Goal: Task Accomplishment & Management: Use online tool/utility

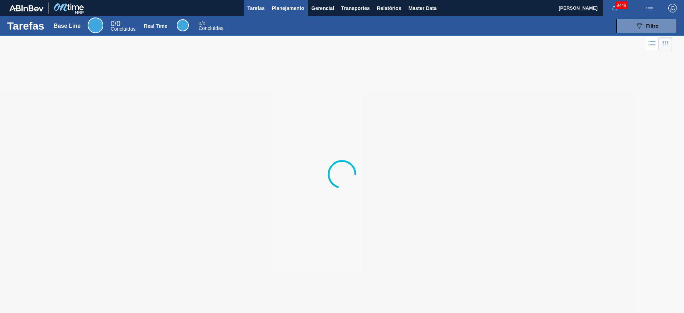
click at [283, 8] on span "Planejamento" at bounding box center [288, 8] width 32 height 9
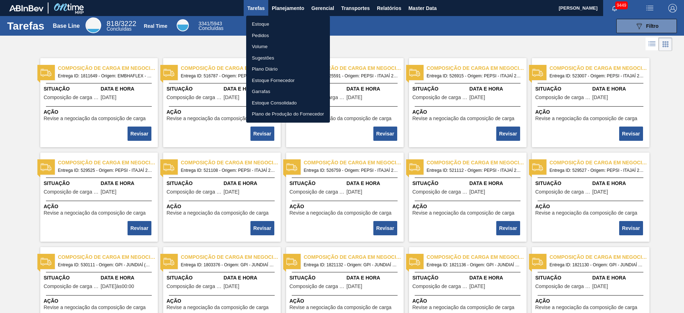
click at [279, 25] on li "Estoque" at bounding box center [288, 24] width 84 height 11
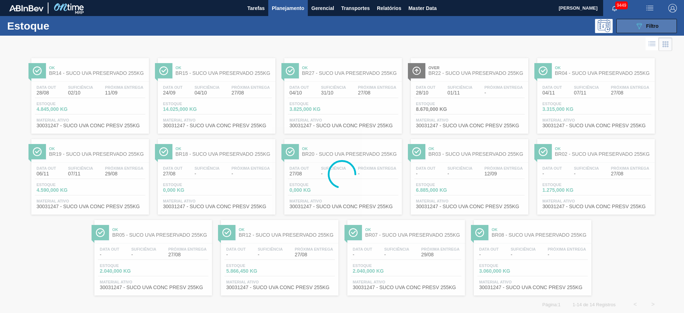
click at [646, 28] on div "089F7B8B-B2A5-4AFE-B5C0-19BA573D28AC Filtro" at bounding box center [647, 26] width 24 height 9
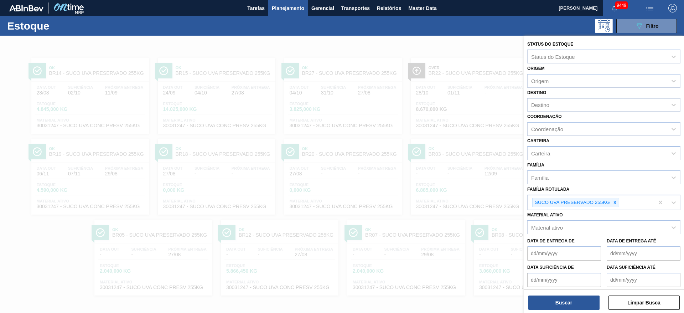
click at [567, 105] on div "Destino" at bounding box center [596, 105] width 139 height 10
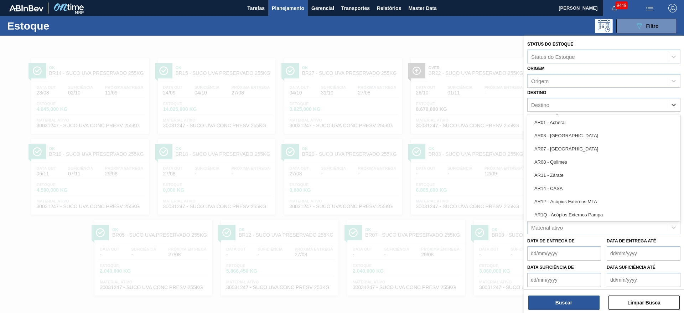
type input "2"
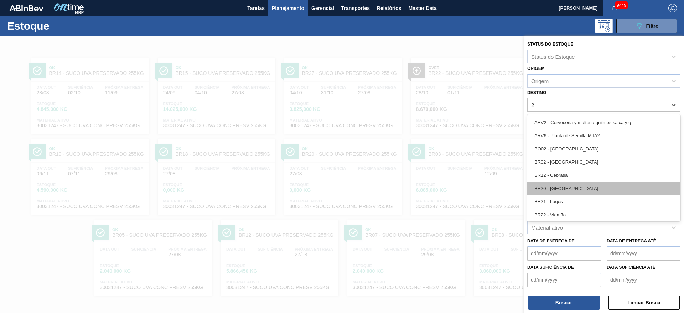
click at [557, 192] on div "BR20 - Sapucaia" at bounding box center [603, 188] width 153 height 13
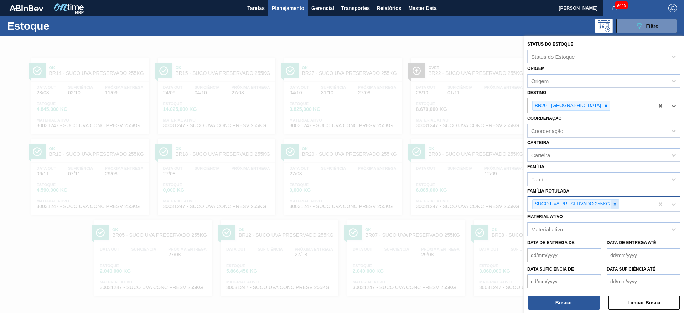
click at [614, 206] on icon at bounding box center [614, 204] width 5 height 5
click at [562, 148] on div "Carteira" at bounding box center [603, 155] width 153 height 14
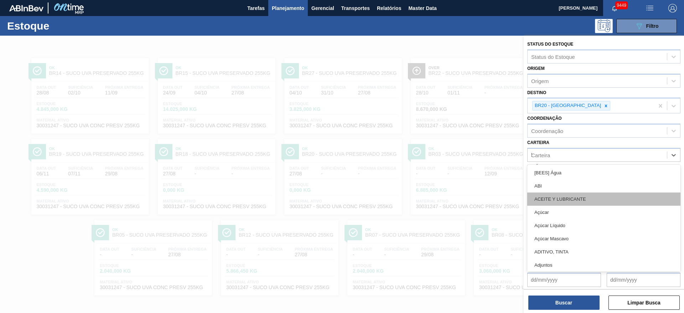
type input "ki"
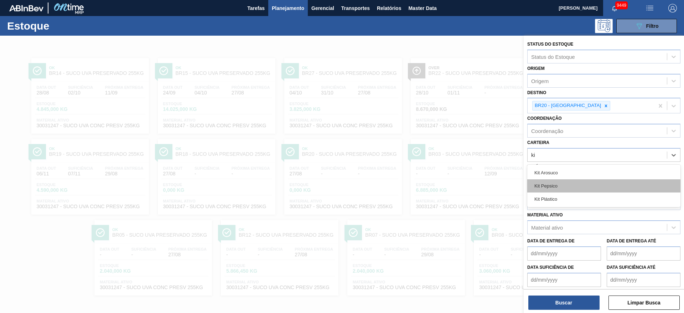
click at [557, 185] on div "Kit Pepsico" at bounding box center [603, 185] width 153 height 13
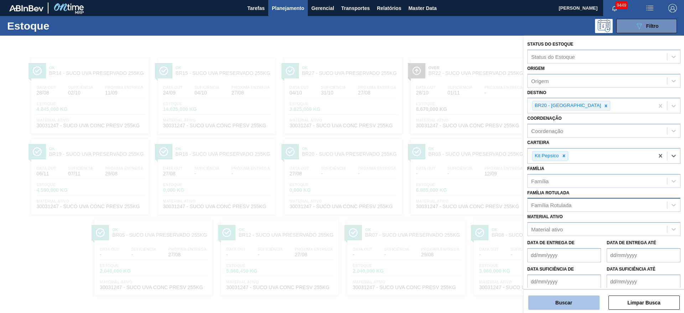
click at [544, 299] on button "Buscar" at bounding box center [563, 302] width 71 height 14
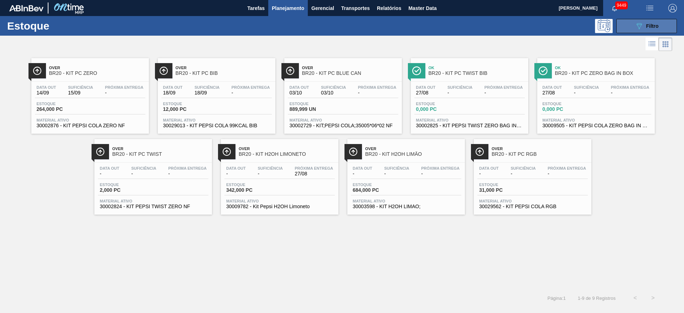
click at [638, 25] on icon "089F7B8B-B2A5-4AFE-B5C0-19BA573D28AC" at bounding box center [639, 26] width 9 height 9
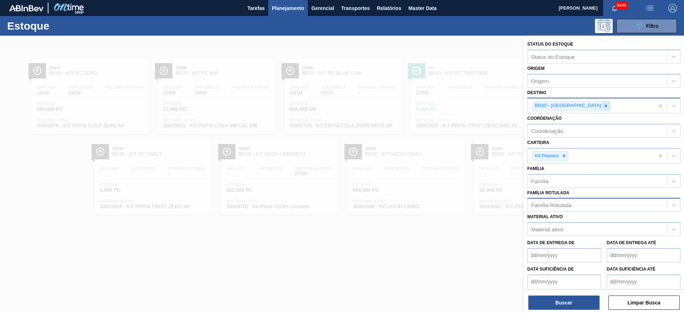
click at [605, 104] on icon at bounding box center [606, 105] width 2 height 2
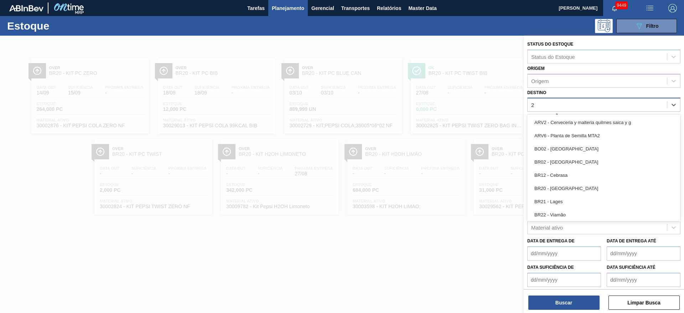
type input "21"
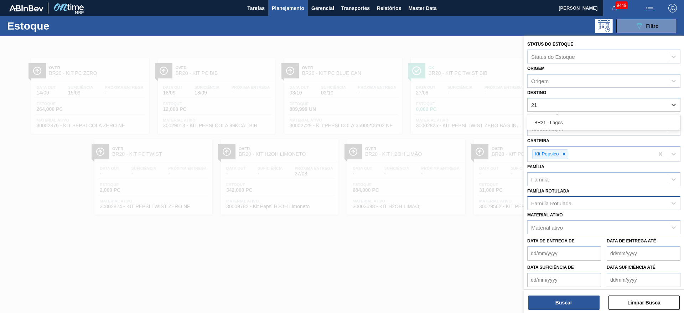
drag, startPoint x: 571, startPoint y: 119, endPoint x: 567, endPoint y: 135, distance: 16.7
click at [570, 121] on div "BR21 - Lages" at bounding box center [603, 122] width 153 height 13
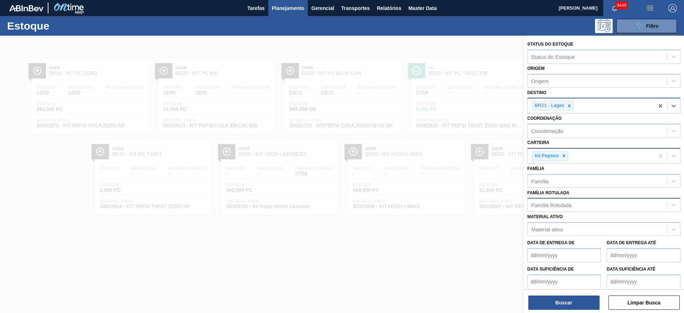
click at [563, 153] on div at bounding box center [564, 155] width 8 height 9
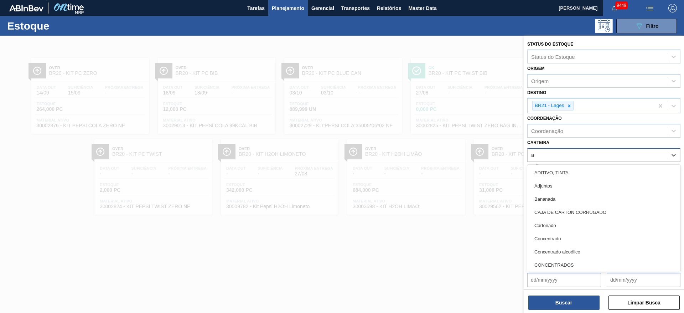
type input "ad"
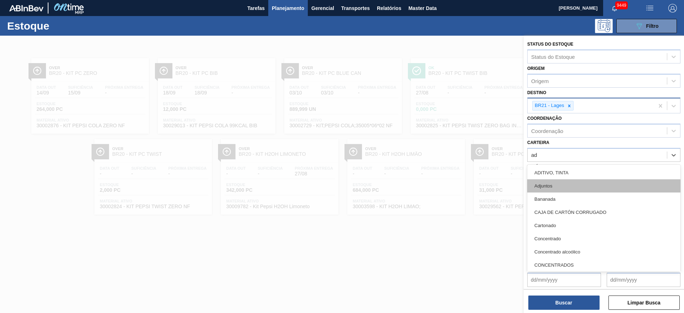
click at [557, 182] on div "Adjuntos" at bounding box center [603, 185] width 153 height 13
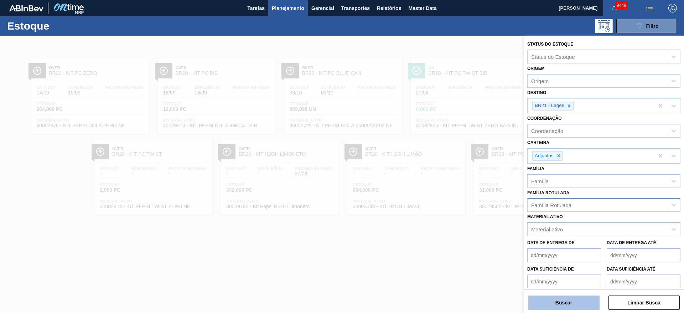
click at [554, 302] on button "Buscar" at bounding box center [563, 302] width 71 height 14
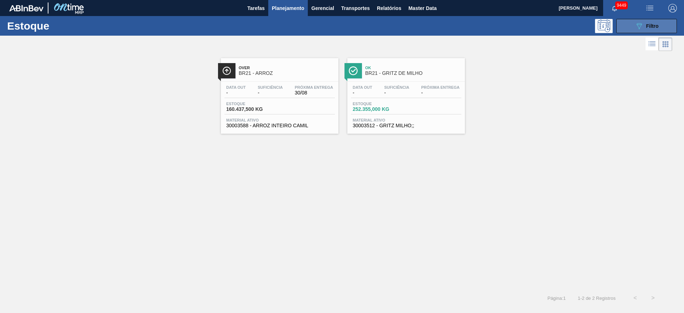
click at [637, 31] on button "089F7B8B-B2A5-4AFE-B5C0-19BA573D28AC Filtro" at bounding box center [646, 26] width 61 height 14
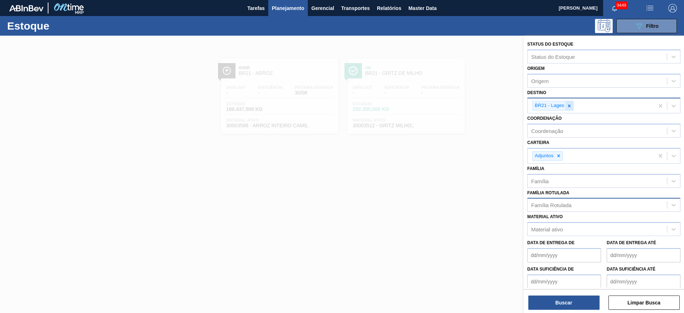
click at [567, 106] on icon at bounding box center [569, 105] width 5 height 5
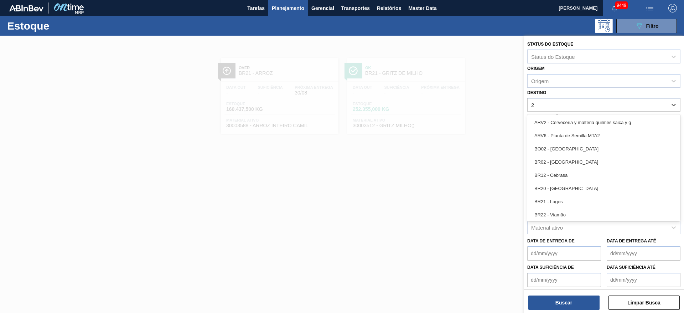
type input "24"
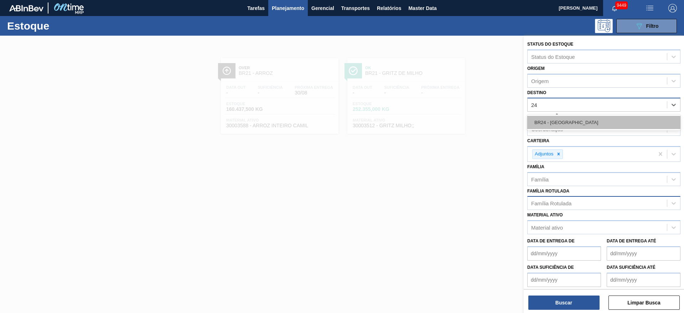
click at [568, 121] on div "BR24 - Ponta Grossa" at bounding box center [603, 122] width 153 height 13
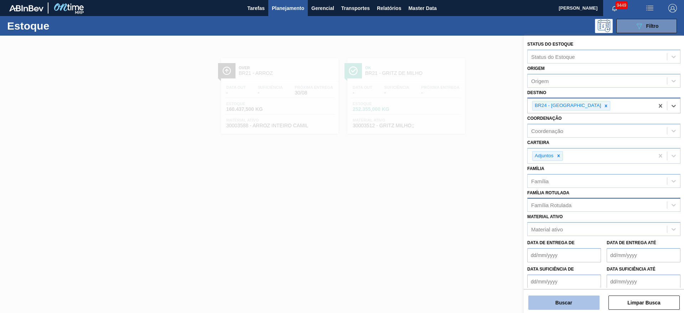
click at [562, 300] on button "Buscar" at bounding box center [563, 302] width 71 height 14
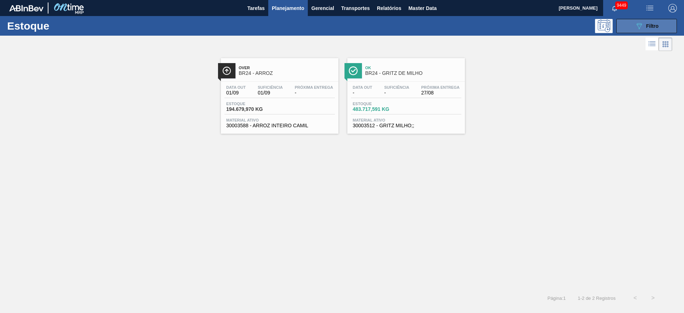
click at [628, 20] on button "089F7B8B-B2A5-4AFE-B5C0-19BA573D28AC Filtro" at bounding box center [646, 26] width 61 height 14
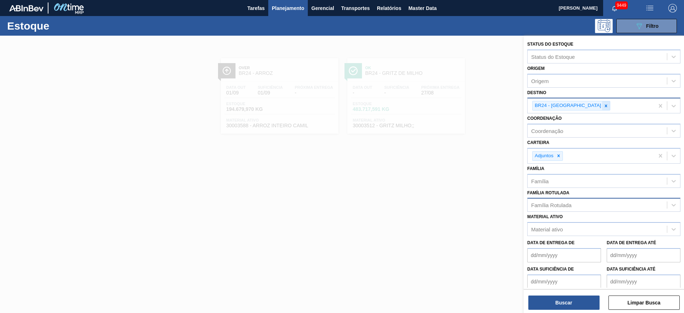
click at [603, 107] on icon at bounding box center [605, 105] width 5 height 5
type input "23"
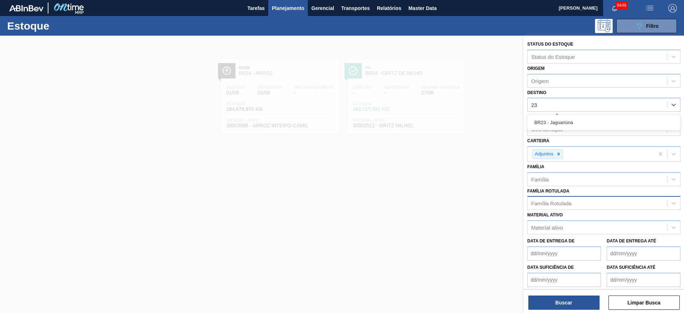
click at [570, 119] on div "BR23 - Jaguariúna" at bounding box center [603, 122] width 153 height 13
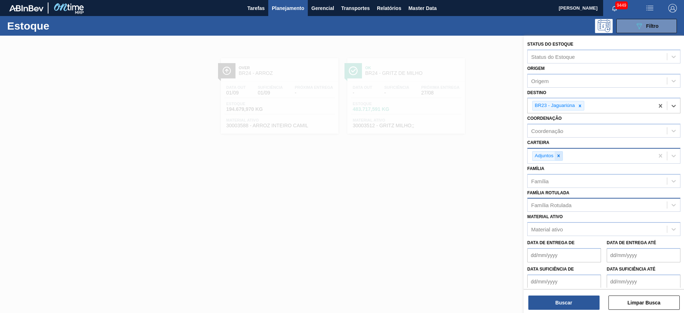
click at [559, 156] on icon at bounding box center [558, 156] width 2 height 2
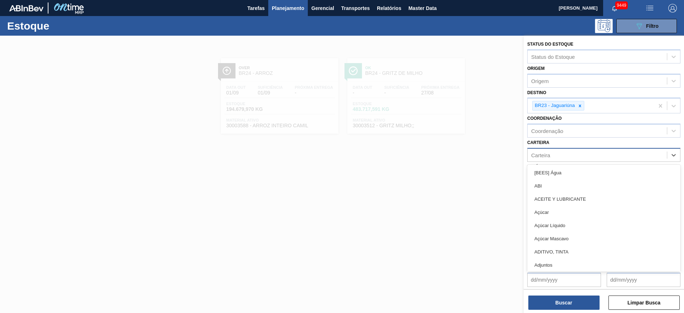
click at [559, 156] on div "Carteira" at bounding box center [596, 155] width 139 height 10
type input "ki"
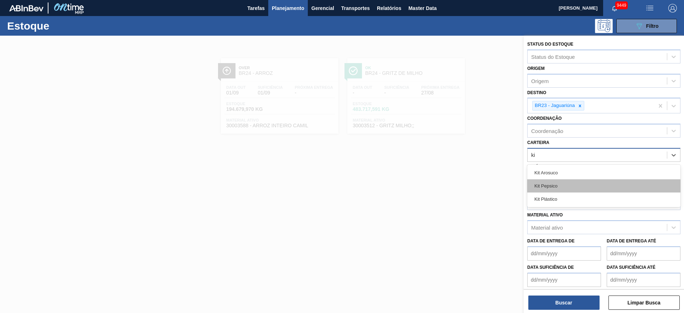
click at [562, 182] on div "Kit Pepsico" at bounding box center [603, 185] width 153 height 13
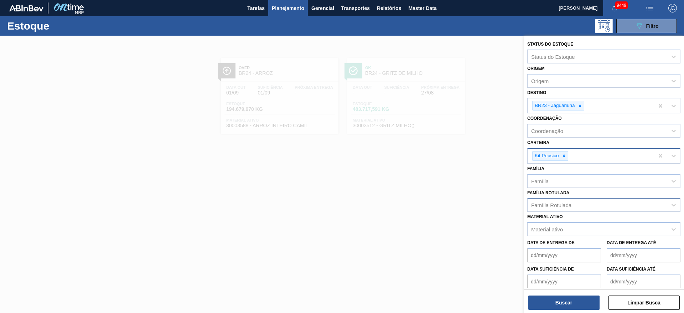
click at [564, 309] on div "Status do Estoque Status do Estoque Origem Origem Destino BR23 - Jaguariúna Coo…" at bounding box center [603, 175] width 160 height 278
click at [565, 308] on button "Buscar" at bounding box center [563, 302] width 71 height 14
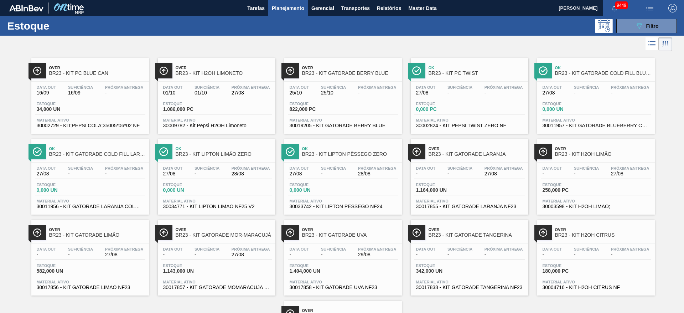
click at [293, 9] on span "Planejamento" at bounding box center [288, 8] width 32 height 9
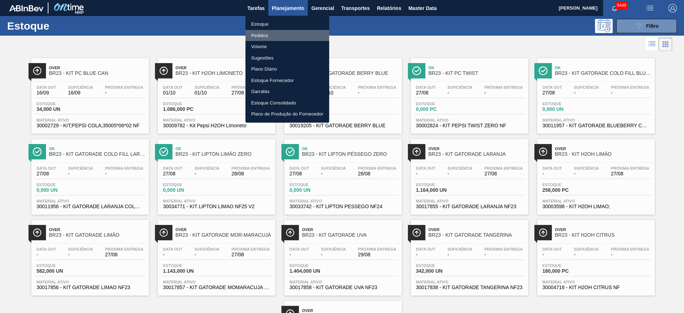
click at [271, 34] on li "Pedidos" at bounding box center [287, 35] width 84 height 11
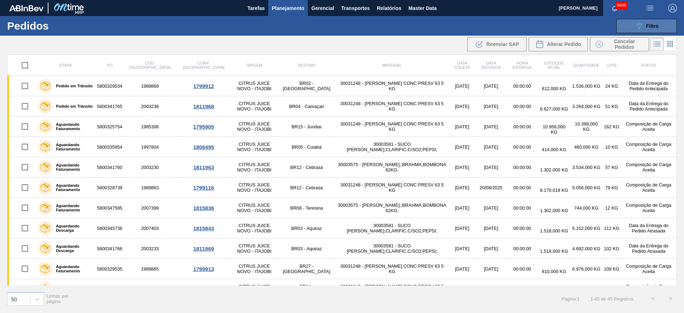
click at [649, 20] on button "089F7B8B-B2A5-4AFE-B5C0-19BA573D28AC Filtro" at bounding box center [646, 26] width 61 height 14
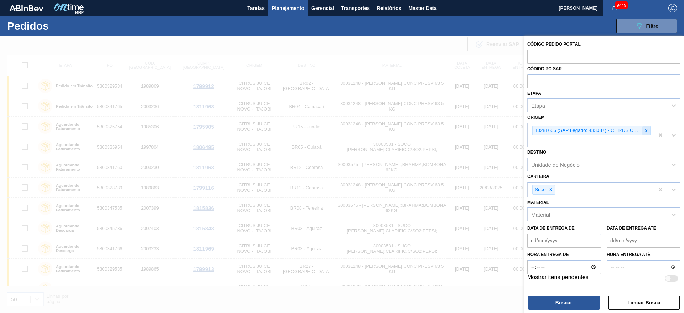
click at [648, 130] on div at bounding box center [646, 130] width 8 height 9
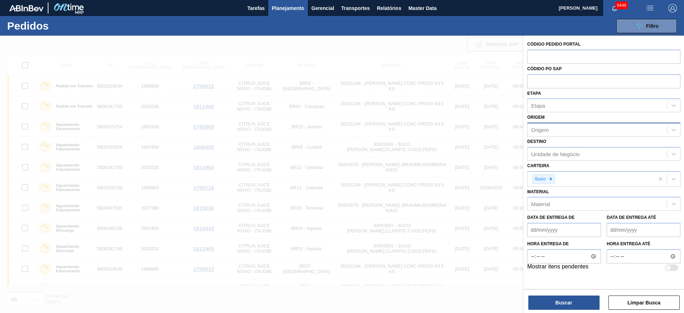
click at [583, 162] on div "Carteira Suco" at bounding box center [603, 174] width 153 height 26
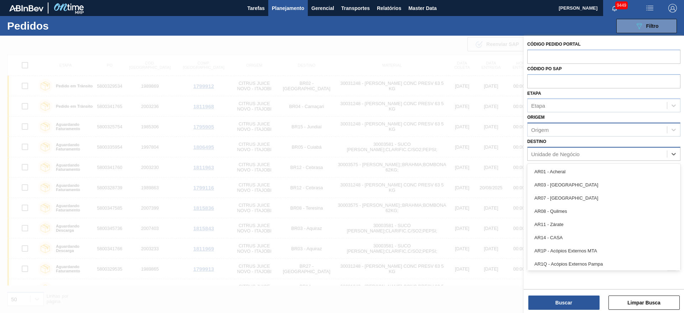
click at [570, 156] on div "Unidade de Negócio" at bounding box center [555, 154] width 48 height 6
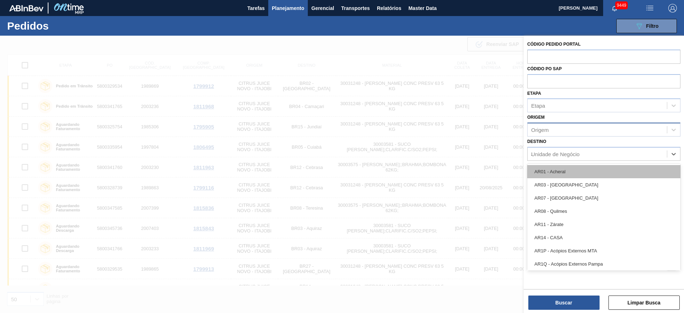
type input "23"
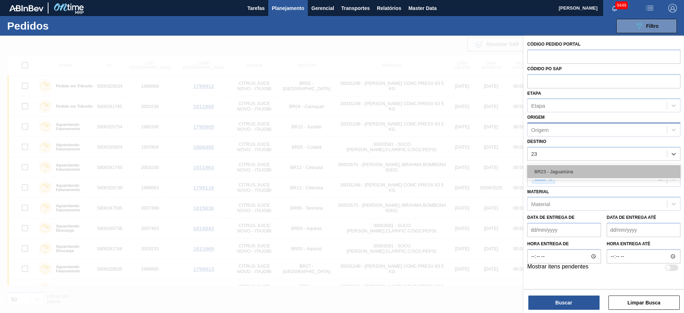
click at [561, 172] on div "BR23 - Jaguariúna" at bounding box center [603, 171] width 153 height 13
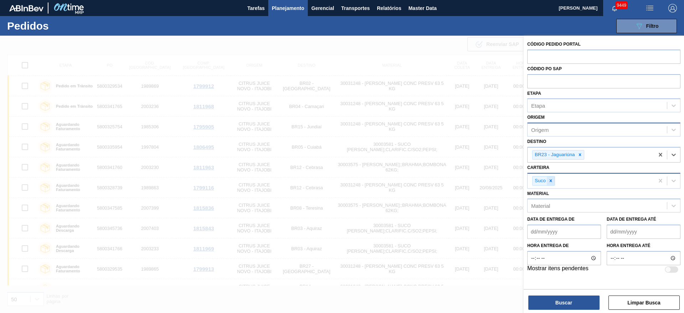
click at [551, 183] on div at bounding box center [551, 180] width 8 height 9
click at [551, 183] on div "Suco" at bounding box center [590, 180] width 126 height 15
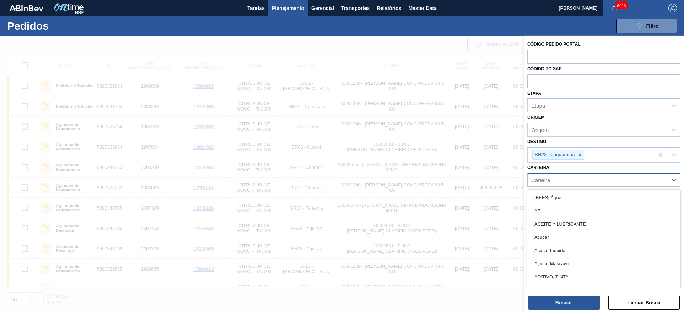
type input "ki"
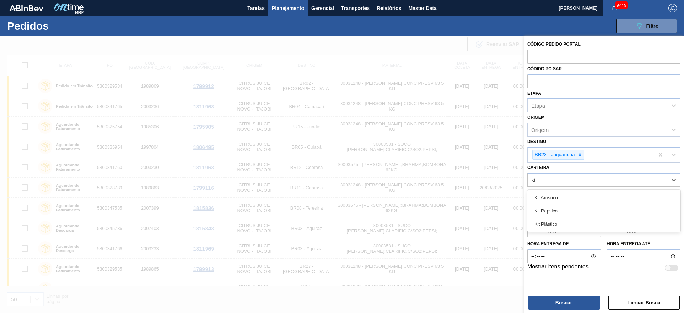
drag, startPoint x: 563, startPoint y: 210, endPoint x: 558, endPoint y: 228, distance: 18.4
click at [561, 210] on div "Kit Pepsico" at bounding box center [603, 210] width 153 height 13
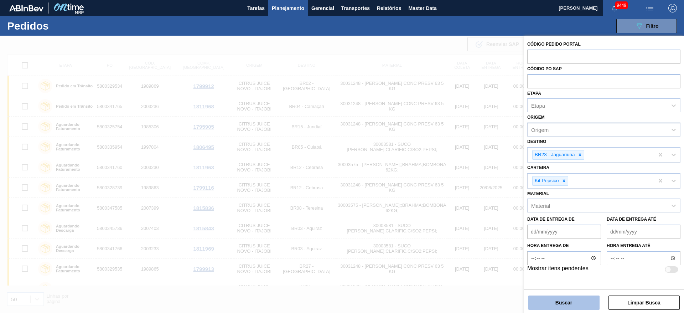
click at [569, 302] on button "Buscar" at bounding box center [563, 302] width 71 height 14
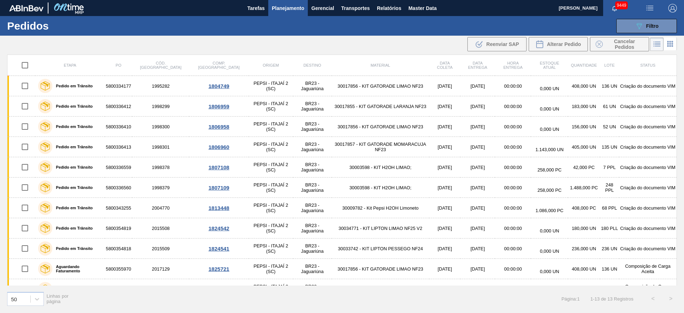
click at [220, 288] on div "50 Linhas por página Página : 1 1 - 13 de 13 Registros < >" at bounding box center [342, 298] width 684 height 26
click at [36, 302] on div at bounding box center [37, 298] width 13 height 13
click at [31, 274] on div "100" at bounding box center [25, 280] width 37 height 13
click at [282, 6] on span "Planejamento" at bounding box center [288, 8] width 32 height 9
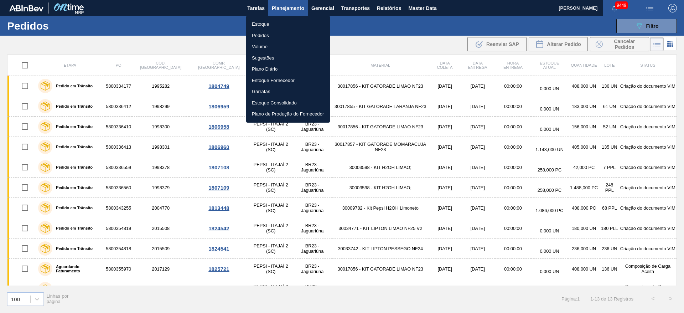
click at [292, 26] on li "Estoque" at bounding box center [288, 24] width 84 height 11
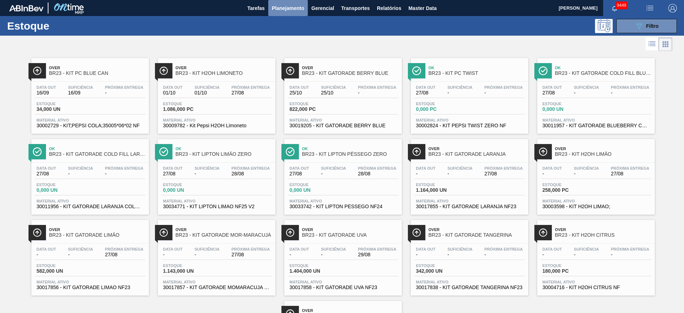
click at [294, 14] on button "Planejamento" at bounding box center [288, 8] width 40 height 16
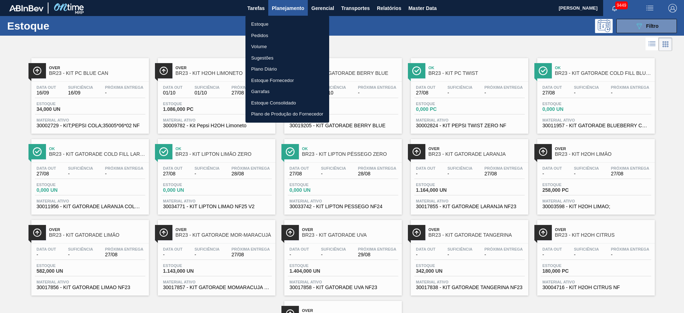
click at [296, 26] on li "Estoque" at bounding box center [287, 24] width 84 height 11
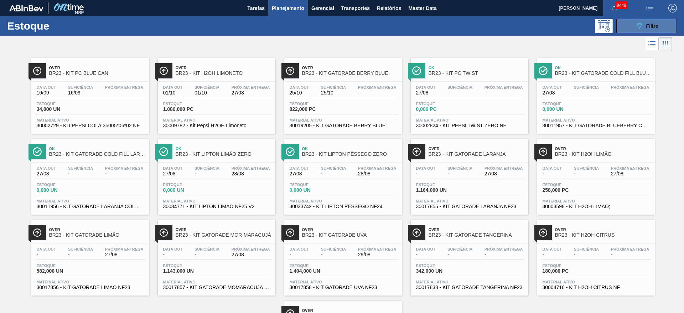
click at [643, 22] on div "089F7B8B-B2A5-4AFE-B5C0-19BA573D28AC Filtro" at bounding box center [647, 26] width 24 height 9
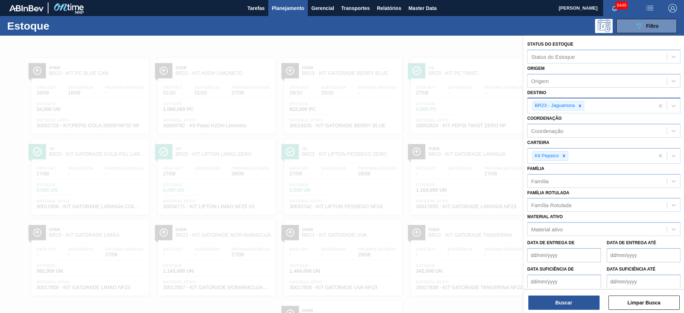
click at [578, 105] on icon at bounding box center [579, 105] width 5 height 5
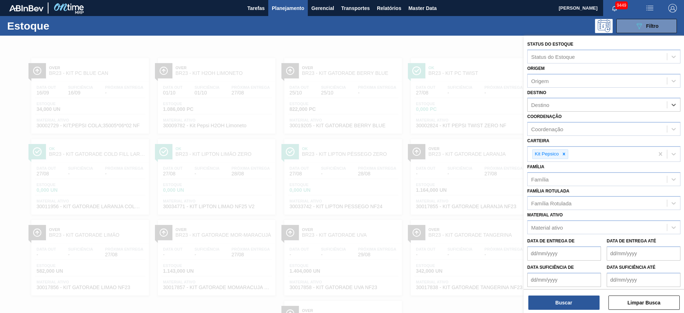
type input "12"
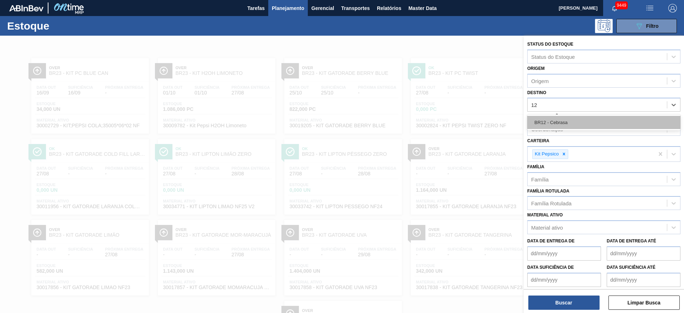
click at [561, 124] on div "BR12 - Cebrasa" at bounding box center [603, 122] width 153 height 13
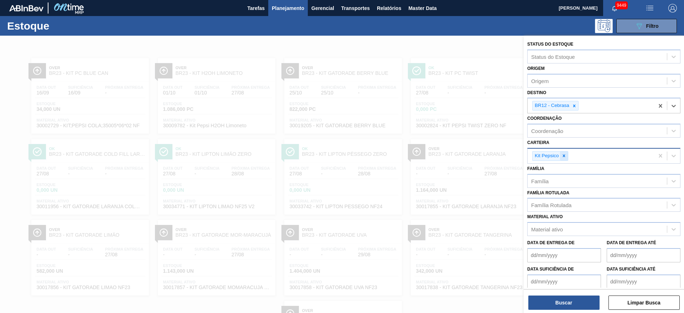
click at [563, 153] on icon at bounding box center [563, 155] width 5 height 5
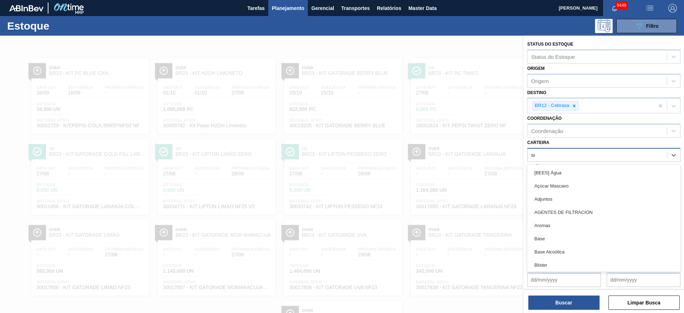
type input "suc"
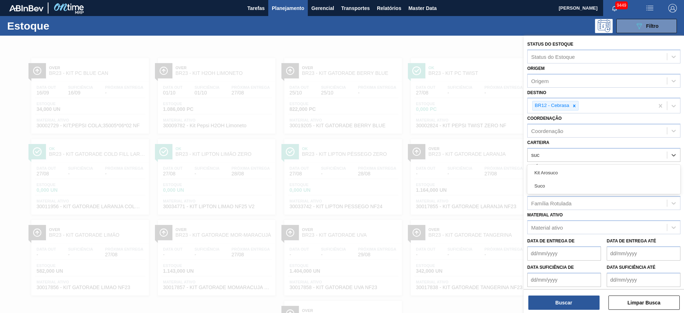
drag, startPoint x: 554, startPoint y: 183, endPoint x: 552, endPoint y: 194, distance: 11.7
click at [552, 184] on div "Suco" at bounding box center [603, 185] width 153 height 13
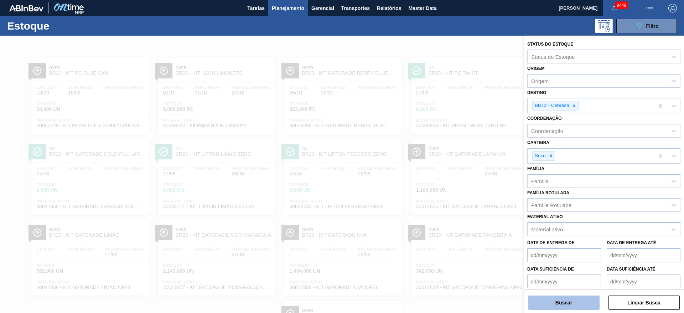
click at [553, 303] on button "Buscar" at bounding box center [563, 302] width 71 height 14
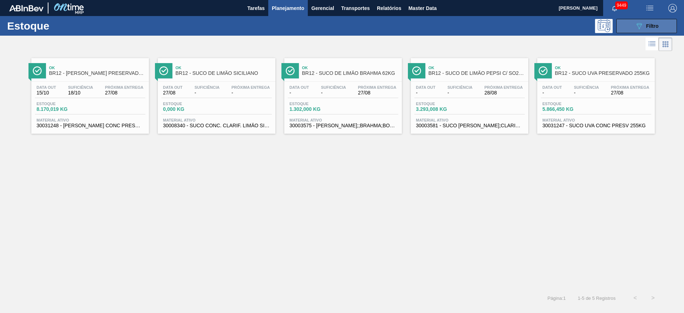
click at [651, 20] on button "089F7B8B-B2A5-4AFE-B5C0-19BA573D28AC Filtro" at bounding box center [646, 26] width 61 height 14
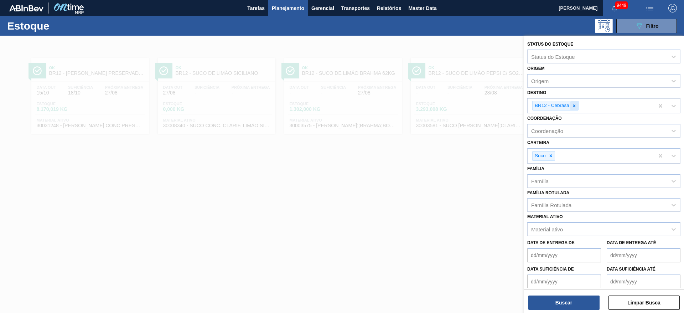
click at [575, 109] on div at bounding box center [574, 105] width 8 height 9
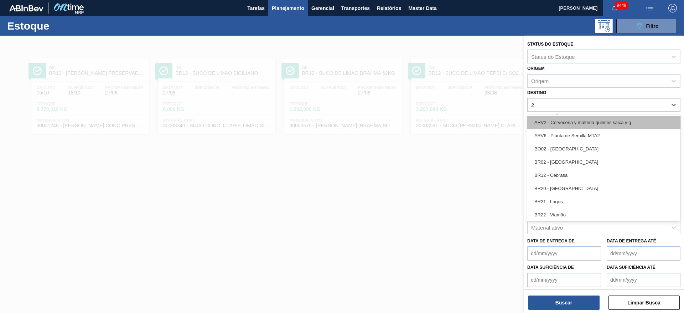
type input "23"
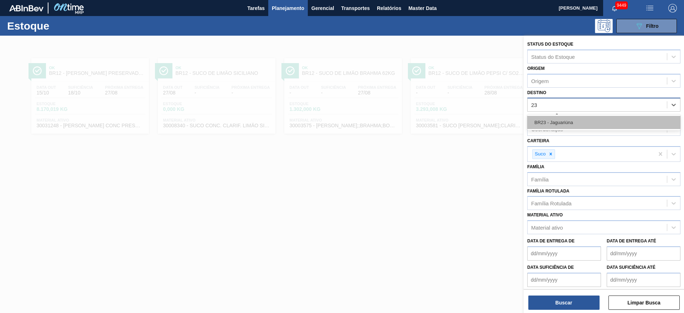
click at [562, 120] on div "BR23 - Jaguariúna" at bounding box center [603, 122] width 153 height 13
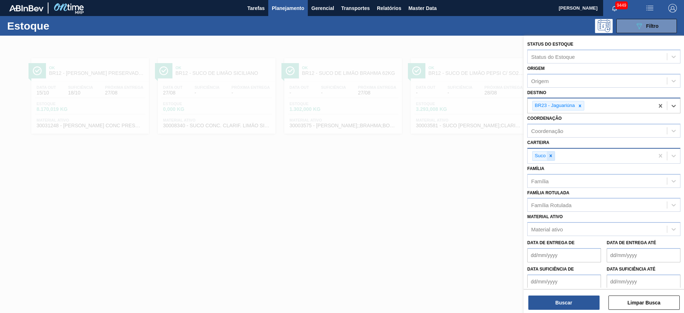
click at [549, 157] on icon at bounding box center [550, 155] width 5 height 5
click at [549, 157] on div "Carteira" at bounding box center [540, 155] width 19 height 6
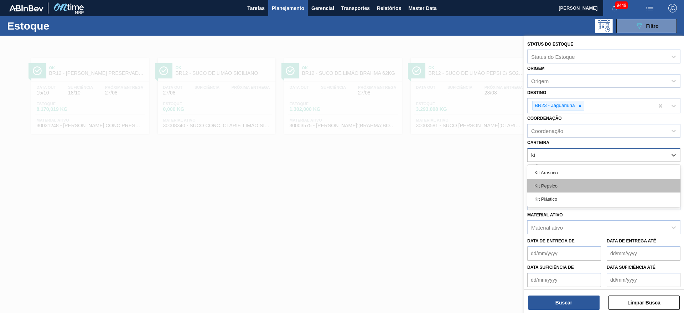
type input "kit"
click at [568, 187] on div "Kit Pepsico" at bounding box center [603, 185] width 153 height 13
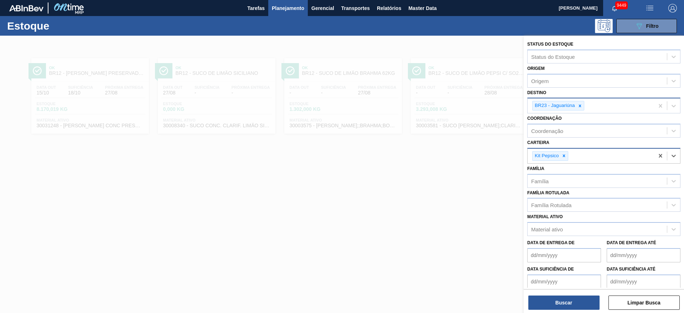
click at [559, 294] on div "Buscar Limpar Busca" at bounding box center [603, 299] width 160 height 20
click at [556, 304] on button "Buscar" at bounding box center [563, 302] width 71 height 14
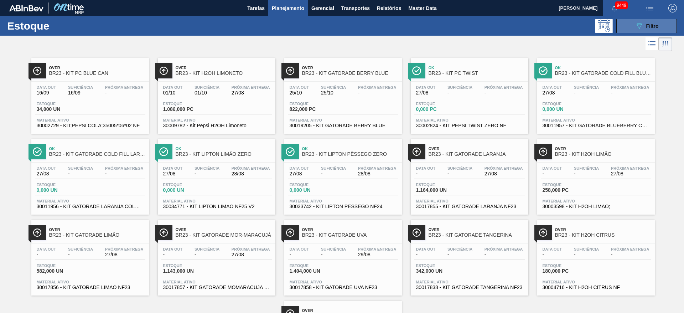
click at [626, 25] on button "089F7B8B-B2A5-4AFE-B5C0-19BA573D28AC Filtro" at bounding box center [646, 26] width 61 height 14
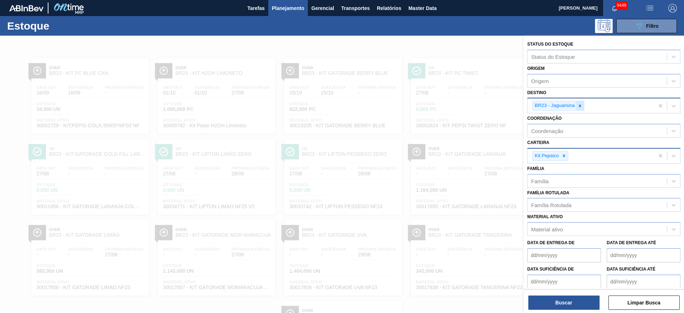
click at [581, 103] on div at bounding box center [580, 105] width 8 height 9
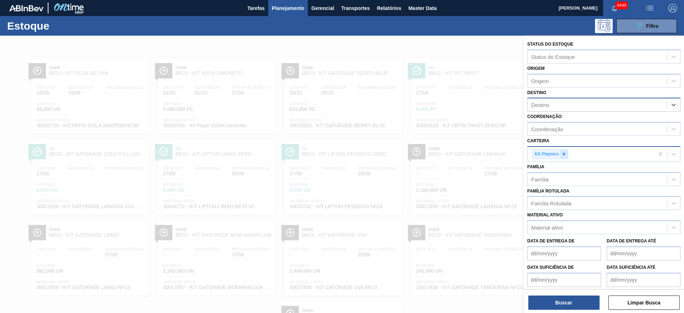
click at [565, 158] on div at bounding box center [564, 154] width 8 height 9
click at [559, 205] on div "Família Rotulada" at bounding box center [596, 201] width 139 height 10
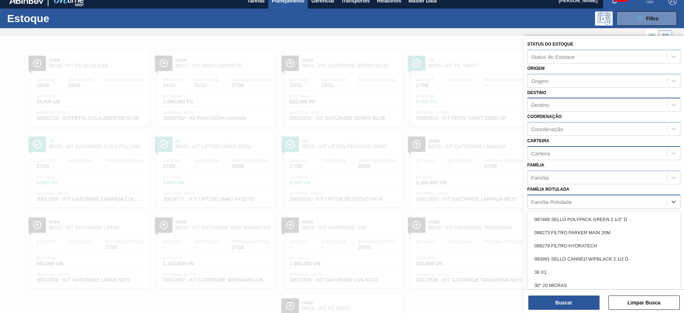
scroll to position [8, 0]
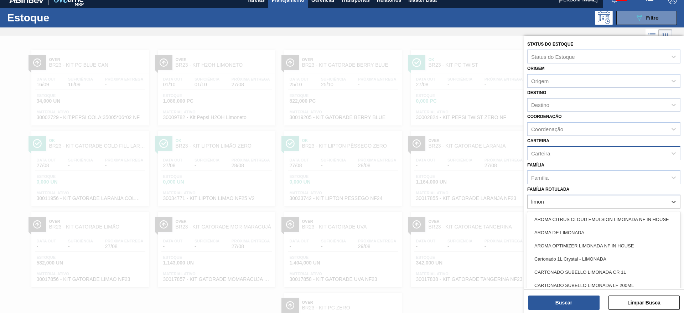
type Rotulada "limone"
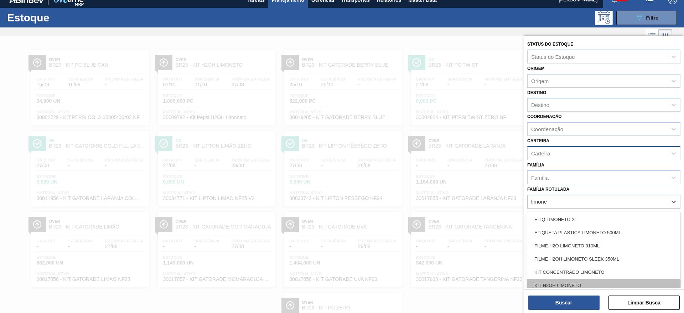
click at [575, 281] on div "KIT H2OH LIMONETO" at bounding box center [603, 284] width 153 height 13
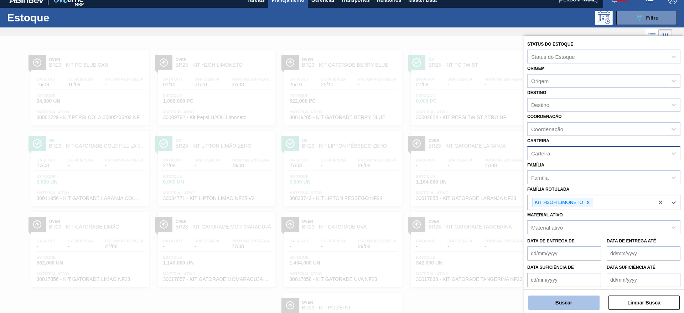
click at [566, 304] on button "Buscar" at bounding box center [563, 302] width 71 height 14
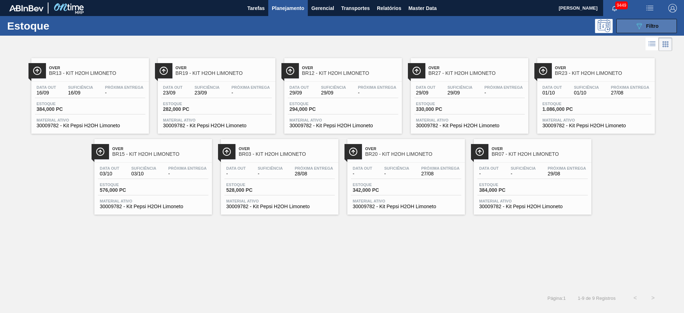
click at [624, 21] on button "089F7B8B-B2A5-4AFE-B5C0-19BA573D28AC Filtro" at bounding box center [646, 26] width 61 height 14
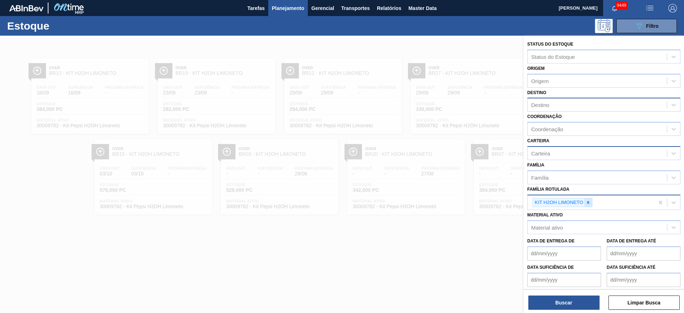
click at [586, 202] on icon at bounding box center [587, 202] width 5 height 5
click at [564, 177] on div "Família" at bounding box center [596, 177] width 139 height 10
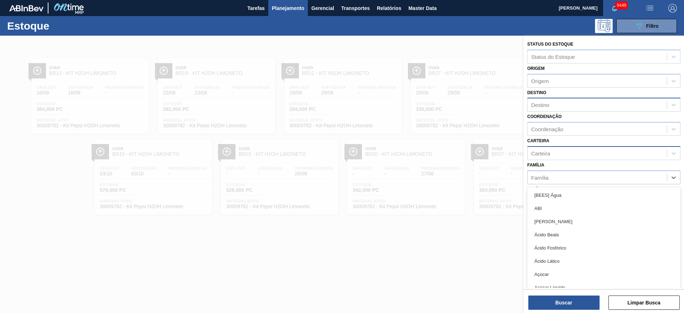
drag, startPoint x: 552, startPoint y: 163, endPoint x: 552, endPoint y: 169, distance: 6.1
click at [552, 163] on div "Família option [BEES] Água focused, 1 of 101. 101 results available. Use Up and…" at bounding box center [603, 172] width 153 height 24
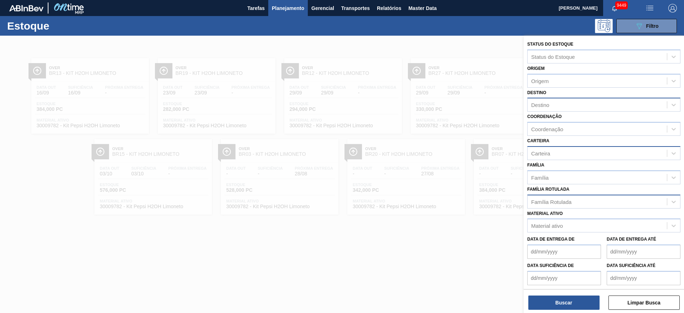
click at [553, 200] on div "Família Rotulada" at bounding box center [551, 201] width 40 height 6
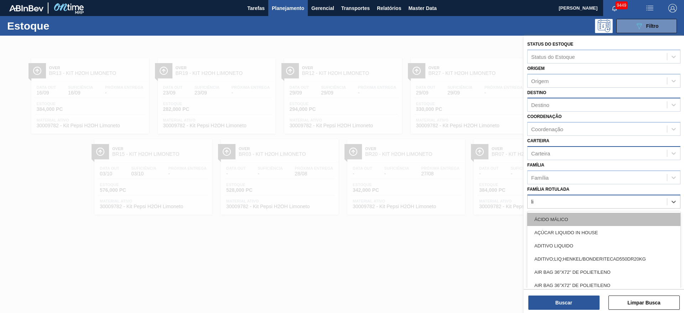
type Rotulada "l"
type Rotulada "h2oh li"
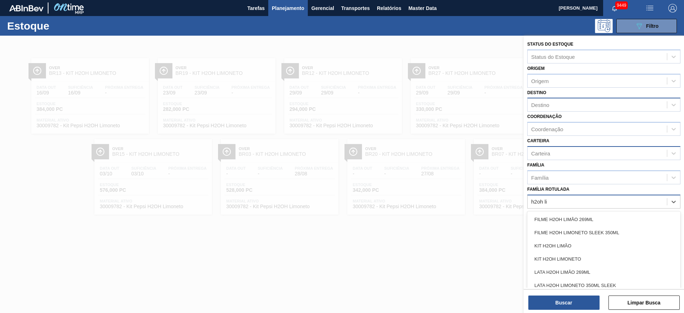
click at [608, 243] on div "KIT H2OH LIMÃO" at bounding box center [603, 245] width 153 height 13
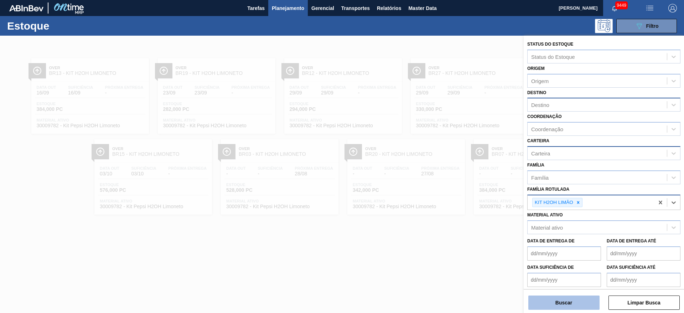
click at [552, 309] on button "Buscar" at bounding box center [563, 302] width 71 height 14
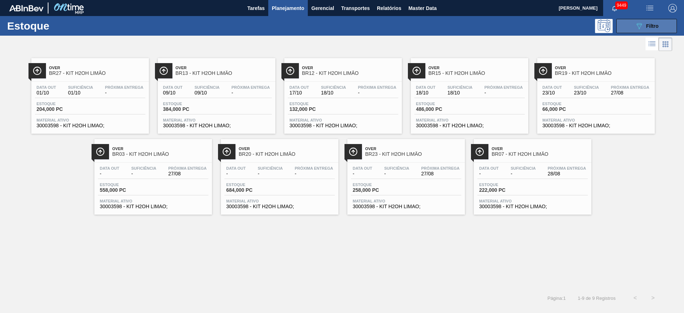
click at [644, 23] on div "089F7B8B-B2A5-4AFE-B5C0-19BA573D28AC Filtro" at bounding box center [647, 26] width 24 height 9
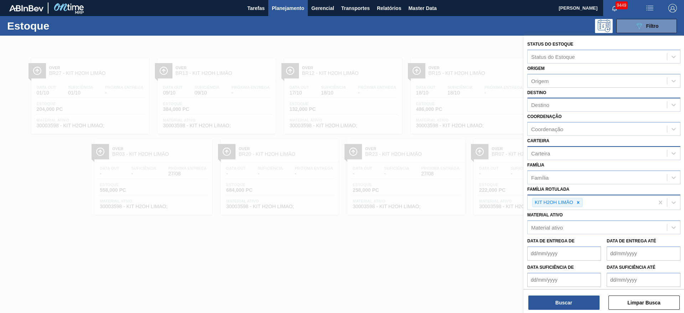
click at [565, 105] on div "Destino" at bounding box center [596, 105] width 139 height 10
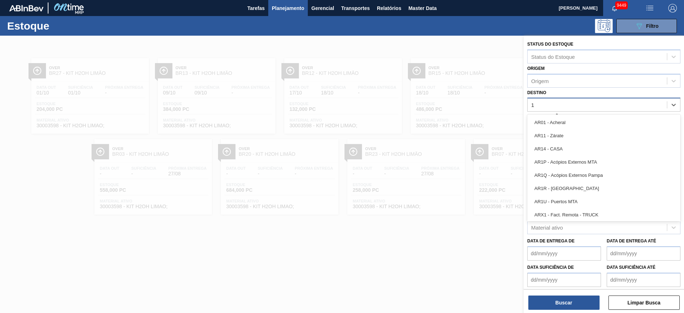
type input "19"
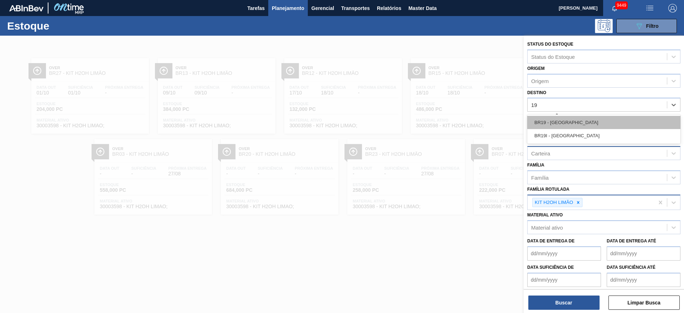
click at [555, 125] on div "BR19 - Nova Rio" at bounding box center [603, 122] width 153 height 13
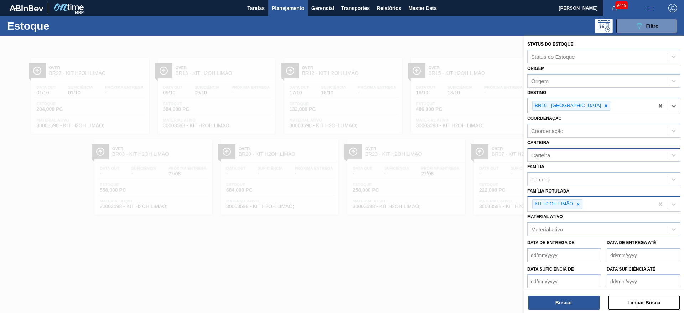
drag, startPoint x: 578, startPoint y: 207, endPoint x: 577, endPoint y: 199, distance: 7.6
click at [578, 207] on div at bounding box center [578, 203] width 8 height 9
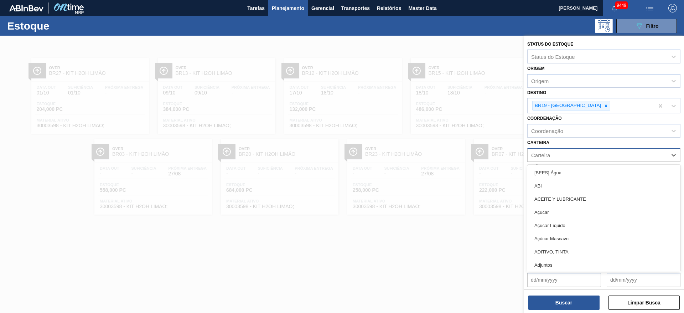
click at [565, 151] on div "Carteira" at bounding box center [596, 155] width 139 height 10
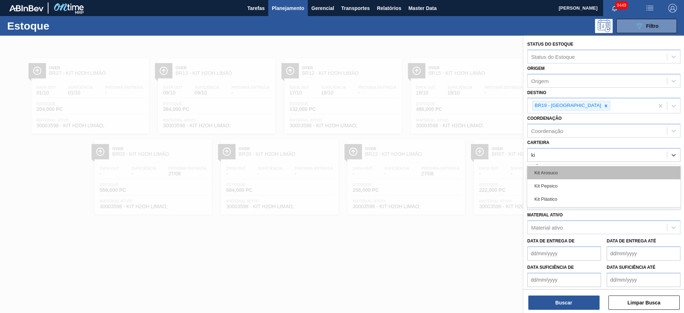
type input "kit"
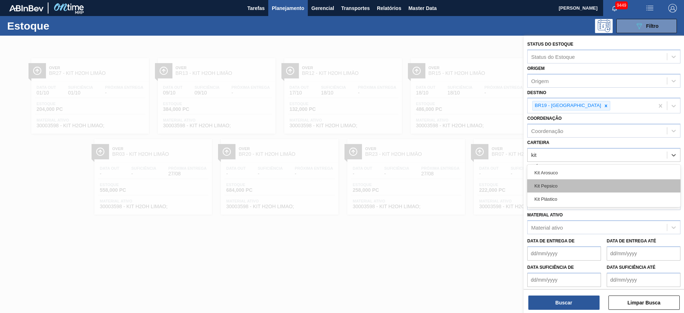
click at [562, 187] on div "Kit Pepsico" at bounding box center [603, 185] width 153 height 13
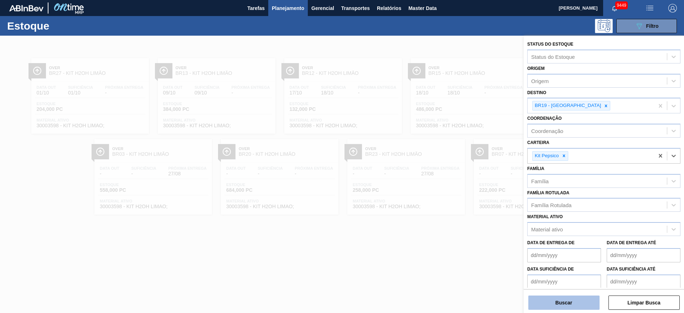
drag, startPoint x: 558, startPoint y: 290, endPoint x: 559, endPoint y: 295, distance: 5.3
click at [559, 293] on div "Buscar Limpar Busca" at bounding box center [603, 299] width 160 height 20
click at [564, 302] on button "Buscar" at bounding box center [563, 302] width 71 height 14
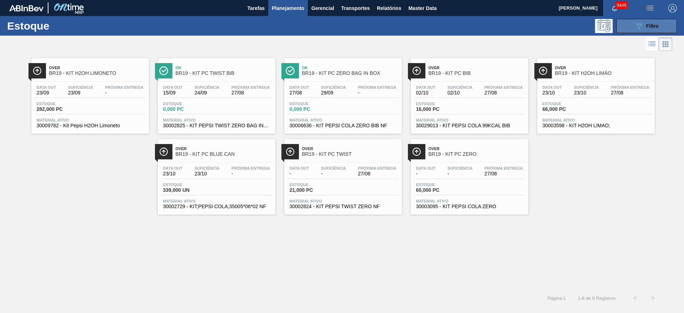
click at [632, 30] on button "089F7B8B-B2A5-4AFE-B5C0-19BA573D28AC Filtro" at bounding box center [646, 26] width 61 height 14
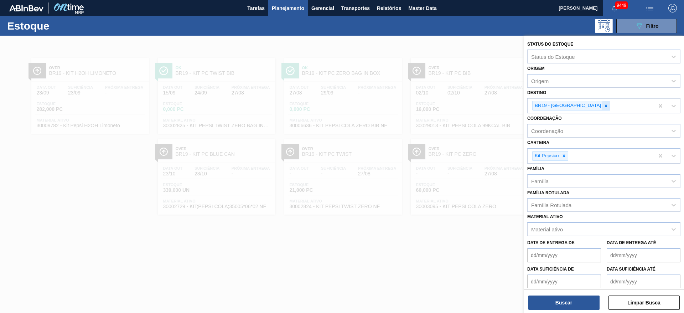
click at [603, 108] on icon at bounding box center [605, 105] width 5 height 5
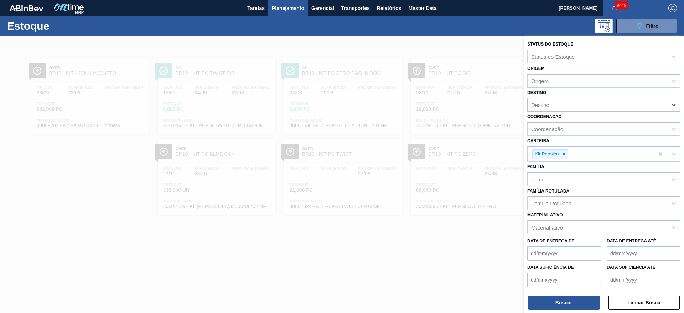
type input "1"
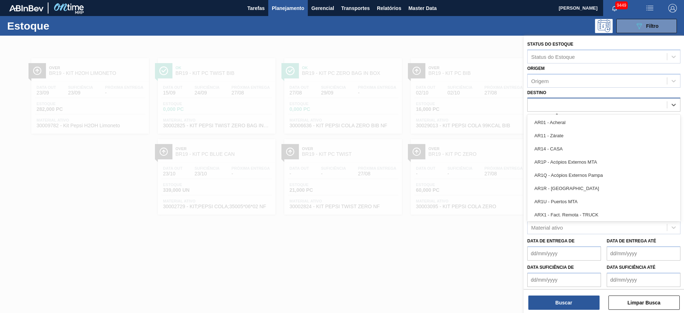
type input "7"
click at [530, 158] on div "BR07 - Macacu" at bounding box center [603, 161] width 153 height 13
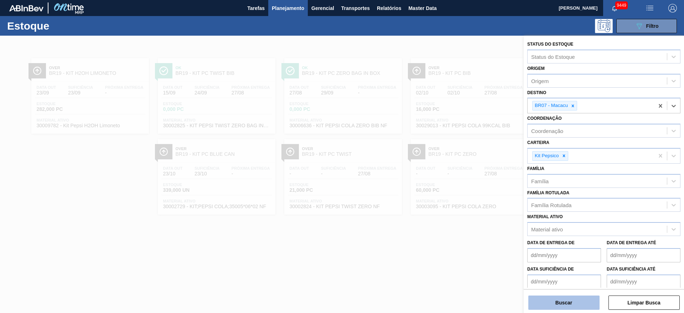
click at [567, 301] on button "Buscar" at bounding box center [563, 302] width 71 height 14
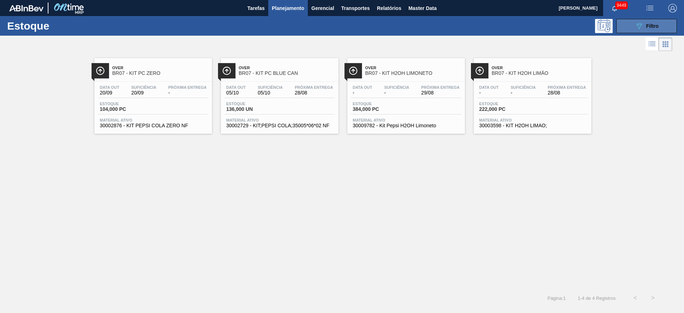
click at [634, 29] on button "089F7B8B-B2A5-4AFE-B5C0-19BA573D28AC Filtro" at bounding box center [646, 26] width 61 height 14
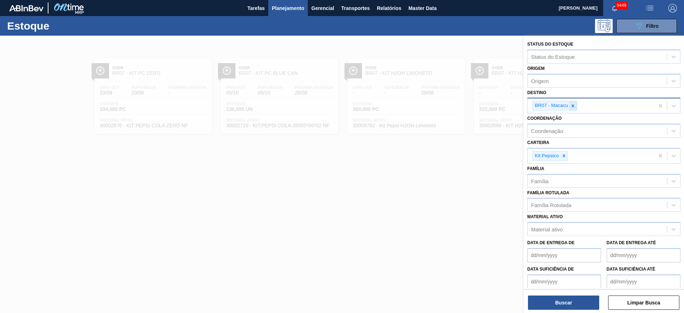
click at [573, 104] on icon at bounding box center [572, 105] width 2 height 2
type input "13"
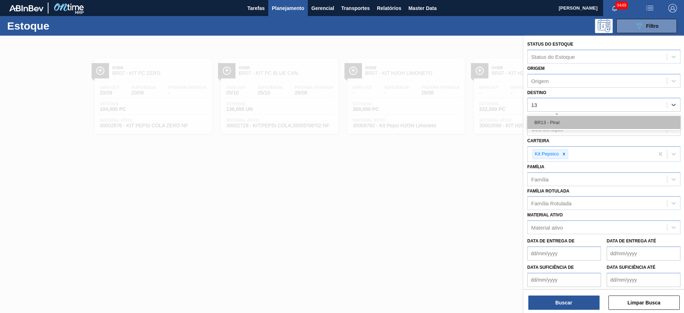
click at [563, 119] on div "BR13 - Piraí" at bounding box center [603, 122] width 153 height 13
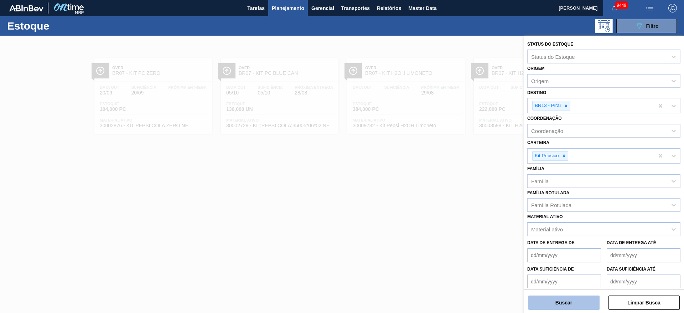
click at [568, 300] on button "Buscar" at bounding box center [563, 302] width 71 height 14
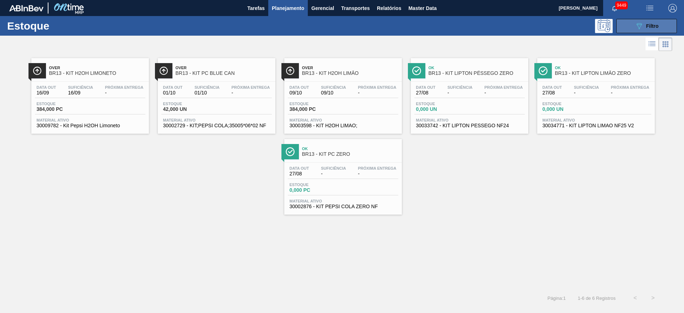
click at [642, 21] on button "089F7B8B-B2A5-4AFE-B5C0-19BA573D28AC Filtro" at bounding box center [646, 26] width 61 height 14
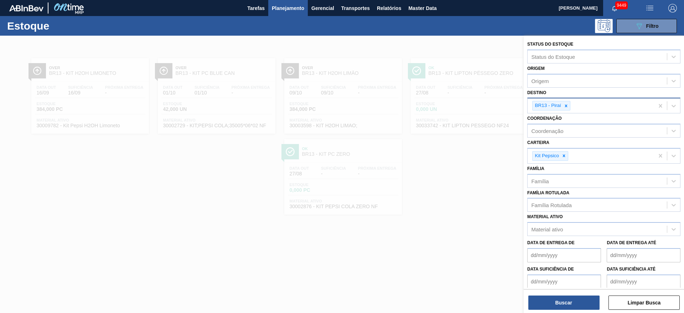
drag, startPoint x: 567, startPoint y: 104, endPoint x: 567, endPoint y: 112, distance: 7.9
click at [567, 110] on div "BR13 - Piraí" at bounding box center [551, 106] width 38 height 10
click at [566, 101] on div at bounding box center [566, 105] width 8 height 9
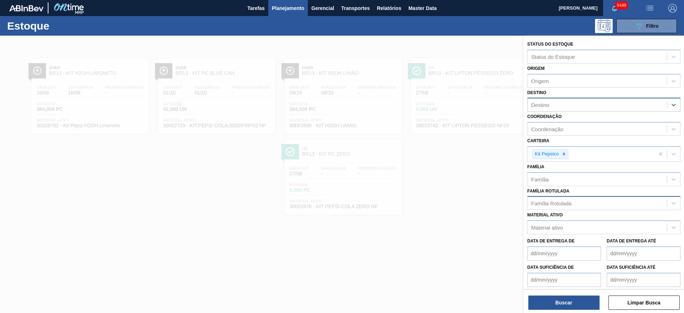
click at [545, 205] on div "Família Rotulada" at bounding box center [551, 203] width 40 height 6
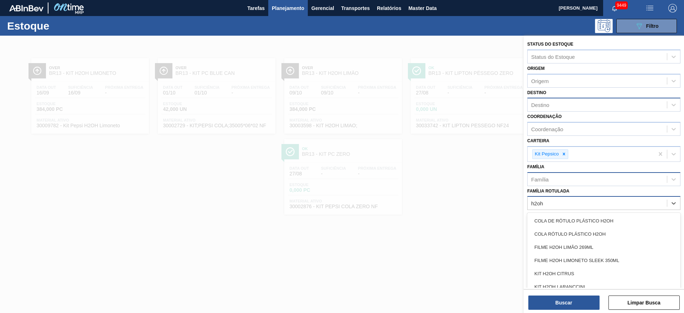
type Rotulada "h2oh"
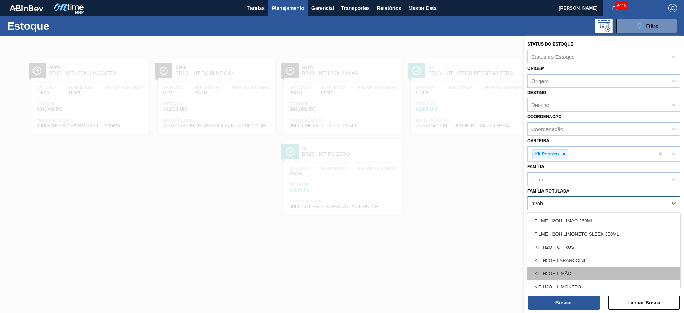
click at [574, 272] on div "KIT H2OH LIMÃO" at bounding box center [603, 273] width 153 height 13
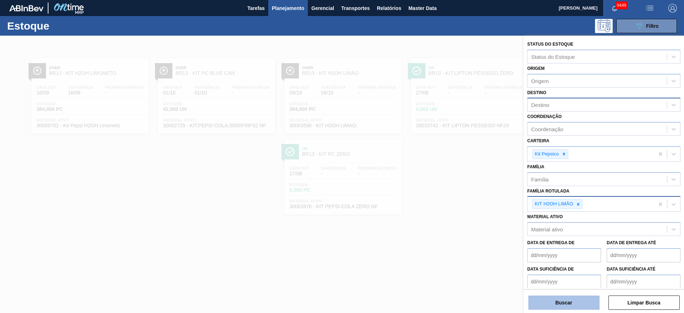
click at [570, 298] on button "Buscar" at bounding box center [563, 302] width 71 height 14
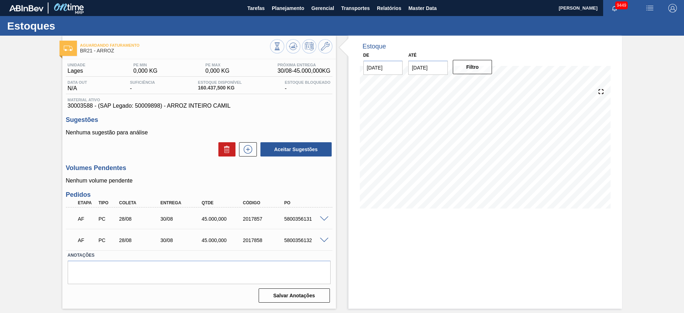
click div "5800356131"
click span
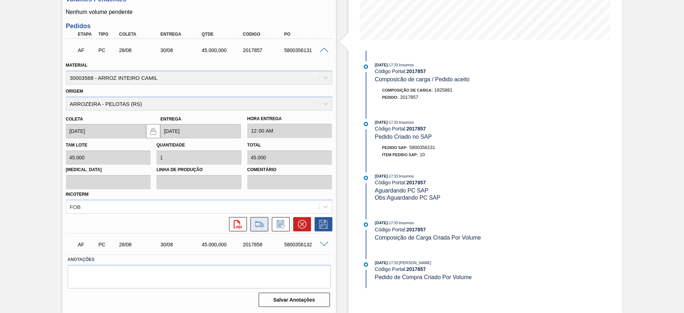
click button
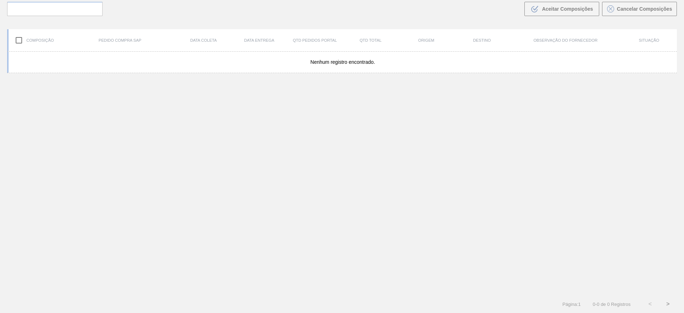
scroll to position [51, 0]
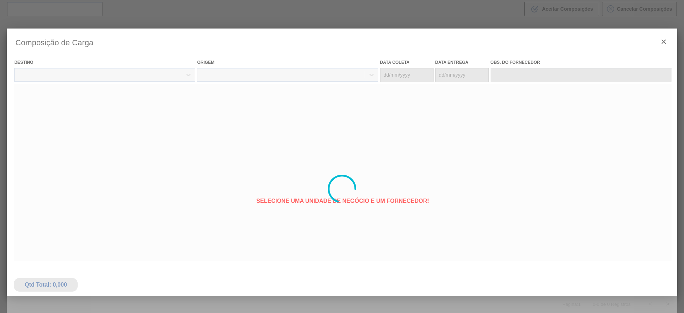
type coleta "[DATE]"
type entrega "[DATE]"
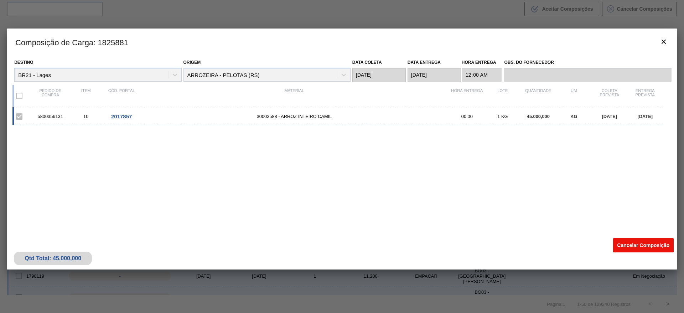
click button "Cancelar Composição"
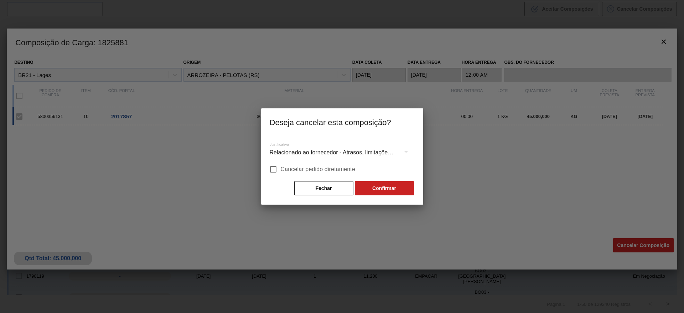
click label "Cancelar pedido diretamente"
click input "Cancelar pedido diretamente"
checkbox input "true"
click button "Confirmar"
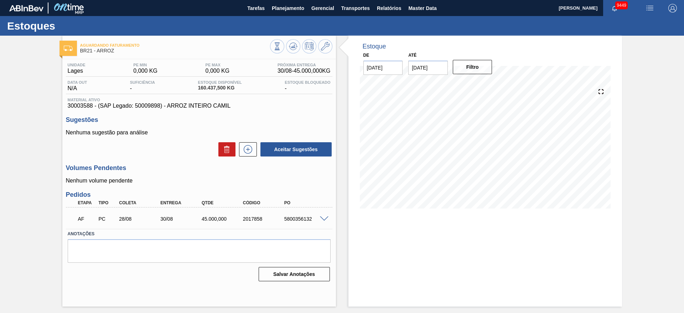
click div "5800356132"
click span
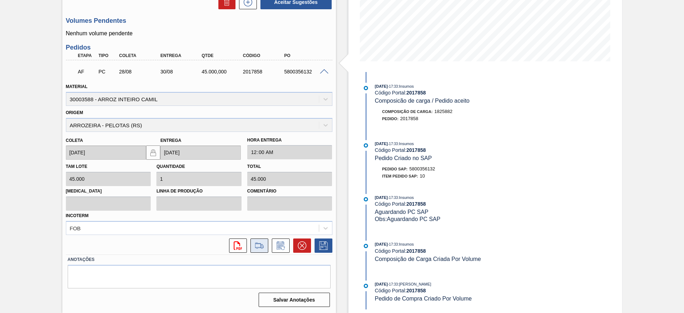
click icon
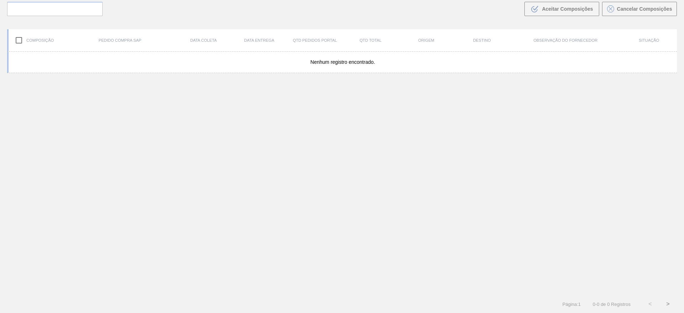
scroll to position [51, 0]
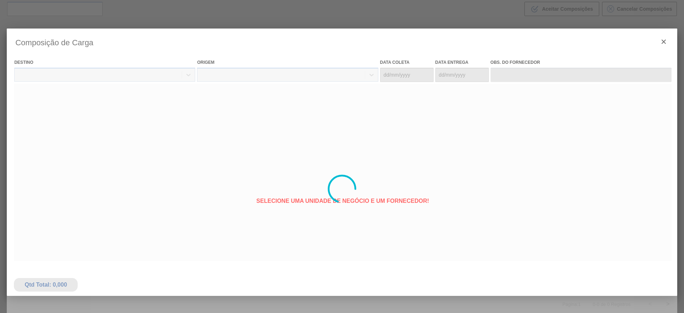
type coleta "[DATE]"
type entrega "[DATE]"
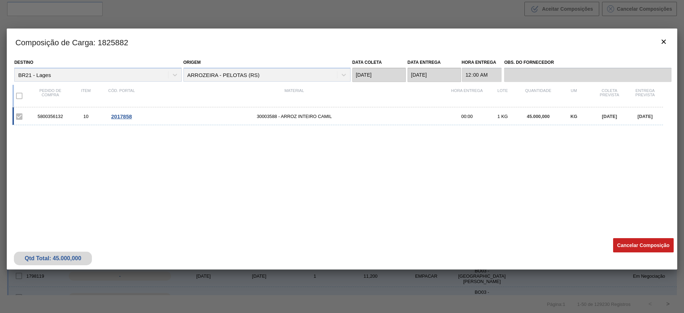
click div "Qtd Total: 45.000,000 Cancelar Composição"
click button "Cancelar Composição"
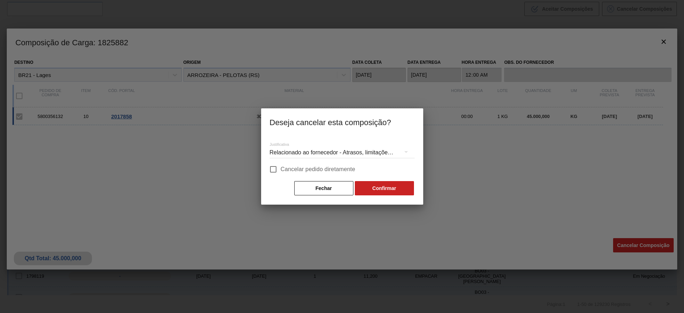
click span "Cancelar pedido diretamente"
click input "Cancelar pedido diretamente"
checkbox input "true"
click button "Fechar"
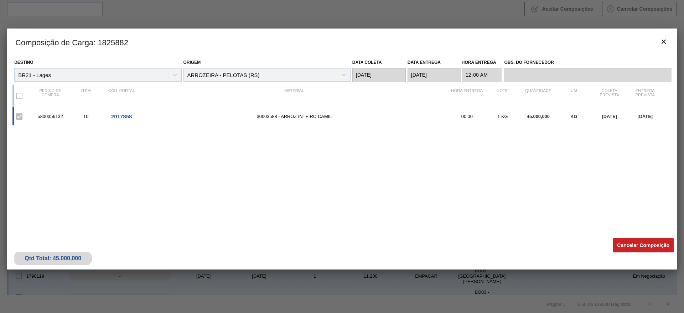
click div "5800356132 10 2017858 30003588 - ARROZ INTEIRO CAMIL 00:00 1 KG 45.000,000 KG […"
drag, startPoint x: 641, startPoint y: 236, endPoint x: 639, endPoint y: 241, distance: 5.3
click div "Qtd Total: 45.000,000 Cancelar Composição"
click button "Cancelar Composição"
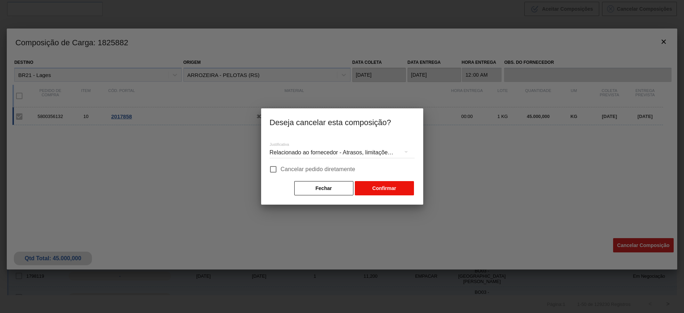
drag, startPoint x: 300, startPoint y: 168, endPoint x: 413, endPoint y: 189, distance: 114.7
click span "Cancelar pedido diretamente"
drag, startPoint x: 397, startPoint y: 189, endPoint x: 329, endPoint y: 158, distance: 73.8
click div "Justificativa Relacionado ao fornecedor - Atrasos, limitações de capacidade, et…"
drag, startPoint x: 328, startPoint y: 163, endPoint x: 330, endPoint y: 169, distance: 7.0
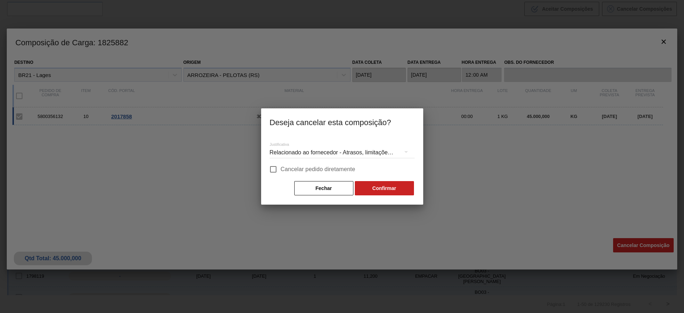
click label "Cancelar pedido diretamente"
click input "Cancelar pedido diretamente"
checkbox input "true"
click div "Fechar Confirmar"
click button "Confirmar"
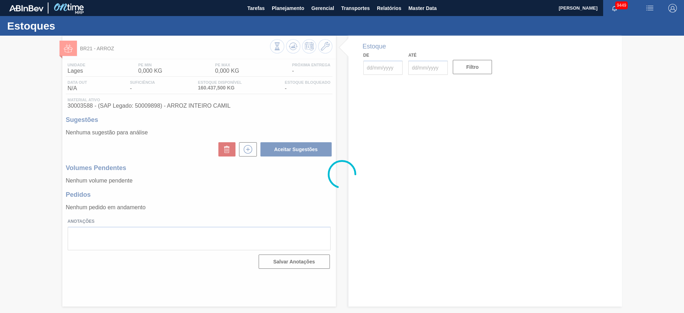
type input "[DATE]"
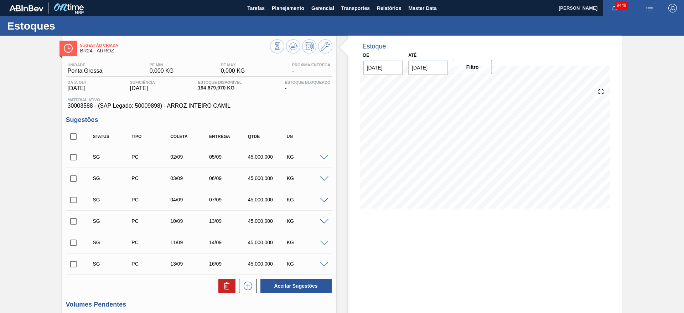
click at [323, 156] on span at bounding box center [324, 157] width 9 height 5
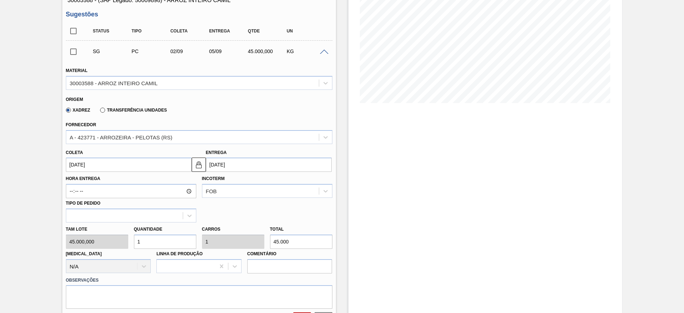
scroll to position [107, 0]
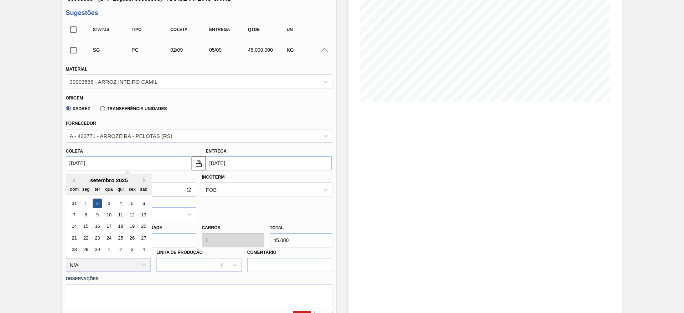
click at [83, 164] on input "02/09/2025" at bounding box center [129, 163] width 126 height 14
click at [70, 178] on button "Previous Month" at bounding box center [72, 180] width 5 height 5
click at [121, 250] on div "28" at bounding box center [120, 250] width 10 height 10
type input "28/08/2025"
type input "31/08/2025"
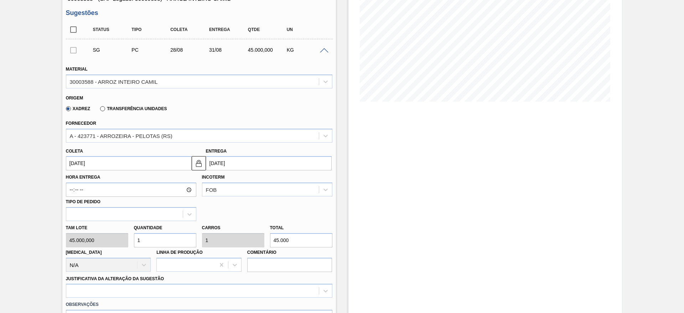
click at [127, 240] on div "Tam lote 45.000,000 Quantidade 1 Carros 1 Total 45.000 Doca N/A Linha de Produç…" at bounding box center [199, 246] width 272 height 51
type input "4"
type input "180.000"
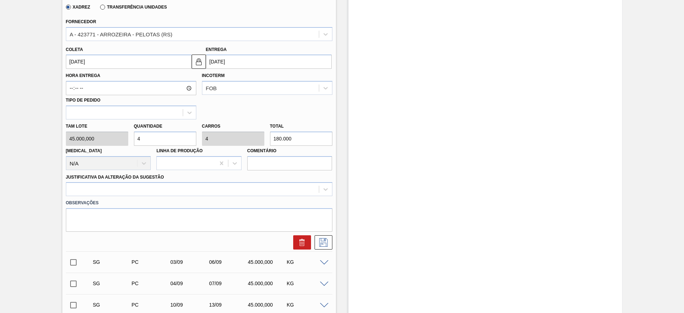
scroll to position [214, 0]
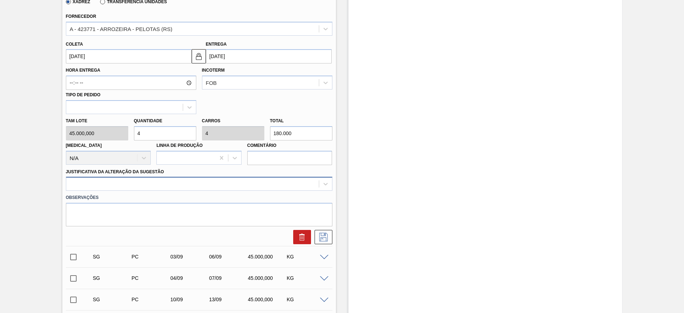
type input "4"
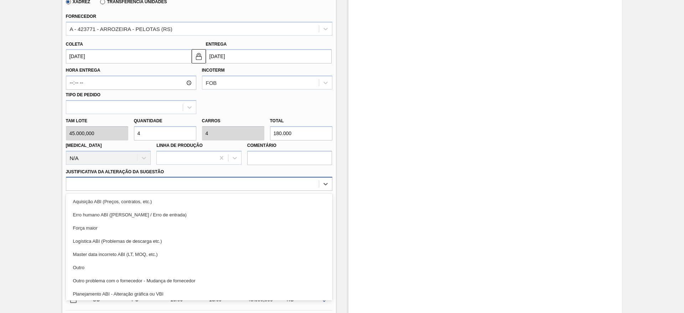
click at [241, 190] on div at bounding box center [199, 184] width 266 height 14
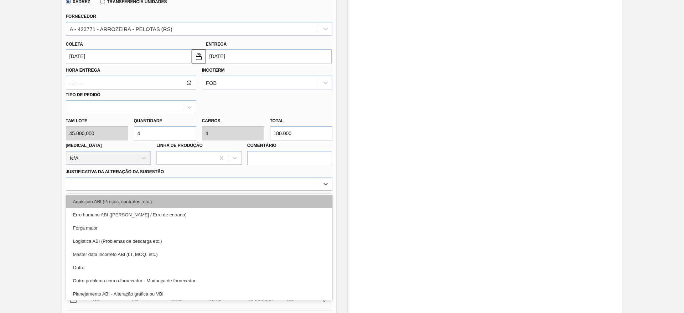
click at [242, 198] on div "Aquisição ABI (Preços, contratos, etc.)" at bounding box center [199, 201] width 266 height 13
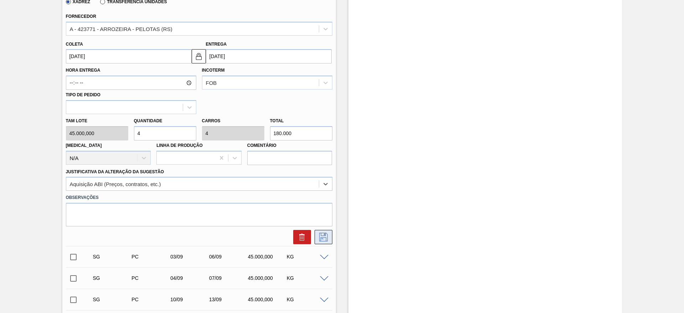
click at [322, 232] on button at bounding box center [323, 237] width 18 height 14
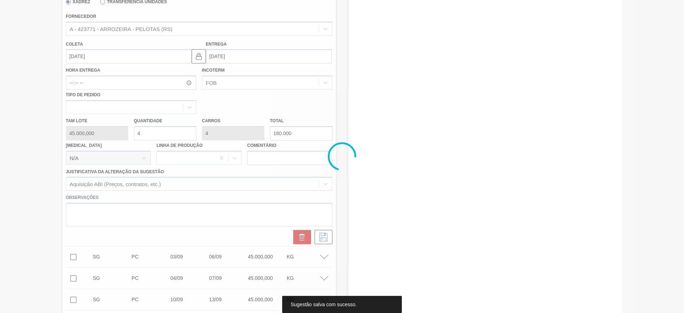
scroll to position [98, 0]
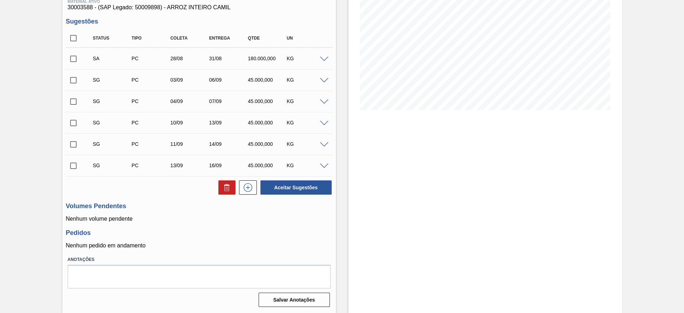
click at [328, 79] on div at bounding box center [325, 79] width 14 height 5
click at [324, 80] on span at bounding box center [324, 80] width 9 height 5
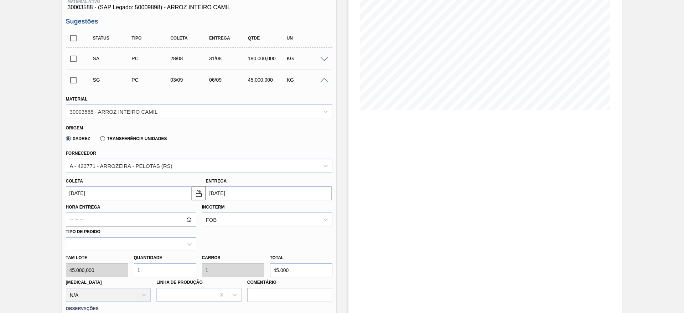
click at [88, 195] on input "03/09/2025" at bounding box center [129, 193] width 126 height 14
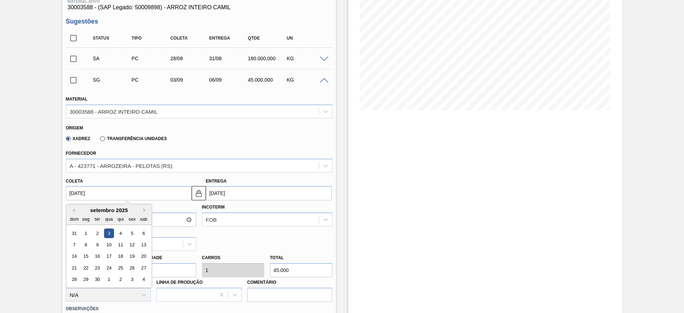
click at [23, 184] on div "Sugestão Alterada BR24 - ARROZ Unidade Ponta Grossa PE MIN 0,000 KG PE MAX 0,00…" at bounding box center [342, 257] width 684 height 641
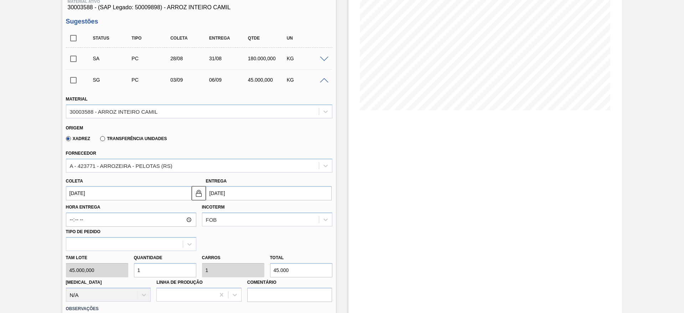
click at [90, 191] on input "03/09/2025" at bounding box center [129, 193] width 126 height 14
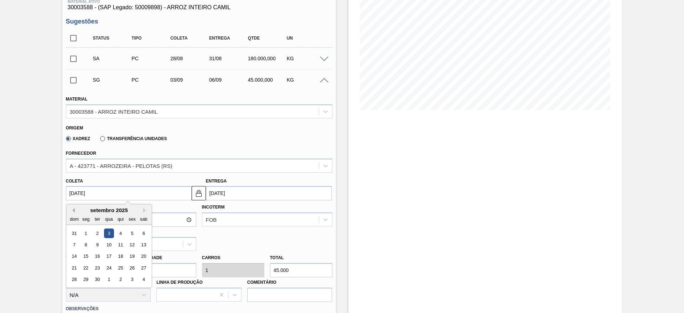
click at [71, 212] on button "Previous Month" at bounding box center [72, 210] width 5 height 5
click at [145, 278] on div "30" at bounding box center [144, 280] width 10 height 10
type input "30/08/2025"
type input "02/09/2025"
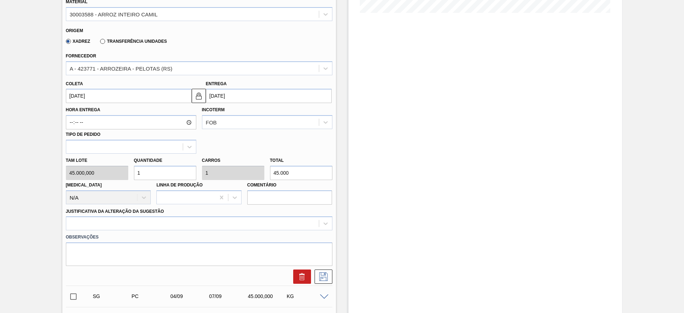
scroll to position [205, 0]
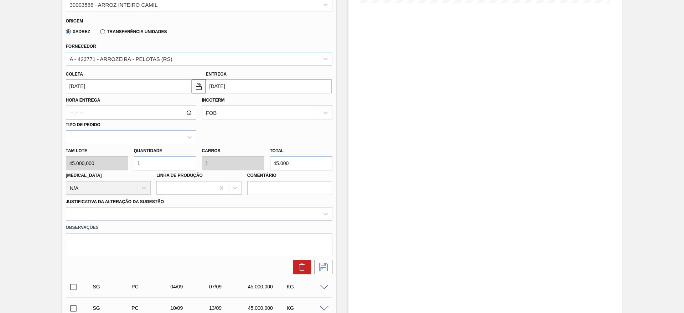
click at [113, 167] on div "Tam lote 45.000,000 Quantidade 1 Carros 1 Total 45.000 Doca N/A Linha de Produç…" at bounding box center [199, 169] width 272 height 51
type input "5"
type input "225.000"
type input "5"
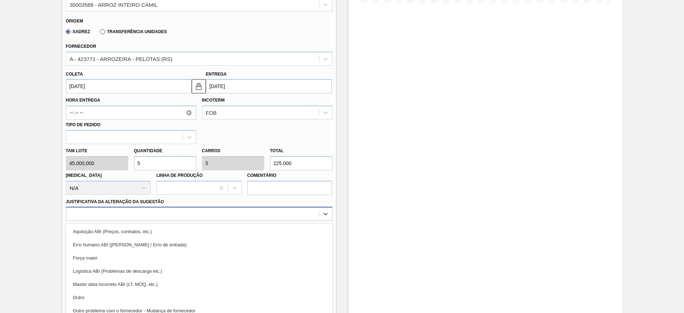
click at [222, 207] on div "option Aquisição ABI (Preços, contratos, etc.) focused, 1 of 18. 18 results ava…" at bounding box center [199, 214] width 266 height 14
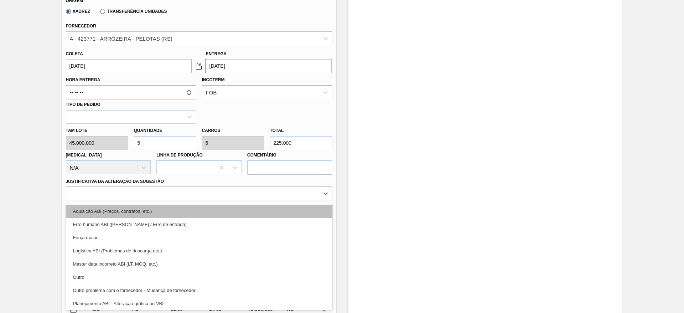
click at [231, 216] on div "Aquisição ABI (Preços, contratos, etc.)" at bounding box center [199, 210] width 266 height 13
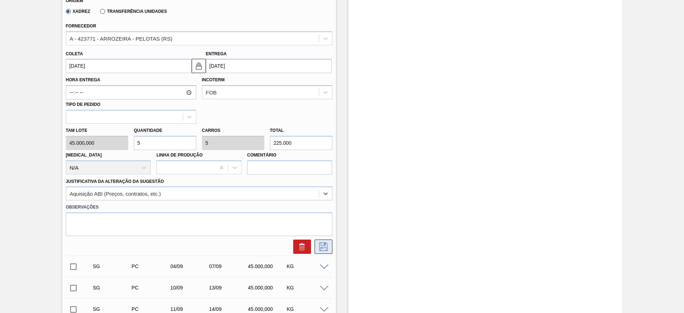
click at [325, 242] on icon at bounding box center [323, 246] width 11 height 9
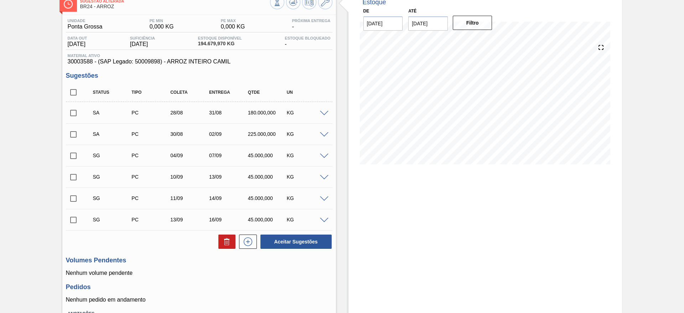
scroll to position [0, 0]
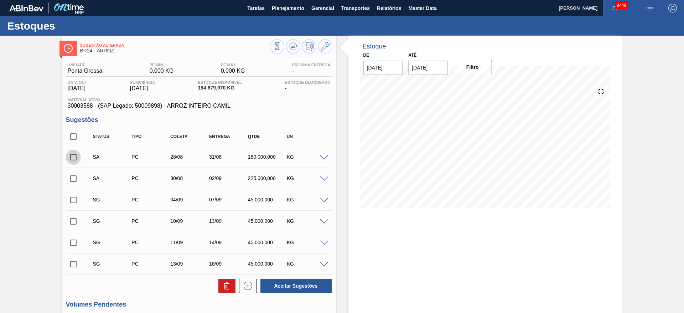
click at [78, 155] on input "checkbox" at bounding box center [73, 157] width 15 height 15
checkbox input "true"
click at [78, 173] on input "checkbox" at bounding box center [73, 178] width 15 height 15
checkbox input "true"
click at [283, 280] on button "Aceitar Sugestões" at bounding box center [295, 285] width 71 height 14
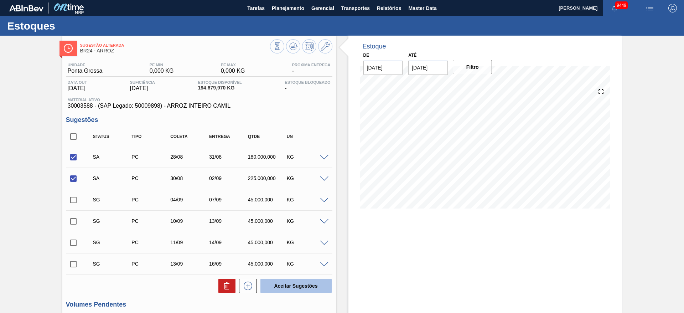
checkbox input "false"
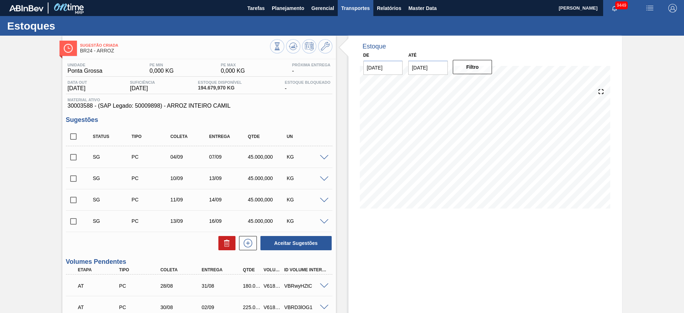
click at [350, 14] on button "Transportes" at bounding box center [356, 8] width 36 height 16
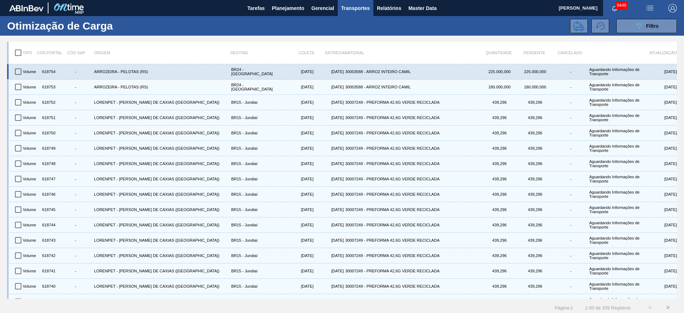
click at [18, 72] on input "checkbox" at bounding box center [18, 71] width 15 height 15
checkbox input "true"
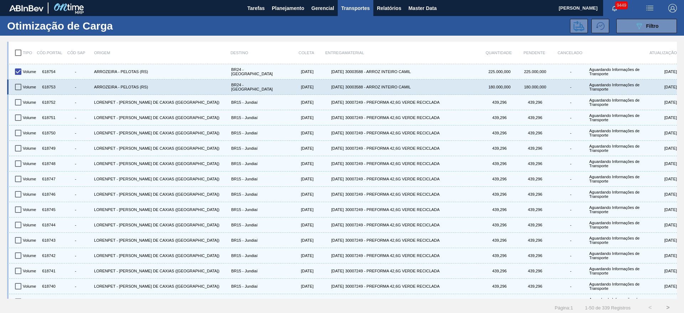
click at [21, 84] on input "checkbox" at bounding box center [18, 86] width 15 height 15
checkbox input "true"
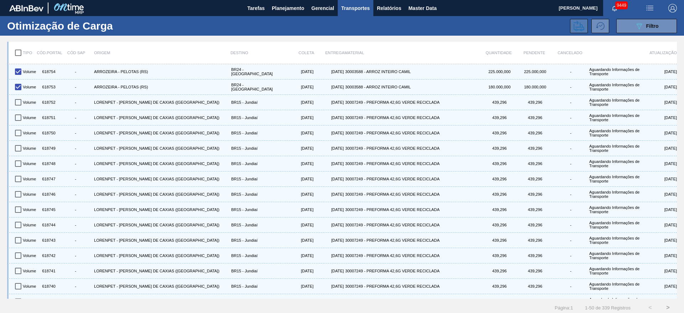
click at [579, 27] on icon at bounding box center [578, 26] width 11 height 10
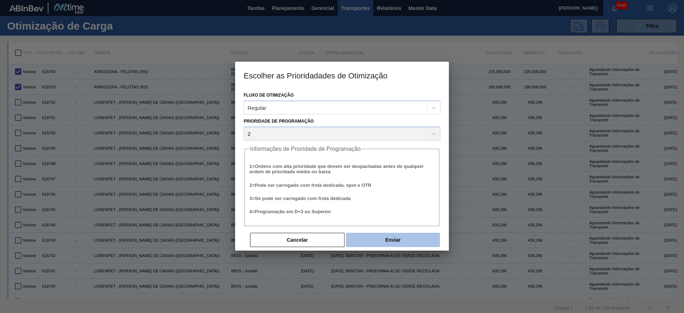
click at [390, 237] on button "Enviar" at bounding box center [393, 240] width 94 height 14
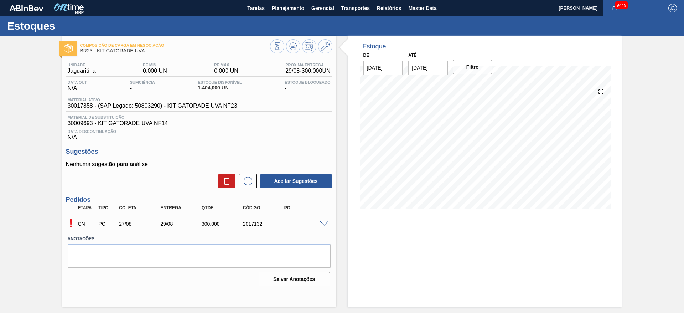
click at [325, 221] on span at bounding box center [324, 223] width 9 height 5
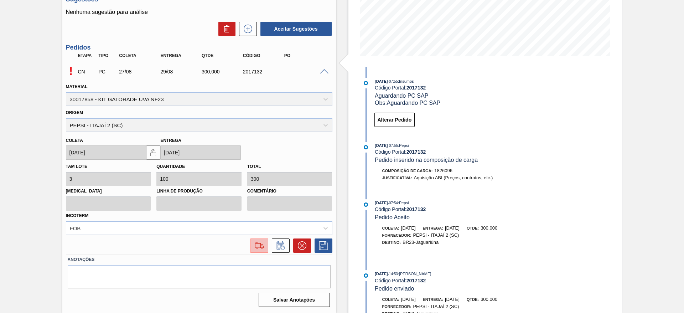
click at [262, 244] on img at bounding box center [259, 245] width 11 height 9
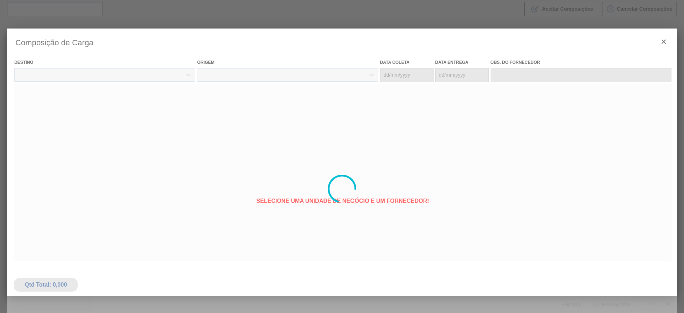
type coleta "[DATE]"
type entrega "29/08/2025"
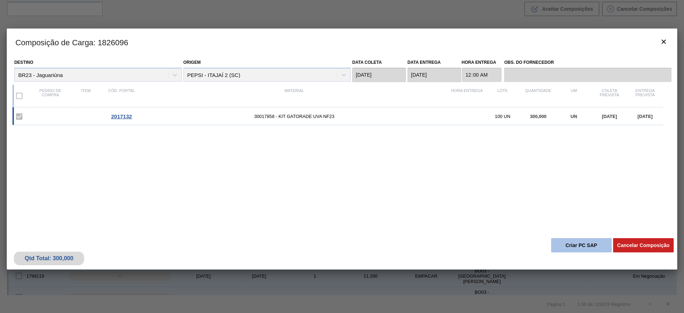
click at [579, 245] on button "Criar PC SAP" at bounding box center [581, 245] width 61 height 14
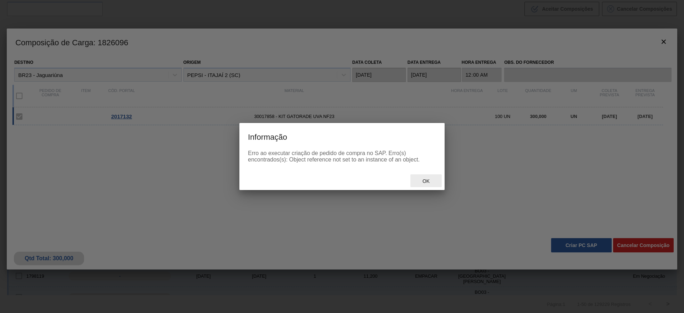
click at [430, 181] on span "Ok" at bounding box center [426, 181] width 19 height 6
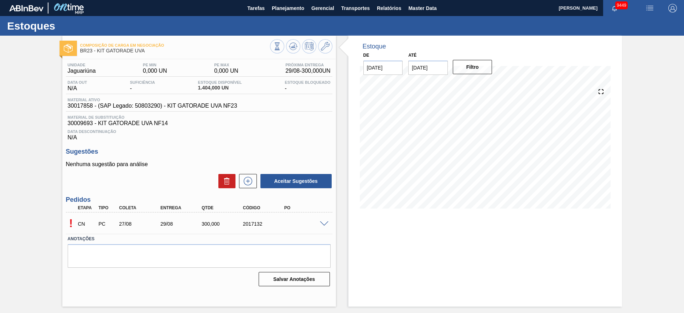
click at [325, 224] on span at bounding box center [324, 223] width 9 height 5
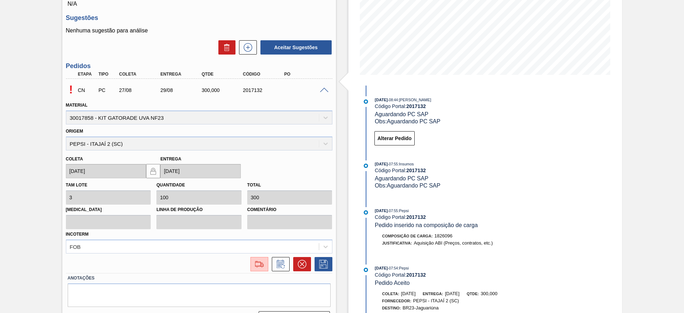
scroll to position [152, 0]
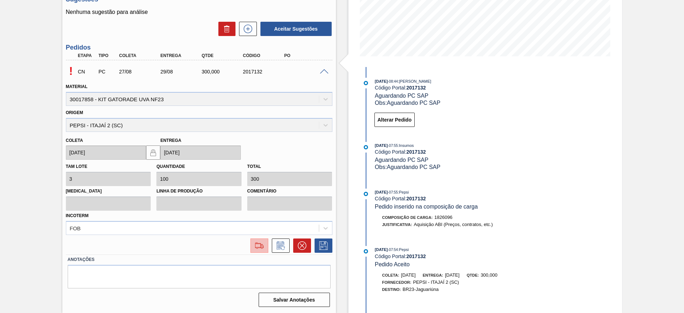
click at [257, 249] on img at bounding box center [259, 245] width 11 height 9
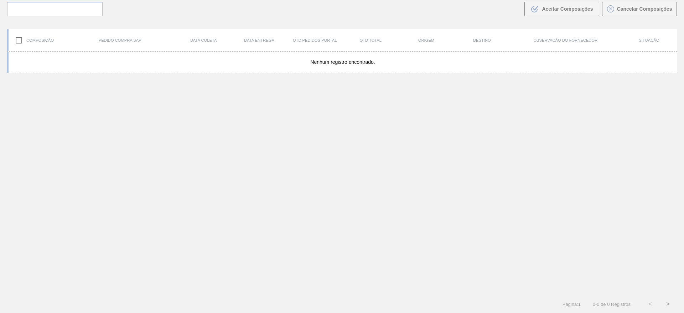
scroll to position [51, 0]
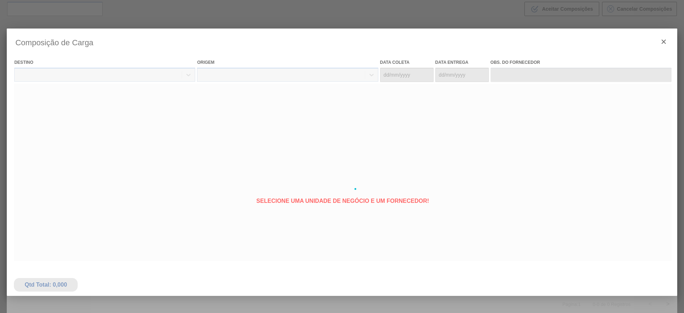
type coleta "[DATE]"
type entrega "29/08/2025"
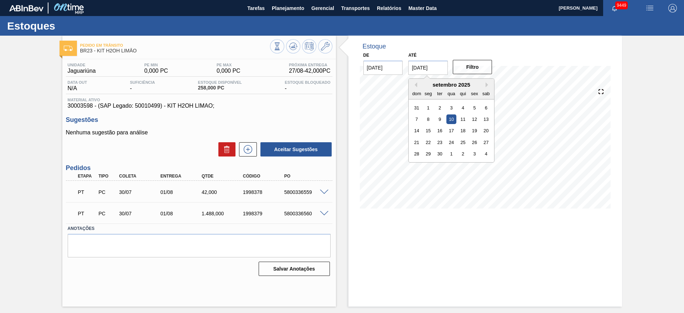
click at [423, 68] on input "[DATE]" at bounding box center [428, 68] width 40 height 14
click at [486, 83] on button "Next Month" at bounding box center [487, 84] width 5 height 5
click at [472, 145] on div "24" at bounding box center [475, 142] width 10 height 10
type input "24/10/2025"
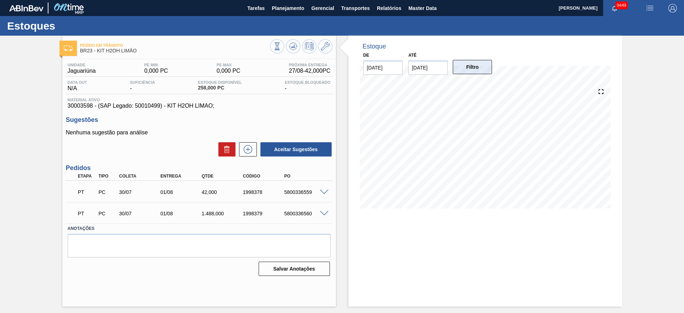
click at [484, 66] on button "Filtro" at bounding box center [473, 67] width 40 height 14
click at [298, 214] on div "5800336560" at bounding box center [305, 213] width 46 height 6
copy div "5800336560"
click at [298, 194] on div "5800336559" at bounding box center [305, 192] width 46 height 6
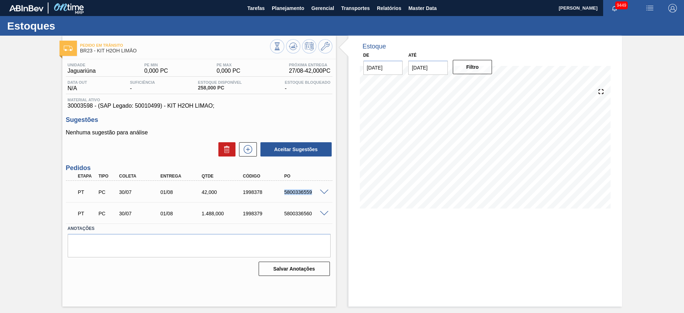
click at [298, 194] on div "5800336559" at bounding box center [305, 192] width 46 height 6
copy div "5800336559"
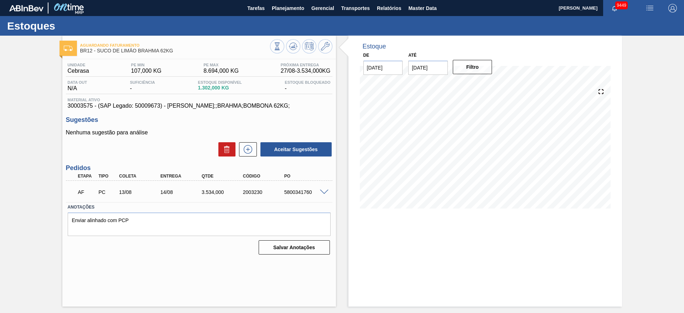
drag, startPoint x: 311, startPoint y: 193, endPoint x: 322, endPoint y: 189, distance: 12.2
click at [314, 191] on div "5800341760" at bounding box center [305, 192] width 46 height 6
click at [325, 188] on div "AF PC 13/08 14/08 3.534,000 2003230 5800341760" at bounding box center [199, 191] width 266 height 18
click at [324, 193] on span at bounding box center [324, 191] width 9 height 5
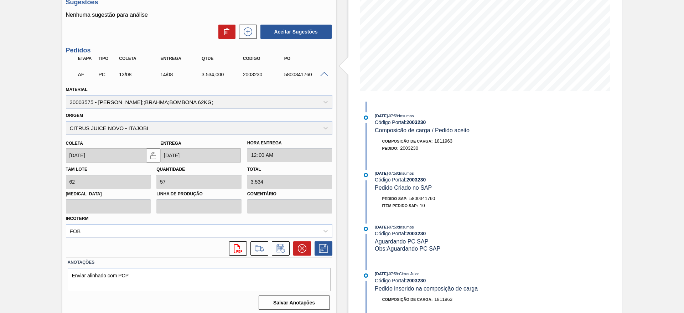
scroll to position [118, 0]
click at [295, 73] on div "5800341760" at bounding box center [305, 74] width 46 height 6
copy div "5800341760"
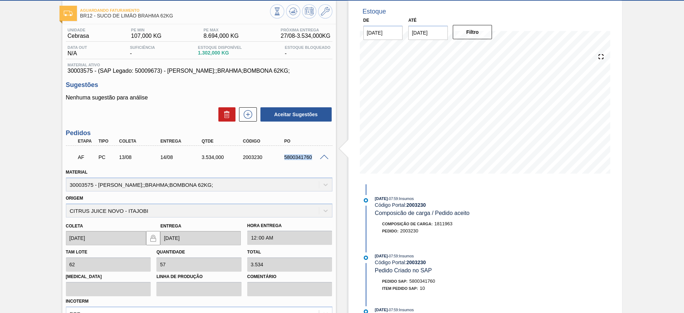
scroll to position [0, 0]
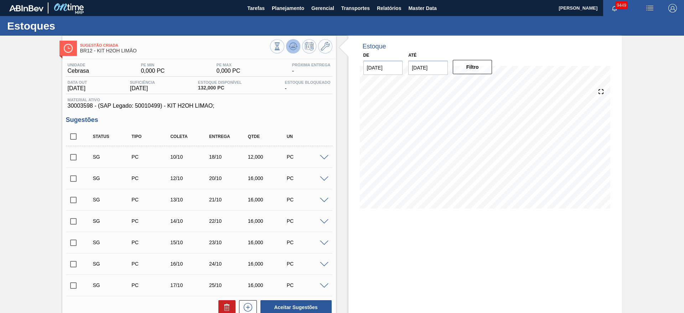
click at [292, 46] on icon at bounding box center [293, 46] width 5 height 3
click at [299, 48] on button at bounding box center [293, 46] width 14 height 14
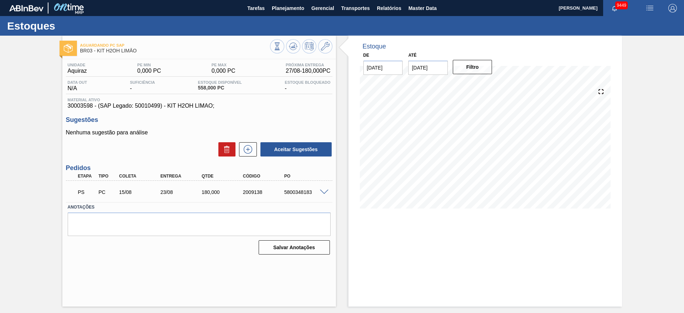
click at [323, 193] on span at bounding box center [324, 191] width 9 height 5
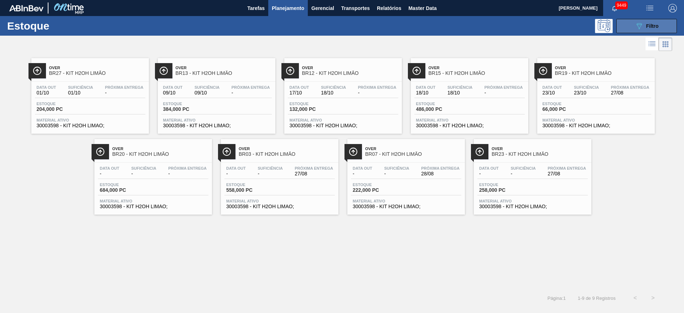
click at [634, 32] on button "089F7B8B-B2A5-4AFE-B5C0-19BA573D28AC Filtro" at bounding box center [646, 26] width 61 height 14
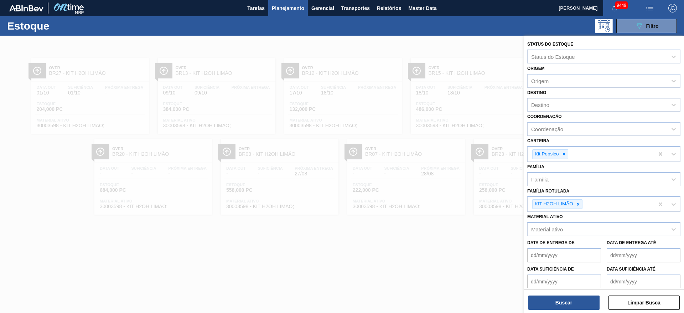
click at [560, 104] on div "Destino" at bounding box center [596, 105] width 139 height 10
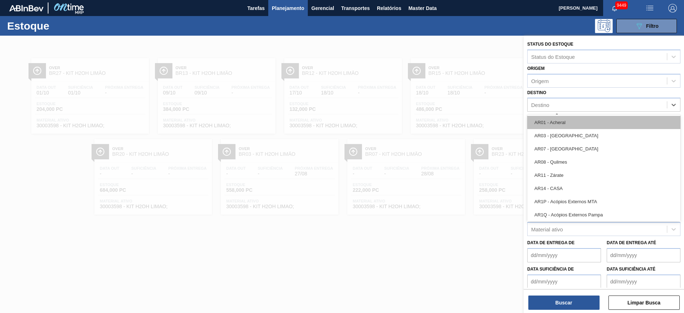
type input "15"
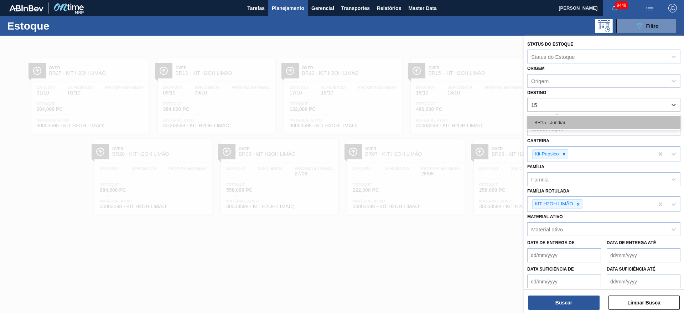
click at [554, 125] on div "BR15 - Jundiaí" at bounding box center [603, 122] width 153 height 13
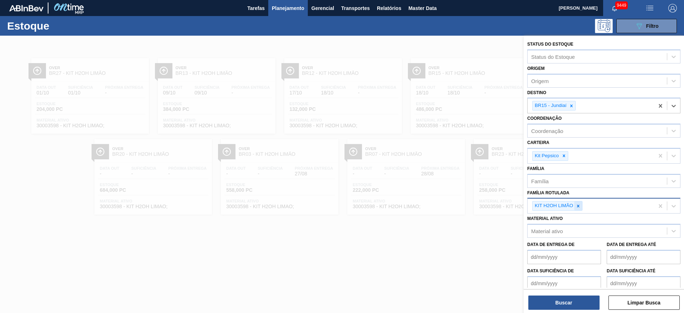
click at [578, 204] on icon at bounding box center [577, 205] width 5 height 5
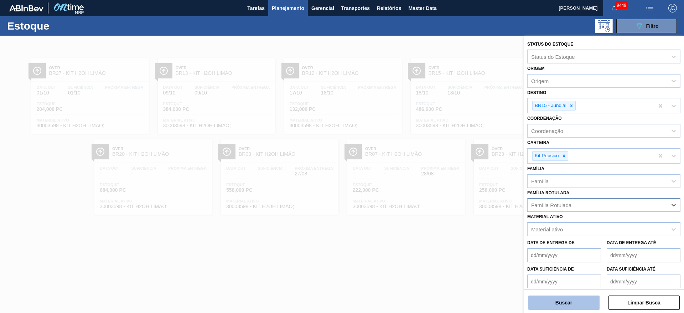
click at [560, 299] on button "Buscar" at bounding box center [563, 302] width 71 height 14
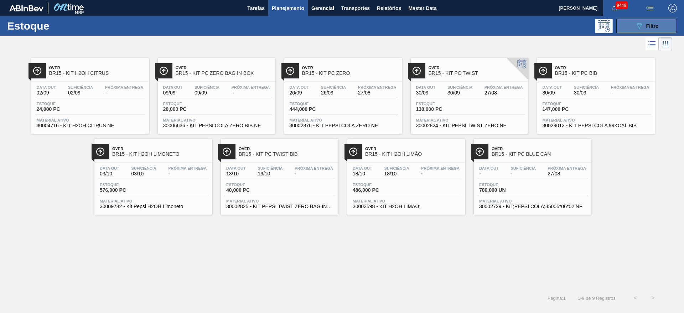
click at [642, 20] on button "089F7B8B-B2A5-4AFE-B5C0-19BA573D28AC Filtro" at bounding box center [646, 26] width 61 height 14
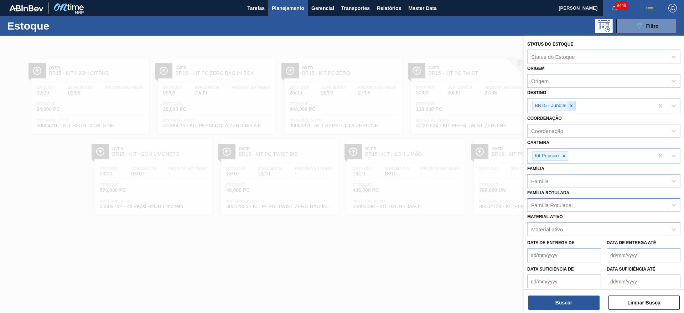
click at [573, 106] on icon at bounding box center [571, 105] width 5 height 5
type input "8"
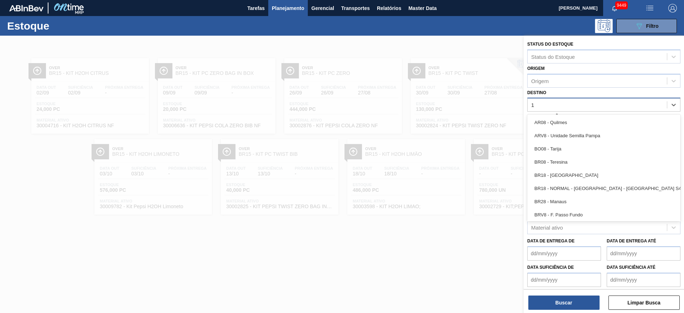
type input "18"
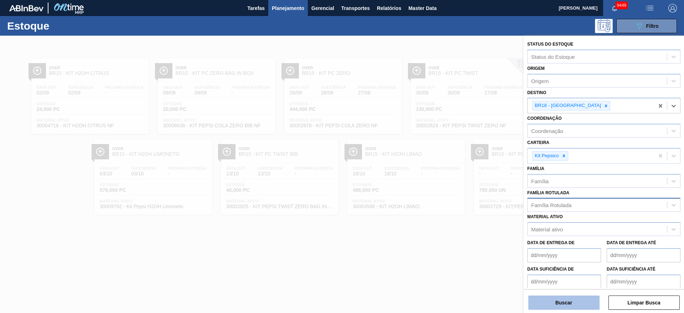
click at [565, 300] on button "Buscar" at bounding box center [563, 302] width 71 height 14
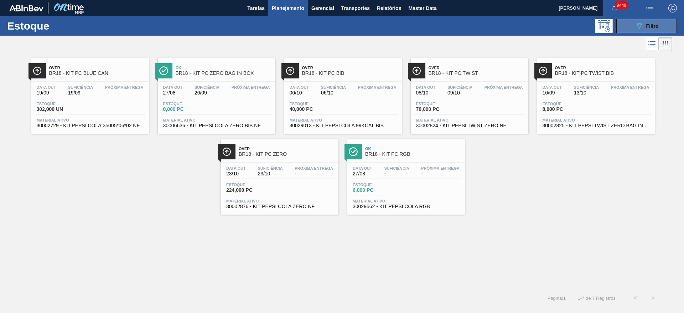
click at [655, 25] on span "Filtro" at bounding box center [652, 26] width 12 height 6
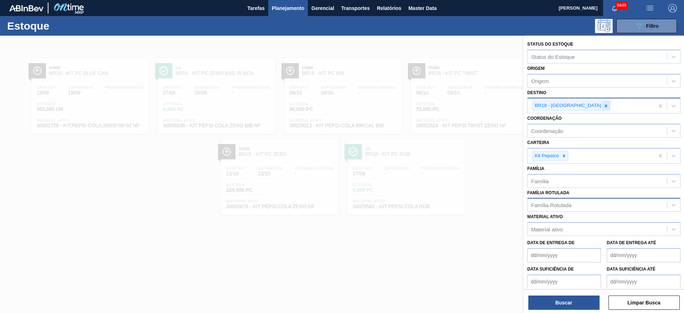
click at [603, 104] on icon at bounding box center [605, 105] width 5 height 5
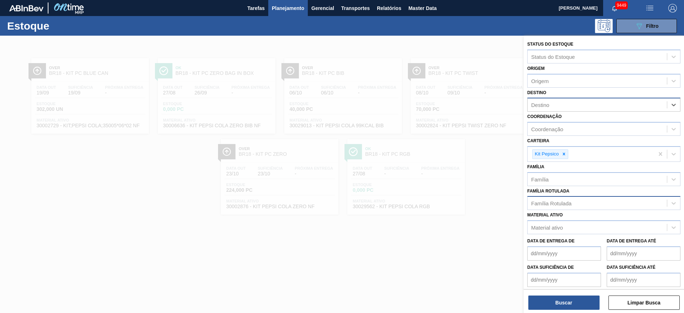
type input "3"
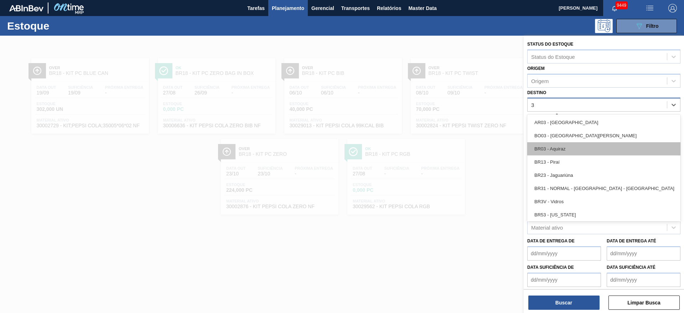
click at [562, 142] on div "BR03 - Aquiraz" at bounding box center [603, 148] width 153 height 13
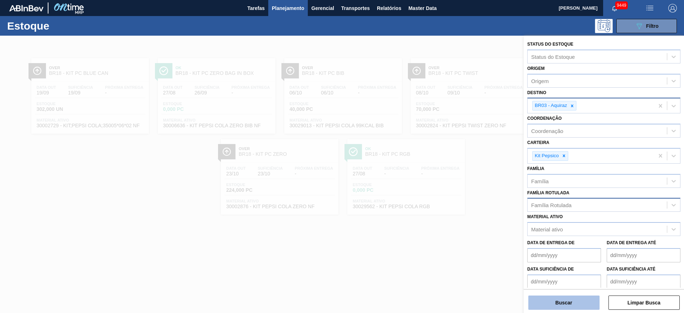
click at [560, 304] on button "Buscar" at bounding box center [563, 302] width 71 height 14
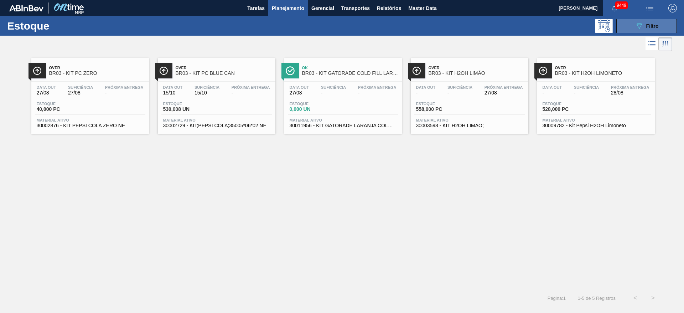
click at [638, 24] on icon "089F7B8B-B2A5-4AFE-B5C0-19BA573D28AC" at bounding box center [639, 26] width 9 height 9
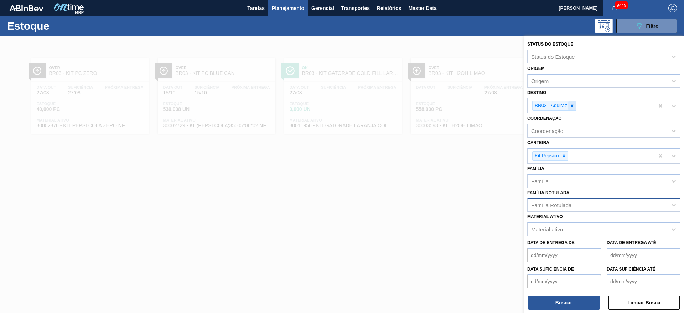
click at [575, 105] on div at bounding box center [572, 105] width 8 height 9
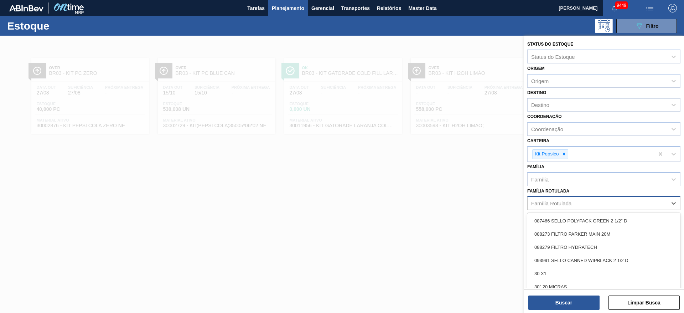
click at [562, 205] on div "Família Rotulada" at bounding box center [551, 203] width 40 height 6
type Rotulada "pc b"
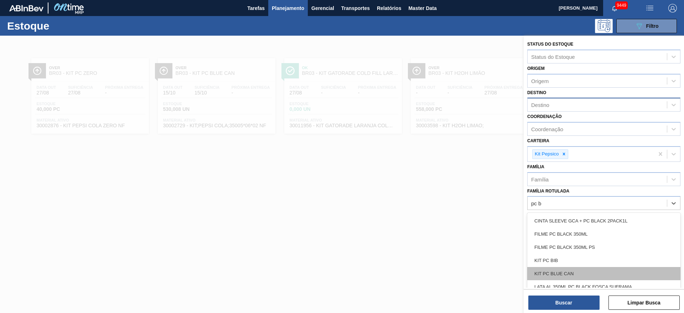
click at [572, 270] on div "KIT PC BLUE CAN" at bounding box center [603, 273] width 153 height 13
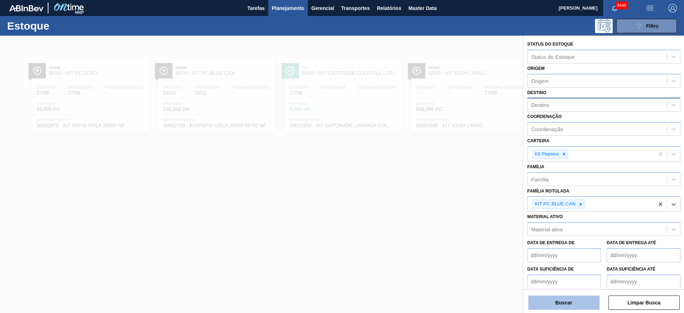
click at [569, 299] on button "Buscar" at bounding box center [563, 302] width 71 height 14
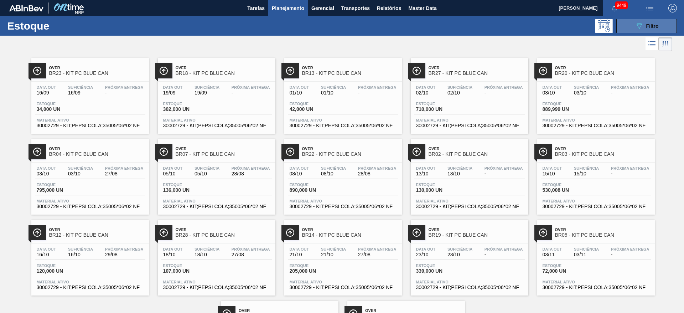
click at [641, 21] on button "089F7B8B-B2A5-4AFE-B5C0-19BA573D28AC Filtro" at bounding box center [646, 26] width 61 height 14
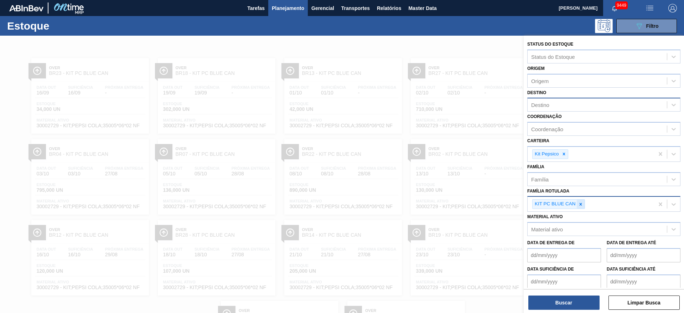
click at [579, 205] on icon at bounding box center [580, 204] width 2 height 2
click at [550, 96] on div "Destino Destino" at bounding box center [603, 100] width 153 height 24
click at [553, 101] on div "Destino" at bounding box center [596, 105] width 139 height 10
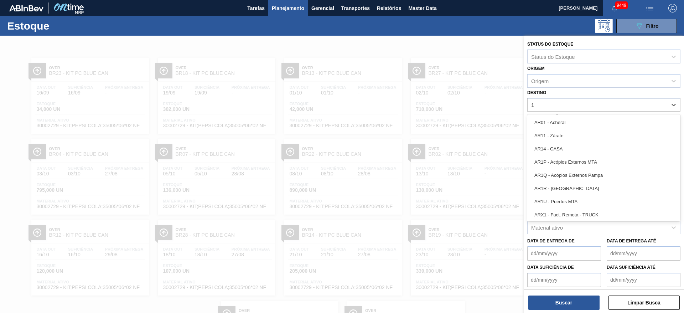
type input "18"
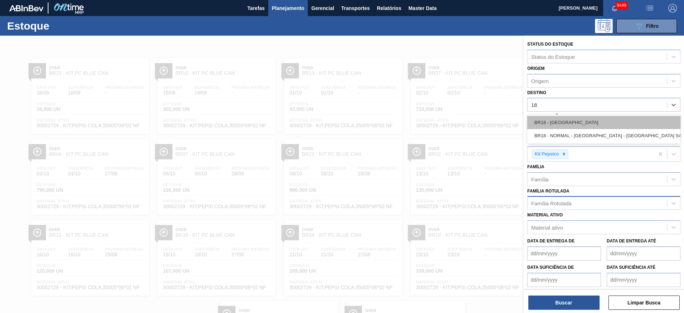
click at [552, 126] on div "BR18 - Pernambuco" at bounding box center [603, 122] width 153 height 13
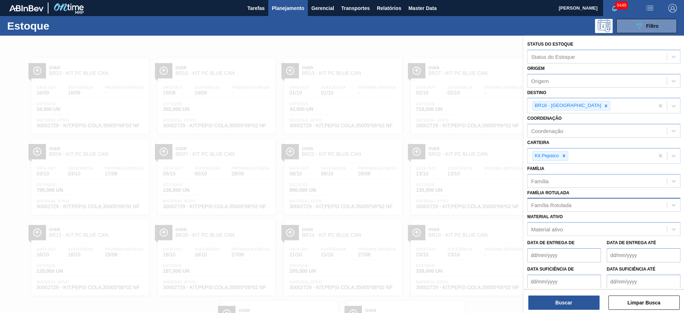
click at [567, 293] on div "Buscar Limpar Busca" at bounding box center [603, 299] width 160 height 20
click at [569, 294] on div "Buscar Limpar Busca" at bounding box center [603, 299] width 160 height 20
click at [569, 299] on button "Buscar" at bounding box center [563, 302] width 71 height 14
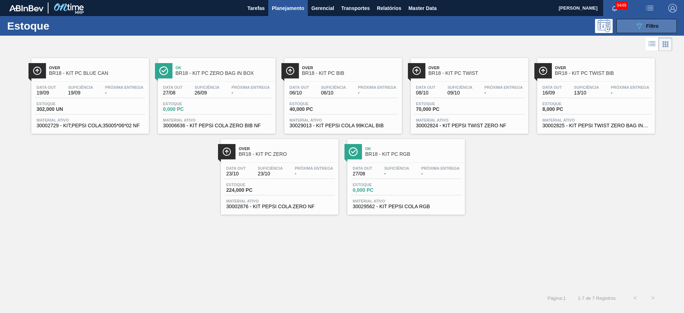
click at [647, 23] on span "Filtro" at bounding box center [652, 26] width 12 height 6
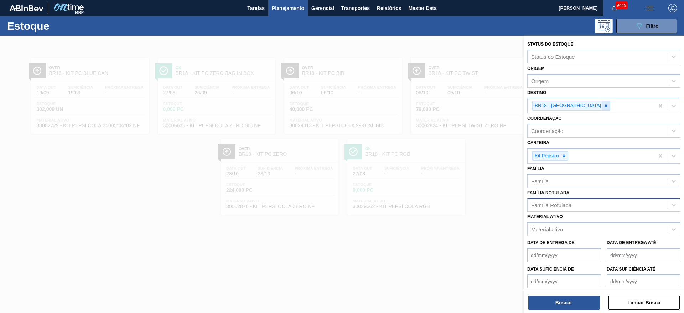
click at [603, 105] on icon at bounding box center [605, 105] width 5 height 5
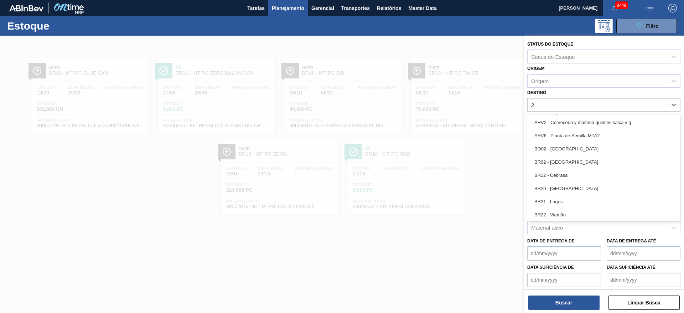
type input "23"
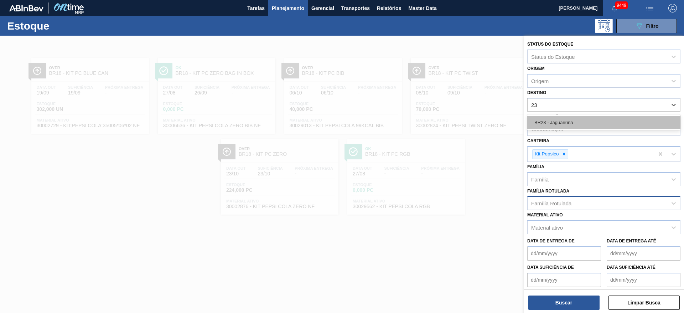
click at [571, 115] on div "BR23 - Jaguariúna" at bounding box center [603, 122] width 153 height 16
click at [570, 118] on div "BR23 - Jaguariúna" at bounding box center [603, 122] width 153 height 13
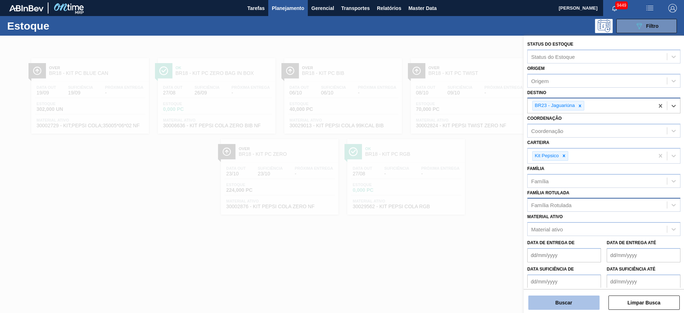
click at [569, 302] on button "Buscar" at bounding box center [563, 302] width 71 height 14
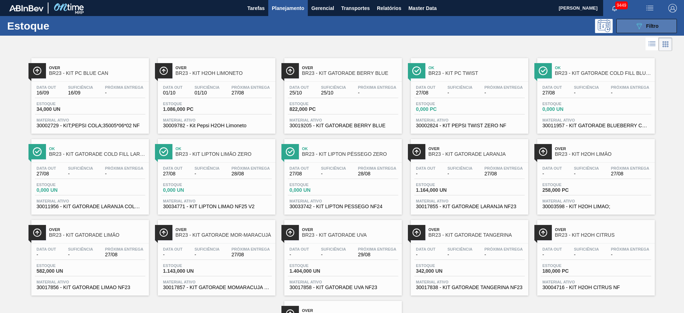
click at [635, 24] on icon "089F7B8B-B2A5-4AFE-B5C0-19BA573D28AC" at bounding box center [639, 26] width 9 height 9
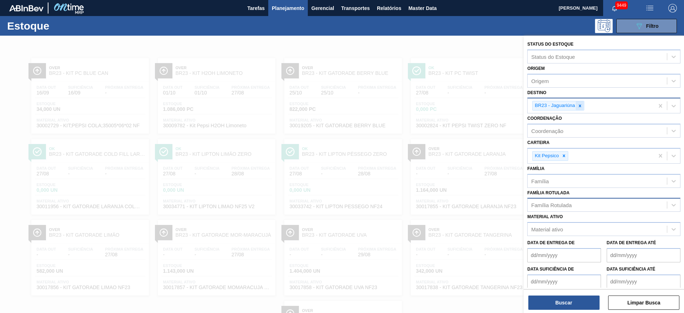
click at [579, 106] on icon at bounding box center [579, 105] width 5 height 5
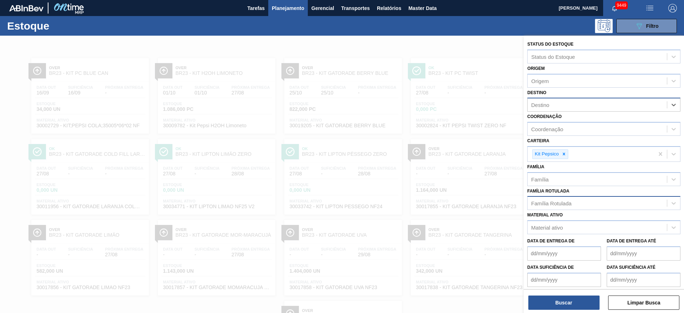
click at [579, 106] on div "Destino" at bounding box center [596, 105] width 139 height 10
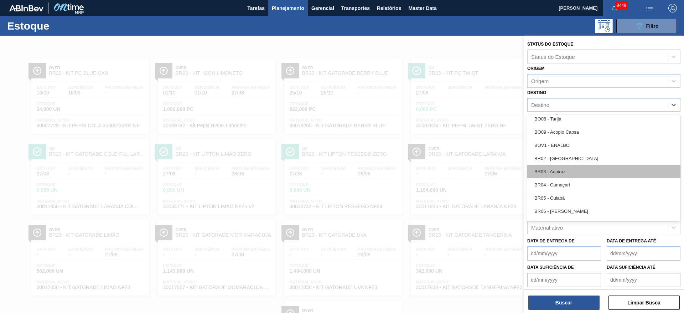
scroll to position [320, 0]
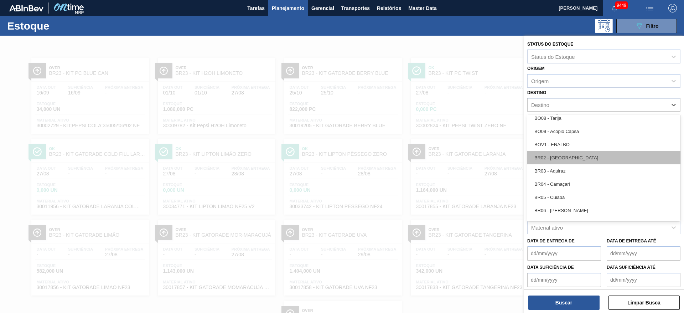
click at [574, 157] on div "BR02 - Sergipe" at bounding box center [603, 157] width 153 height 13
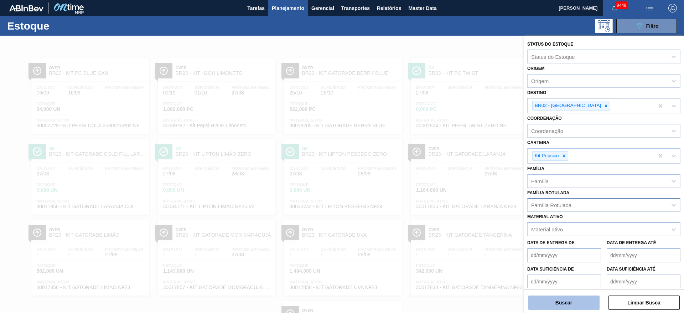
click at [563, 306] on button "Buscar" at bounding box center [563, 302] width 71 height 14
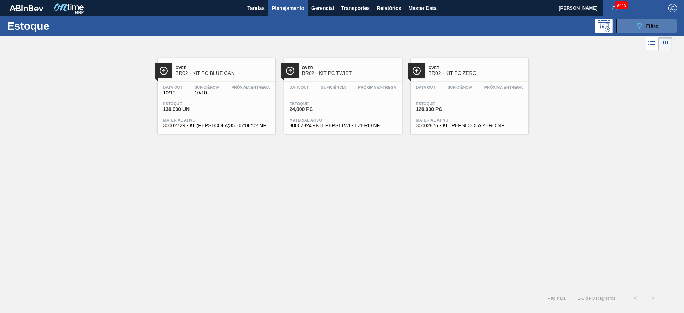
click at [647, 29] on div "089F7B8B-B2A5-4AFE-B5C0-19BA573D28AC Filtro" at bounding box center [647, 26] width 24 height 9
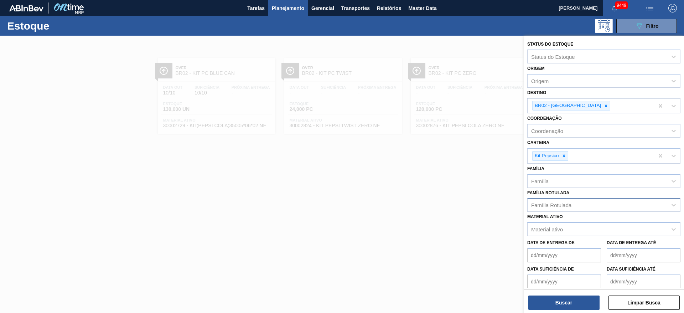
click at [668, 9] on img "button" at bounding box center [672, 8] width 9 height 9
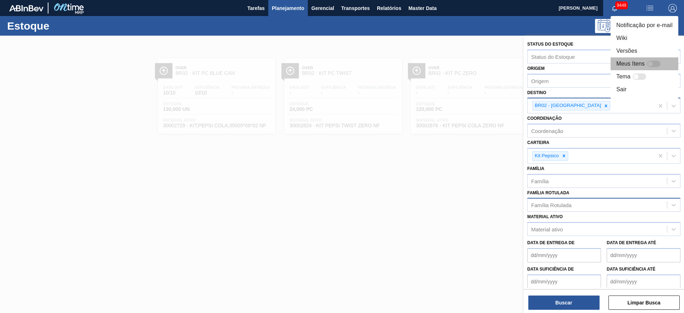
click at [657, 63] on div at bounding box center [654, 64] width 14 height 6
checkbox input "false"
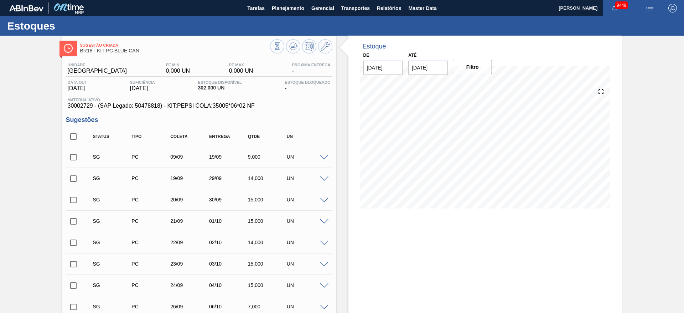
click at [321, 160] on div "SG PC 09/09 19/09 9,000 UN" at bounding box center [199, 157] width 266 height 18
click at [321, 155] on span at bounding box center [324, 157] width 9 height 5
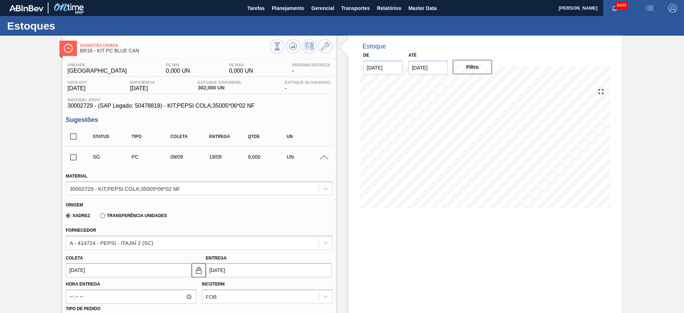
scroll to position [107, 0]
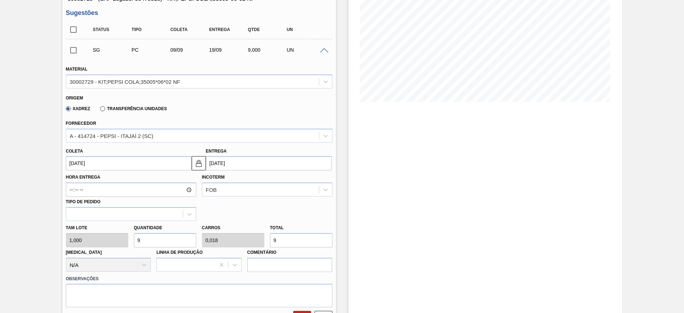
click at [87, 167] on input "09/09/2025" at bounding box center [129, 163] width 126 height 14
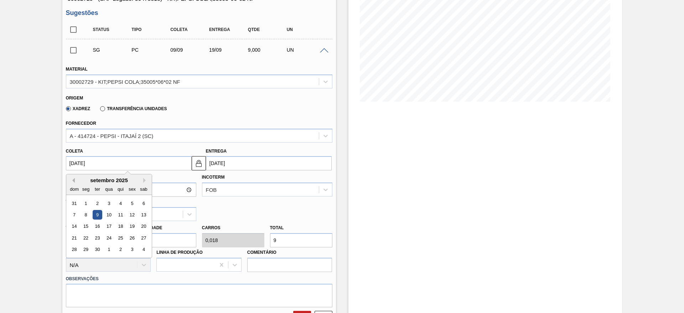
click at [73, 181] on button "Previous Month" at bounding box center [72, 180] width 5 height 5
click at [123, 250] on div "28" at bounding box center [120, 250] width 10 height 10
type input "[DATE]"
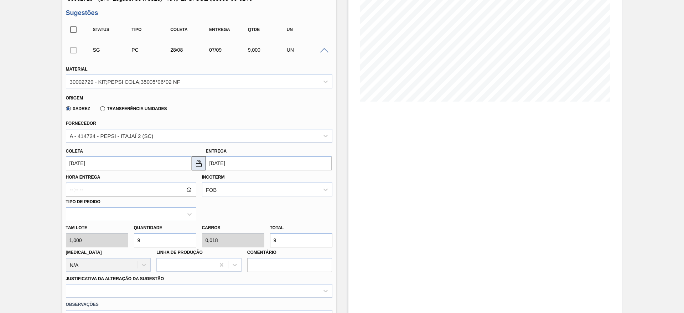
click at [199, 165] on img at bounding box center [198, 163] width 9 height 9
click at [208, 163] on input "07/09/2025" at bounding box center [269, 163] width 126 height 14
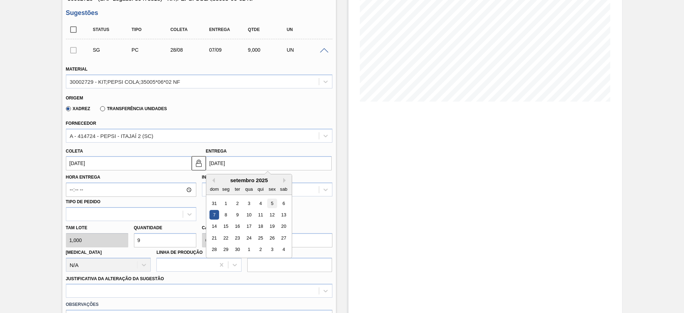
click at [270, 203] on div "5" at bounding box center [272, 203] width 10 height 10
type input "[DATE]"
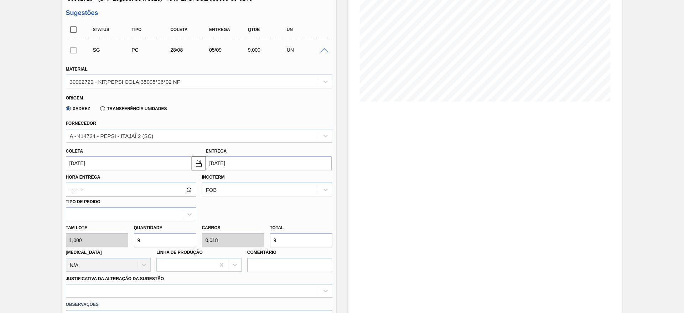
click at [163, 240] on input "9" at bounding box center [165, 240] width 62 height 14
type input "1"
type input "0,002"
type input "1"
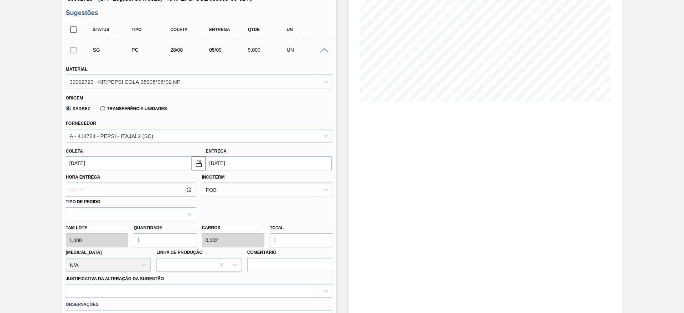
type input "12"
type input "0,024"
type input "12"
type input "128"
type input "0,256"
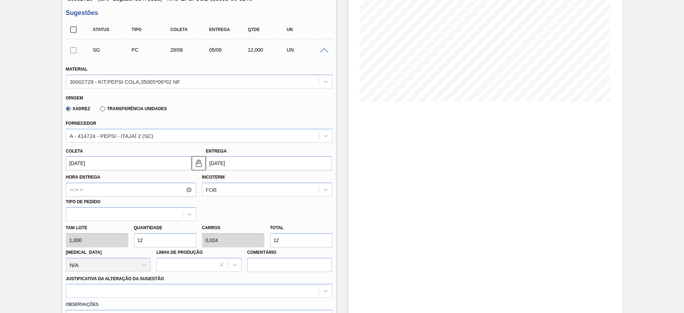
type input "128"
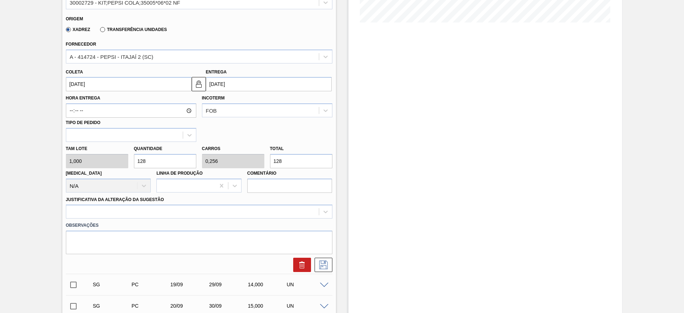
scroll to position [214, 0]
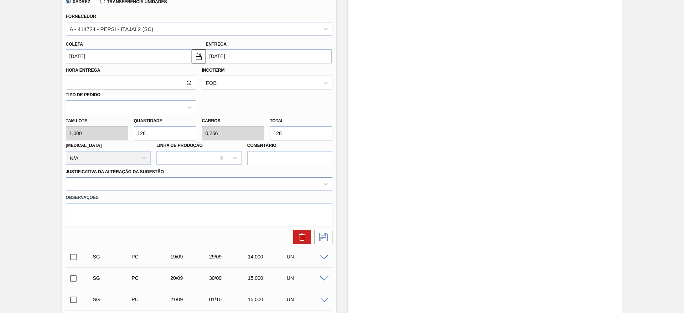
type input "128"
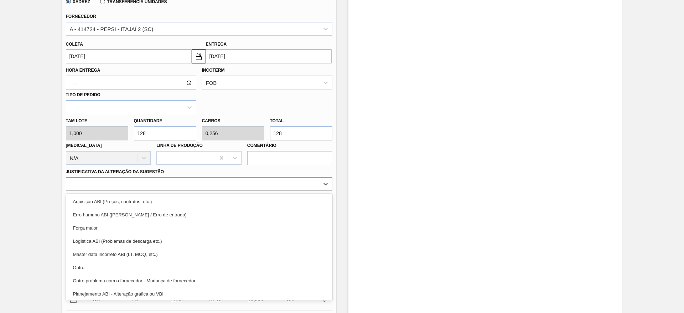
click at [230, 179] on div at bounding box center [192, 184] width 252 height 10
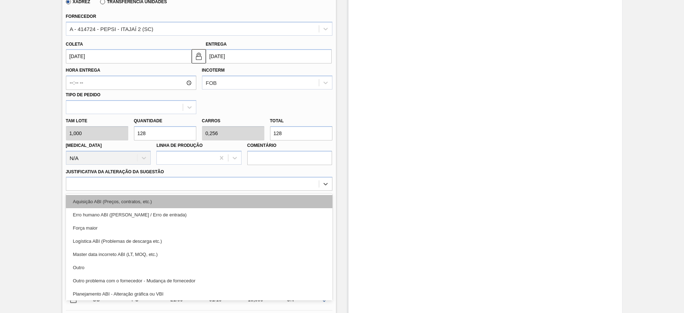
click at [241, 195] on div "Aquisição ABI (Preços, contratos, etc.)" at bounding box center [199, 201] width 266 height 13
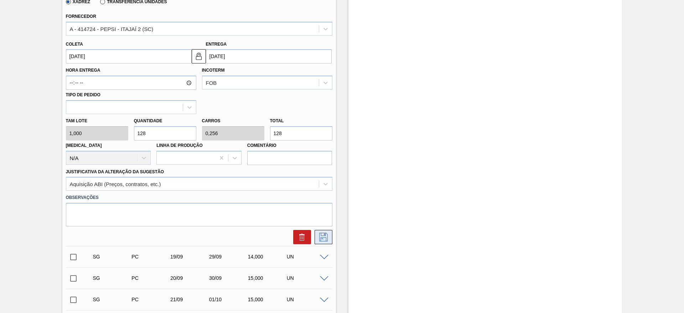
click at [327, 230] on button at bounding box center [323, 237] width 18 height 14
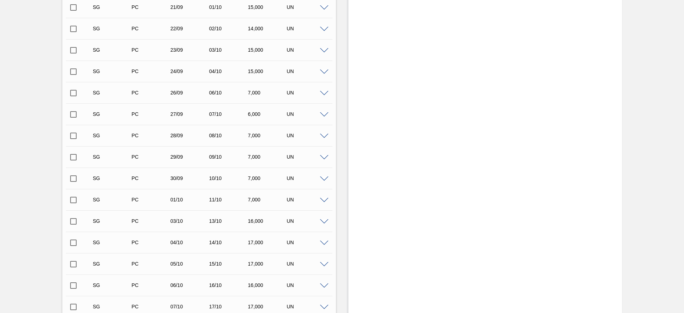
scroll to position [0, 0]
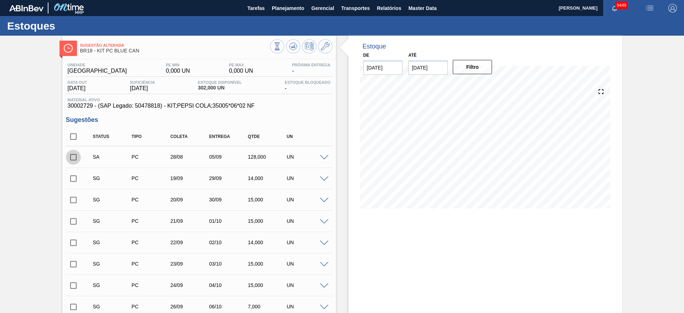
click at [72, 158] on input "checkbox" at bounding box center [73, 157] width 15 height 15
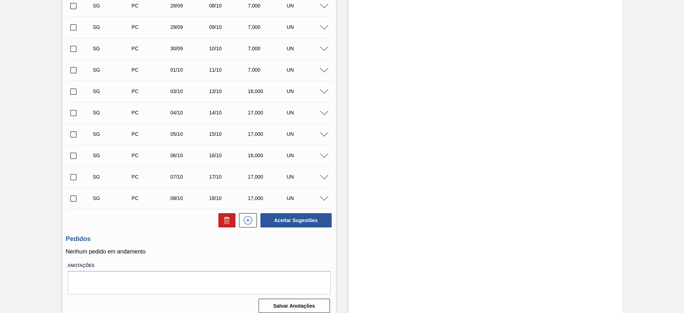
scroll to position [349, 0]
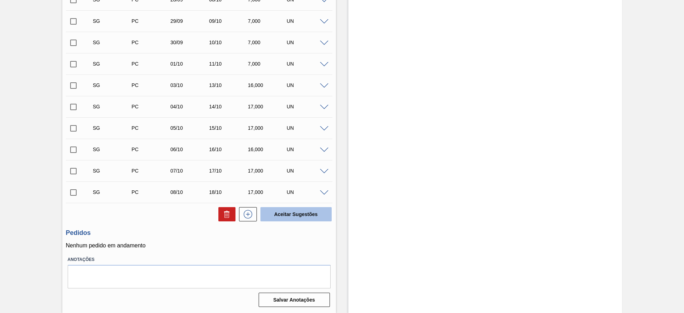
click at [291, 209] on button "Aceitar Sugestões" at bounding box center [295, 214] width 71 height 14
checkbox input "false"
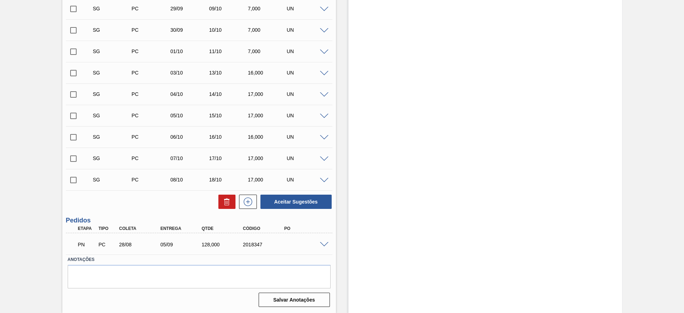
scroll to position [328, 0]
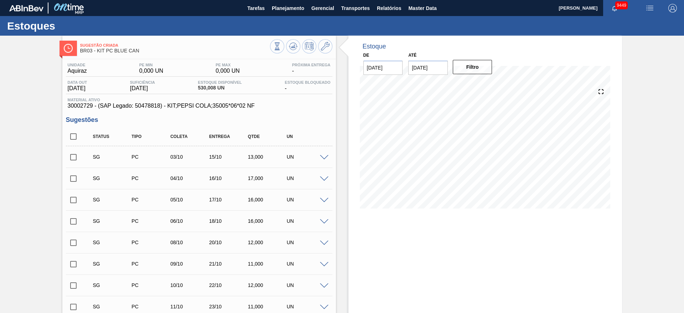
click at [356, 144] on div "Estoque De [DATE] Até [DATE] Filtro 04/09 Projeção de Estoque 522.924 [DOMAIN_N…" at bounding box center [484, 127] width 273 height 183
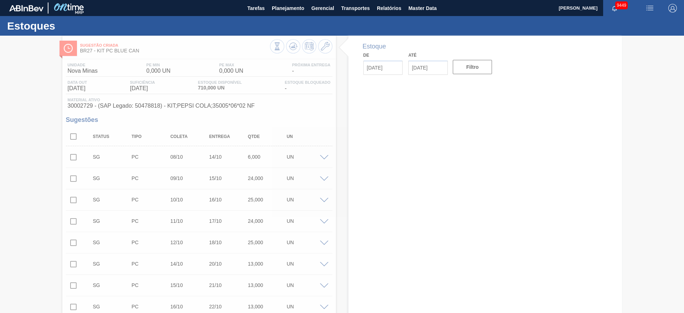
type input "[DATE]"
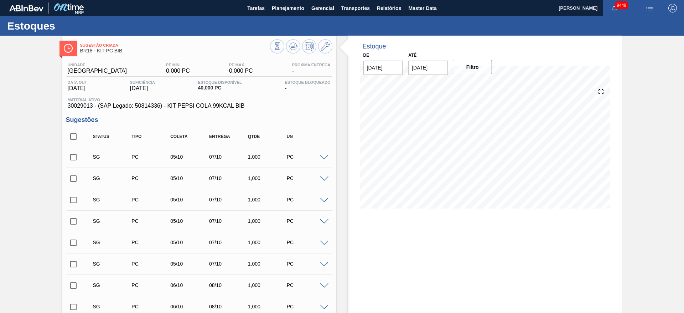
click at [321, 157] on span at bounding box center [324, 157] width 9 height 5
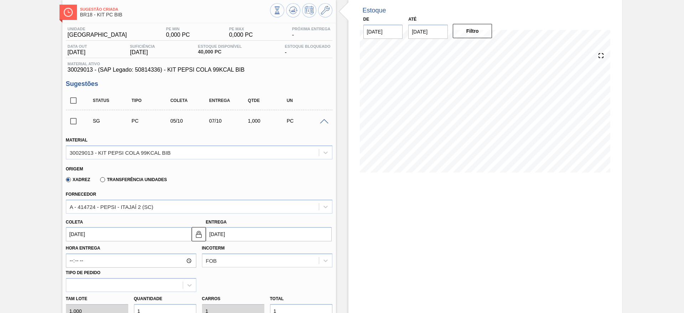
scroll to position [107, 0]
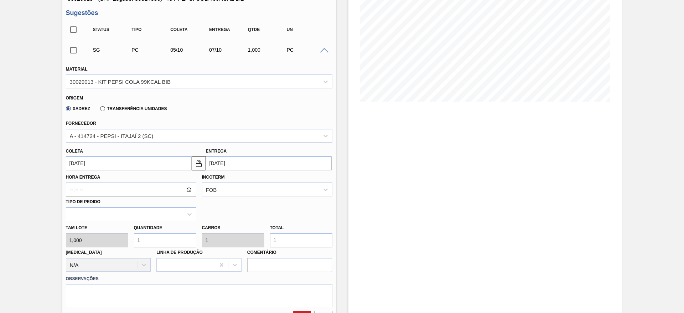
click at [150, 238] on input "1" at bounding box center [165, 240] width 62 height 14
type input "12"
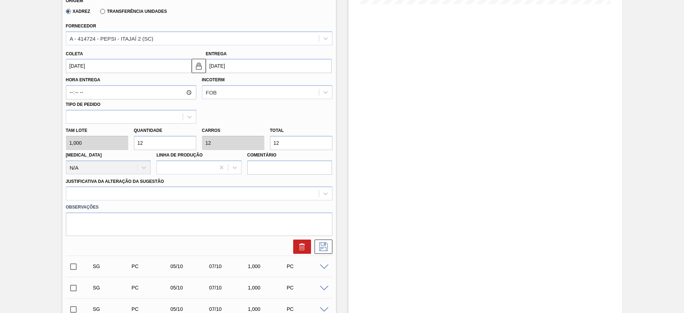
scroll to position [214, 0]
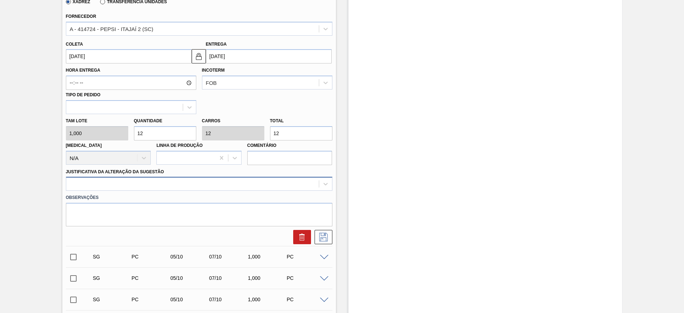
type input "12"
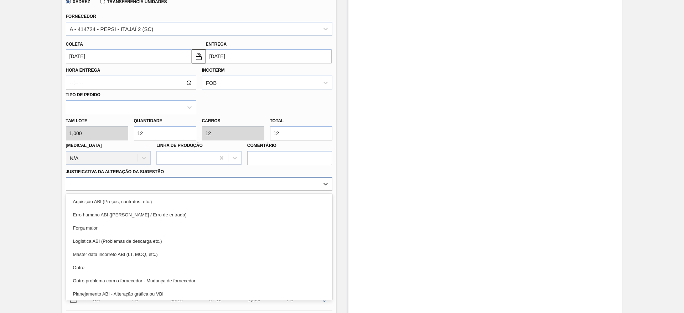
click at [234, 184] on div at bounding box center [192, 184] width 252 height 10
click at [234, 193] on div "Aquisição ABI (Preços, contratos, etc.) Erro humano ABI (Cálculo / Erro de entr…" at bounding box center [199, 246] width 266 height 107
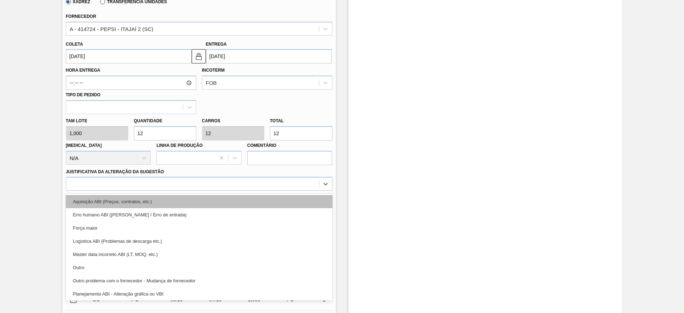
click at [236, 198] on div "Aquisição ABI (Preços, contratos, etc.)" at bounding box center [199, 201] width 266 height 13
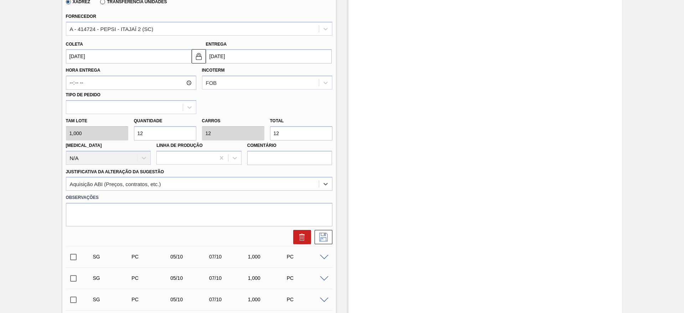
click at [94, 58] on input "[DATE]" at bounding box center [129, 56] width 126 height 14
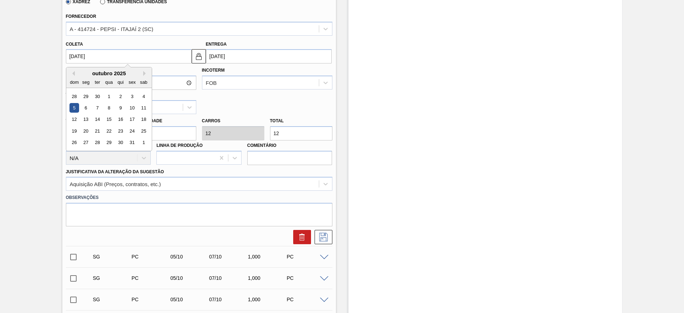
click at [74, 79] on div "dom" at bounding box center [74, 82] width 10 height 10
click at [72, 75] on button "Previous Month" at bounding box center [72, 73] width 5 height 5
click at [122, 144] on div "28" at bounding box center [120, 143] width 10 height 10
type input "[DATE]"
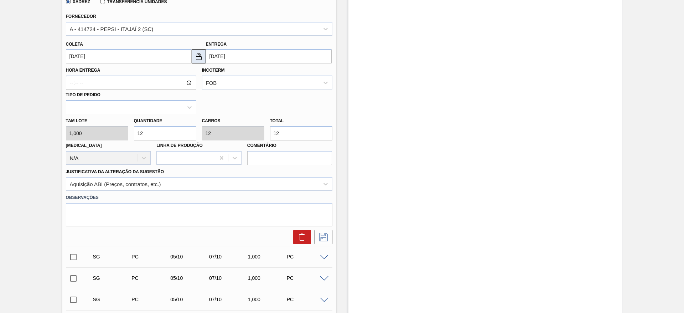
click at [200, 55] on img at bounding box center [198, 56] width 9 height 9
click at [218, 54] on input "30/08/2025" at bounding box center [269, 56] width 126 height 14
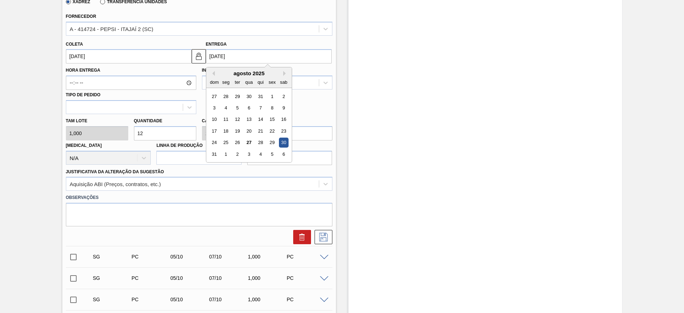
drag, startPoint x: 274, startPoint y: 155, endPoint x: 278, endPoint y: 172, distance: 18.4
click at [274, 155] on div "5" at bounding box center [272, 154] width 10 height 10
type input "05/09/2025"
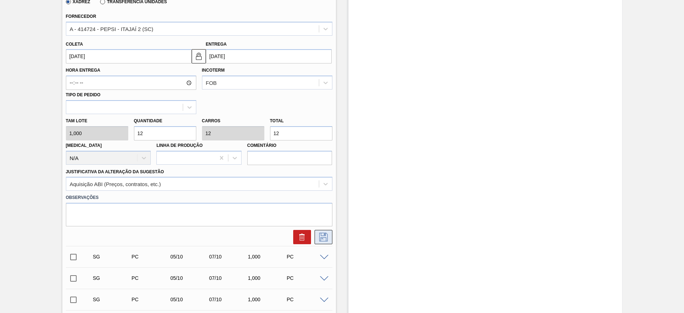
click at [322, 240] on icon at bounding box center [323, 237] width 11 height 9
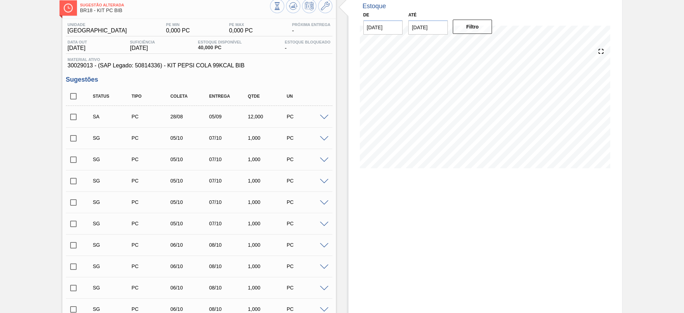
scroll to position [0, 0]
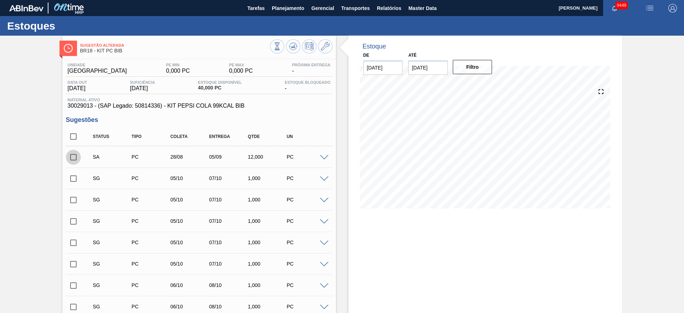
click at [69, 157] on input "checkbox" at bounding box center [73, 157] width 15 height 15
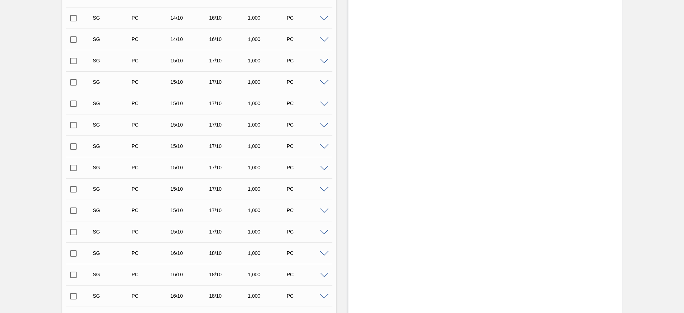
scroll to position [1994, 0]
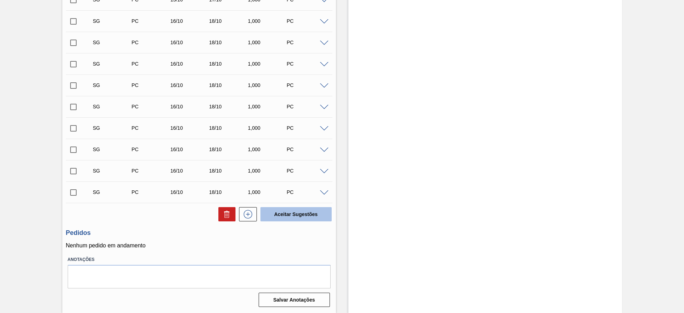
click at [283, 219] on button "Aceitar Sugestões" at bounding box center [295, 214] width 71 height 14
checkbox input "false"
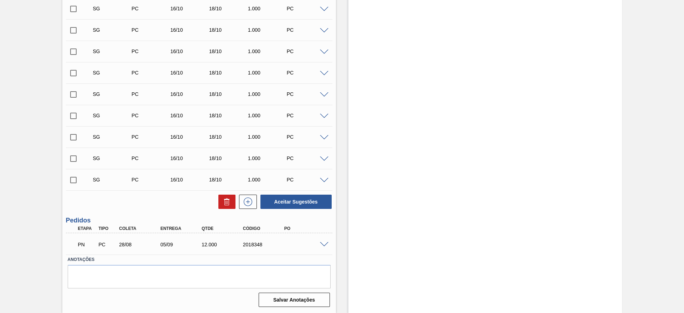
scroll to position [1973, 0]
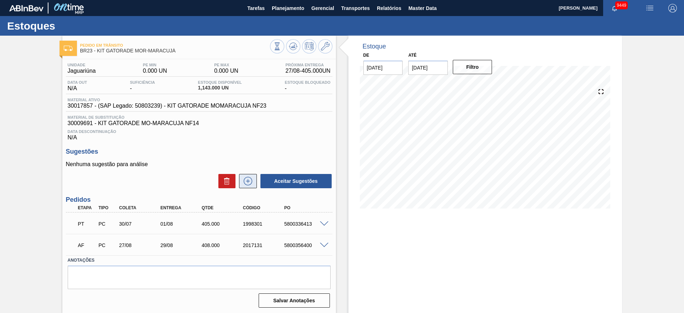
click at [251, 179] on icon at bounding box center [247, 181] width 11 height 9
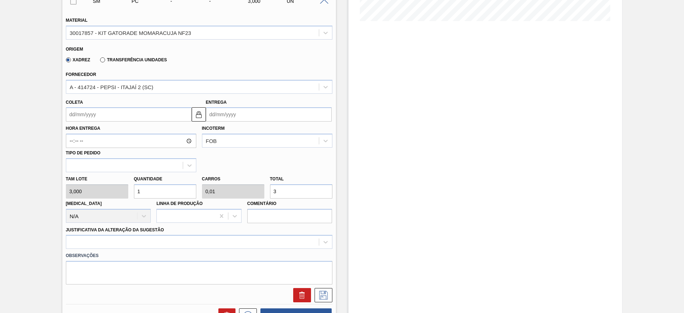
scroll to position [214, 0]
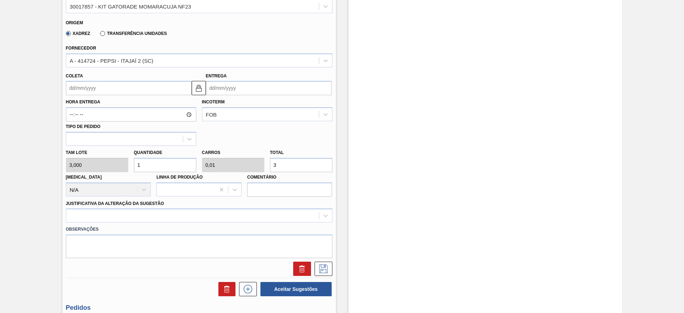
click at [153, 162] on input "1" at bounding box center [165, 165] width 62 height 14
type input "11"
type input "0,11"
type input "33"
type input "11"
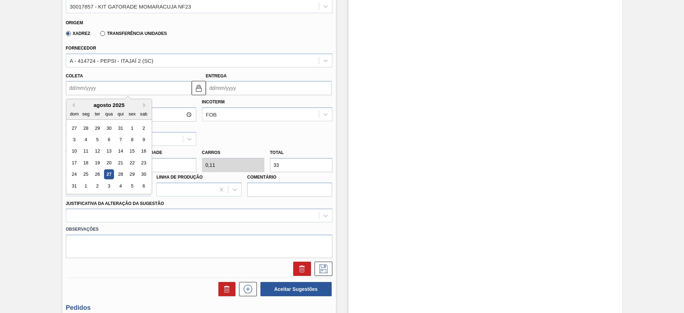
click at [97, 86] on input "Coleta" at bounding box center [129, 88] width 126 height 14
click at [123, 176] on div "28" at bounding box center [120, 174] width 10 height 10
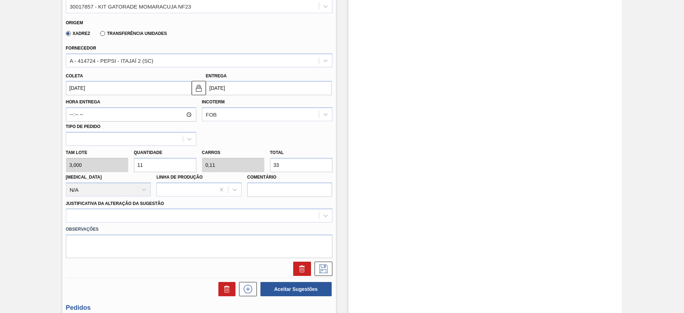
type input "[DATE]"
click at [276, 218] on div at bounding box center [199, 215] width 266 height 14
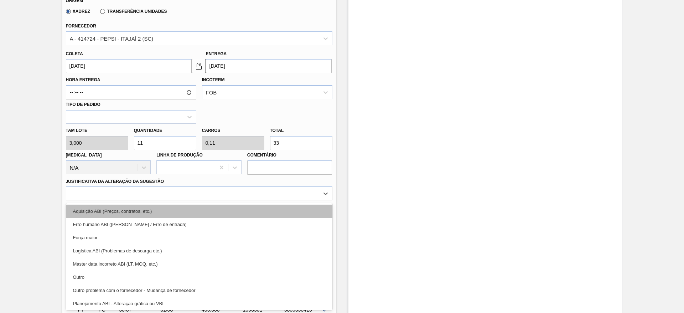
click at [272, 205] on div "Aquisição ABI (Preços, contratos, etc.)" at bounding box center [199, 210] width 266 height 13
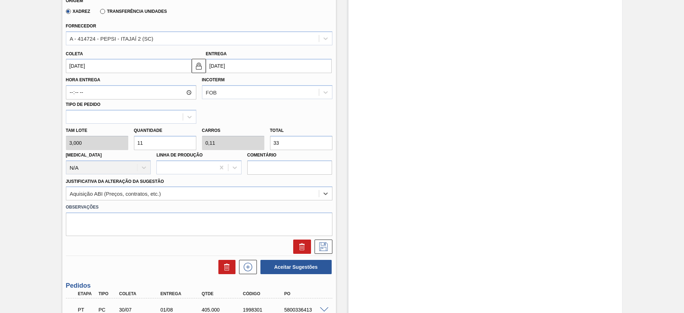
click at [327, 255] on div "SM PC 28/08 30/08 33,000 UN Material 30017857 - KIT GATORADE MOMARACUJA NF23 Or…" at bounding box center [199, 98] width 266 height 313
click at [323, 245] on icon at bounding box center [323, 246] width 9 height 9
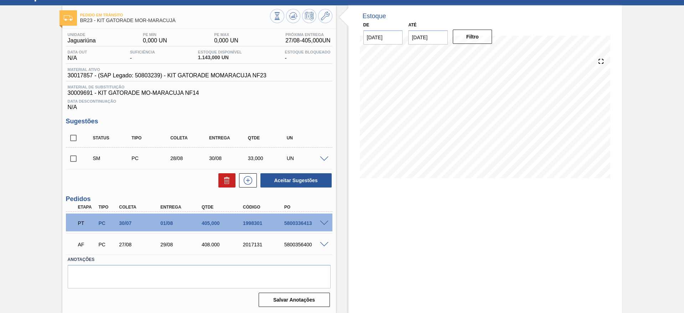
scroll to position [30, 0]
click at [78, 155] on input "checkbox" at bounding box center [73, 158] width 15 height 15
click at [300, 180] on button "Aceitar Sugestões" at bounding box center [295, 180] width 71 height 14
checkbox input "false"
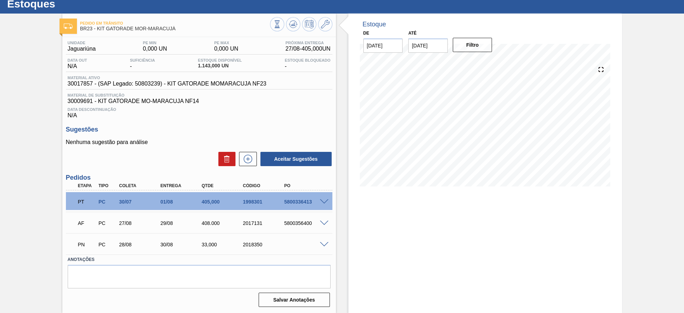
scroll to position [22, 0]
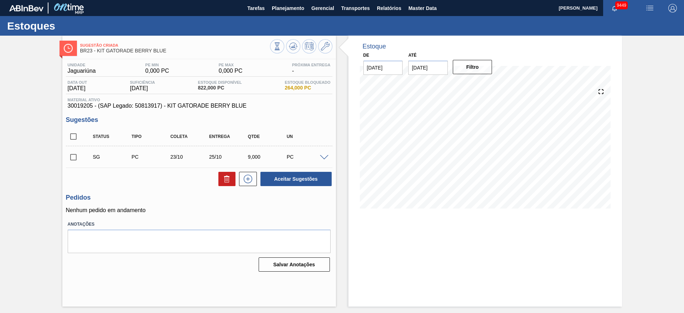
click at [326, 155] on span at bounding box center [324, 157] width 9 height 5
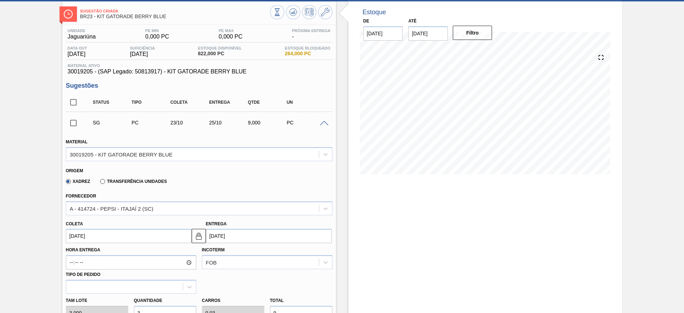
scroll to position [107, 0]
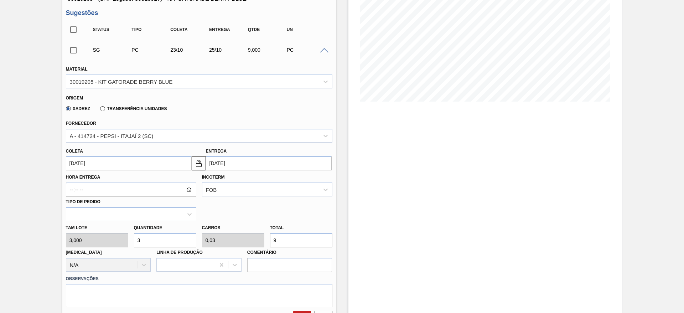
click at [121, 240] on div "Tam lote 3,000 Quantidade 3 Carros 0,03 Total 9 [MEDICAL_DATA] N/A Linha de Pro…" at bounding box center [199, 246] width 272 height 51
type input "5"
type input "0,05"
type input "15"
type input "58"
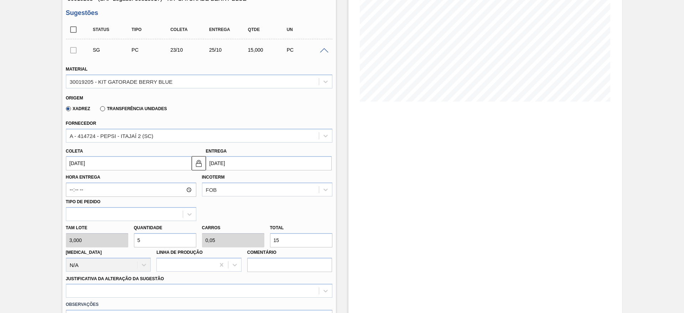
type input "0,58"
type input "174"
type input "58"
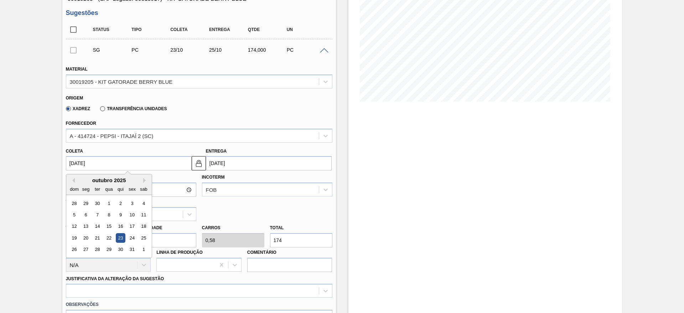
click at [74, 163] on input "[DATE]" at bounding box center [129, 163] width 126 height 14
click at [74, 180] on button "Previous Month" at bounding box center [72, 180] width 5 height 5
click at [122, 250] on div "28" at bounding box center [120, 250] width 10 height 10
type input "[DATE]"
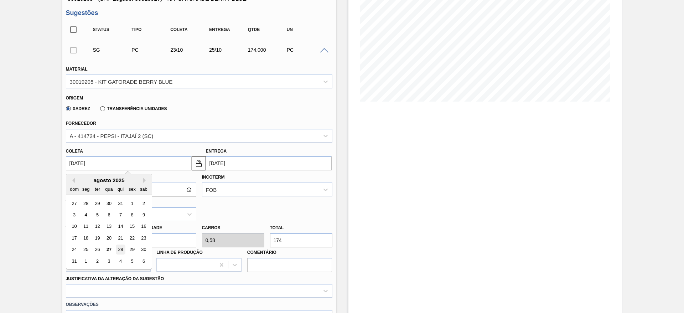
type input "[DATE]"
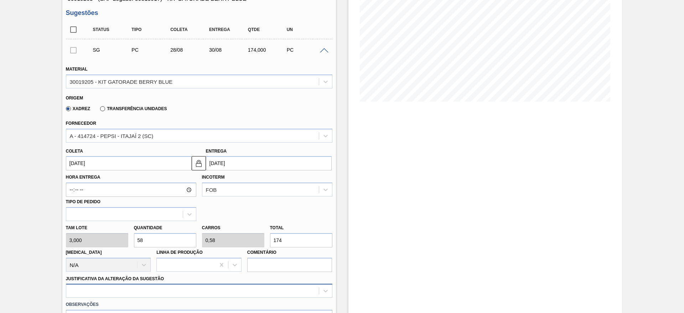
click at [279, 295] on div at bounding box center [199, 290] width 266 height 14
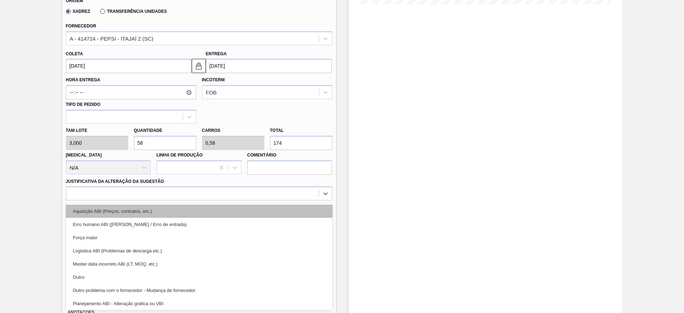
click at [275, 215] on div "Aquisição ABI (Preços, contratos, etc.)" at bounding box center [199, 210] width 266 height 13
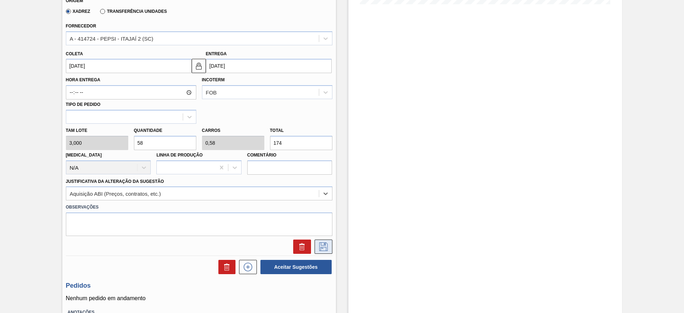
click at [320, 248] on icon at bounding box center [323, 246] width 9 height 9
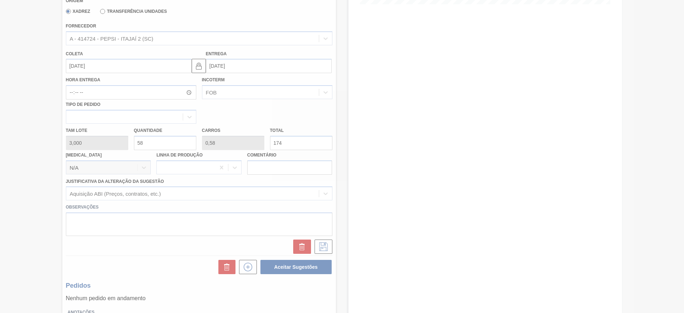
scroll to position [0, 0]
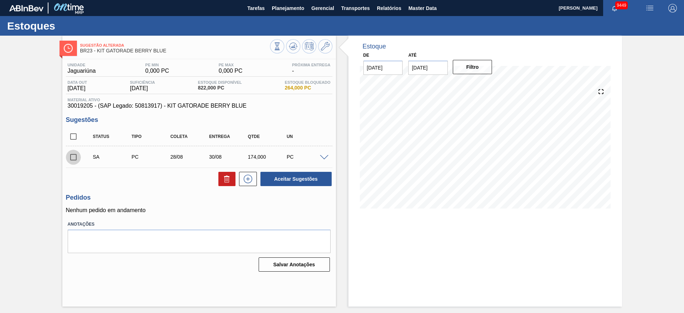
click at [69, 156] on input "checkbox" at bounding box center [73, 157] width 15 height 15
click at [275, 179] on button "Aceitar Sugestões" at bounding box center [295, 179] width 71 height 14
checkbox input "false"
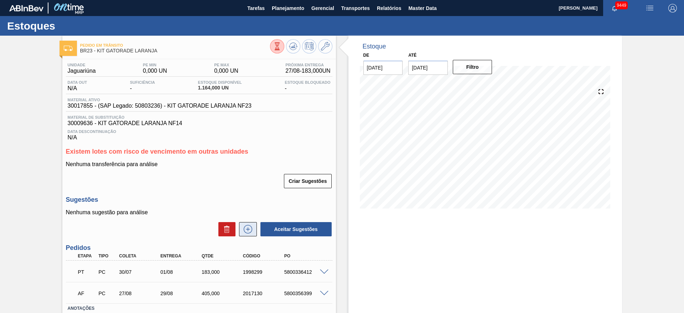
click at [250, 228] on icon at bounding box center [247, 229] width 11 height 9
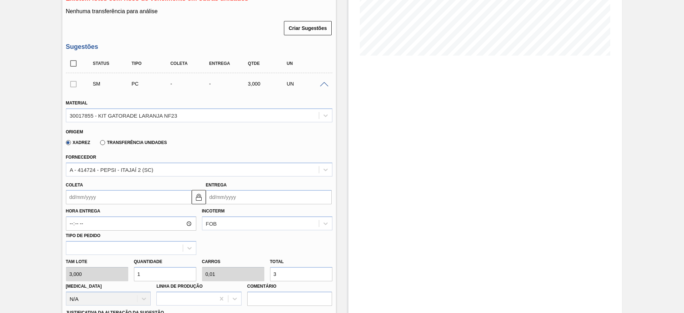
scroll to position [160, 0]
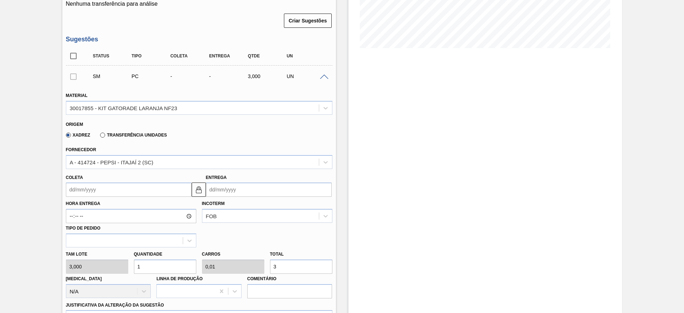
click at [165, 266] on input "1" at bounding box center [165, 266] width 62 height 14
type input "3"
type input "0,03"
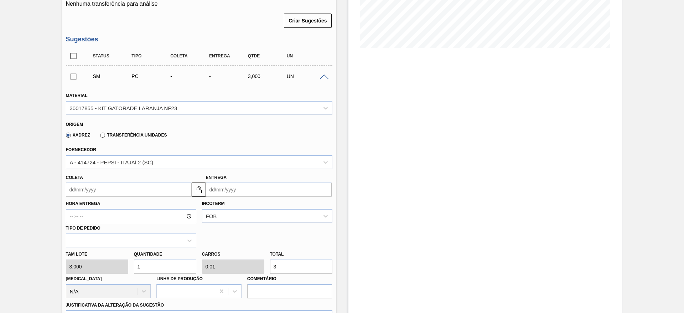
type input "9"
type input "36"
type input "0,36"
type input "108"
type input "3"
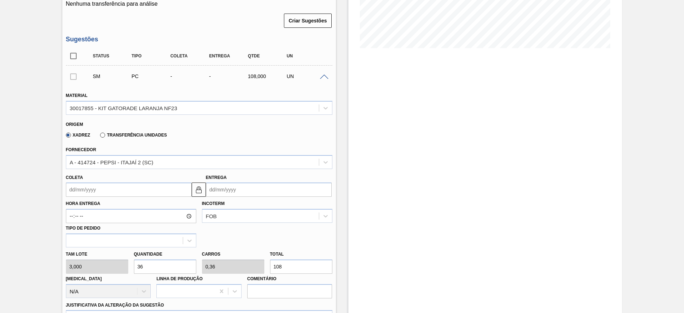
type input "0,03"
type input "9"
type input "0"
type input "4"
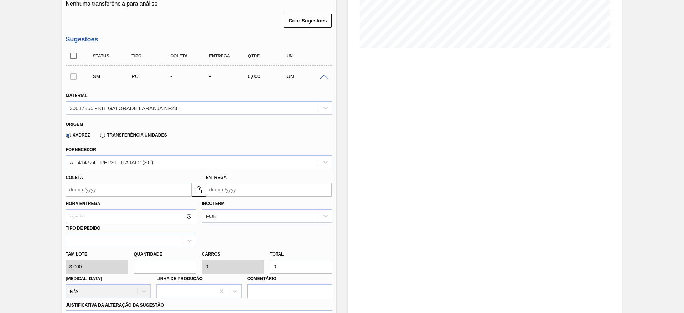
type input "0,04"
type input "12"
type input "42"
type input "0,42"
type input "126"
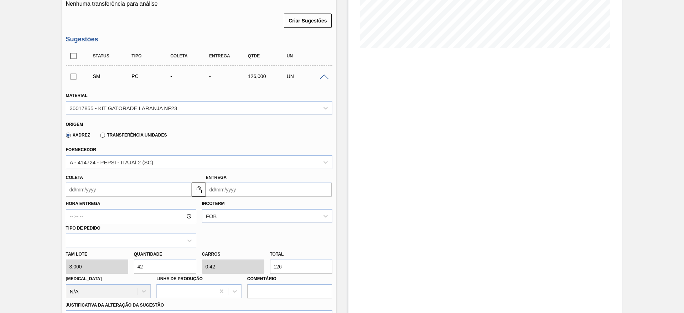
type input "4"
type input "0,04"
type input "12"
type input "44"
type input "0,44"
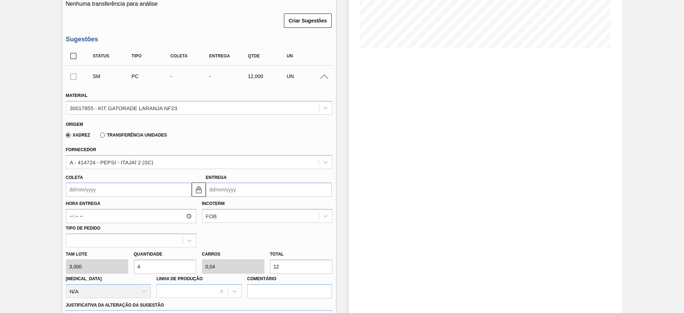
type input "132"
type input "44"
click at [88, 186] on input "Coleta" at bounding box center [129, 189] width 126 height 14
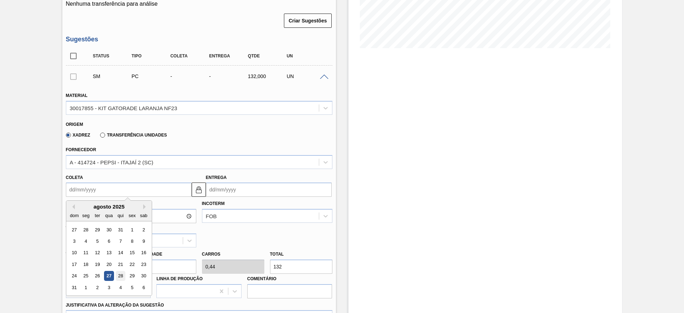
click at [125, 273] on div "28" at bounding box center [120, 276] width 10 height 10
type input "[DATE]"
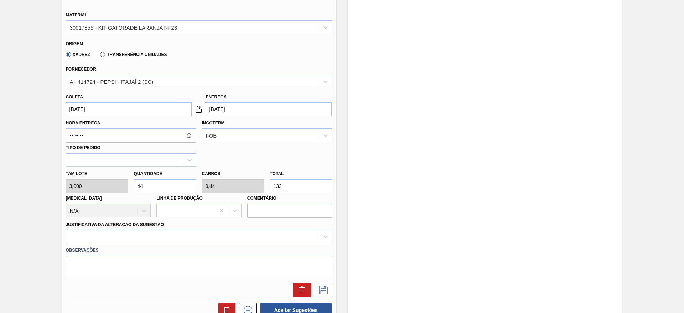
scroll to position [370, 0]
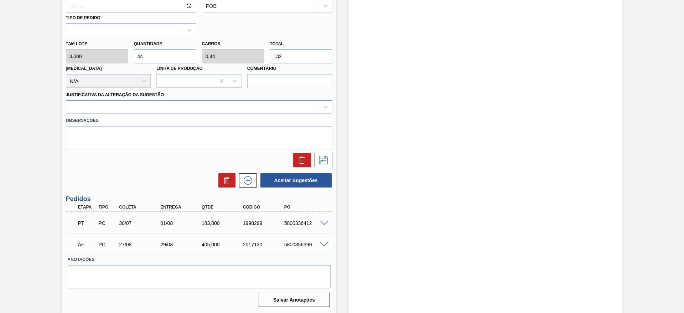
click at [253, 113] on div at bounding box center [199, 107] width 266 height 14
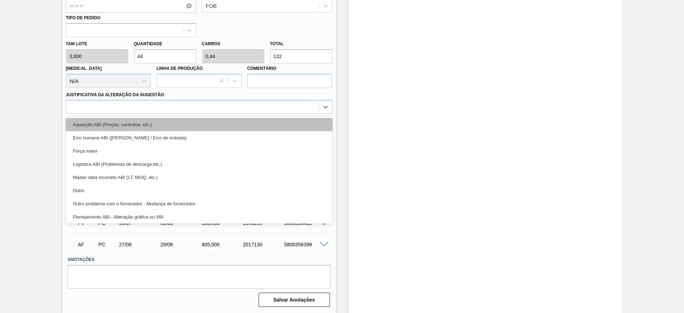
click at [253, 121] on div "Aquisição ABI (Preços, contratos, etc.)" at bounding box center [199, 124] width 266 height 13
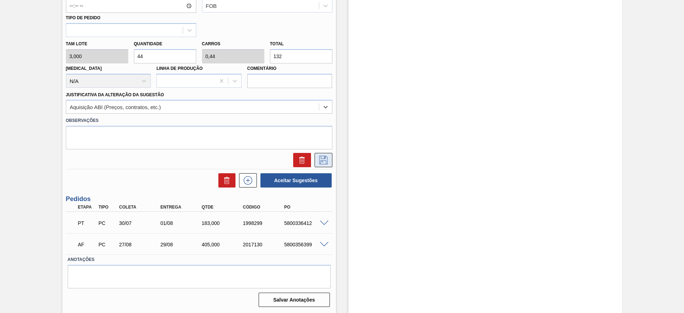
click at [327, 160] on icon at bounding box center [323, 160] width 11 height 9
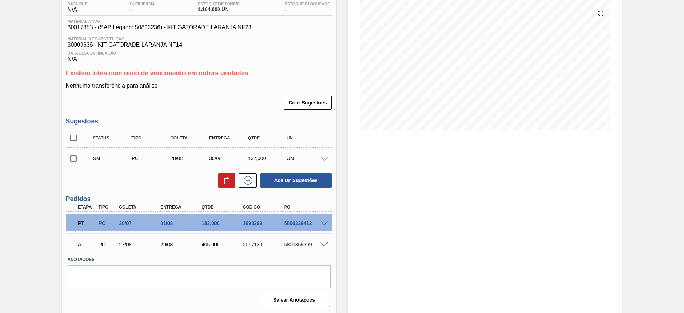
scroll to position [78, 0]
click at [70, 160] on input "checkbox" at bounding box center [73, 158] width 15 height 15
click at [289, 180] on button "Aceitar Sugestões" at bounding box center [295, 180] width 71 height 14
checkbox input "false"
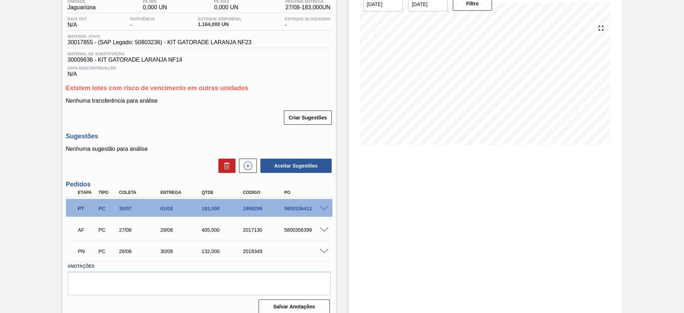
scroll to position [70, 0]
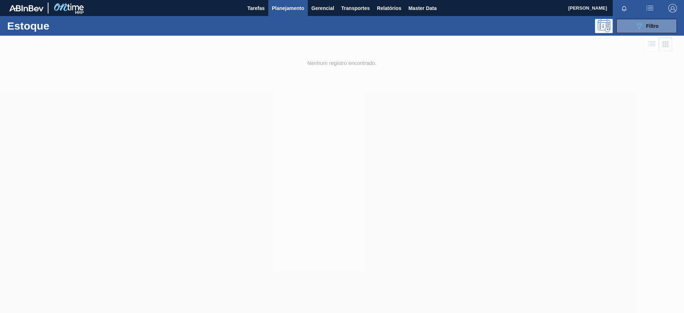
click at [668, 9] on img "button" at bounding box center [672, 8] width 9 height 9
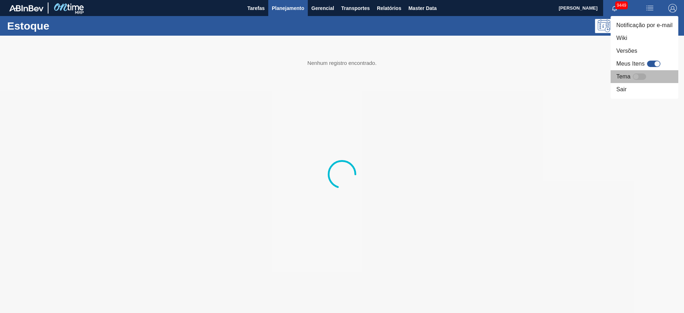
click at [639, 74] on div at bounding box center [639, 76] width 14 height 6
checkbox input "true"
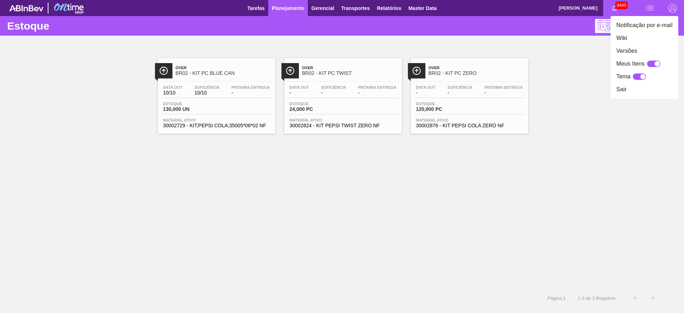
click at [428, 52] on div at bounding box center [342, 156] width 684 height 313
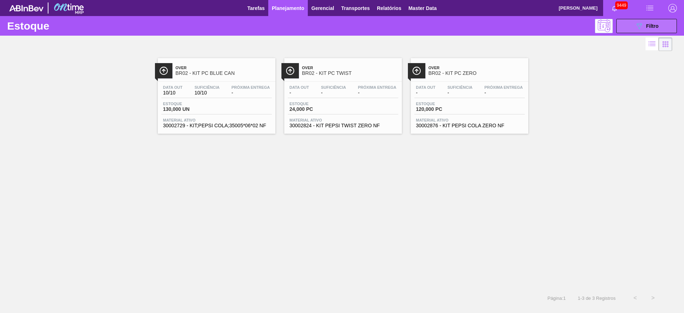
click at [625, 28] on button "089F7B8B-B2A5-4AFE-B5C0-19BA573D28AC Filtro" at bounding box center [646, 26] width 61 height 14
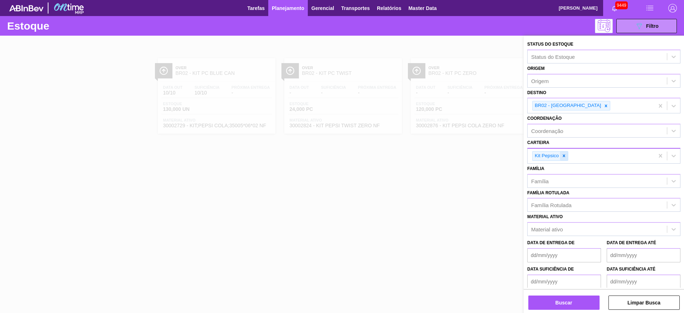
click at [562, 158] on icon at bounding box center [563, 155] width 5 height 5
click at [562, 158] on div "Carteira" at bounding box center [596, 155] width 139 height 10
click at [558, 146] on div "Carteira Carteira" at bounding box center [603, 149] width 153 height 24
click at [558, 159] on div "Carteira" at bounding box center [596, 155] width 139 height 10
click at [559, 146] on div "Carteira Carteira" at bounding box center [603, 149] width 153 height 24
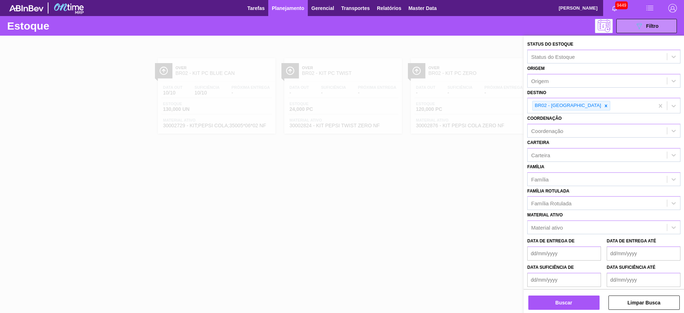
click at [588, 114] on div "Coordenação Coordenação" at bounding box center [603, 125] width 153 height 24
drag, startPoint x: 567, startPoint y: 143, endPoint x: 567, endPoint y: 157, distance: 13.9
click at [567, 146] on div "Carteira Carteira" at bounding box center [603, 149] width 153 height 24
click at [567, 157] on div "Carteira" at bounding box center [596, 155] width 139 height 10
click at [501, 179] on div at bounding box center [342, 192] width 684 height 313
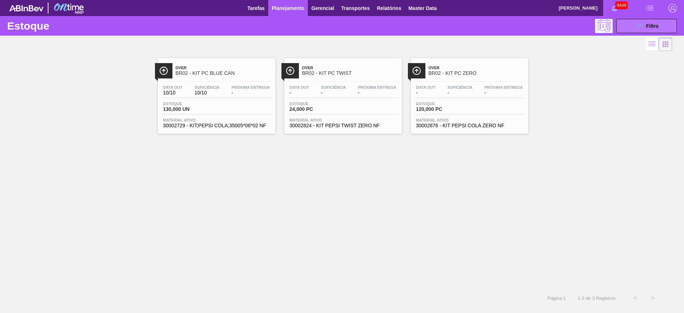
click at [637, 20] on button "089F7B8B-B2A5-4AFE-B5C0-19BA573D28AC Filtro" at bounding box center [646, 26] width 61 height 14
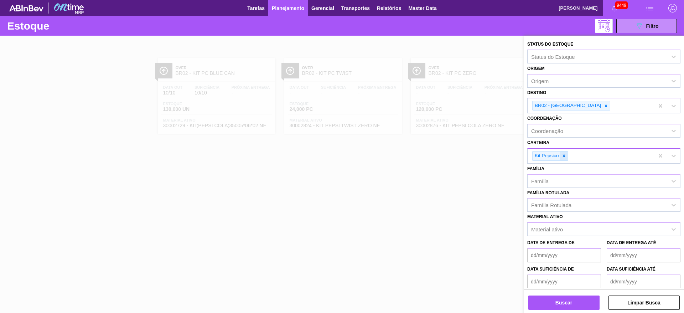
click at [560, 158] on div at bounding box center [564, 155] width 8 height 9
click at [560, 158] on div "Carteira" at bounding box center [596, 155] width 139 height 10
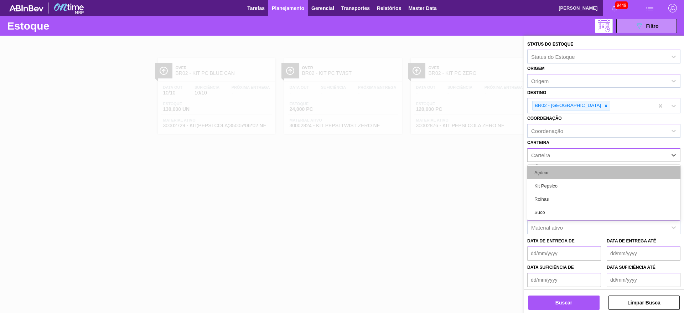
click at [563, 174] on div "Açúcar" at bounding box center [603, 172] width 153 height 13
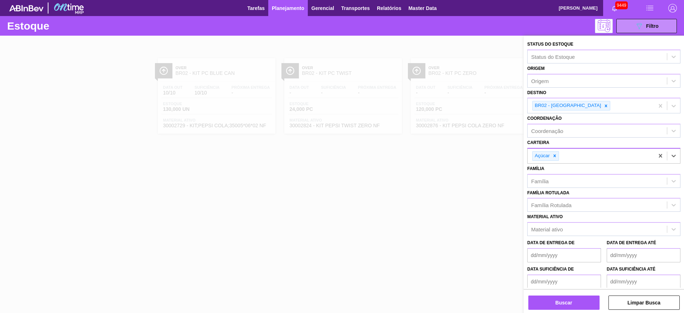
click at [566, 293] on div "Buscar Limpar Busca" at bounding box center [603, 299] width 160 height 20
click at [566, 294] on div "Buscar Limpar Busca" at bounding box center [603, 299] width 160 height 20
click at [568, 298] on button "Buscar" at bounding box center [563, 302] width 71 height 14
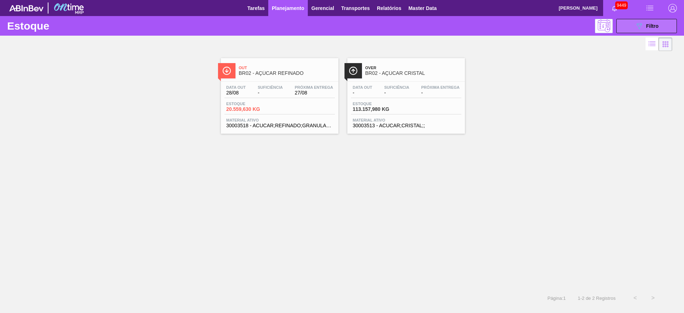
click at [650, 24] on span "Filtro" at bounding box center [652, 26] width 12 height 6
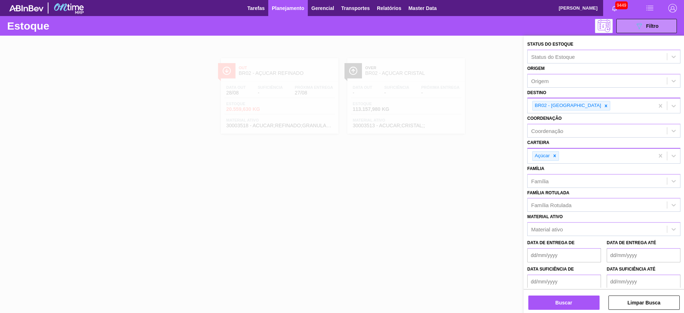
click at [568, 104] on div "BR02 - Sergipe" at bounding box center [566, 105] width 69 height 9
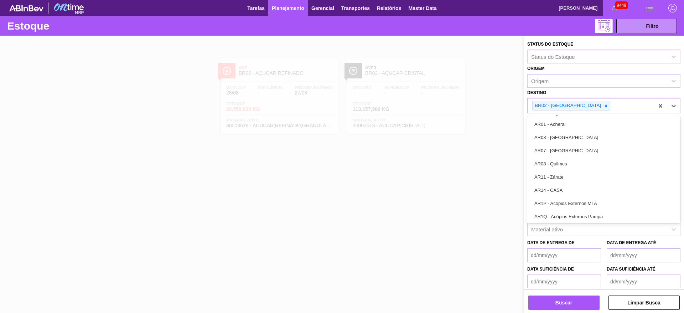
click at [602, 105] on div at bounding box center [606, 105] width 8 height 9
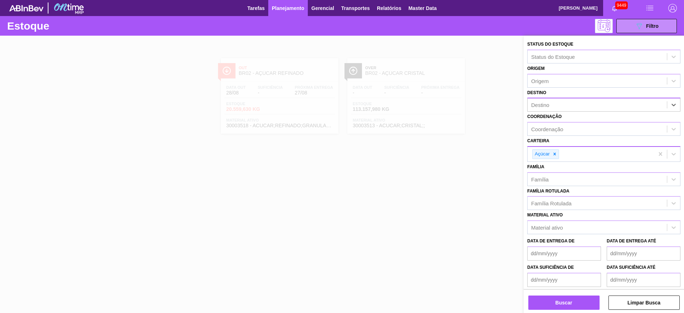
click at [571, 105] on div "Destino" at bounding box center [596, 105] width 139 height 10
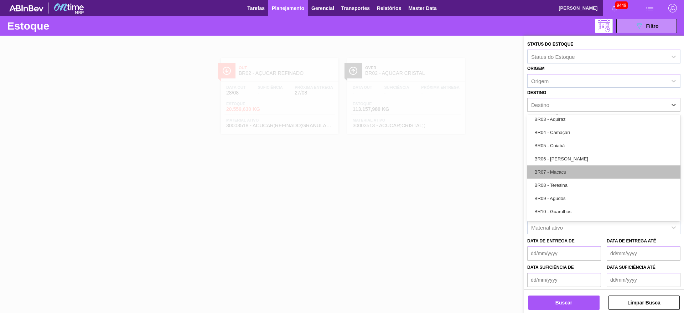
scroll to position [374, 0]
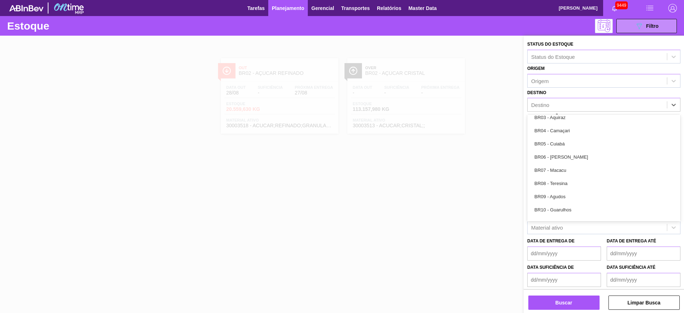
click at [566, 120] on div "BR03 - Aquiraz" at bounding box center [603, 117] width 153 height 13
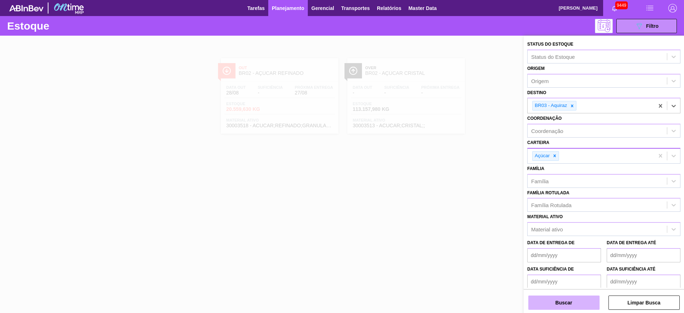
click at [568, 303] on button "Buscar" at bounding box center [563, 302] width 71 height 14
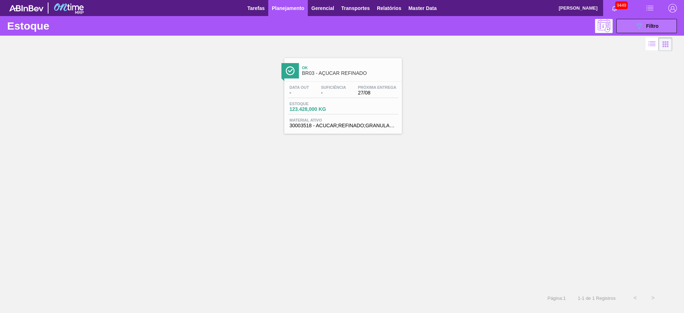
click at [650, 28] on span "Filtro" at bounding box center [652, 26] width 12 height 6
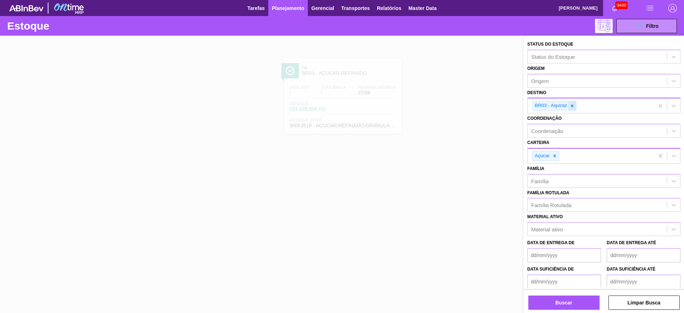
click at [571, 104] on icon at bounding box center [571, 105] width 5 height 5
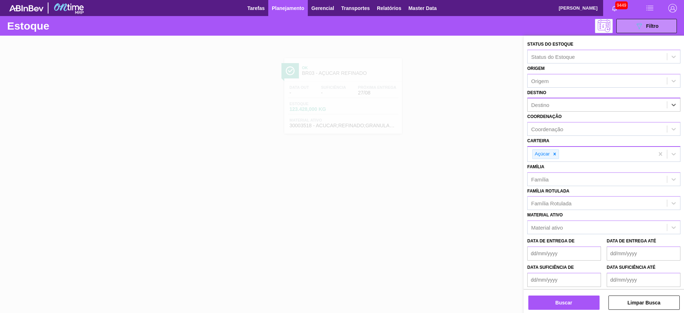
type input "4"
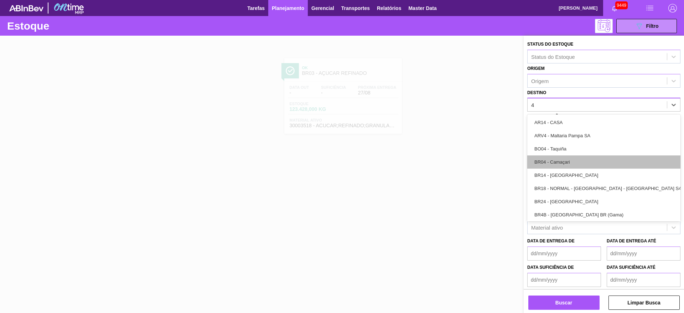
click at [563, 163] on div "BR04 - Camaçari" at bounding box center [603, 161] width 153 height 13
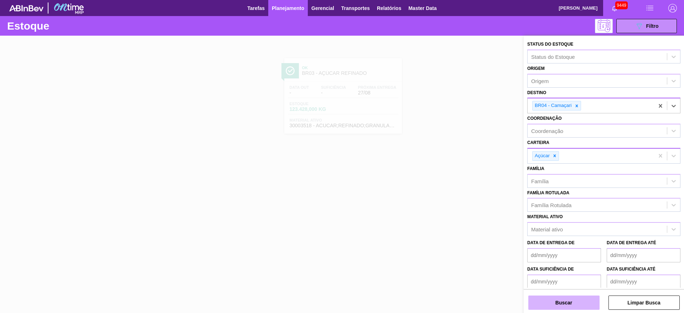
click at [563, 300] on button "Buscar" at bounding box center [563, 302] width 71 height 14
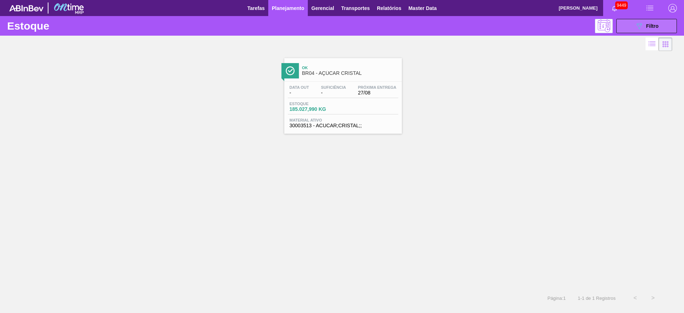
click at [662, 23] on button "089F7B8B-B2A5-4AFE-B5C0-19BA573D28AC Filtro" at bounding box center [646, 26] width 61 height 14
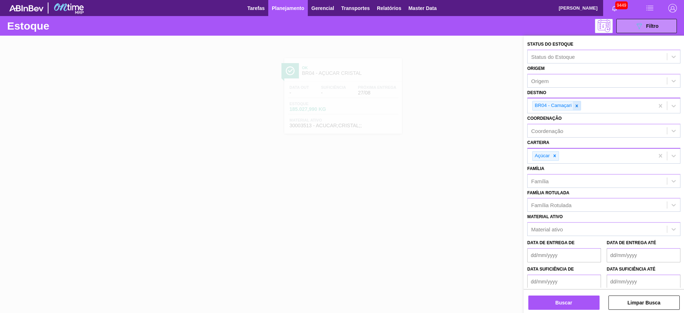
click at [579, 109] on div at bounding box center [577, 105] width 8 height 9
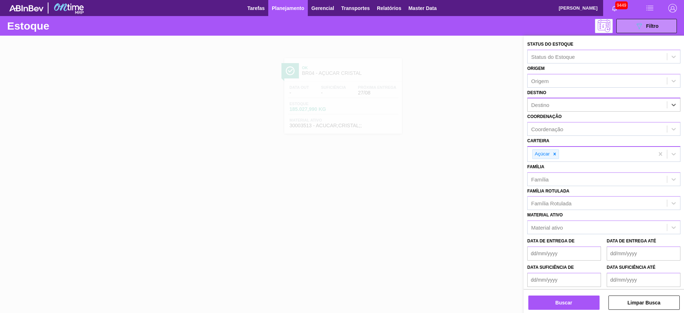
type input "5"
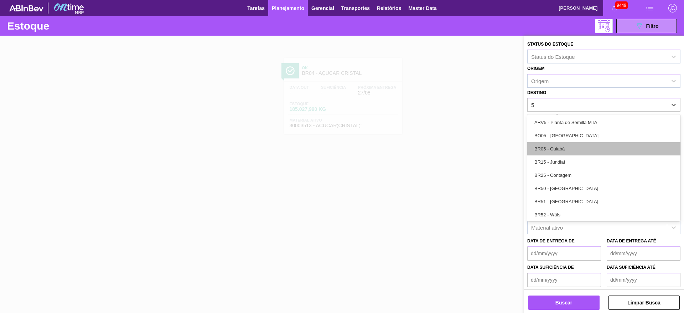
click at [570, 145] on div "BR05 - Cuiabá" at bounding box center [603, 148] width 153 height 13
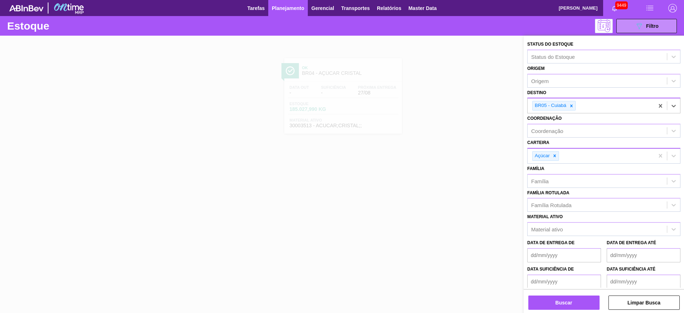
click at [560, 294] on div "Buscar Limpar Busca" at bounding box center [603, 299] width 160 height 20
click at [560, 296] on button "Buscar" at bounding box center [563, 302] width 71 height 14
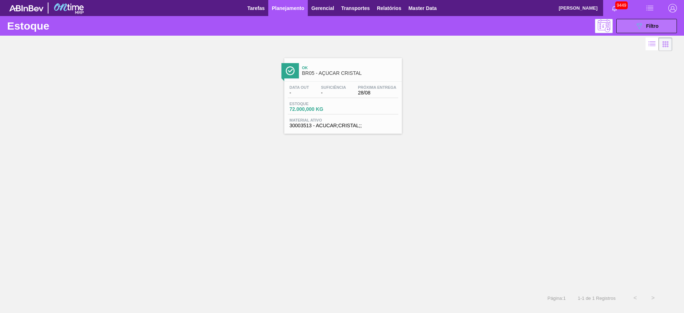
click at [628, 29] on button "089F7B8B-B2A5-4AFE-B5C0-19BA573D28AC Filtro" at bounding box center [646, 26] width 61 height 14
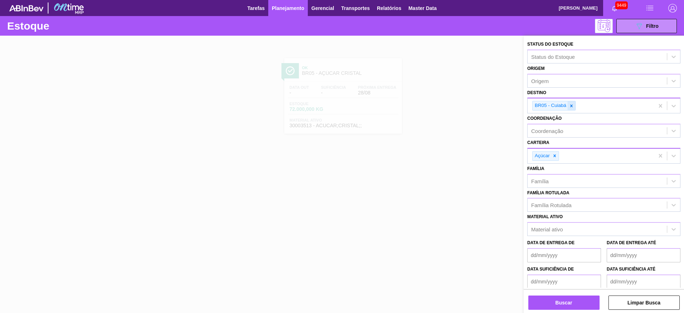
click at [571, 104] on icon at bounding box center [571, 105] width 5 height 5
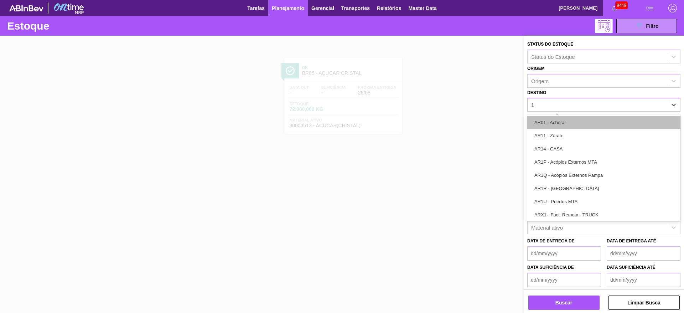
type input "12"
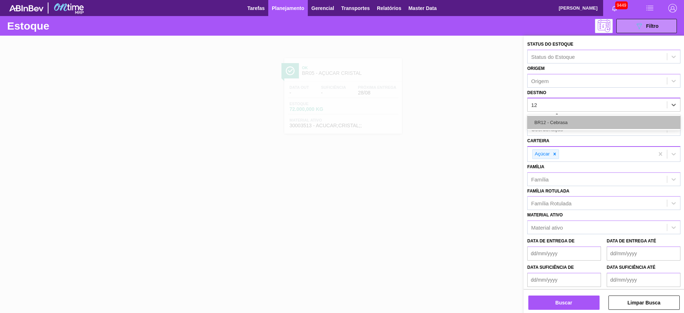
click at [565, 125] on div "BR12 - Cebrasa" at bounding box center [603, 122] width 153 height 13
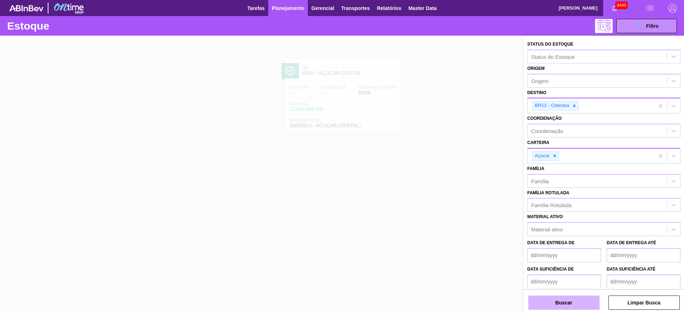
click at [567, 308] on button "Buscar" at bounding box center [563, 302] width 71 height 14
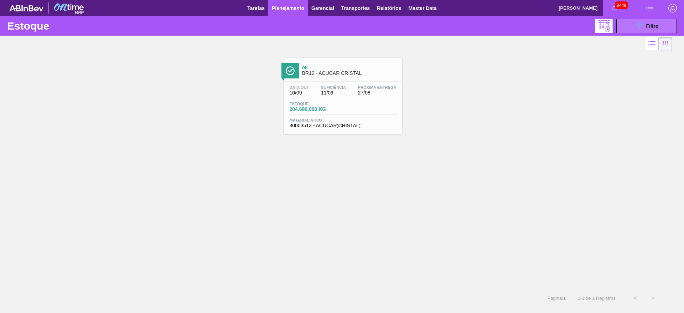
click at [637, 24] on icon at bounding box center [638, 26] width 5 height 6
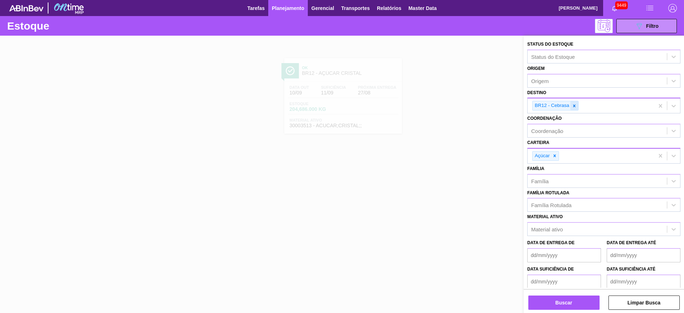
click at [572, 104] on icon at bounding box center [573, 105] width 5 height 5
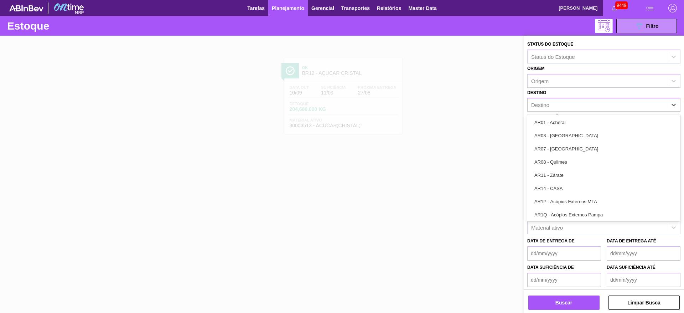
click at [572, 104] on div "Destino" at bounding box center [596, 105] width 139 height 10
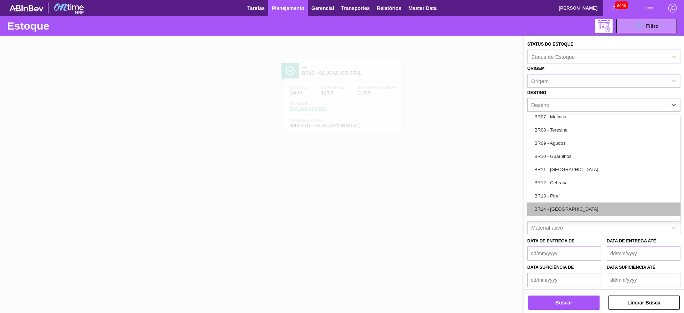
click at [568, 208] on div "BR14 - Curitibana" at bounding box center [603, 208] width 153 height 13
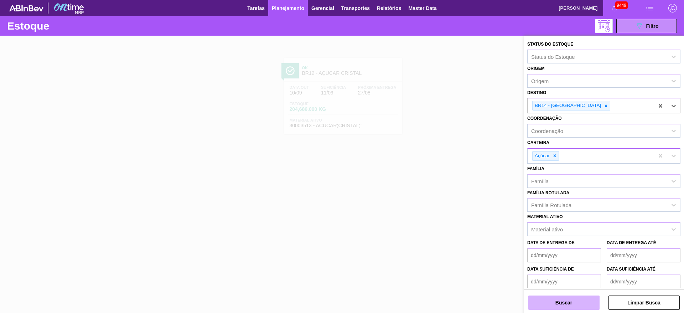
click at [567, 302] on button "Buscar" at bounding box center [563, 302] width 71 height 14
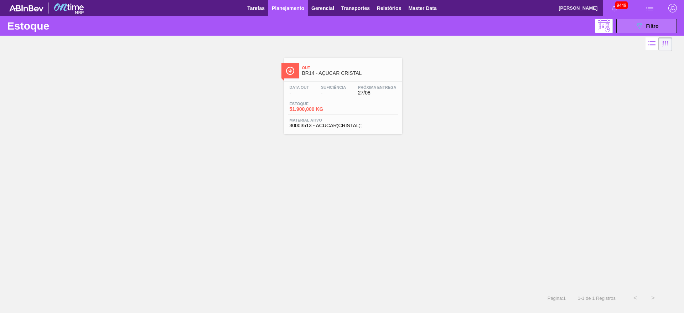
click at [653, 28] on div "089F7B8B-B2A5-4AFE-B5C0-19BA573D28AC Filtro" at bounding box center [647, 26] width 24 height 9
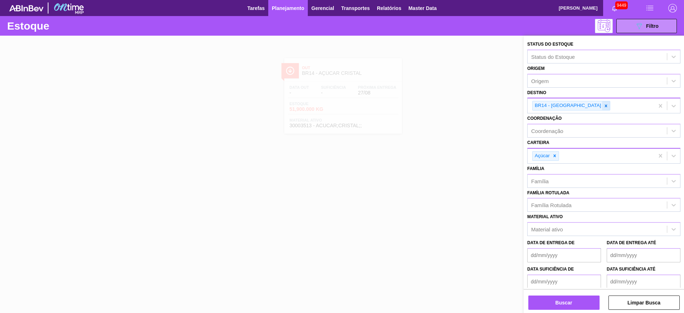
click at [602, 105] on div at bounding box center [606, 105] width 8 height 9
click at [574, 105] on div "BR14 - Curitibana" at bounding box center [590, 105] width 126 height 15
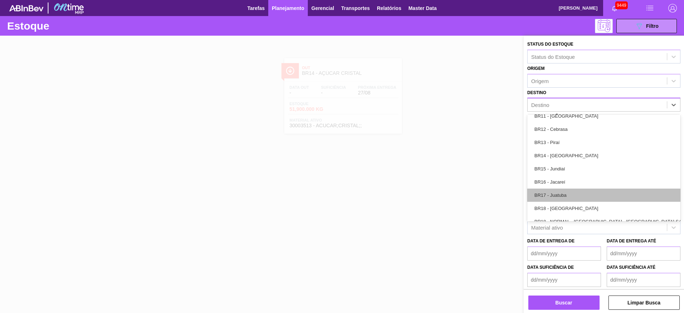
scroll to position [534, 0]
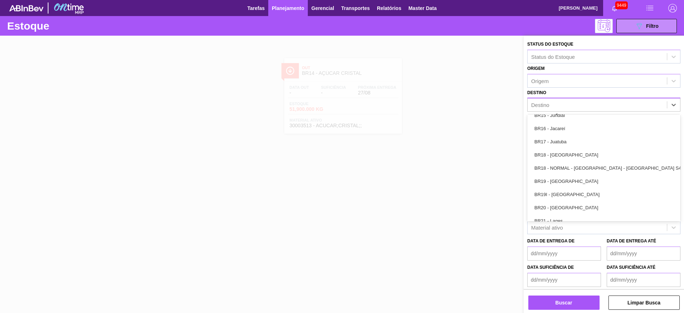
click at [567, 181] on div "BR19 - Nova Rio" at bounding box center [603, 180] width 153 height 13
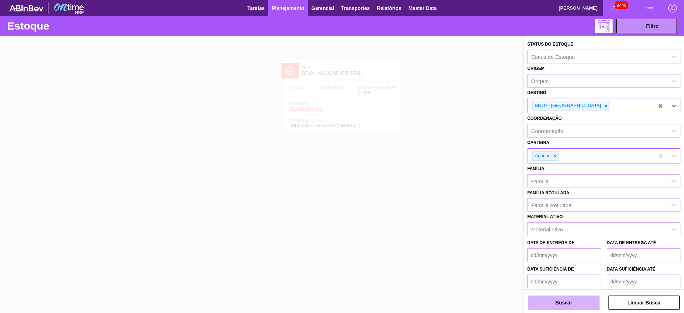
click at [563, 301] on button "Buscar" at bounding box center [563, 302] width 71 height 14
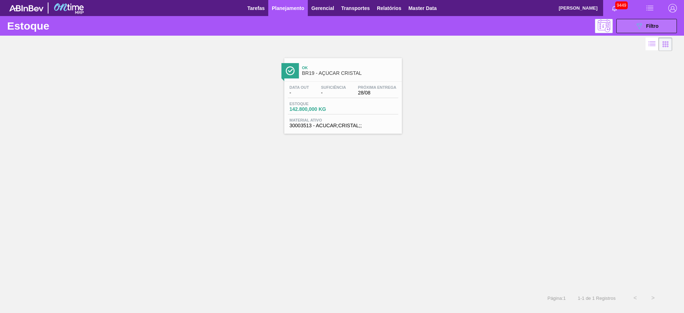
click at [650, 22] on div "089F7B8B-B2A5-4AFE-B5C0-19BA573D28AC Filtro" at bounding box center [647, 26] width 24 height 9
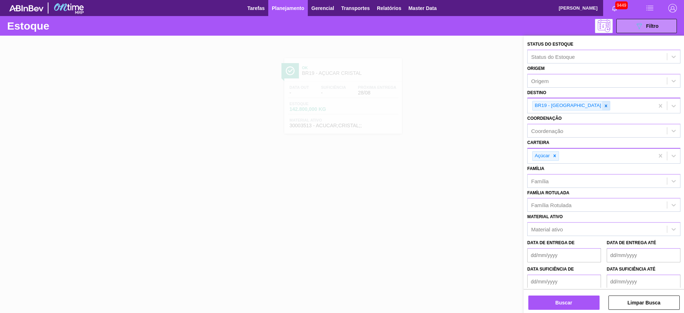
click at [605, 106] on icon at bounding box center [606, 105] width 2 height 2
type input "2"
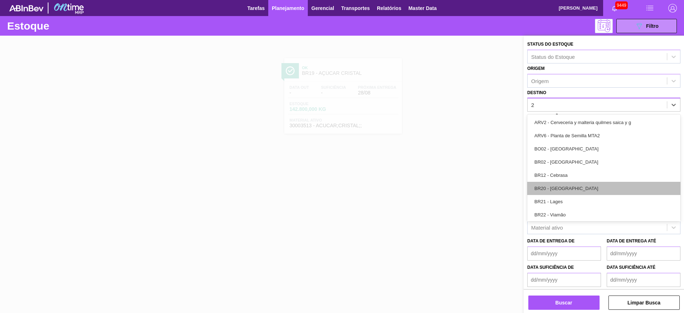
click at [558, 184] on div "BR20 - Sapucaia" at bounding box center [603, 188] width 153 height 13
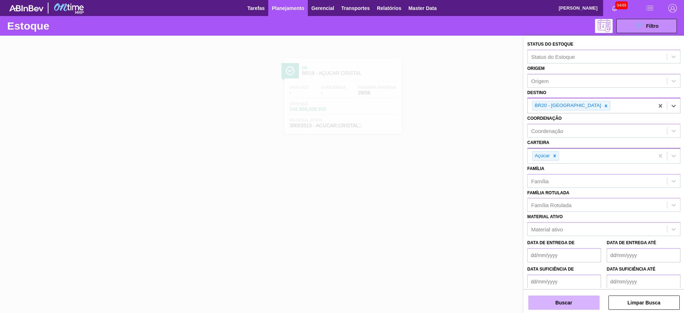
click at [549, 297] on button "Buscar" at bounding box center [563, 302] width 71 height 14
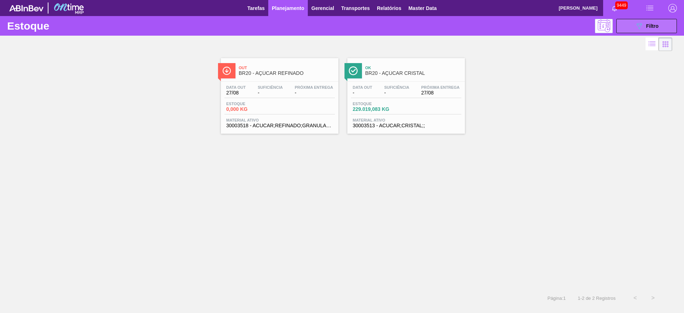
click at [633, 24] on button "089F7B8B-B2A5-4AFE-B5C0-19BA573D28AC Filtro" at bounding box center [646, 26] width 61 height 14
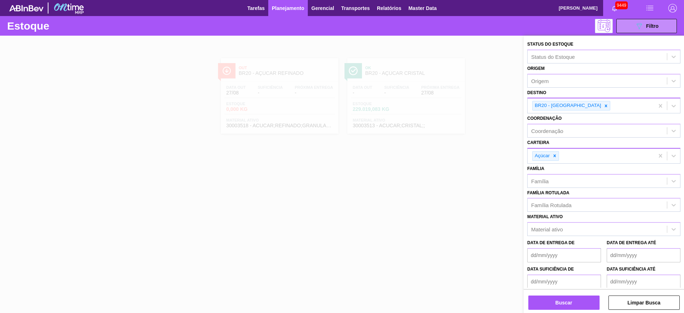
click at [576, 96] on div "Destino BR20 - Sapucaia" at bounding box center [603, 101] width 153 height 26
click at [603, 103] on icon at bounding box center [605, 105] width 5 height 5
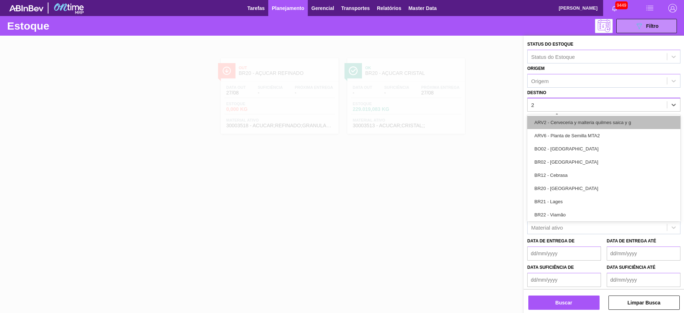
type input "22"
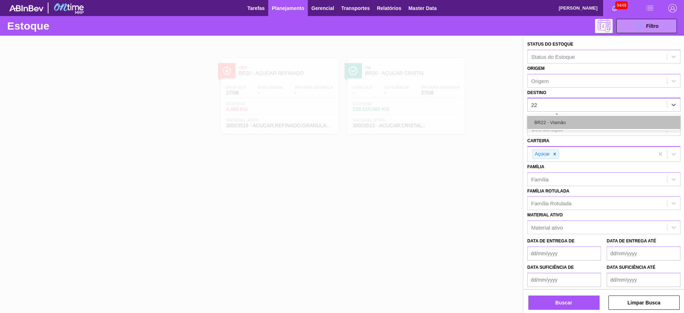
click at [558, 127] on div "BR22 - Viamão" at bounding box center [603, 122] width 153 height 13
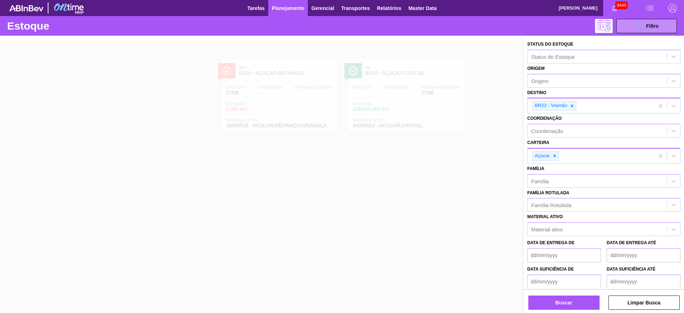
click at [557, 291] on div "Buscar Limpar Busca" at bounding box center [603, 299] width 160 height 20
click at [556, 296] on button "Buscar" at bounding box center [563, 302] width 71 height 14
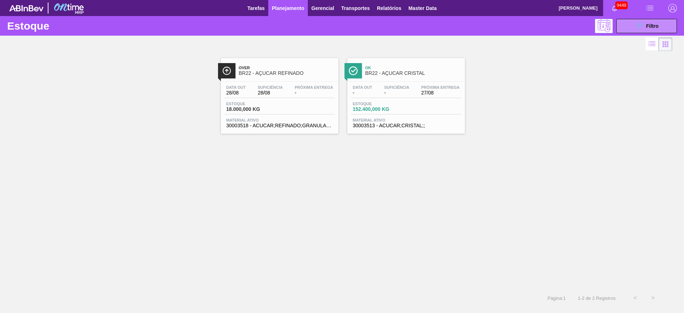
drag, startPoint x: 635, startPoint y: 28, endPoint x: 626, endPoint y: 35, distance: 11.3
click at [633, 28] on button "089F7B8B-B2A5-4AFE-B5C0-19BA573D28AC Filtro" at bounding box center [646, 26] width 61 height 14
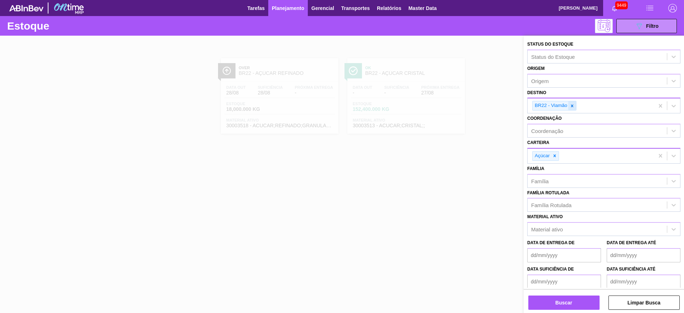
click at [571, 108] on icon at bounding box center [571, 105] width 5 height 5
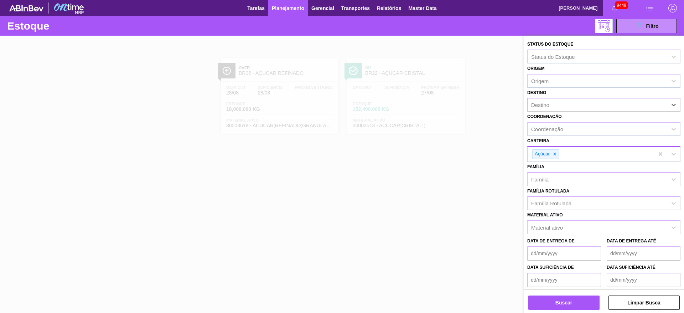
type input "23"
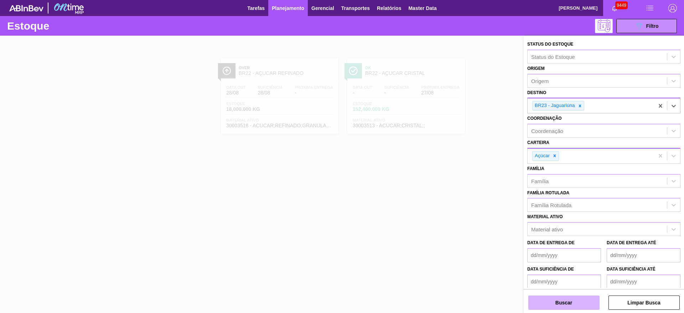
click at [581, 297] on button "Buscar" at bounding box center [563, 302] width 71 height 14
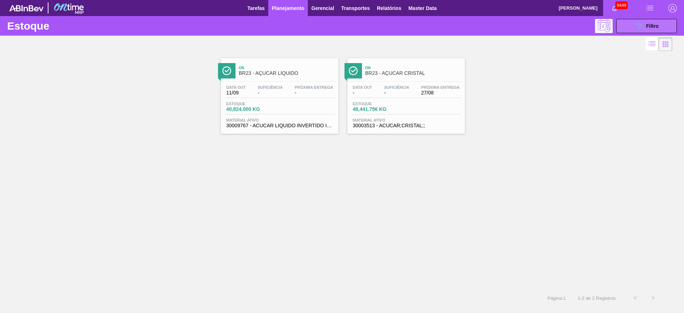
click at [630, 29] on button "089F7B8B-B2A5-4AFE-B5C0-19BA573D28AC Filtro" at bounding box center [646, 26] width 61 height 14
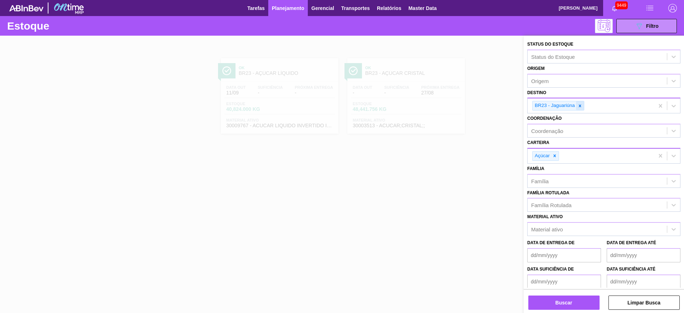
click at [580, 108] on icon at bounding box center [579, 105] width 5 height 5
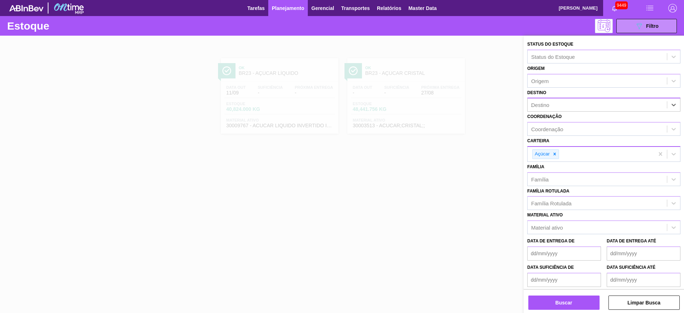
type input "27"
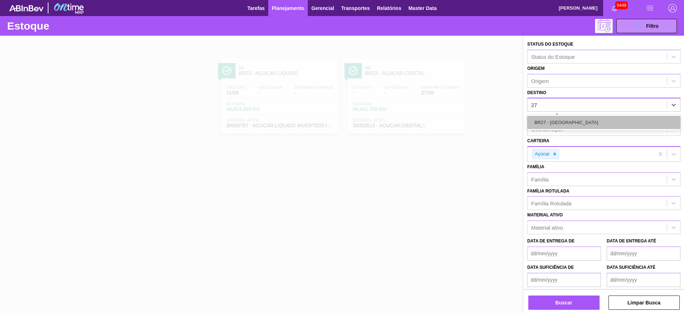
click at [577, 120] on div "BR27 - Nova Minas" at bounding box center [603, 122] width 153 height 13
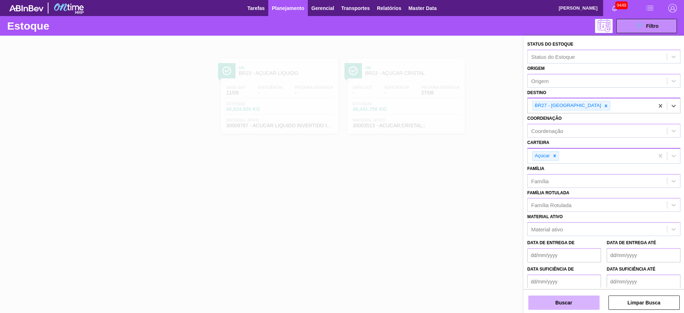
click at [566, 300] on button "Buscar" at bounding box center [563, 302] width 71 height 14
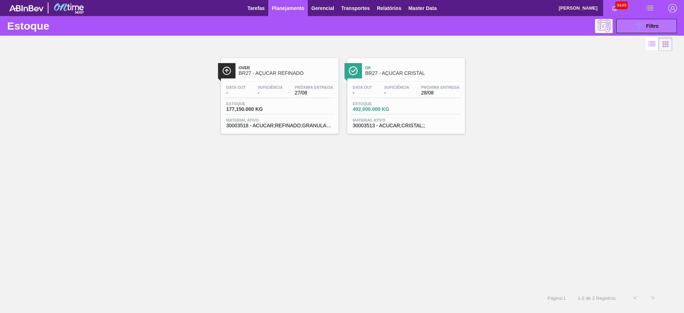
click at [655, 23] on span "Filtro" at bounding box center [652, 26] width 12 height 6
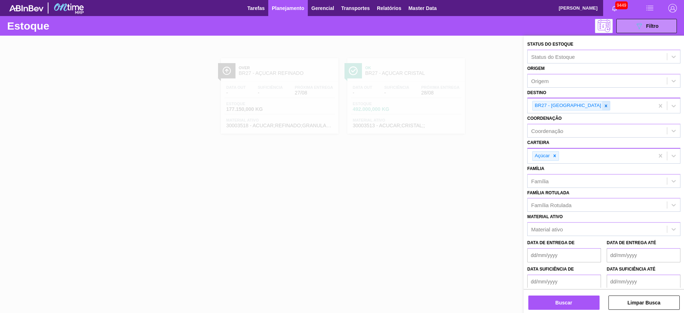
click at [605, 105] on icon at bounding box center [606, 105] width 2 height 2
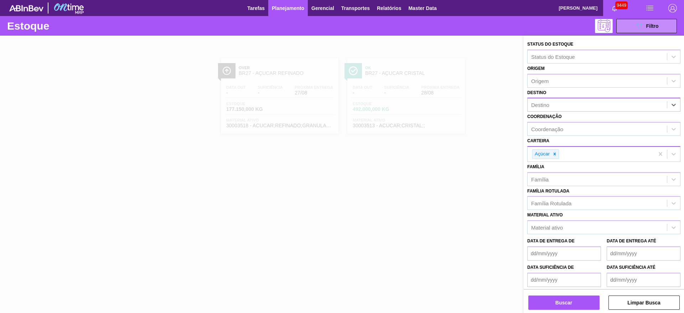
click at [580, 105] on div "Destino" at bounding box center [596, 105] width 139 height 10
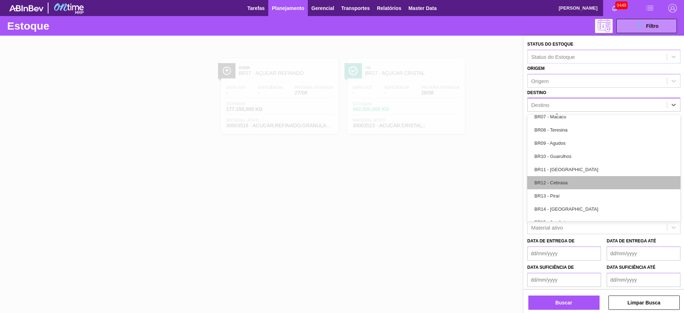
scroll to position [481, 0]
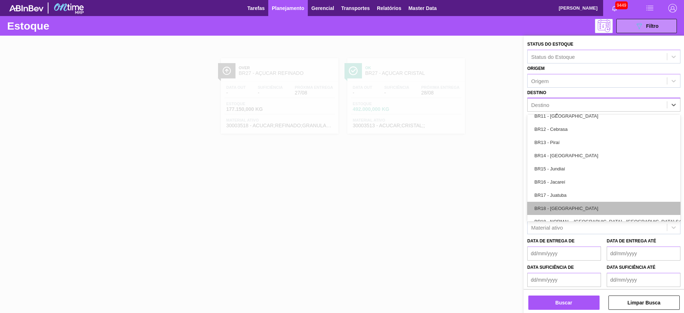
click at [564, 208] on div "BR18 - Pernambuco" at bounding box center [603, 208] width 153 height 13
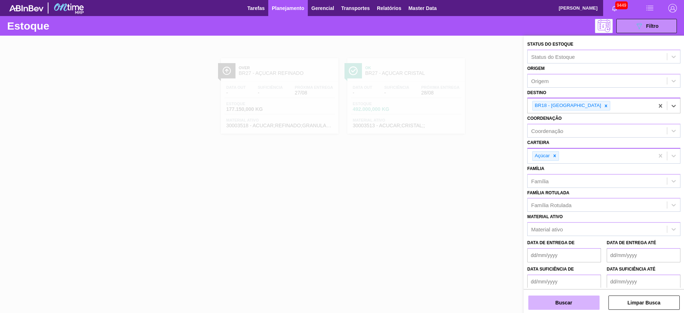
click at [563, 301] on button "Buscar" at bounding box center [563, 302] width 71 height 14
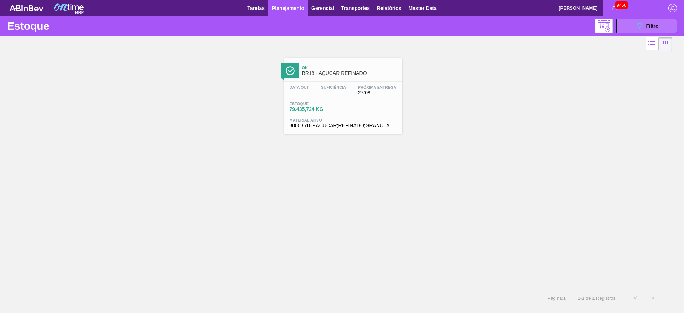
click at [630, 27] on button "089F7B8B-B2A5-4AFE-B5C0-19BA573D28AC Filtro" at bounding box center [646, 26] width 61 height 14
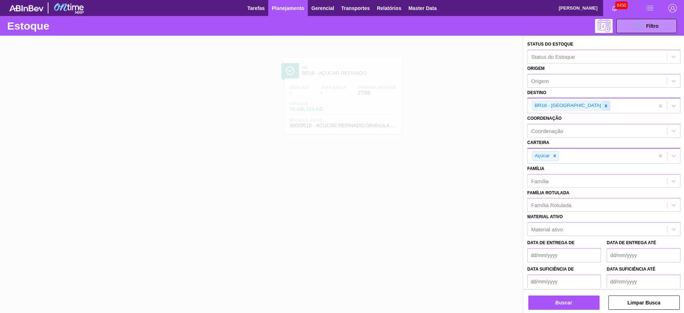
click at [577, 106] on div "BR18 - Pernambuco" at bounding box center [566, 105] width 69 height 9
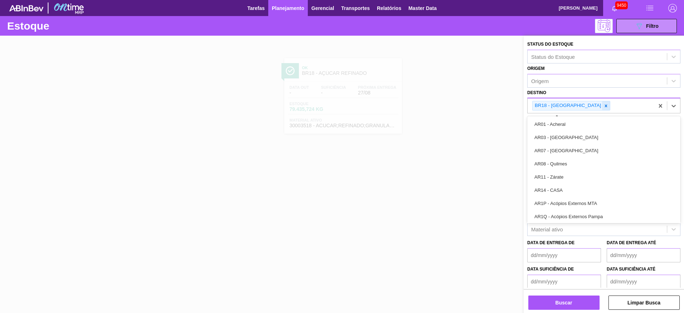
click at [602, 106] on div at bounding box center [606, 105] width 8 height 9
type input "15"
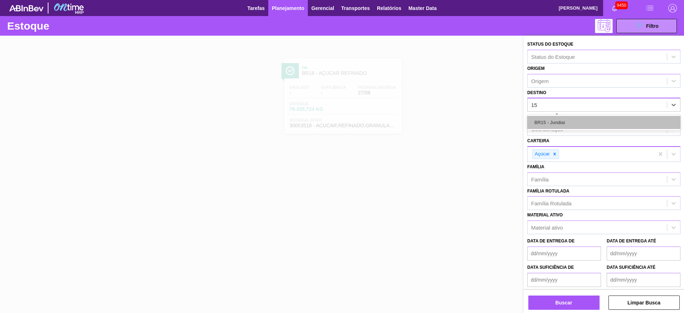
click at [573, 122] on div "BR15 - Jundiaí" at bounding box center [603, 122] width 153 height 13
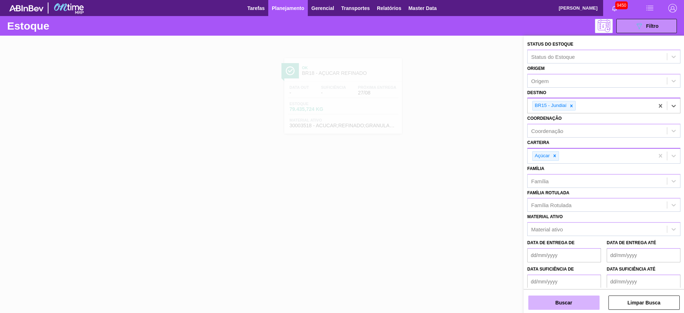
click at [553, 308] on button "Buscar" at bounding box center [563, 302] width 71 height 14
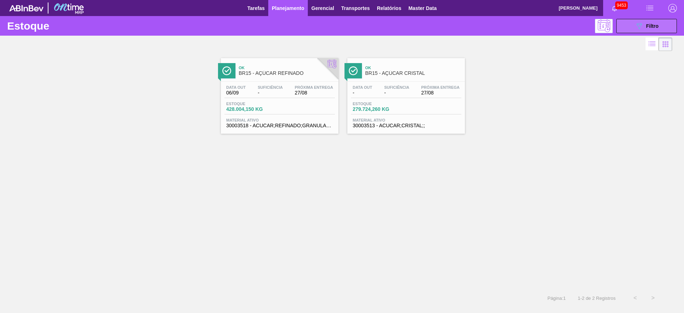
drag, startPoint x: 654, startPoint y: 32, endPoint x: 647, endPoint y: 32, distance: 6.8
click at [653, 32] on button "089F7B8B-B2A5-4AFE-B5C0-19BA573D28AC Filtro" at bounding box center [646, 26] width 61 height 14
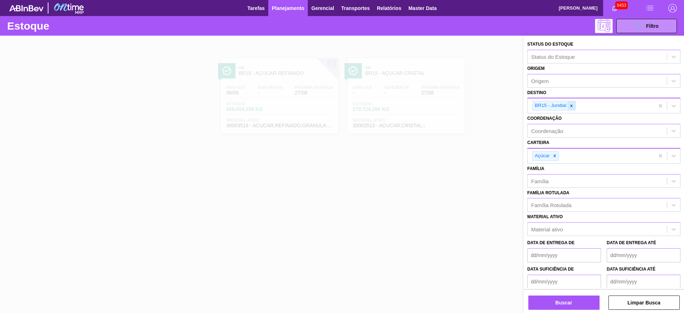
click at [571, 104] on icon at bounding box center [571, 105] width 5 height 5
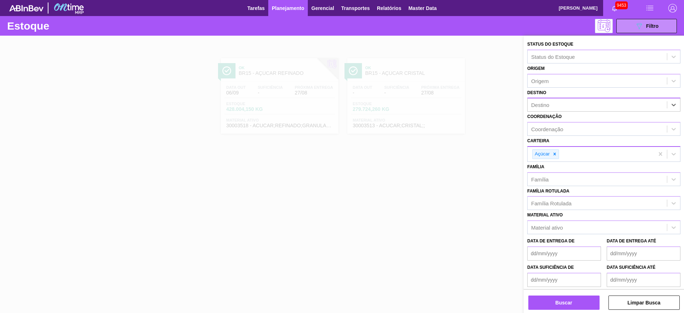
type input "13"
click at [559, 115] on div "BR13 - Piraí" at bounding box center [603, 122] width 153 height 16
click at [560, 120] on div "BR13 - Piraí" at bounding box center [603, 122] width 153 height 13
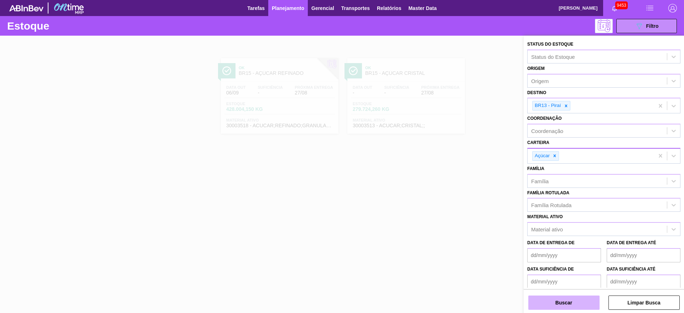
click at [559, 307] on button "Buscar" at bounding box center [563, 302] width 71 height 14
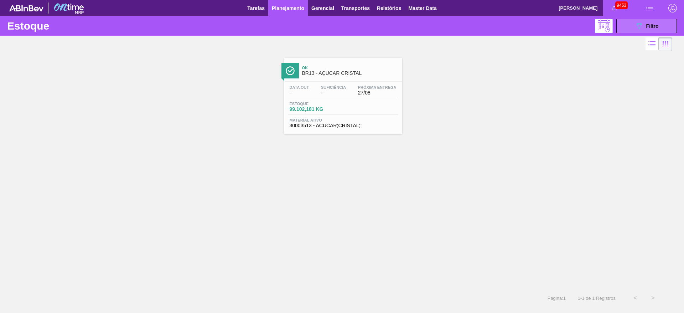
click at [630, 21] on button "089F7B8B-B2A5-4AFE-B5C0-19BA573D28AC Filtro" at bounding box center [646, 26] width 61 height 14
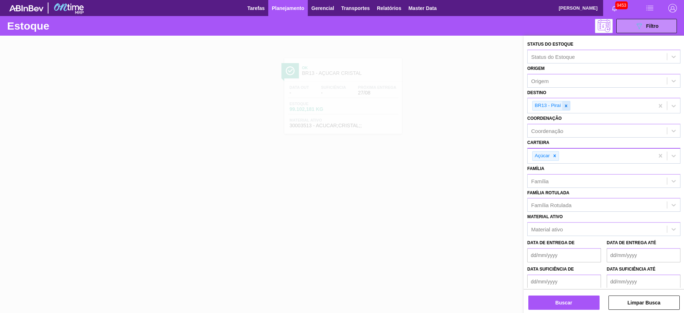
click at [564, 107] on icon at bounding box center [565, 105] width 5 height 5
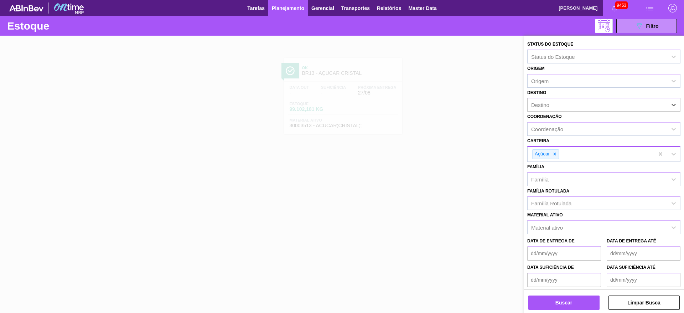
type input "7"
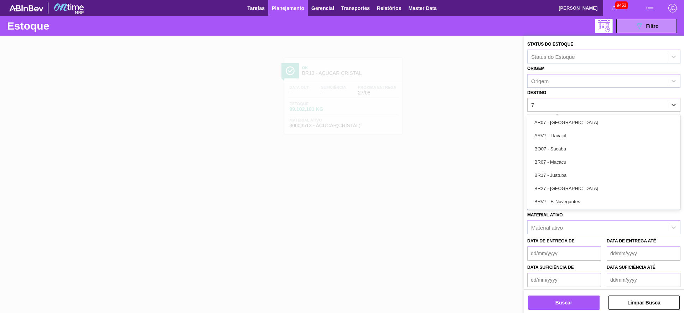
drag, startPoint x: 563, startPoint y: 162, endPoint x: 563, endPoint y: 166, distance: 3.9
click at [563, 163] on div "BR07 - Macacu" at bounding box center [603, 161] width 153 height 13
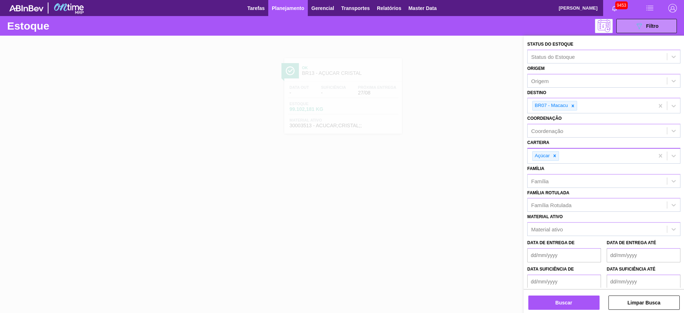
click at [562, 293] on div "Buscar Limpar Busca" at bounding box center [603, 299] width 160 height 20
click at [562, 302] on button "Buscar" at bounding box center [563, 302] width 71 height 14
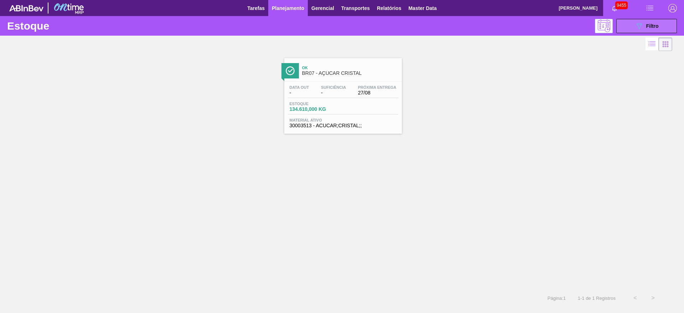
drag, startPoint x: 656, startPoint y: 28, endPoint x: 649, endPoint y: 27, distance: 6.5
click at [654, 28] on div "089F7B8B-B2A5-4AFE-B5C0-19BA573D28AC Filtro" at bounding box center [647, 26] width 24 height 9
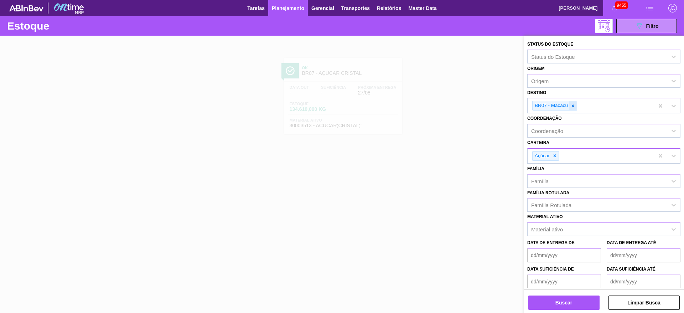
click at [573, 105] on icon at bounding box center [572, 105] width 2 height 2
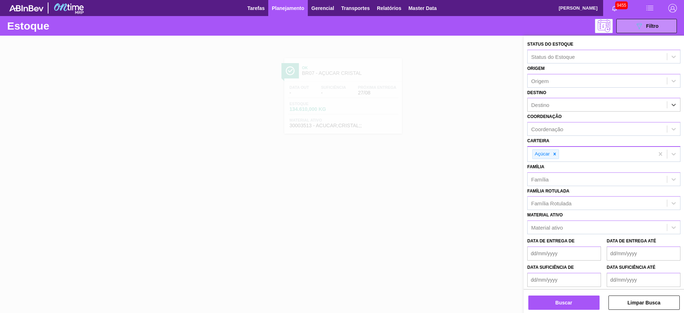
type input "5"
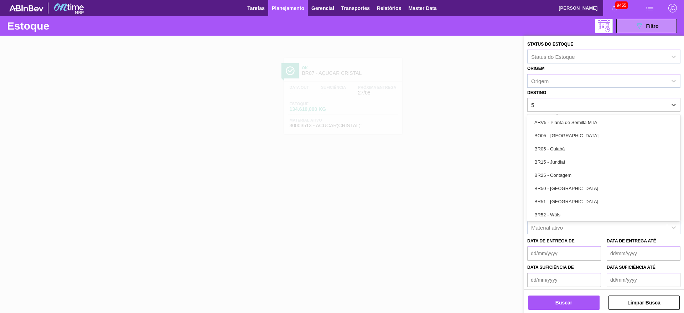
drag, startPoint x: 564, startPoint y: 147, endPoint x: 564, endPoint y: 164, distance: 16.7
click at [564, 147] on div "BR05 - Cuiabá" at bounding box center [603, 148] width 153 height 13
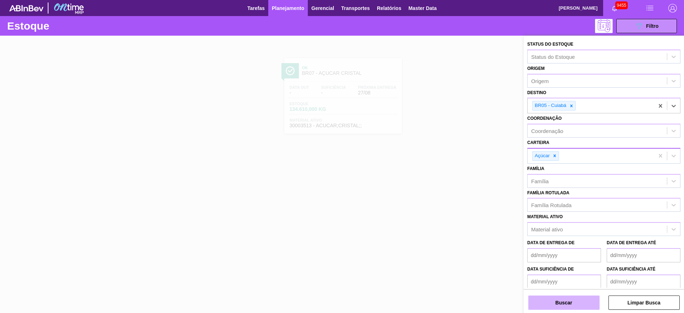
click at [553, 301] on button "Buscar" at bounding box center [563, 302] width 71 height 14
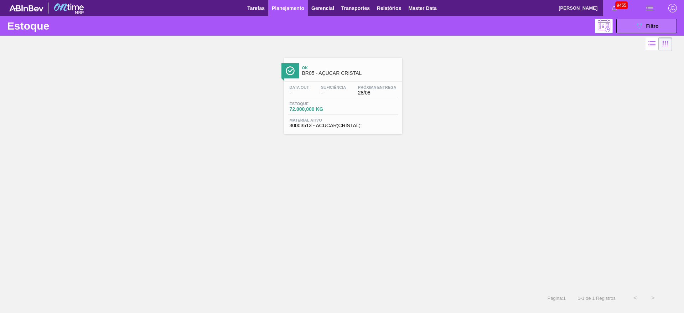
click at [637, 30] on button "089F7B8B-B2A5-4AFE-B5C0-19BA573D28AC Filtro" at bounding box center [646, 26] width 61 height 14
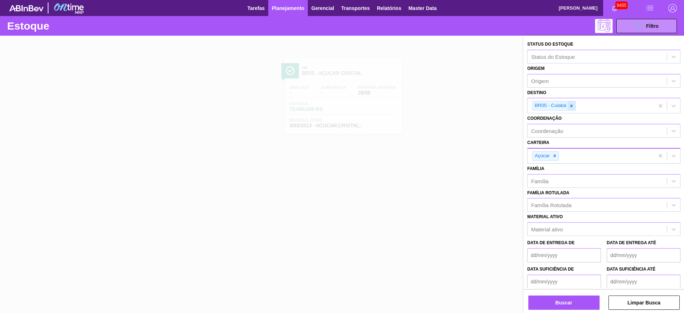
click at [571, 106] on icon at bounding box center [571, 105] width 5 height 5
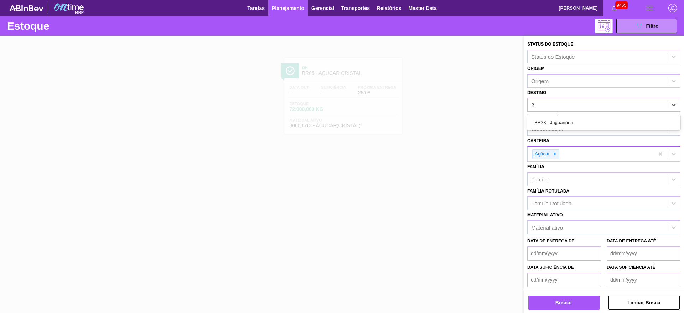
type input "23"
drag, startPoint x: 568, startPoint y: 120, endPoint x: 558, endPoint y: 152, distance: 33.7
click at [566, 121] on div "BR23 - Jaguariúna" at bounding box center [603, 122] width 153 height 13
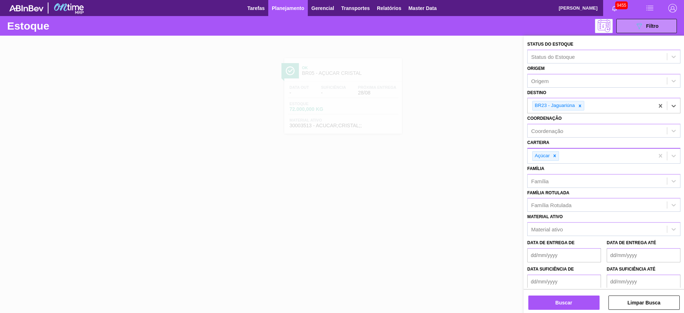
click at [553, 158] on div at bounding box center [554, 155] width 8 height 9
click at [553, 158] on div "Açúcar" at bounding box center [590, 155] width 126 height 15
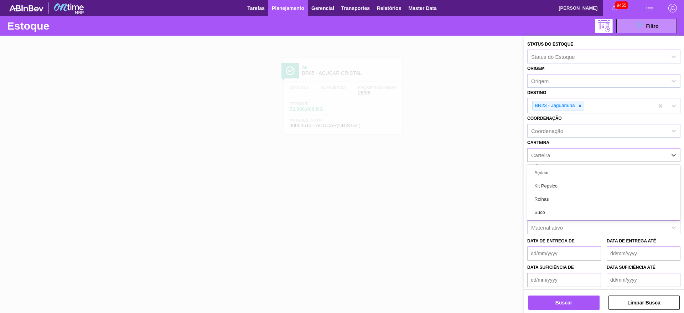
drag, startPoint x: 557, startPoint y: 188, endPoint x: 560, endPoint y: 212, distance: 24.1
click at [557, 191] on div "Kit Pepsico" at bounding box center [603, 185] width 153 height 13
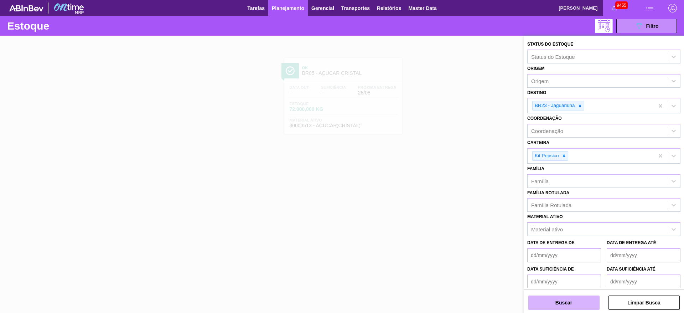
click at [568, 302] on button "Buscar" at bounding box center [563, 302] width 71 height 14
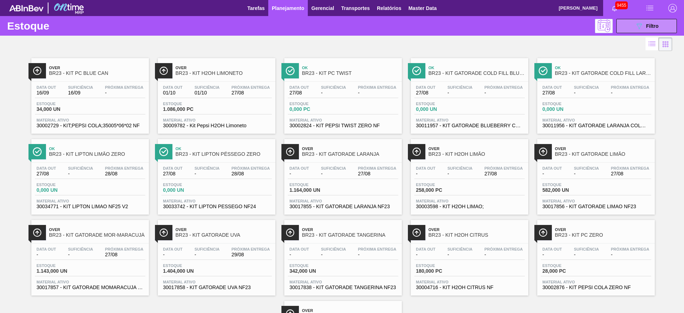
click at [281, 12] on button "Planejamento" at bounding box center [288, 8] width 40 height 16
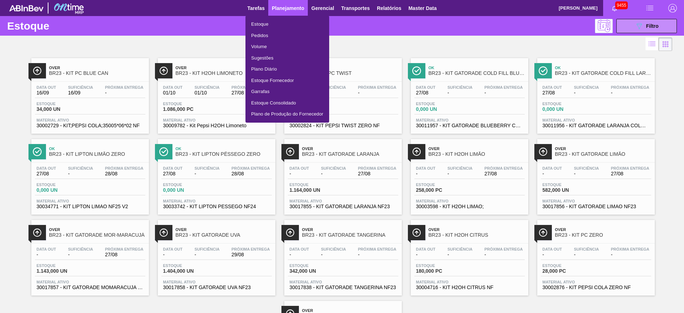
click at [271, 38] on li "Pedidos" at bounding box center [287, 35] width 84 height 11
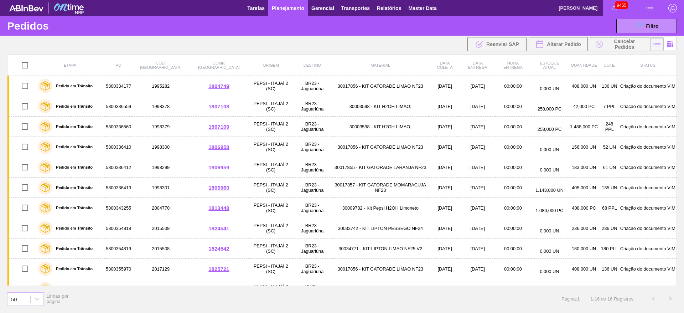
click at [354, 49] on div ".b{fill:var(--color-action-default)} Reenviar SAP Alterar Pedido Cancelar Pedid…" at bounding box center [342, 44] width 684 height 17
click at [391, 46] on div ".b{fill:var(--color-action-default)} Reenviar SAP Alterar Pedido Cancelar Pedid…" at bounding box center [342, 44] width 684 height 17
drag, startPoint x: 341, startPoint y: 81, endPoint x: 353, endPoint y: 50, distance: 33.5
click at [352, 55] on main "Tarefas Planejamento Gerencial Transportes Relatórios Master Data José Albérico…" at bounding box center [342, 156] width 684 height 313
click at [353, 47] on div ".b{fill:var(--color-action-default)} Reenviar SAP Alterar Pedido Cancelar Pedid…" at bounding box center [342, 44] width 684 height 17
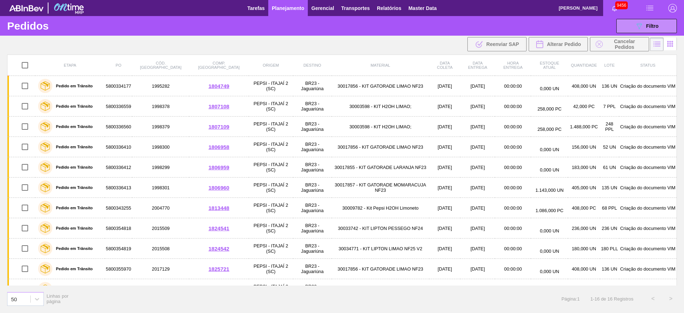
click at [286, 10] on span "Planejamento" at bounding box center [288, 8] width 32 height 9
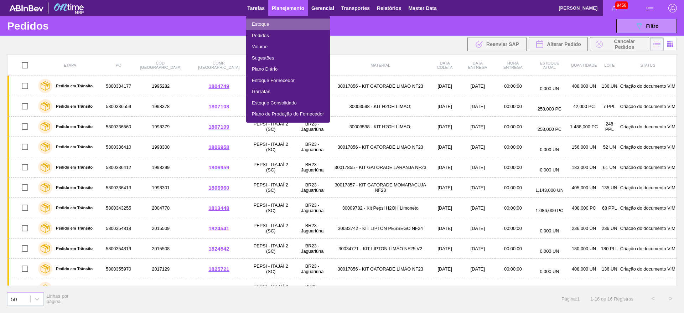
click at [284, 21] on li "Estoque" at bounding box center [288, 24] width 84 height 11
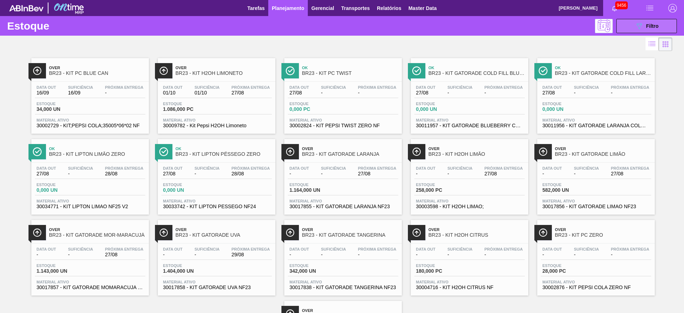
click at [630, 25] on button "089F7B8B-B2A5-4AFE-B5C0-19BA573D28AC Filtro" at bounding box center [646, 26] width 61 height 14
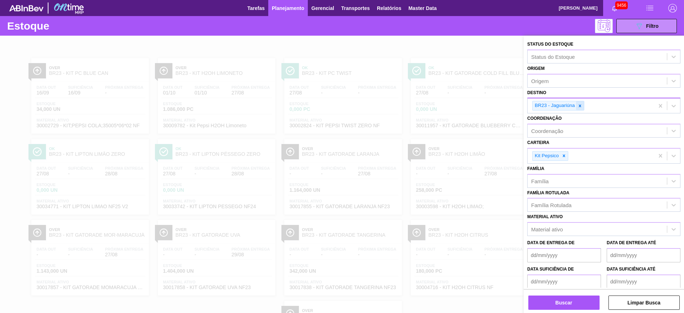
click at [580, 106] on icon at bounding box center [579, 105] width 2 height 2
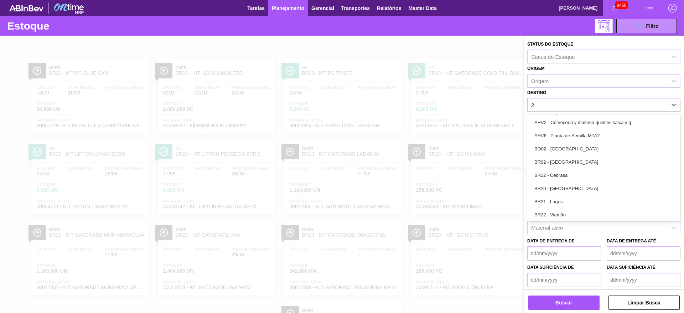
type input "27"
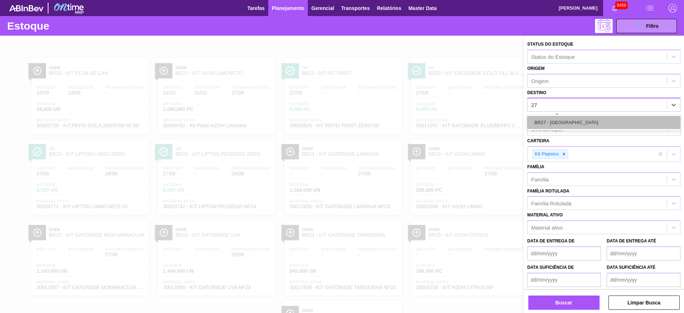
click at [573, 122] on div "BR27 - Nova Minas" at bounding box center [603, 122] width 153 height 13
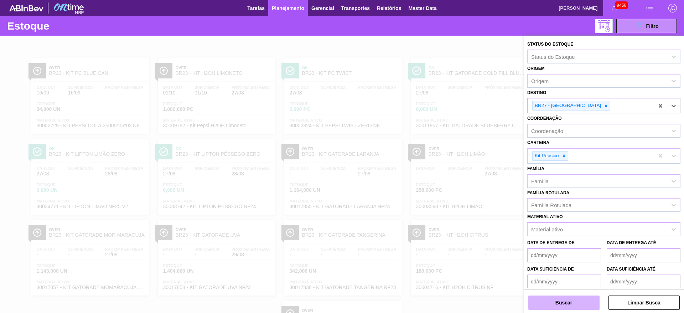
click at [565, 302] on button "Buscar" at bounding box center [563, 302] width 71 height 14
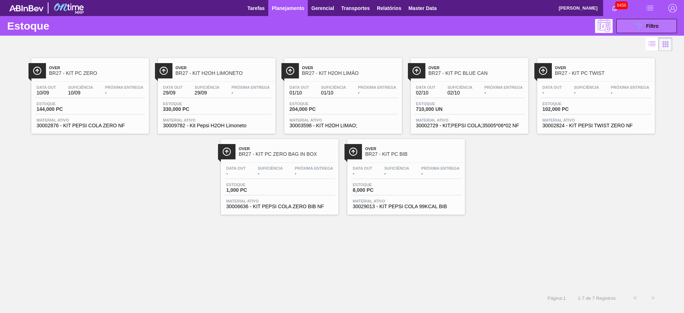
click at [656, 32] on button "089F7B8B-B2A5-4AFE-B5C0-19BA573D28AC Filtro" at bounding box center [646, 26] width 61 height 14
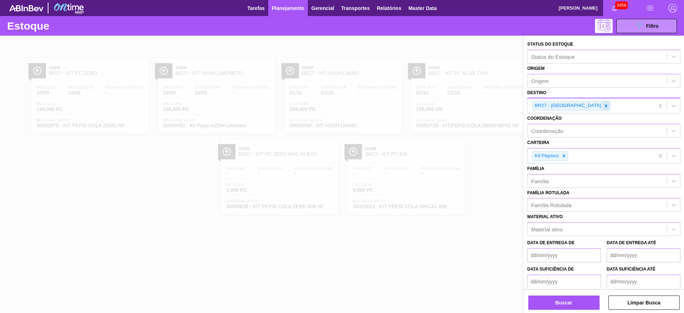
click at [585, 104] on div "BR27 - [GEOGRAPHIC_DATA]" at bounding box center [590, 105] width 126 height 15
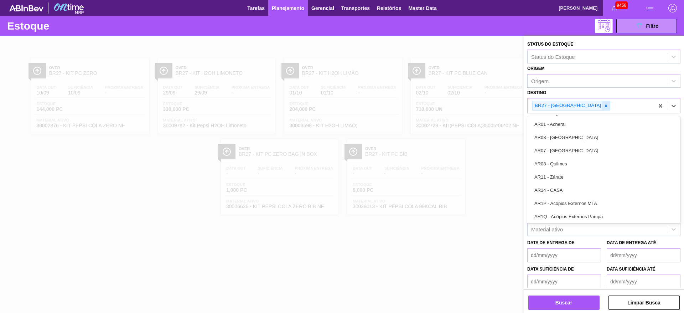
click at [602, 104] on div at bounding box center [606, 105] width 8 height 9
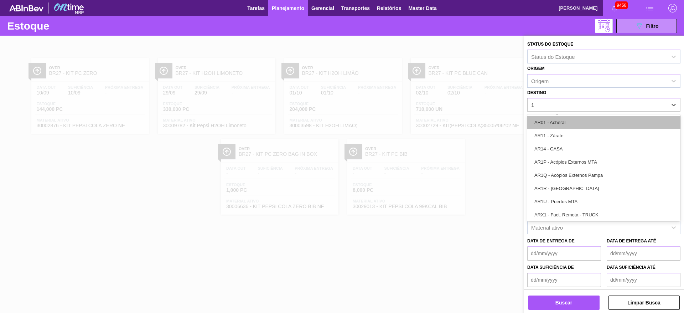
type input "12"
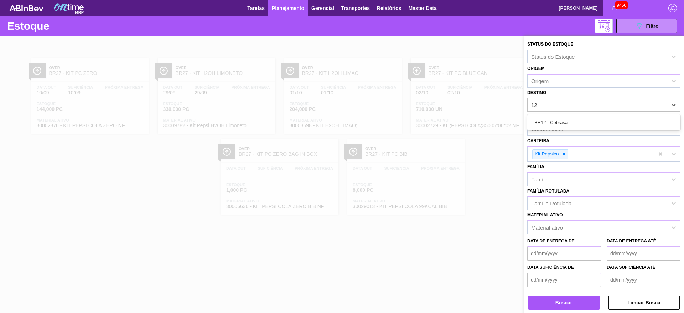
drag, startPoint x: 559, startPoint y: 126, endPoint x: 558, endPoint y: 130, distance: 4.3
click at [559, 126] on div "BR12 - Cebrasa" at bounding box center [603, 122] width 153 height 13
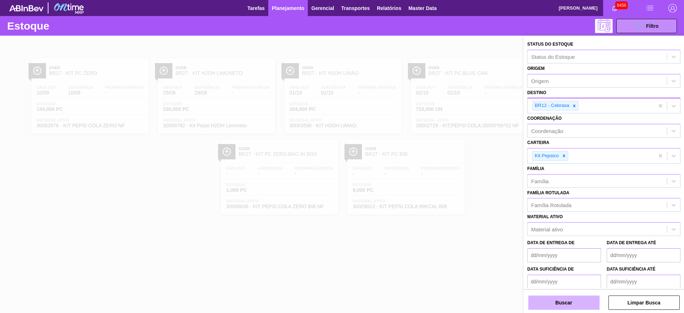
click at [568, 298] on button "Buscar" at bounding box center [563, 302] width 71 height 14
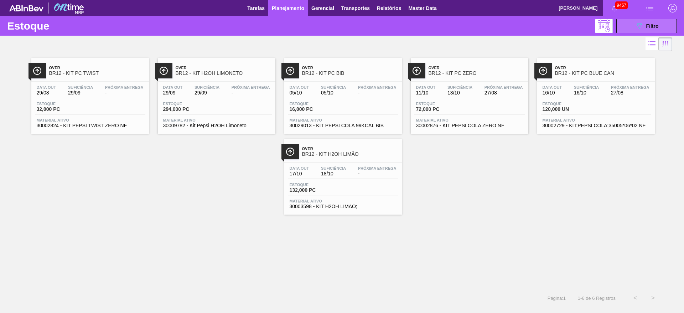
click at [637, 22] on icon "089F7B8B-B2A5-4AFE-B5C0-19BA573D28AC" at bounding box center [639, 26] width 9 height 9
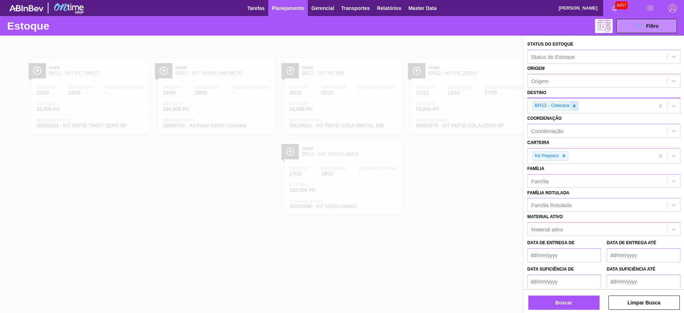
click at [572, 108] on icon at bounding box center [573, 105] width 5 height 5
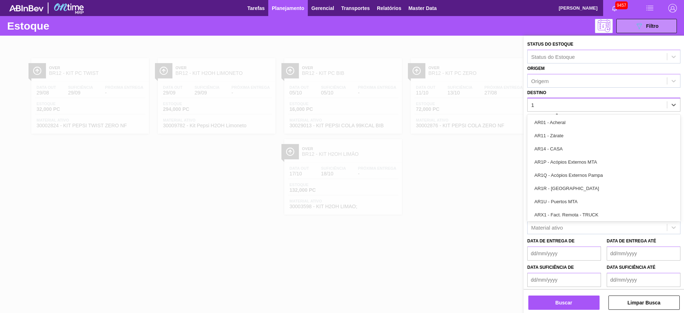
type input "19"
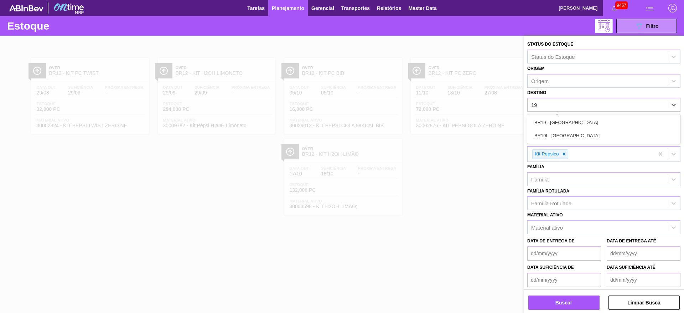
click at [559, 123] on div "BR19 - Nova Rio" at bounding box center [603, 122] width 153 height 13
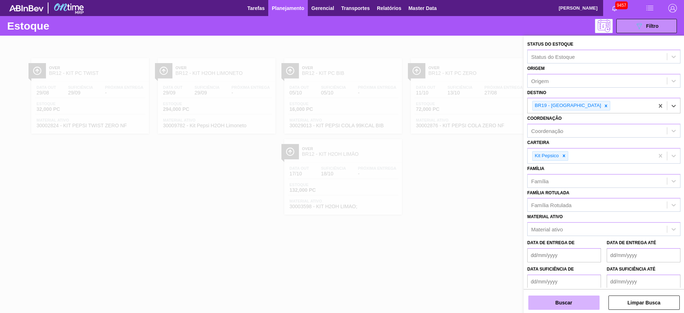
click at [571, 296] on button "Buscar" at bounding box center [563, 302] width 71 height 14
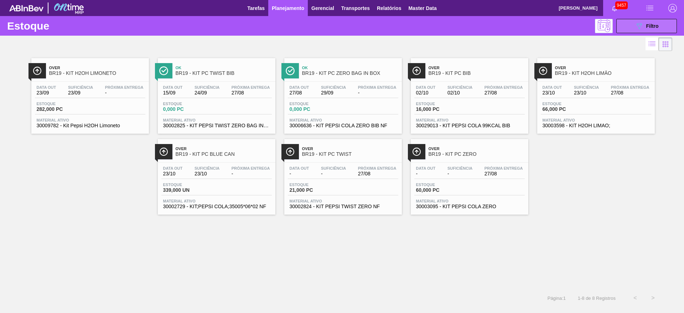
click at [637, 30] on icon "089F7B8B-B2A5-4AFE-B5C0-19BA573D28AC" at bounding box center [639, 26] width 9 height 9
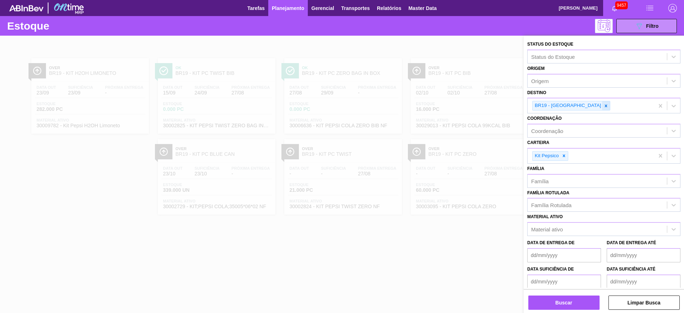
click at [603, 108] on icon at bounding box center [605, 105] width 5 height 5
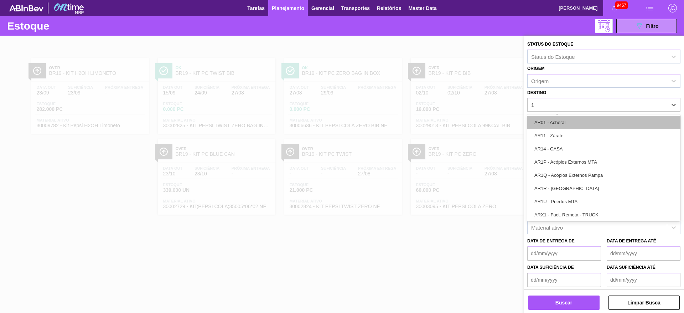
type input "15"
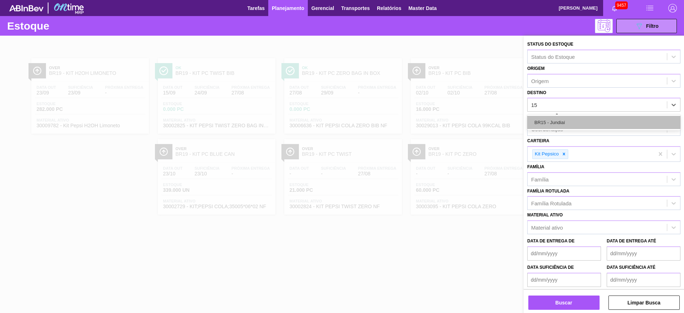
click at [562, 126] on div "BR15 - Jundiaí" at bounding box center [603, 122] width 153 height 13
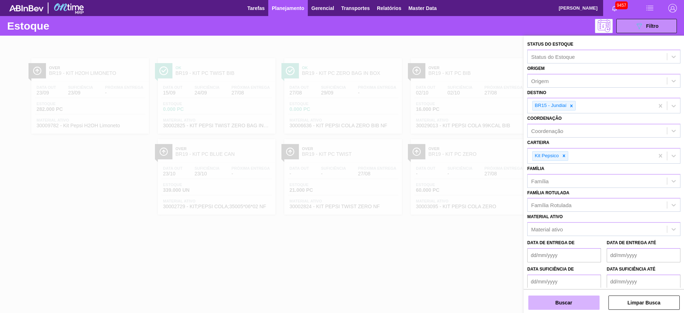
click at [564, 306] on button "Buscar" at bounding box center [563, 302] width 71 height 14
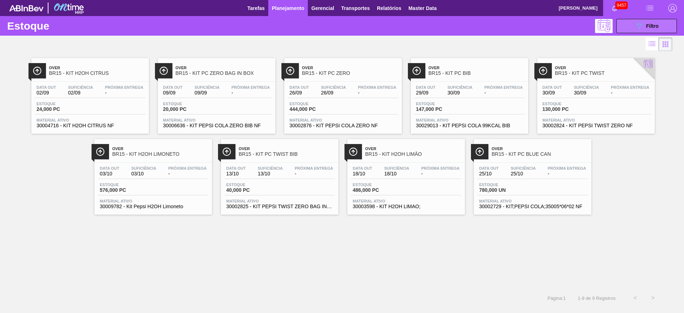
click at [624, 25] on button "089F7B8B-B2A5-4AFE-B5C0-19BA573D28AC Filtro" at bounding box center [646, 26] width 61 height 14
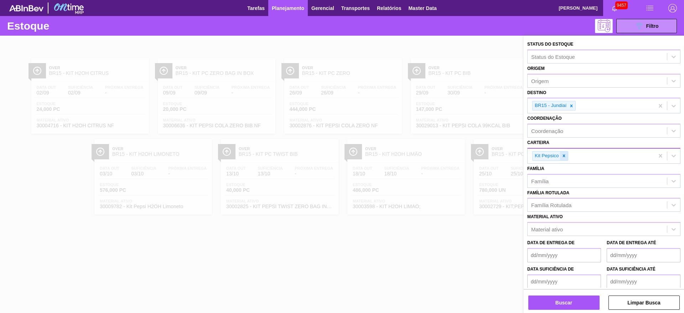
click at [564, 153] on icon at bounding box center [563, 155] width 5 height 5
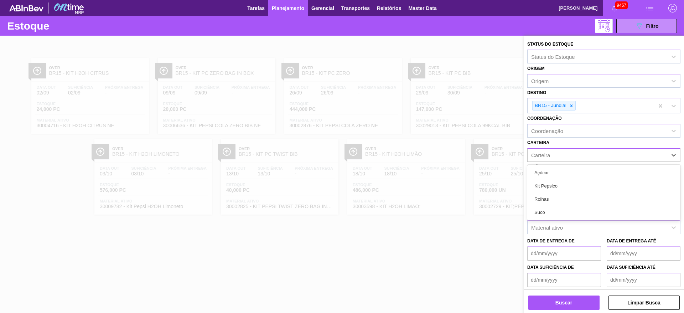
click at [564, 153] on div "Carteira" at bounding box center [596, 155] width 139 height 10
click at [556, 199] on div "Rolhas" at bounding box center [603, 198] width 153 height 13
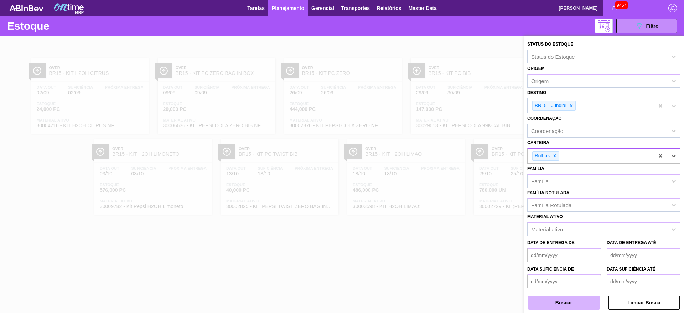
click at [566, 302] on button "Buscar" at bounding box center [563, 302] width 71 height 14
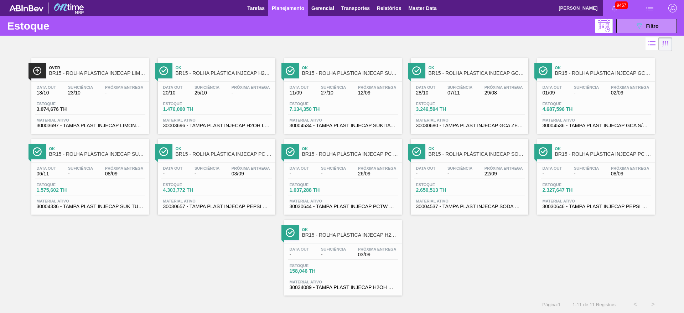
click at [270, 4] on button "Planejamento" at bounding box center [288, 8] width 40 height 16
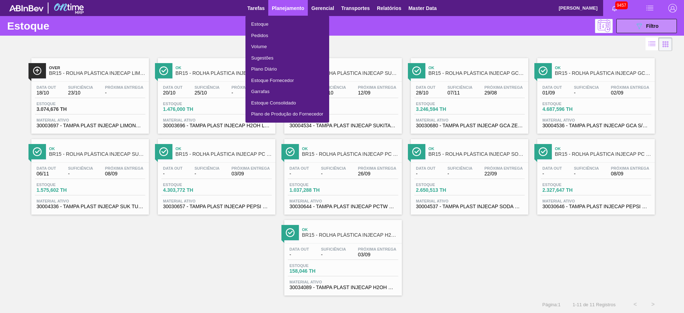
click at [298, 36] on li "Pedidos" at bounding box center [287, 35] width 84 height 11
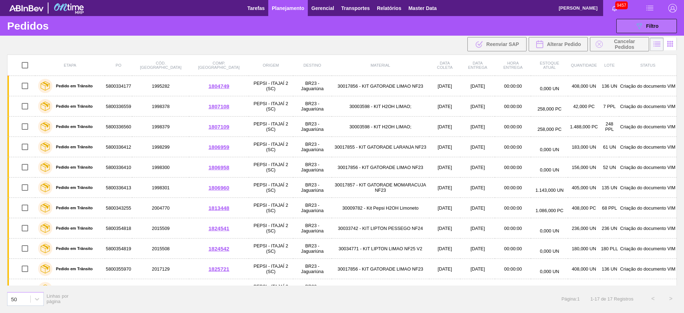
click at [638, 21] on button "089F7B8B-B2A5-4AFE-B5C0-19BA573D28AC Filtro" at bounding box center [646, 26] width 61 height 14
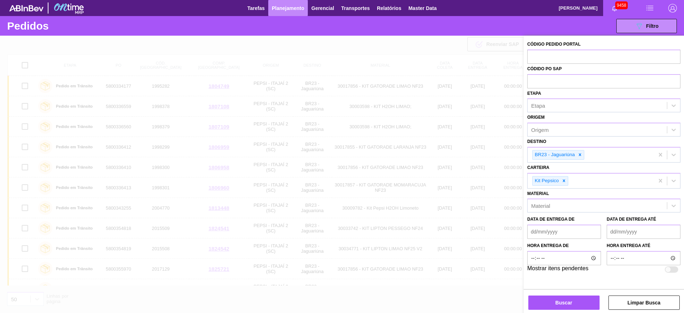
click at [296, 9] on span "Planejamento" at bounding box center [288, 8] width 32 height 9
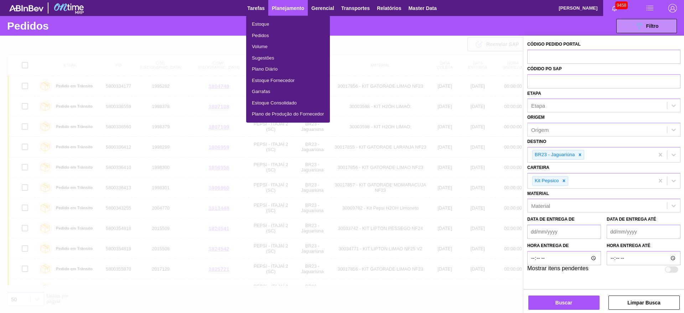
click at [289, 24] on li "Estoque" at bounding box center [288, 24] width 84 height 11
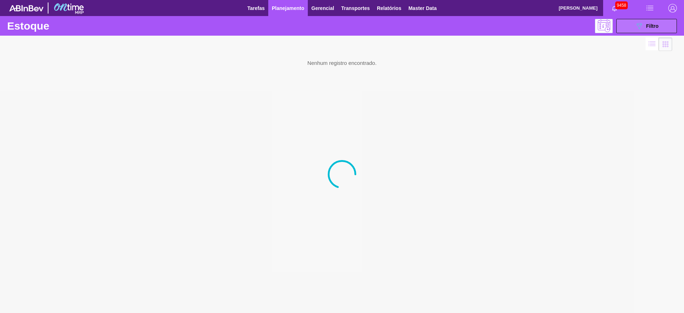
click at [643, 25] on div "089F7B8B-B2A5-4AFE-B5C0-19BA573D28AC Filtro" at bounding box center [647, 26] width 24 height 9
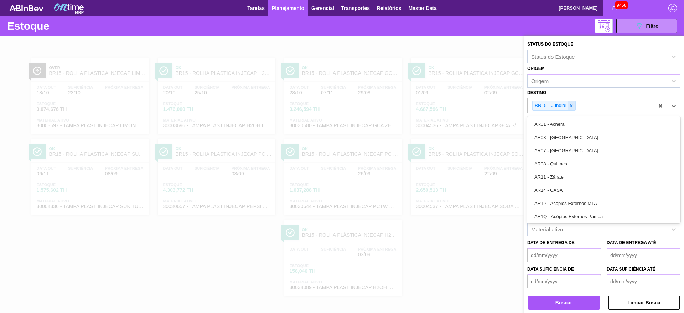
drag, startPoint x: 575, startPoint y: 100, endPoint x: 571, endPoint y: 104, distance: 5.8
click at [573, 102] on div "BR15 - Jundiaí" at bounding box center [590, 105] width 126 height 15
click at [571, 104] on icon at bounding box center [571, 105] width 5 height 5
type input "21"
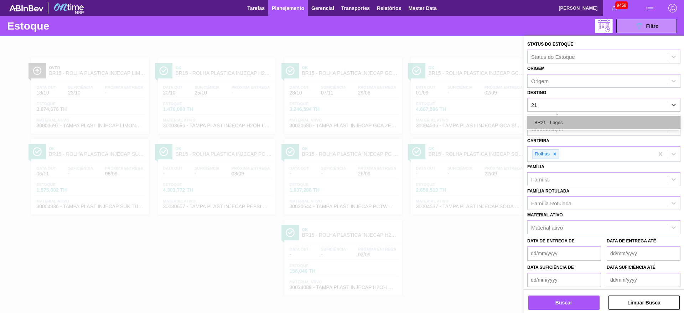
click at [564, 121] on div "BR21 - Lages" at bounding box center [603, 122] width 153 height 13
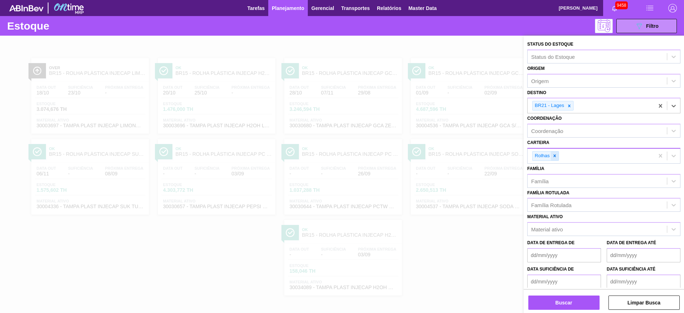
click at [557, 154] on icon at bounding box center [554, 155] width 5 height 5
click at [557, 154] on div "Carteira" at bounding box center [596, 155] width 139 height 10
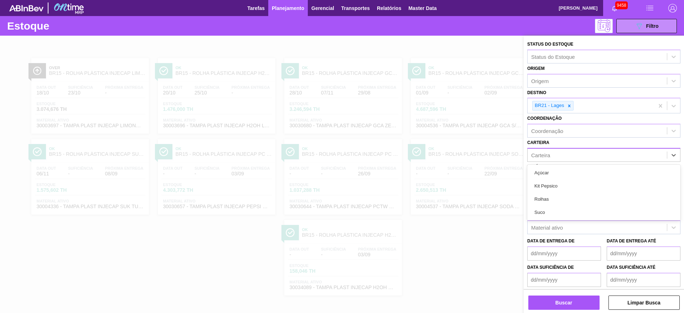
click at [552, 172] on div "Açúcar" at bounding box center [603, 172] width 153 height 13
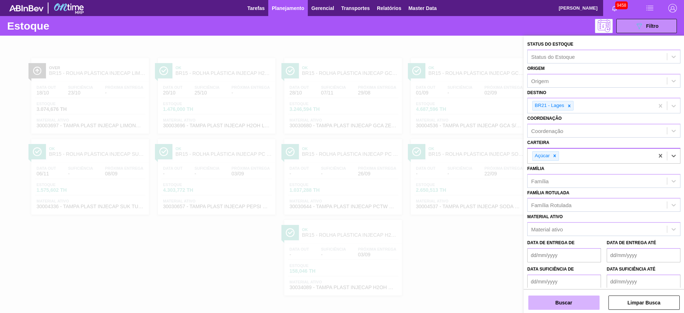
click at [569, 300] on button "Buscar" at bounding box center [563, 302] width 71 height 14
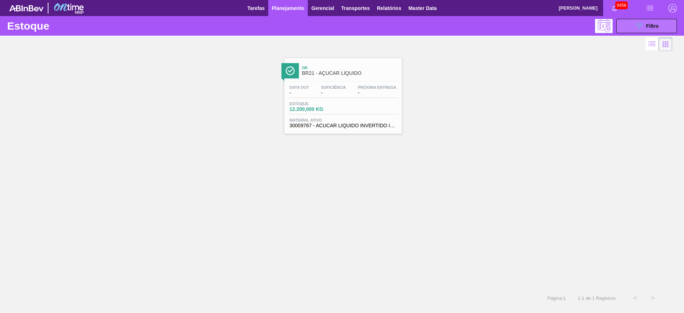
click at [659, 28] on button "089F7B8B-B2A5-4AFE-B5C0-19BA573D28AC Filtro" at bounding box center [646, 26] width 61 height 14
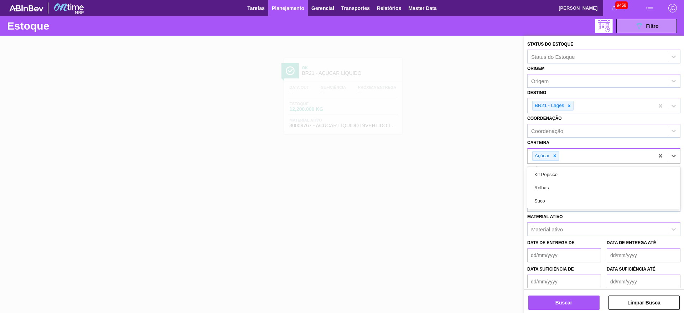
click at [554, 161] on div "Açúcar" at bounding box center [590, 155] width 126 height 15
click at [552, 153] on icon at bounding box center [554, 155] width 5 height 5
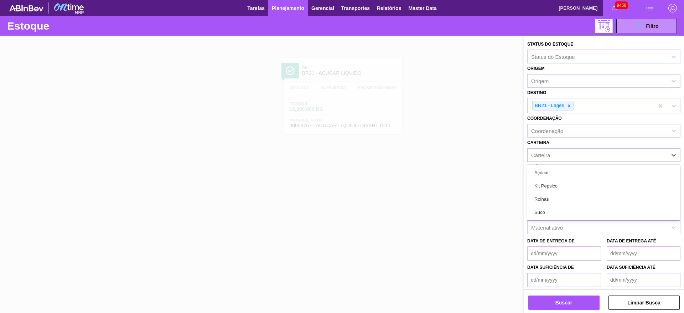
click at [672, 4] on img "button" at bounding box center [672, 8] width 9 height 9
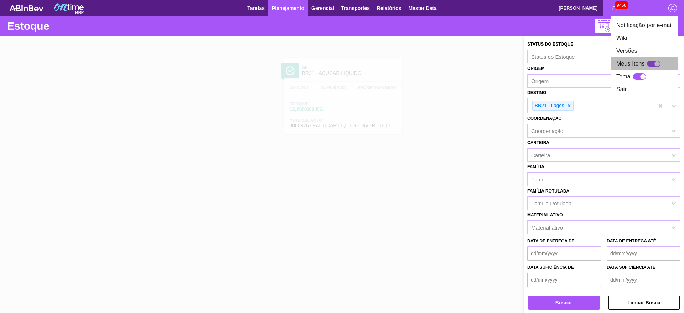
click at [655, 62] on div at bounding box center [657, 64] width 6 height 6
checkbox input "true"
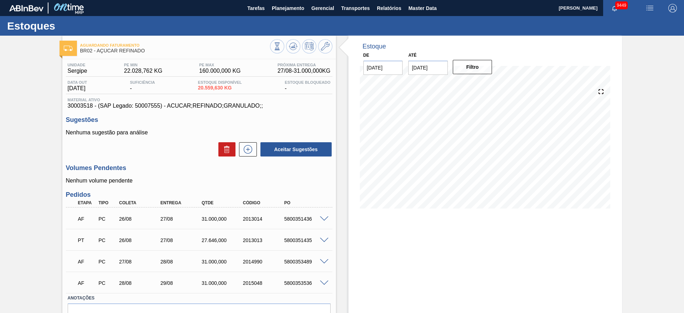
click at [305, 218] on div "5800351436" at bounding box center [305, 219] width 46 height 6
copy div "5800351436"
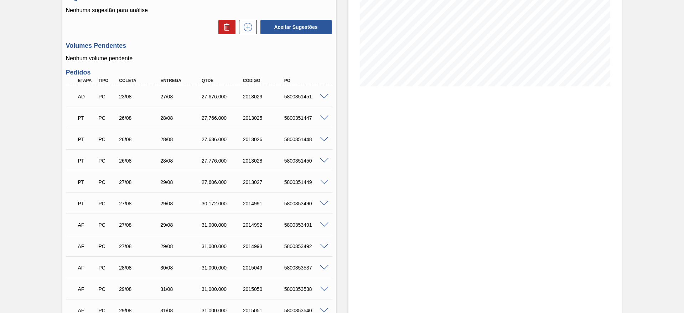
scroll to position [71, 0]
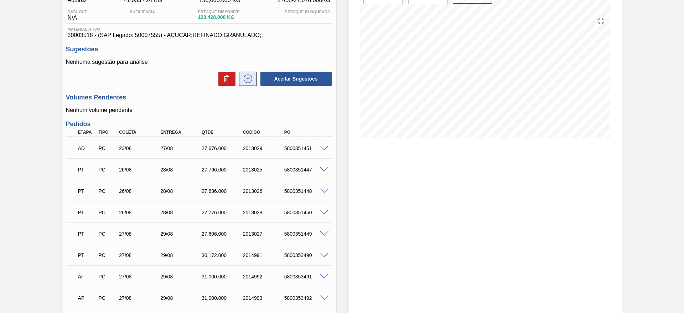
click at [252, 77] on icon at bounding box center [247, 78] width 11 height 9
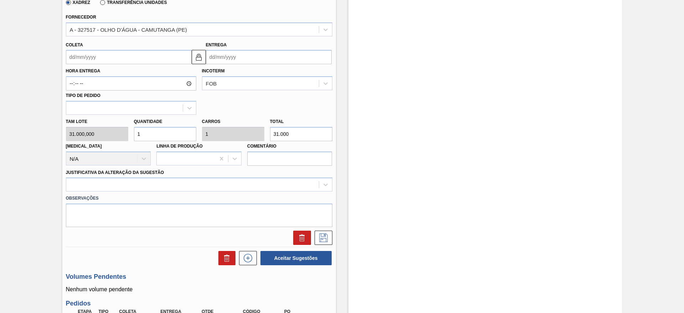
scroll to position [72, 0]
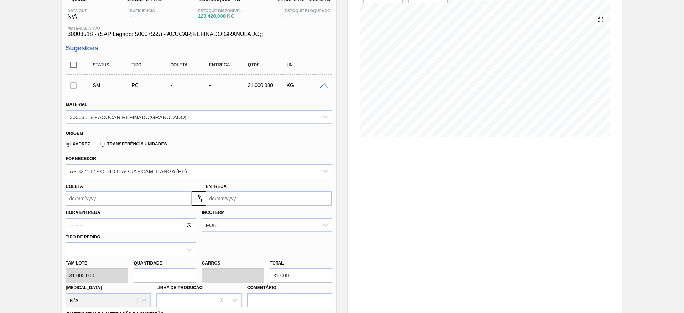
drag, startPoint x: 140, startPoint y: 277, endPoint x: 132, endPoint y: 278, distance: 7.2
click at [134, 278] on input "1" at bounding box center [165, 275] width 62 height 14
type input "2"
type input "62.000"
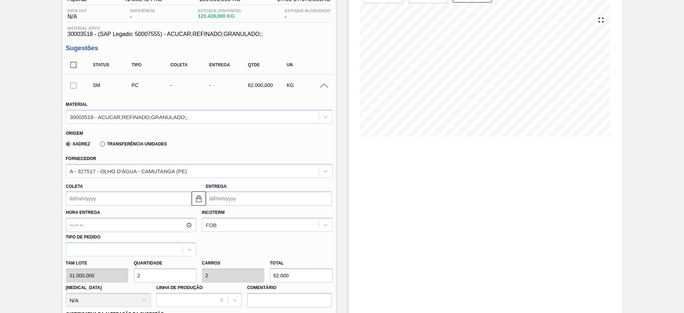
type input "2"
click at [83, 195] on input "Coleta" at bounding box center [129, 198] width 126 height 14
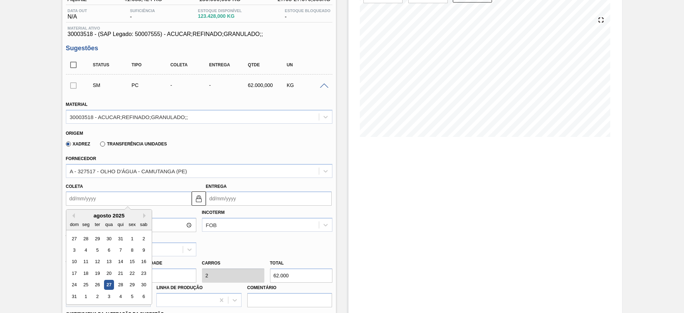
click at [103, 296] on div "31 1 2 3 4 5 6" at bounding box center [108, 296] width 81 height 11
click at [100, 296] on div "2" at bounding box center [97, 296] width 10 height 10
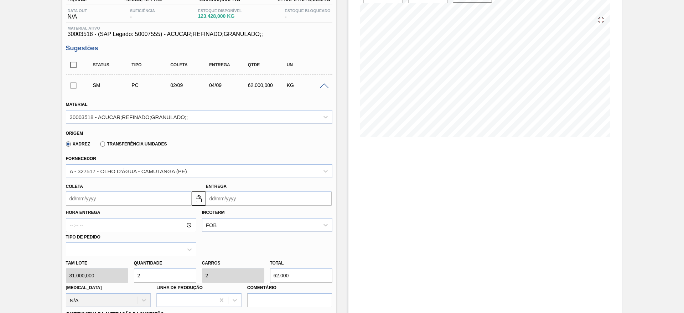
type input "[DATE]"
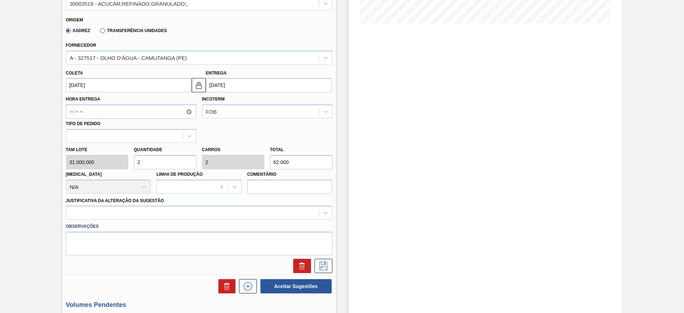
scroll to position [232, 0]
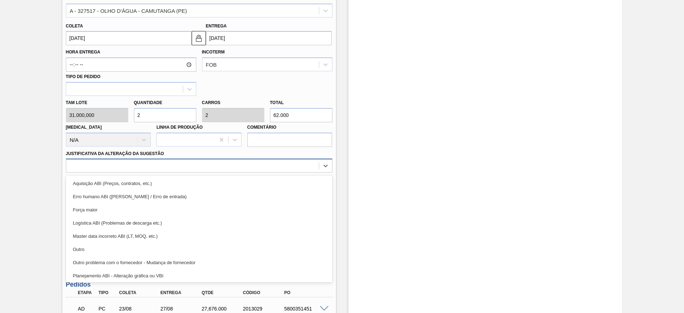
click at [269, 168] on div at bounding box center [192, 166] width 252 height 10
click at [271, 176] on div "Aquisição ABI (Preços, contratos, etc.) Erro humano ABI (Cálculo / Erro de entr…" at bounding box center [199, 228] width 266 height 107
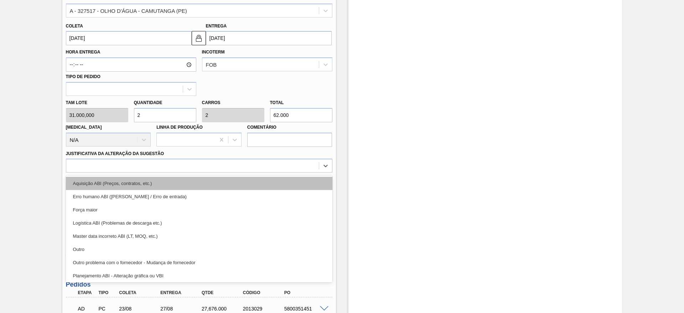
click at [277, 182] on div "Aquisição ABI (Preços, contratos, etc.)" at bounding box center [199, 183] width 266 height 13
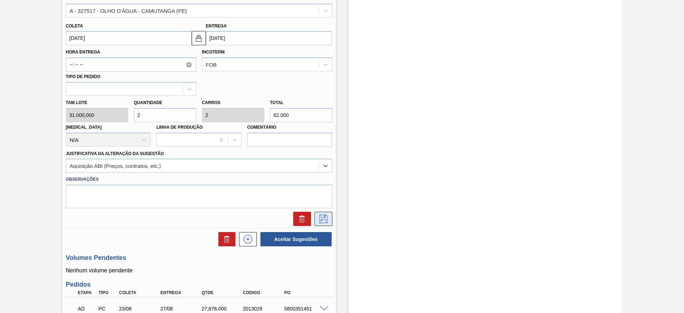
click at [323, 212] on button at bounding box center [323, 219] width 18 height 14
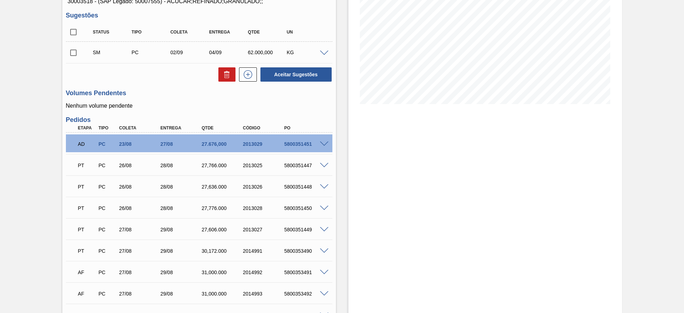
scroll to position [100, 0]
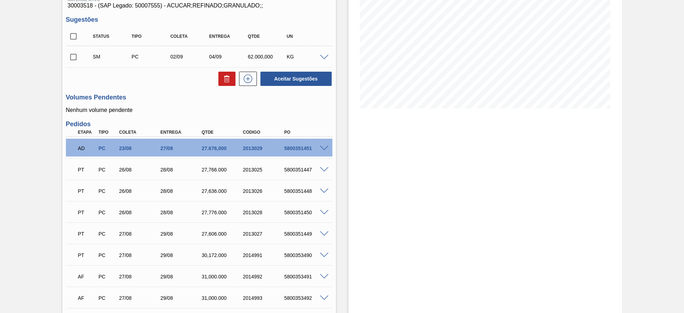
click at [323, 58] on span at bounding box center [324, 57] width 9 height 5
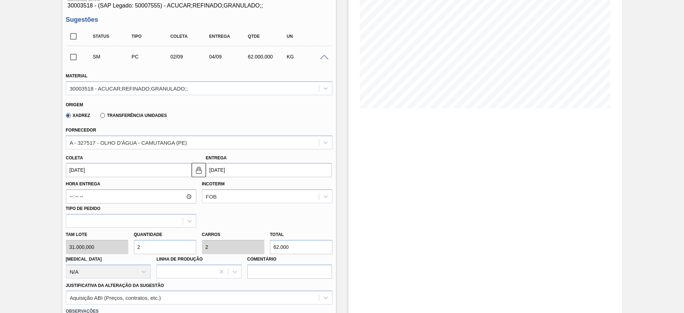
click at [325, 58] on span at bounding box center [324, 57] width 9 height 5
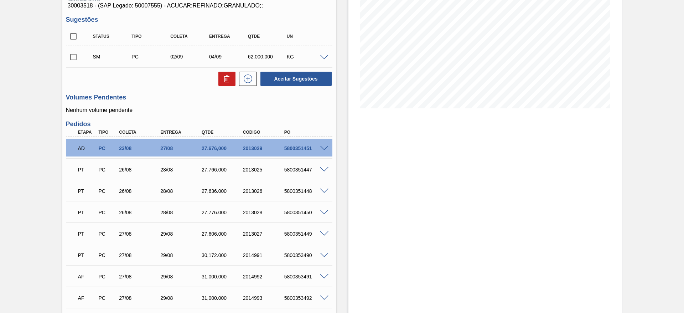
drag, startPoint x: 332, startPoint y: 56, endPoint x: 324, endPoint y: 57, distance: 8.3
click at [327, 57] on div "Unidade Aquiraz PE MIN 41.053,424 KG PE MAX 150.000,000 KG Próxima Entrega 27/0…" at bounding box center [198, 214] width 273 height 510
click at [323, 57] on span at bounding box center [324, 57] width 9 height 5
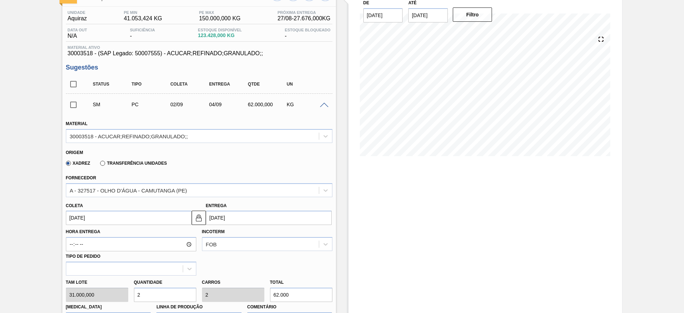
scroll to position [0, 0]
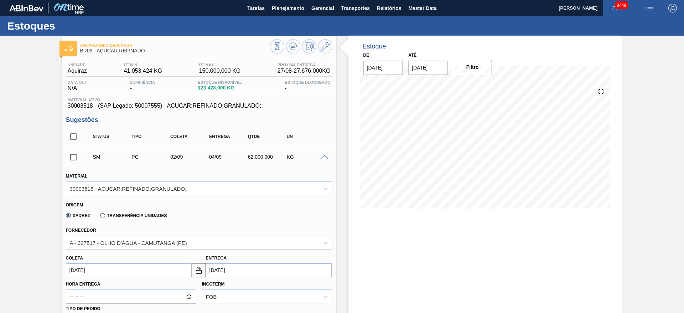
click at [323, 158] on span at bounding box center [324, 157] width 9 height 5
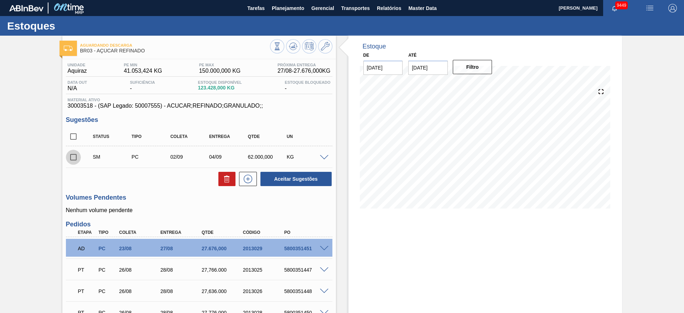
click at [74, 155] on input "checkbox" at bounding box center [73, 157] width 15 height 15
click at [304, 180] on button "Aceitar Sugestões" at bounding box center [295, 179] width 71 height 14
checkbox input "false"
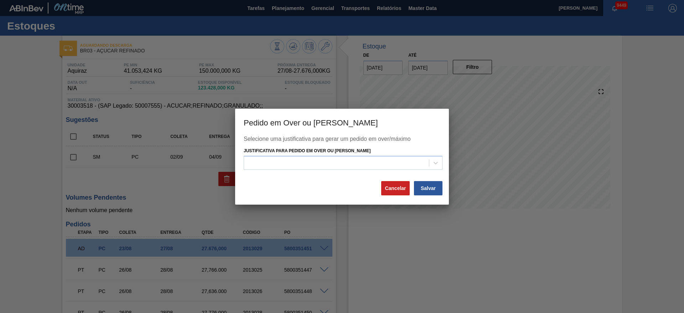
click at [345, 163] on div at bounding box center [336, 163] width 185 height 10
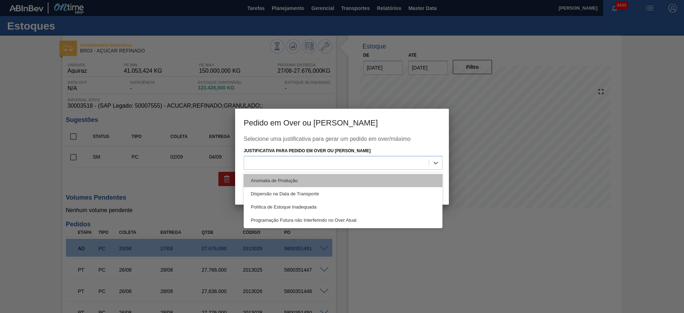
click at [350, 177] on div "Anomalia de Produção" at bounding box center [343, 180] width 199 height 13
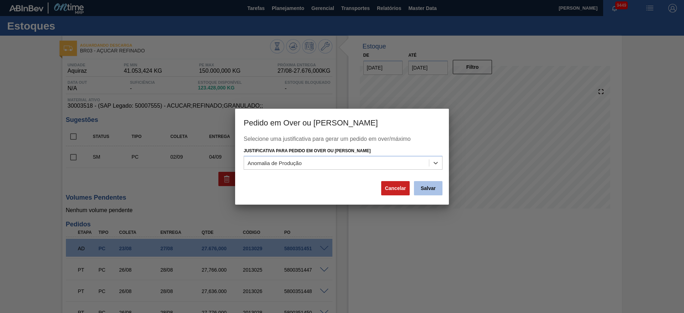
click at [427, 190] on button "Salvar" at bounding box center [428, 188] width 28 height 14
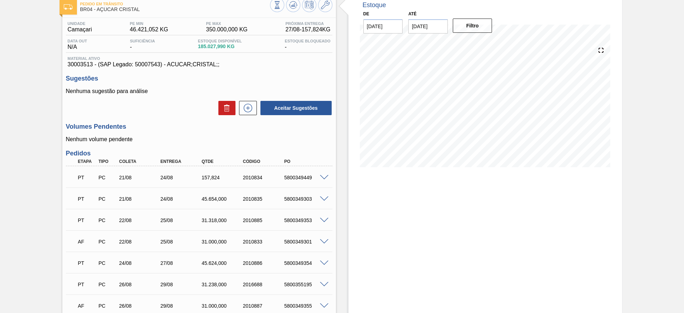
scroll to position [6, 0]
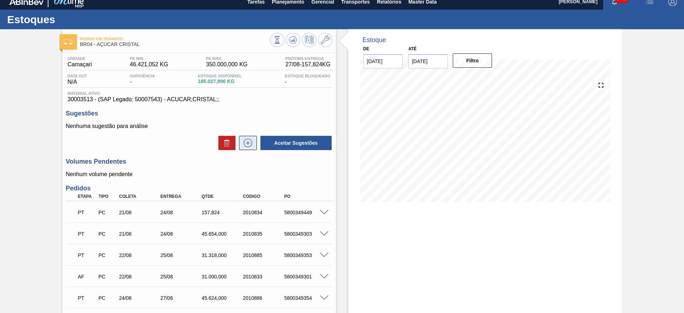
click at [244, 145] on icon at bounding box center [248, 143] width 9 height 9
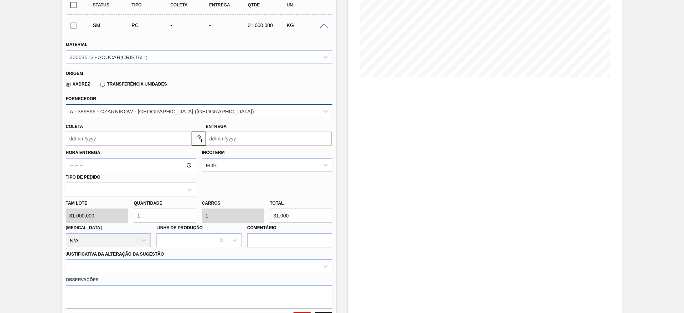
scroll to position [114, 0]
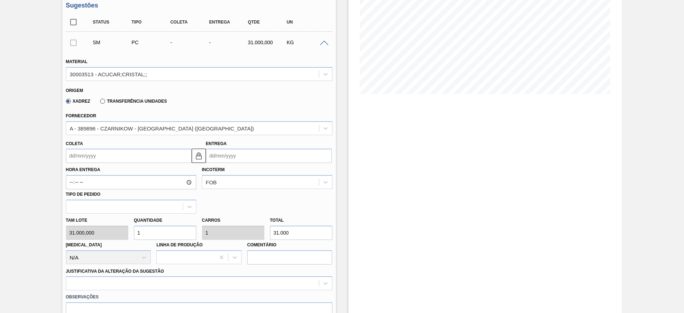
drag, startPoint x: 79, startPoint y: 132, endPoint x: 79, endPoint y: 136, distance: 4.6
click at [79, 133] on div "A - 389896 - CZARNIKOW - SÃO PAULO (SP)" at bounding box center [199, 128] width 266 height 14
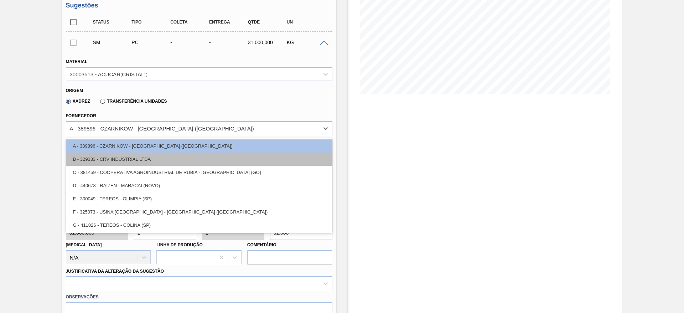
click at [92, 161] on div "B - 329333 - CRV INDUSTRIAL LTDA" at bounding box center [199, 158] width 266 height 13
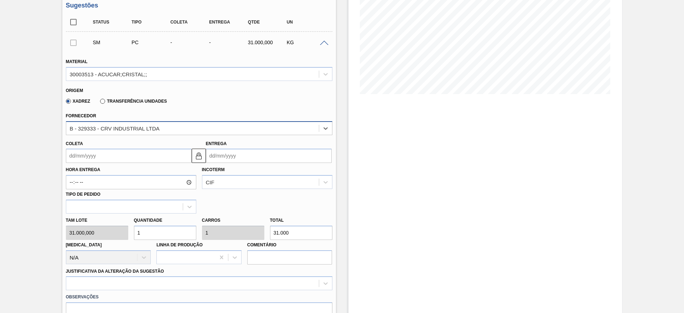
click at [130, 125] on div "B - 329333 - CRV INDUSTRIAL LTDA" at bounding box center [115, 128] width 90 height 6
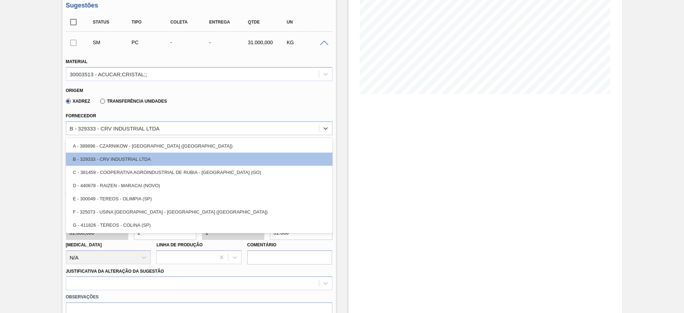
drag, startPoint x: 110, startPoint y: 147, endPoint x: 101, endPoint y: 151, distance: 10.0
click at [110, 147] on div "A - 389896 - CZARNIKOW - SÃO PAULO (SP)" at bounding box center [199, 145] width 266 height 13
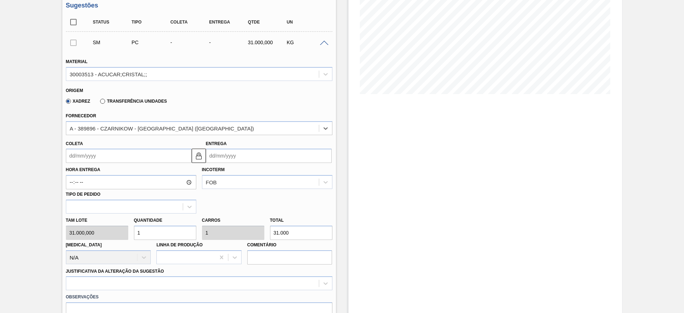
click at [96, 153] on input "Coleta" at bounding box center [129, 155] width 126 height 14
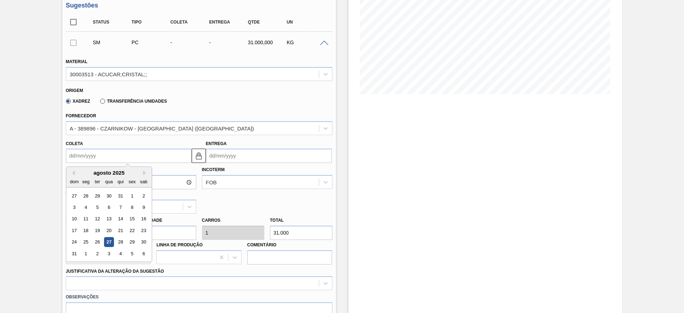
click at [95, 248] on div "31 1 2 3 4 5 6" at bounding box center [108, 253] width 81 height 11
click at [98, 253] on div "2" at bounding box center [97, 254] width 10 height 10
type input "[DATE]"
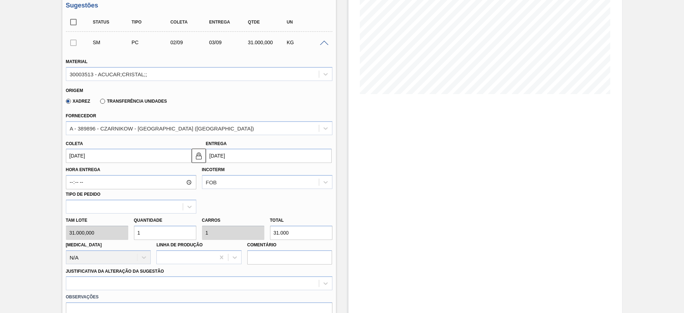
click at [275, 292] on label "Observações" at bounding box center [199, 297] width 266 height 10
click at [276, 278] on div at bounding box center [199, 283] width 266 height 14
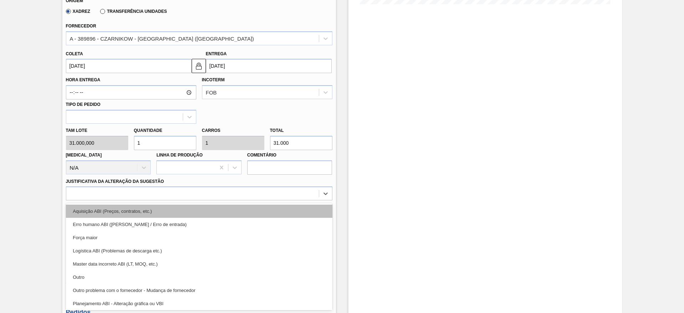
drag, startPoint x: 276, startPoint y: 218, endPoint x: 277, endPoint y: 209, distance: 8.6
click at [277, 209] on div "Aquisição ABI (Preços, contratos, etc.) Erro humano ABI (Cálculo / Erro de entr…" at bounding box center [199, 256] width 266 height 107
click at [277, 209] on div "Aquisição ABI (Preços, contratos, etc.)" at bounding box center [199, 210] width 266 height 13
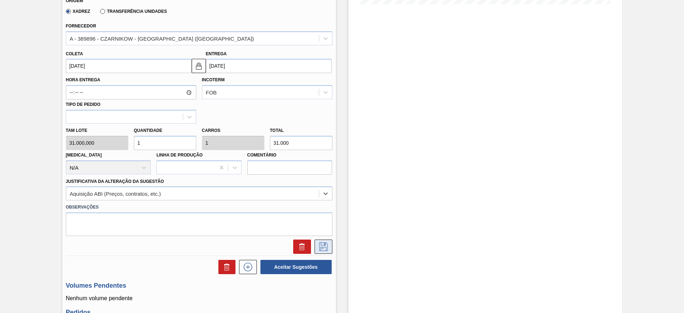
click at [327, 244] on icon at bounding box center [323, 246] width 9 height 9
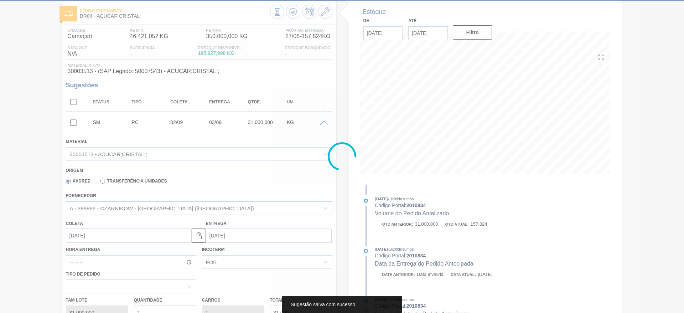
scroll to position [35, 0]
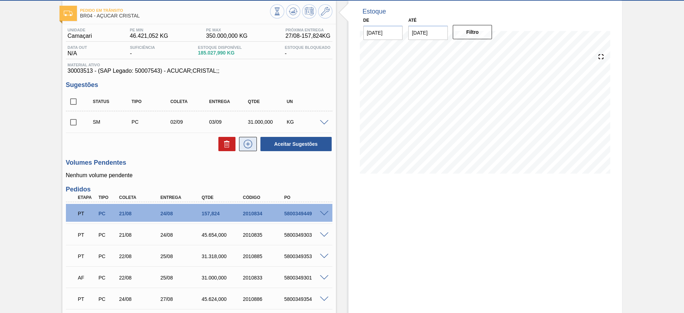
click at [251, 143] on icon at bounding box center [248, 144] width 9 height 9
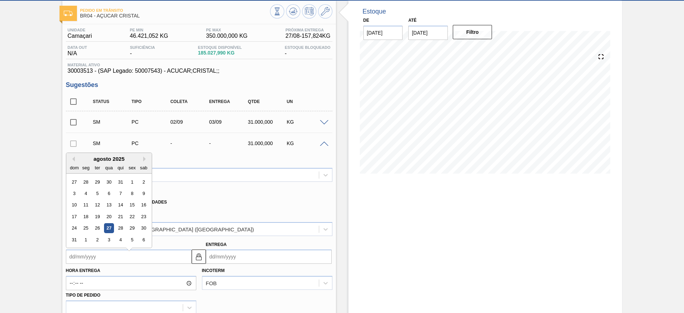
click at [85, 261] on input "Coleta" at bounding box center [129, 256] width 126 height 14
click at [108, 235] on div "3" at bounding box center [109, 236] width 10 height 10
type input "[DATE]"
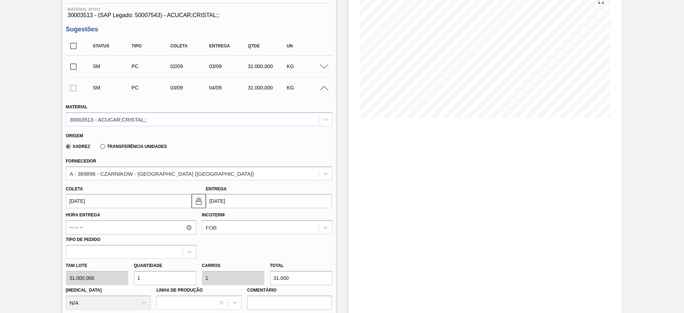
scroll to position [249, 0]
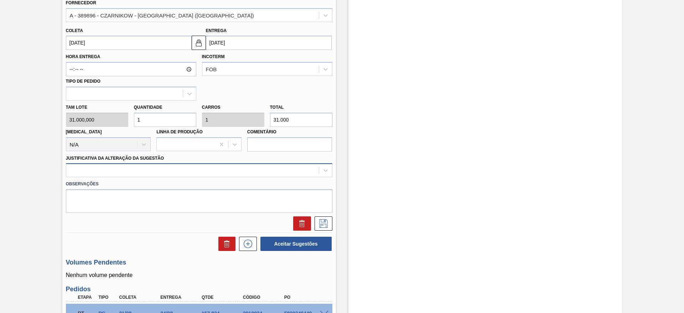
click at [207, 172] on div at bounding box center [192, 170] width 252 height 10
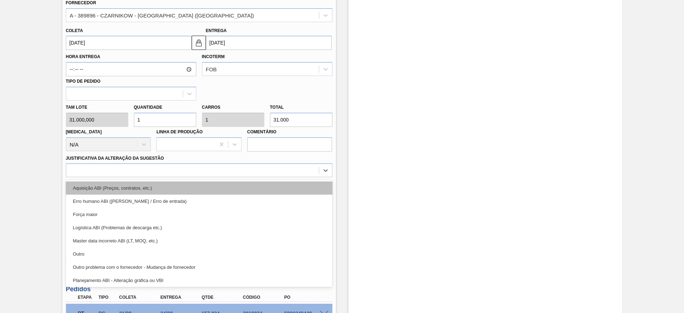
click at [209, 184] on div "Aquisição ABI (Preços, contratos, etc.)" at bounding box center [199, 187] width 266 height 13
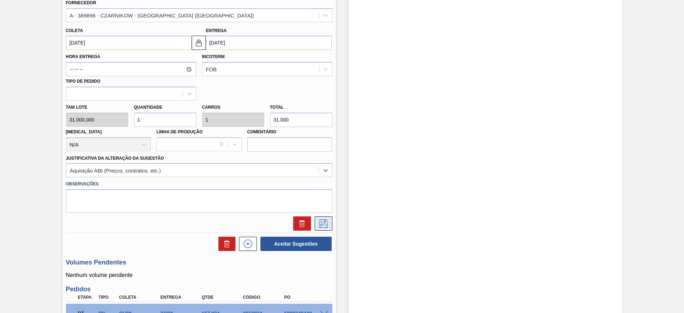
click at [324, 223] on icon at bounding box center [323, 223] width 11 height 9
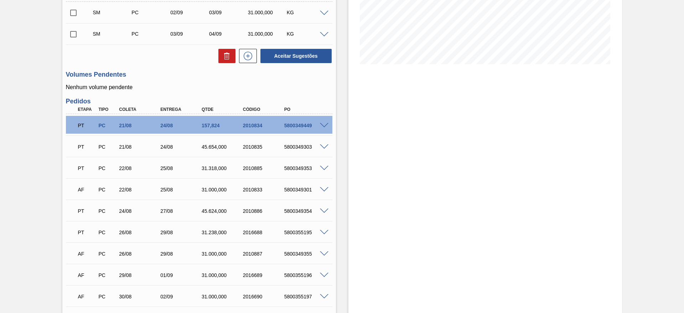
scroll to position [57, 0]
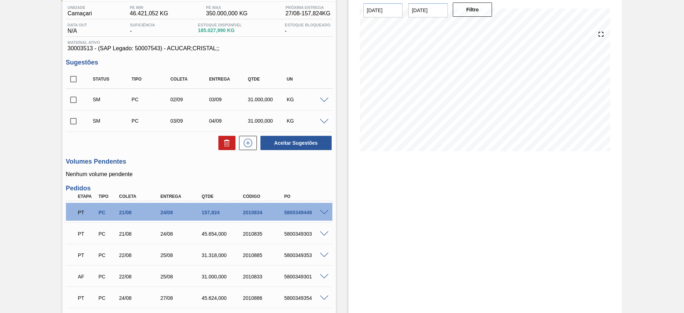
click at [71, 80] on input "checkbox" at bounding box center [73, 79] width 15 height 15
checkbox input "true"
click at [305, 137] on button "Aceitar Sugestões" at bounding box center [295, 143] width 71 height 14
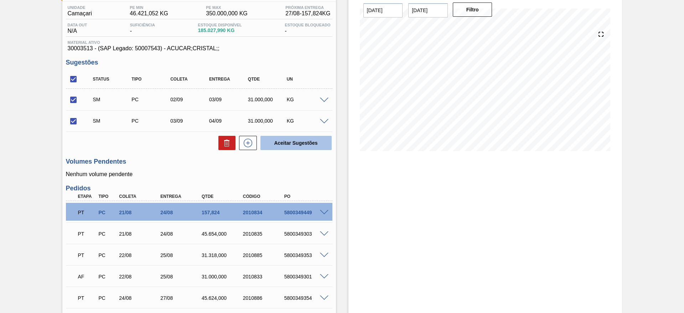
checkbox input "false"
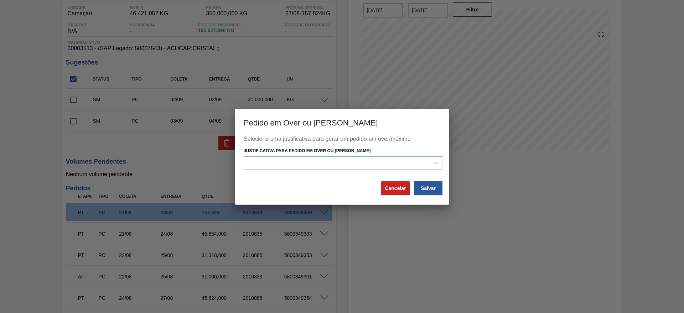
click at [318, 167] on div at bounding box center [336, 163] width 185 height 10
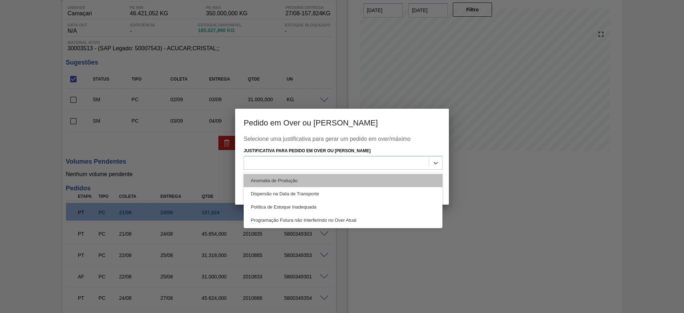
click at [328, 174] on div "Anomalia de Produção" at bounding box center [343, 180] width 199 height 13
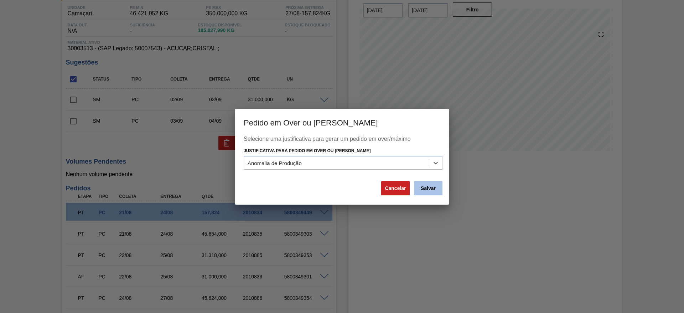
click at [432, 188] on button "Salvar" at bounding box center [428, 188] width 28 height 14
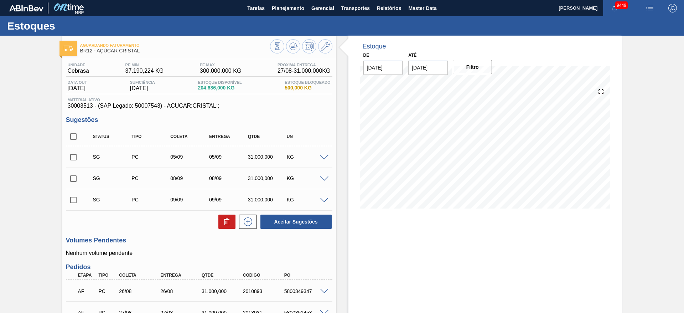
click at [320, 157] on span at bounding box center [324, 157] width 9 height 5
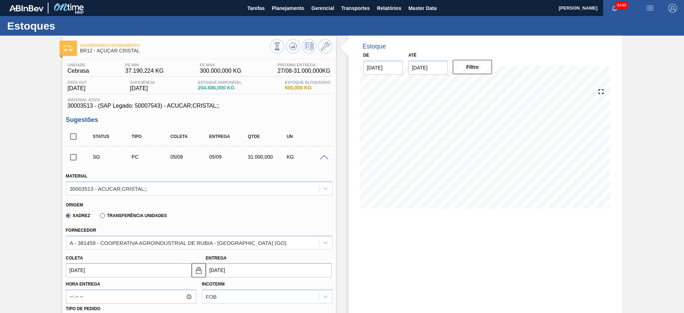
click at [90, 267] on input "[DATE]" at bounding box center [129, 270] width 126 height 14
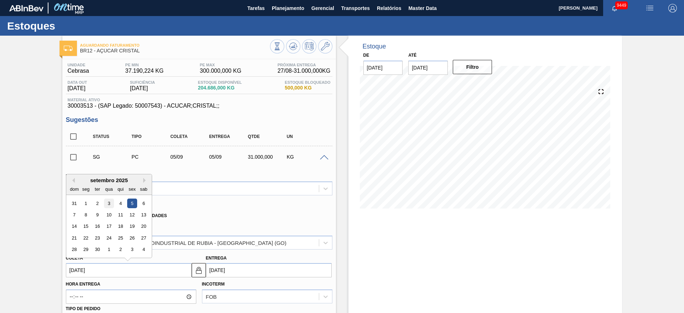
click at [108, 205] on div "3" at bounding box center [109, 203] width 10 height 10
type input "[DATE]"
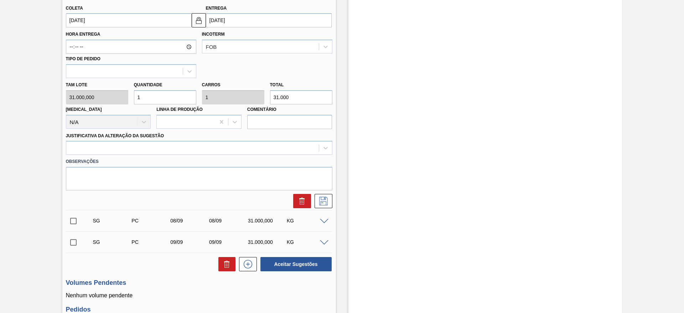
scroll to position [267, 0]
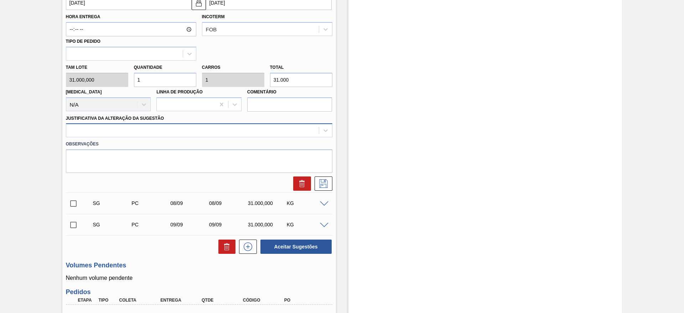
drag, startPoint x: 216, startPoint y: 119, endPoint x: 218, endPoint y: 134, distance: 14.7
click at [218, 123] on div "Justificativa da Alteração da Sugestão" at bounding box center [199, 125] width 266 height 24
click at [218, 134] on div at bounding box center [192, 130] width 252 height 10
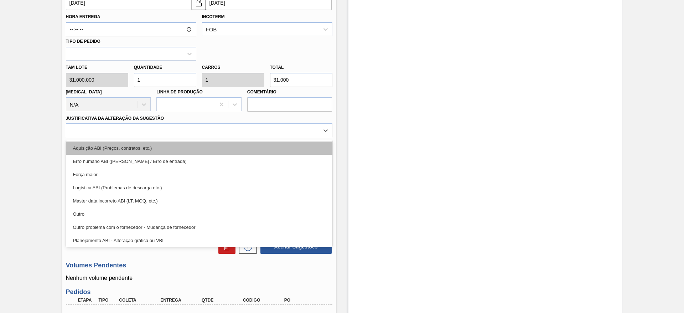
click at [220, 145] on div "Aquisição ABI (Preços, contratos, etc.)" at bounding box center [199, 147] width 266 height 13
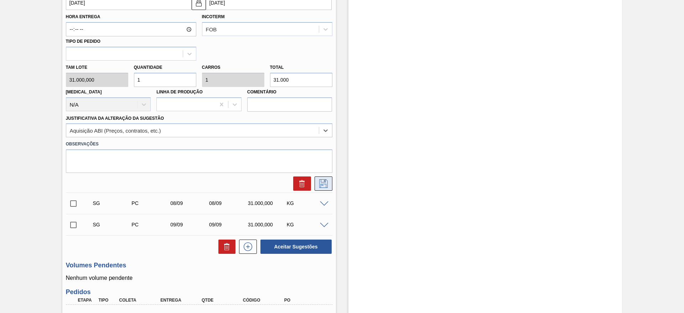
click at [319, 182] on icon at bounding box center [323, 183] width 11 height 9
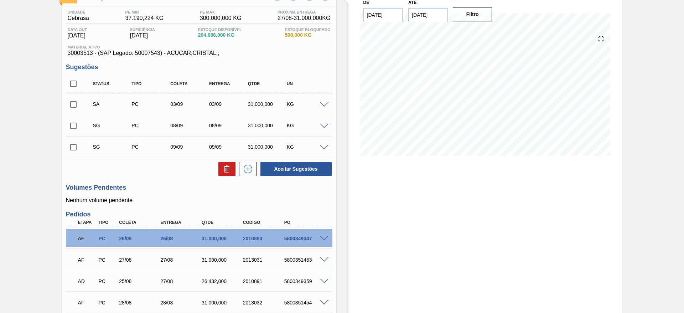
scroll to position [27, 0]
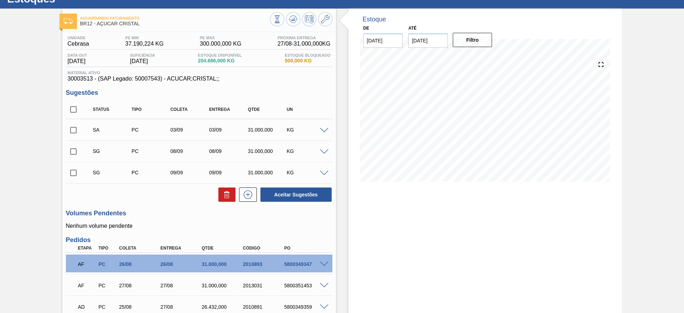
click at [77, 132] on input "checkbox" at bounding box center [73, 129] width 15 height 15
click at [301, 189] on button "Aceitar Sugestões" at bounding box center [295, 194] width 71 height 14
checkbox input "false"
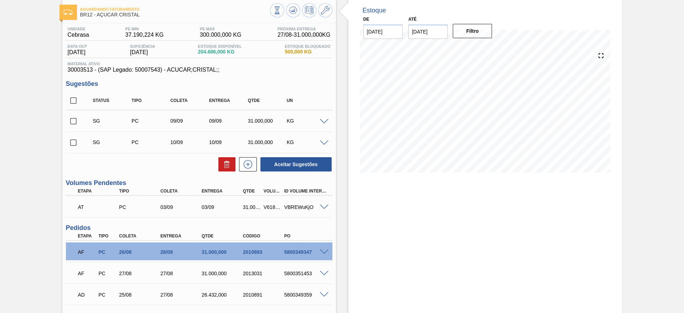
scroll to position [0, 0]
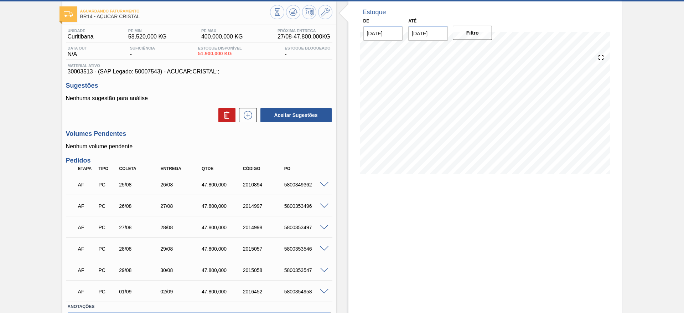
scroll to position [53, 0]
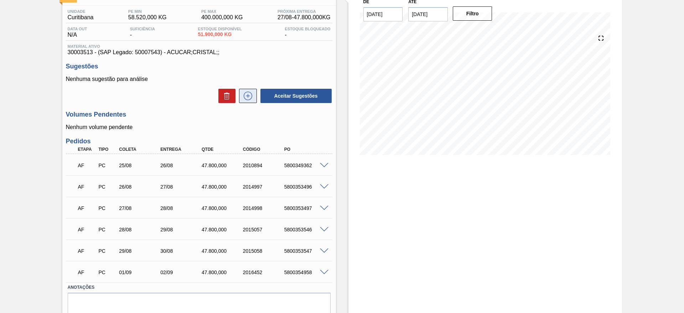
click at [251, 92] on icon at bounding box center [247, 96] width 11 height 9
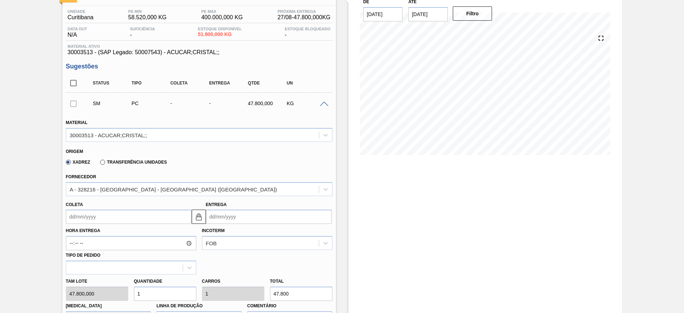
click at [88, 214] on input "Coleta" at bounding box center [129, 216] width 126 height 14
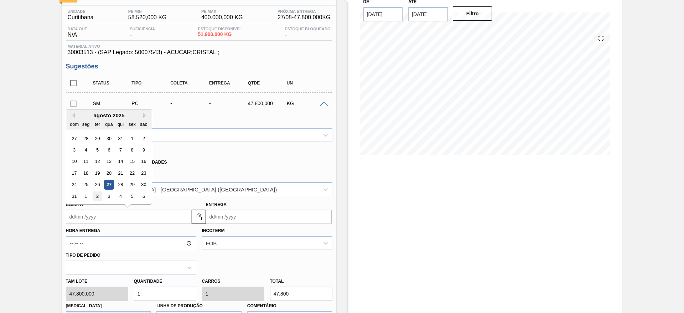
click at [99, 195] on div "2" at bounding box center [97, 196] width 10 height 10
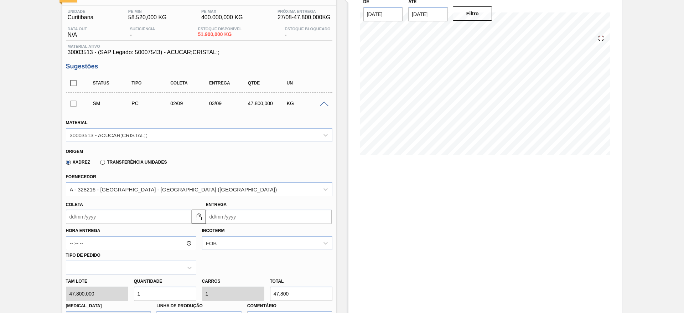
type input "[DATE]"
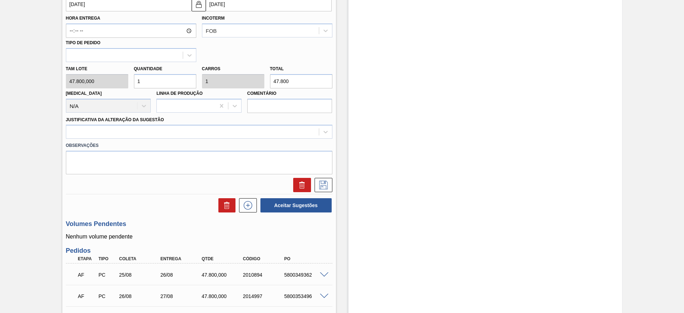
scroll to position [267, 0]
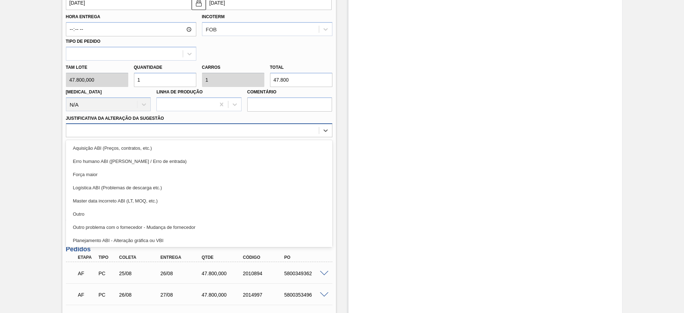
click at [229, 130] on div at bounding box center [192, 130] width 252 height 10
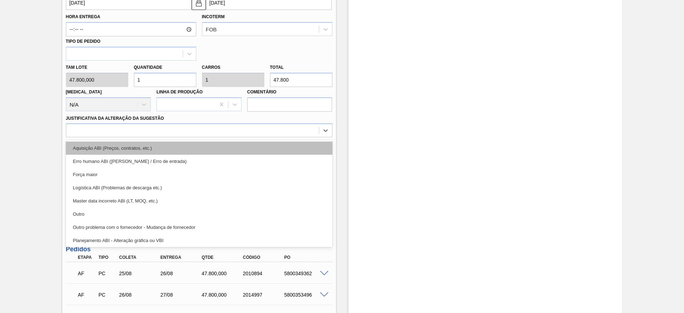
click at [236, 143] on div "Aquisição ABI (Preços, contratos, etc.)" at bounding box center [199, 147] width 266 height 13
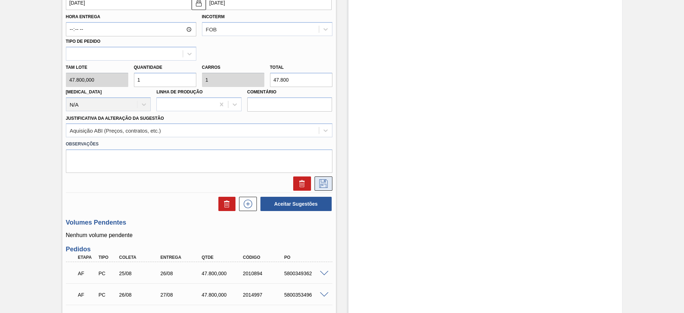
click at [319, 183] on icon at bounding box center [323, 183] width 9 height 9
click at [323, 178] on button at bounding box center [323, 183] width 18 height 14
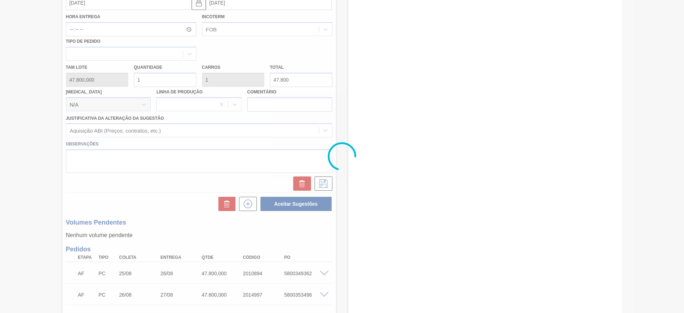
drag, startPoint x: 683, startPoint y: 2, endPoint x: 480, endPoint y: 123, distance: 236.6
click at [480, 123] on div at bounding box center [342, 156] width 684 height 313
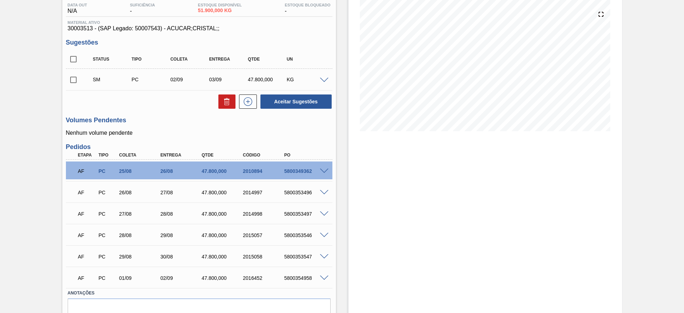
scroll to position [57, 0]
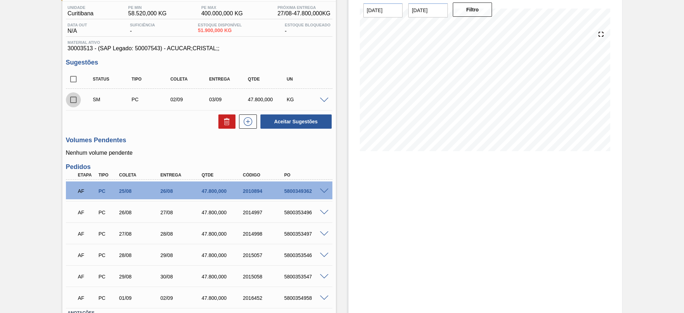
click at [72, 99] on input "checkbox" at bounding box center [73, 99] width 15 height 15
click at [307, 122] on button "Aceitar Sugestões" at bounding box center [295, 121] width 71 height 14
checkbox input "false"
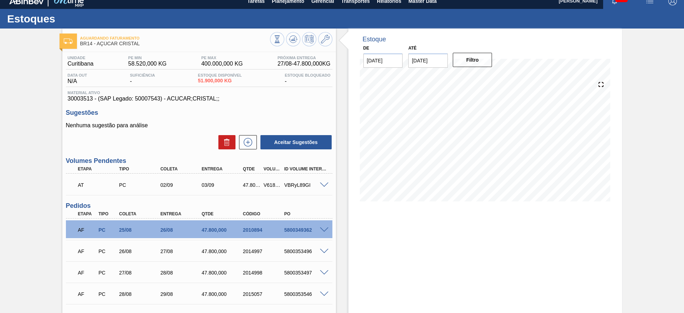
scroll to position [0, 0]
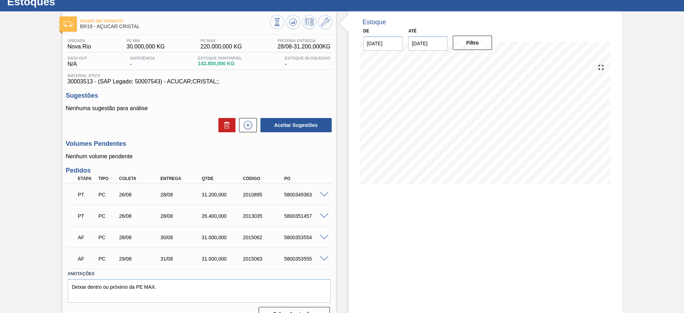
scroll to position [38, 0]
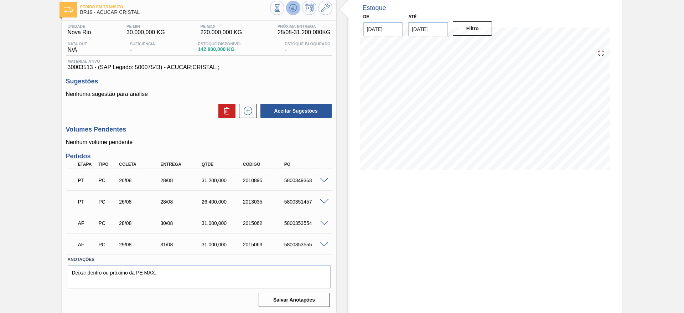
click at [296, 7] on icon at bounding box center [292, 6] width 7 height 4
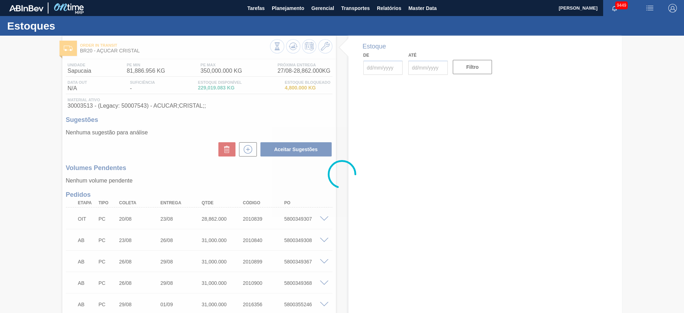
type input "[DATE]"
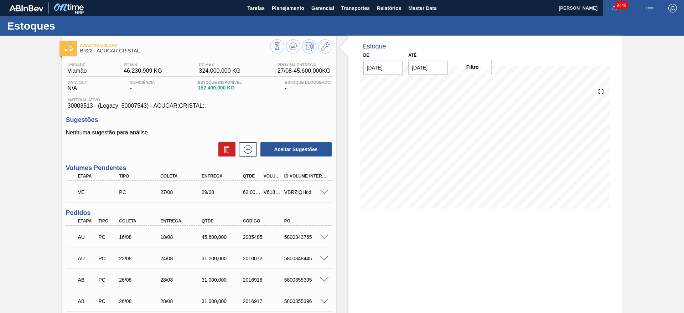
click at [322, 191] on span at bounding box center [324, 191] width 9 height 5
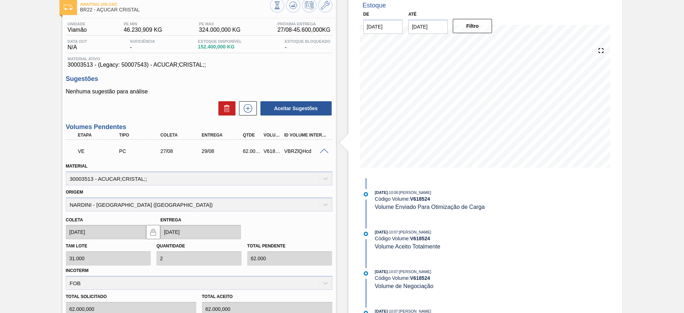
scroll to position [160, 0]
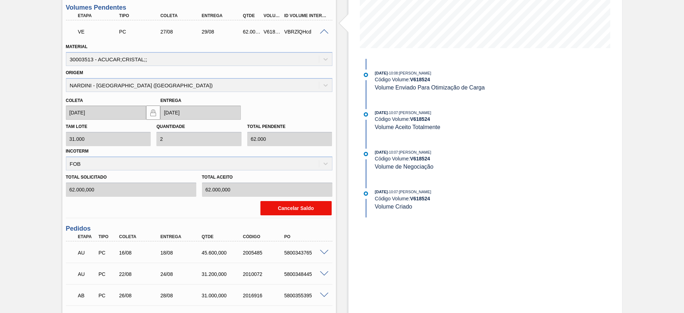
click at [292, 212] on button "Cancelar Saldo" at bounding box center [295, 208] width 71 height 14
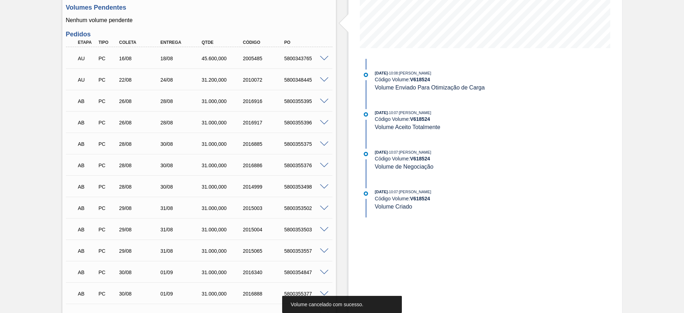
click at [323, 60] on div "5800343765" at bounding box center [305, 59] width 46 height 6
click at [323, 55] on div at bounding box center [325, 57] width 14 height 5
click at [322, 59] on span at bounding box center [324, 58] width 9 height 5
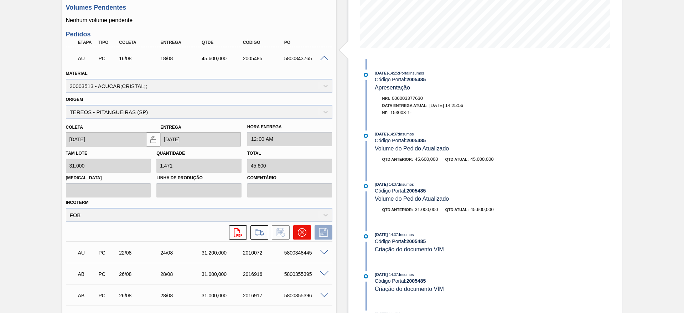
click at [299, 229] on icon at bounding box center [301, 232] width 9 height 9
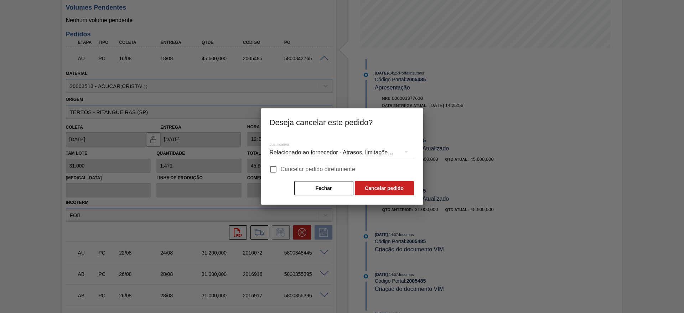
click at [276, 170] on input "Cancelar pedido diretamente" at bounding box center [273, 169] width 15 height 15
checkbox input "true"
click at [376, 187] on button "Cancelar pedido" at bounding box center [384, 188] width 59 height 14
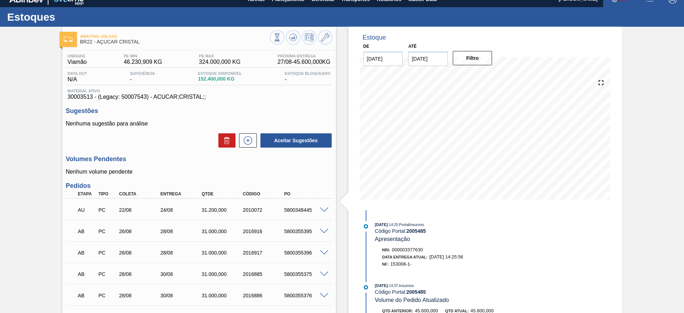
scroll to position [0, 0]
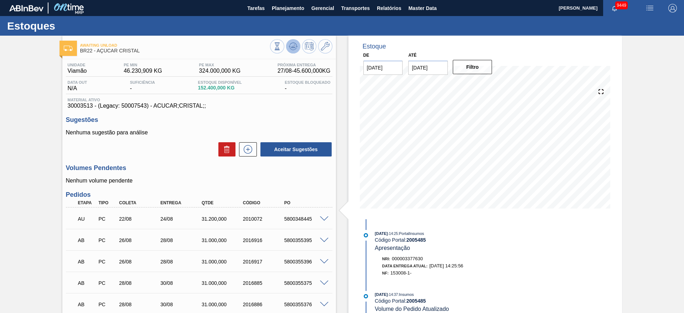
click at [291, 47] on icon at bounding box center [293, 46] width 5 height 3
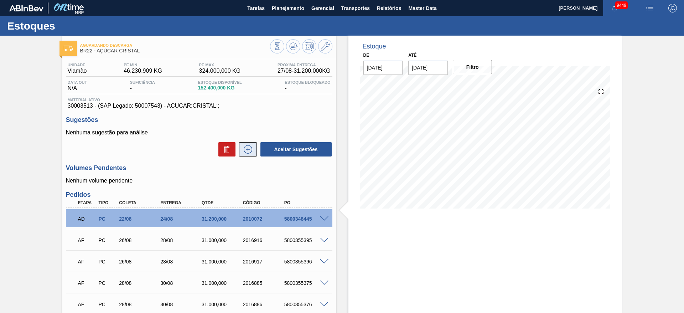
click at [254, 145] on button at bounding box center [248, 149] width 18 height 14
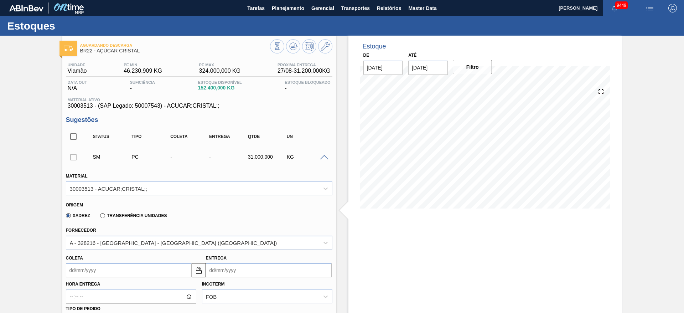
scroll to position [107, 0]
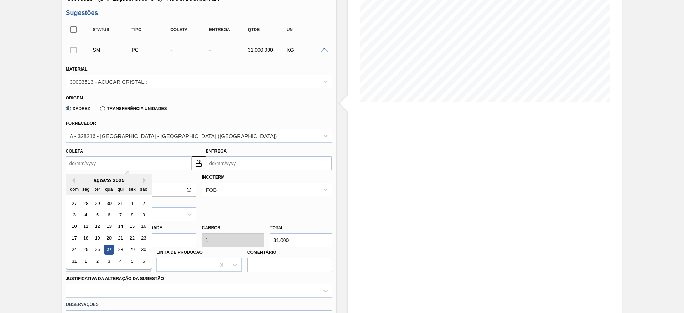
click at [89, 168] on input "Coleta" at bounding box center [129, 163] width 126 height 14
click at [99, 265] on div "2" at bounding box center [97, 261] width 10 height 10
type input "[DATE]"
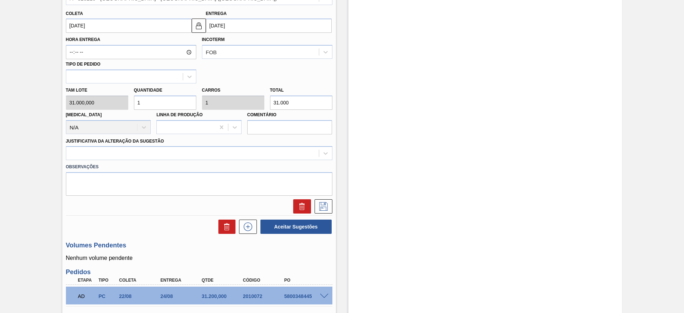
scroll to position [267, 0]
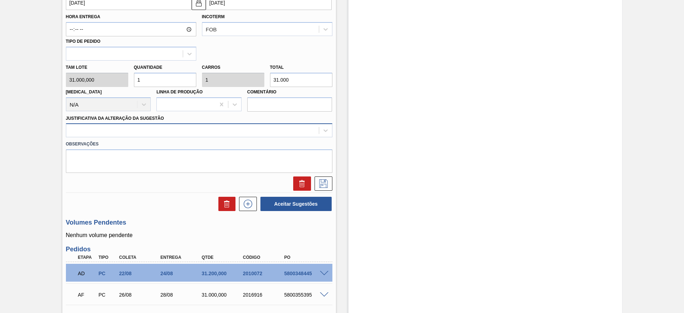
click at [246, 132] on div at bounding box center [192, 130] width 252 height 10
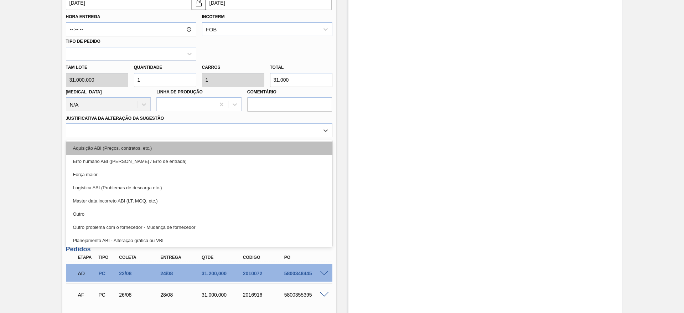
click at [249, 147] on div "Aquisição ABI (Preços, contratos, etc.)" at bounding box center [199, 147] width 266 height 13
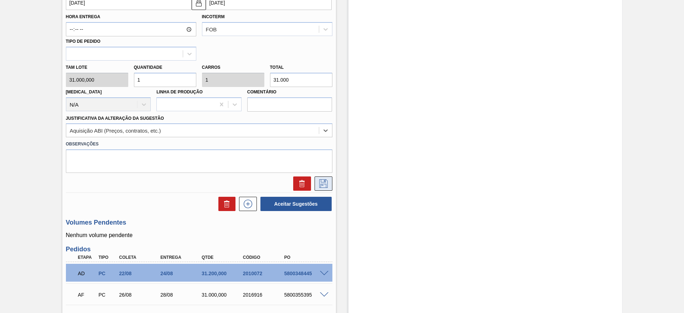
click at [320, 180] on icon at bounding box center [323, 183] width 11 height 9
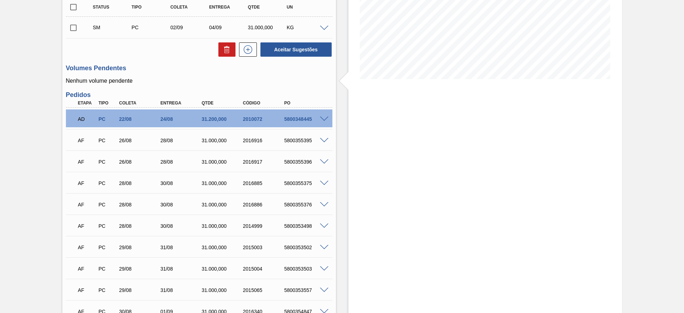
scroll to position [0, 0]
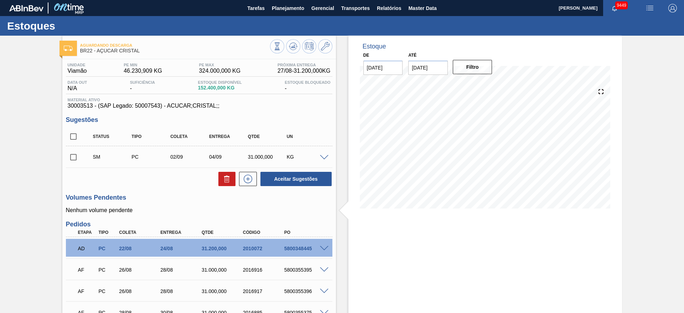
click at [69, 155] on input "checkbox" at bounding box center [73, 157] width 15 height 15
click at [292, 174] on button "Aceitar Sugestões" at bounding box center [295, 179] width 71 height 14
checkbox input "false"
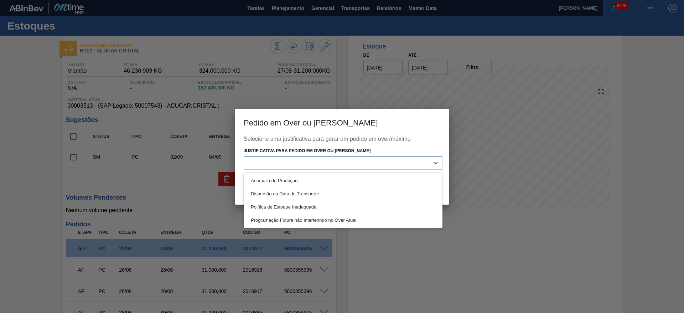
click at [367, 166] on div at bounding box center [336, 163] width 185 height 10
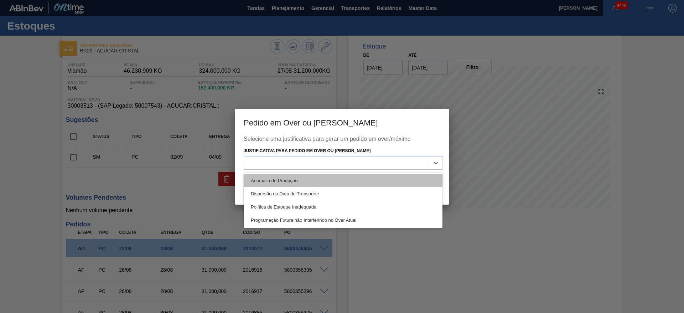
click at [375, 176] on div "Anomalia de Produção" at bounding box center [343, 180] width 199 height 13
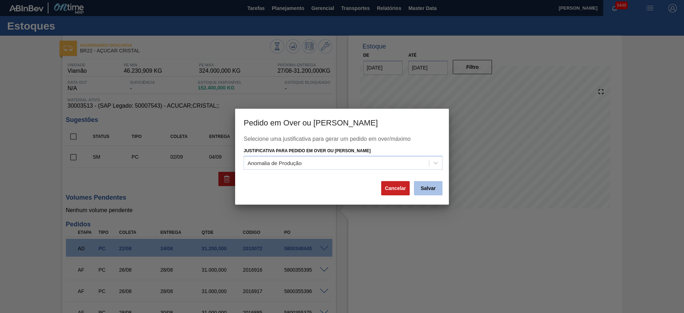
click at [434, 193] on button "Salvar" at bounding box center [428, 188] width 28 height 14
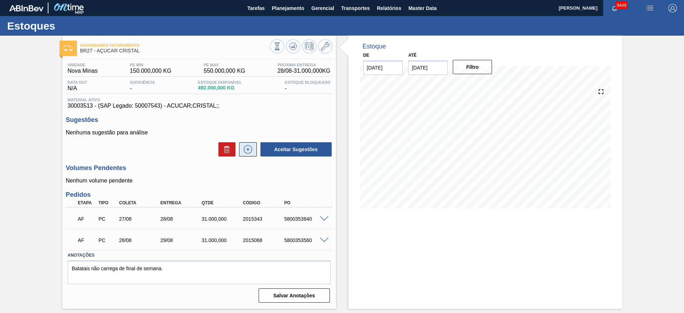
click at [246, 151] on icon at bounding box center [247, 149] width 11 height 9
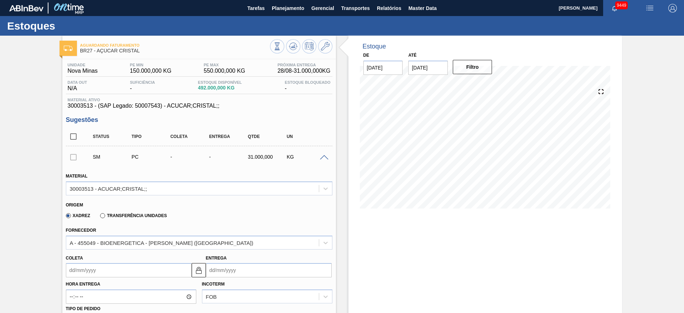
click at [78, 274] on input "Coleta" at bounding box center [129, 270] width 126 height 14
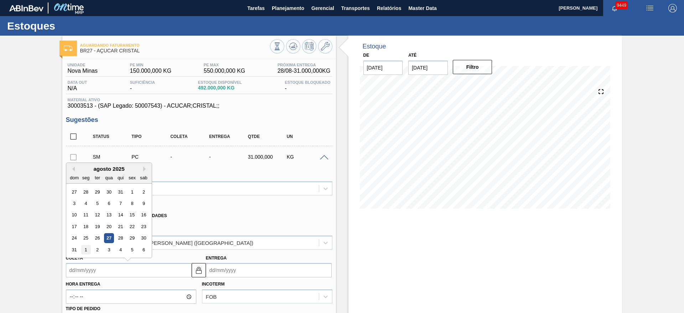
click at [83, 252] on div "1" at bounding box center [86, 250] width 10 height 10
type input "01/09/2025"
type input "[DATE]"
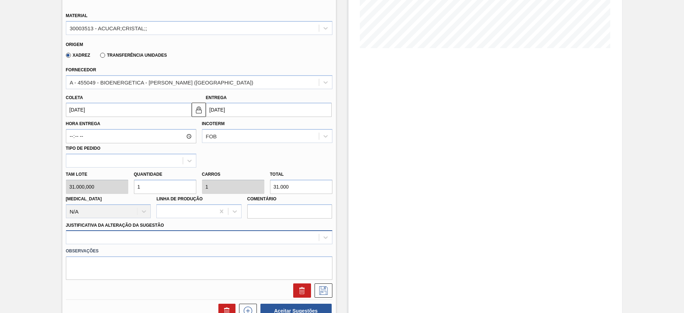
click at [221, 236] on div at bounding box center [199, 237] width 266 height 14
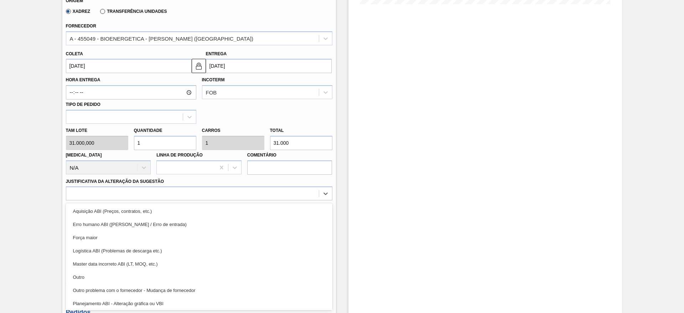
drag, startPoint x: 213, startPoint y: 204, endPoint x: 226, endPoint y: 207, distance: 13.5
click at [217, 205] on div "Aquisição ABI (Preços, contratos, etc.)" at bounding box center [199, 210] width 266 height 13
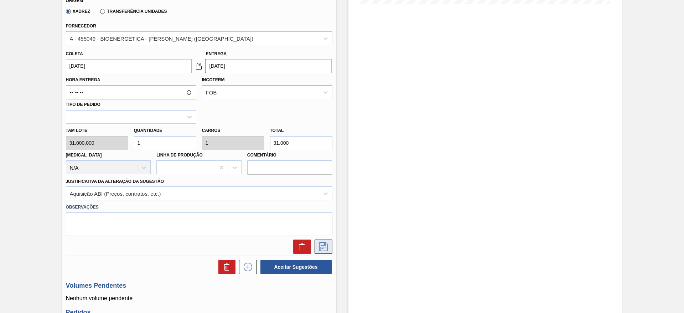
click at [328, 250] on icon at bounding box center [323, 246] width 11 height 9
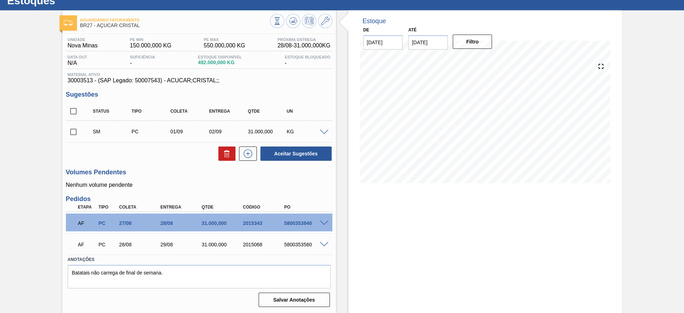
scroll to position [25, 0]
click at [252, 161] on div "Aceitar Sugestões" at bounding box center [199, 154] width 266 height 16
click at [251, 158] on button at bounding box center [248, 153] width 18 height 14
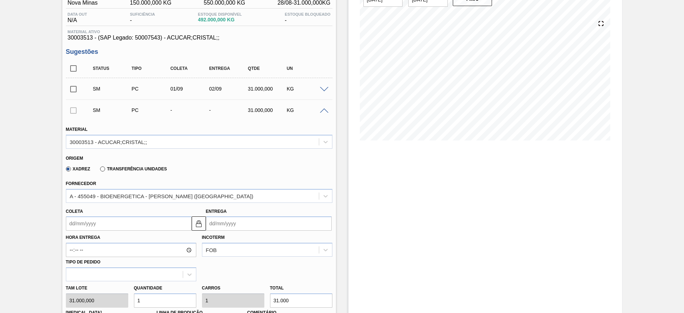
scroll to position [132, 0]
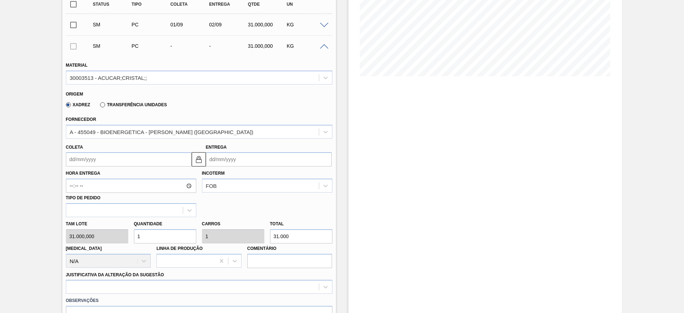
click at [93, 158] on input "Coleta" at bounding box center [129, 159] width 126 height 14
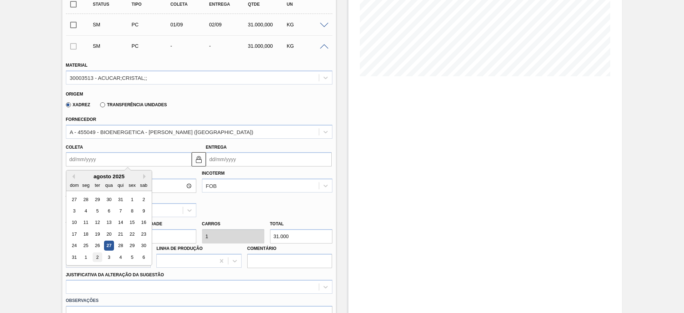
click at [101, 257] on div "2" at bounding box center [97, 257] width 10 height 10
type input "[DATE]"
type input "03/09/2025"
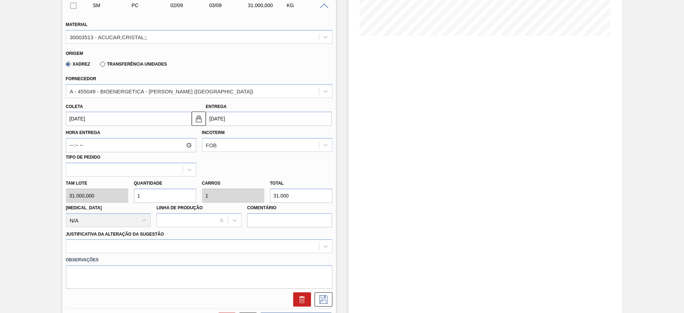
scroll to position [239, 0]
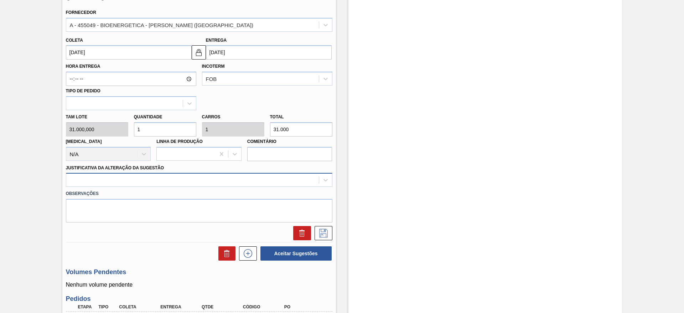
click at [276, 179] on div at bounding box center [192, 180] width 252 height 10
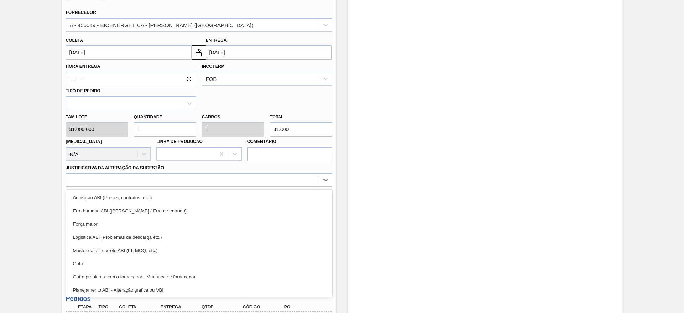
click at [284, 187] on div "Observações" at bounding box center [199, 205] width 272 height 36
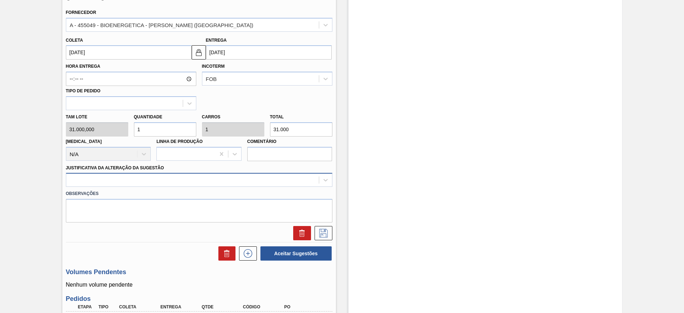
click at [287, 186] on div at bounding box center [199, 180] width 266 height 14
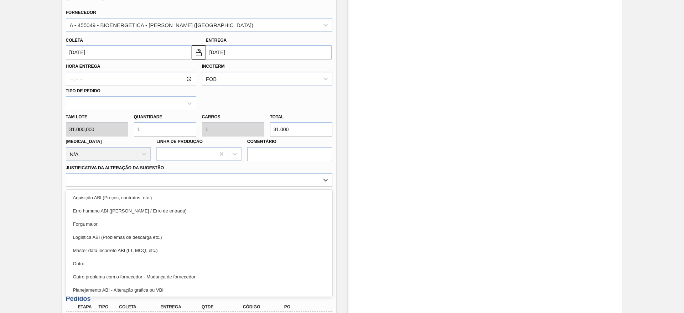
drag, startPoint x: 292, startPoint y: 195, endPoint x: 307, endPoint y: 208, distance: 20.2
click at [293, 195] on div "Aquisição ABI (Preços, contratos, etc.)" at bounding box center [199, 197] width 266 height 13
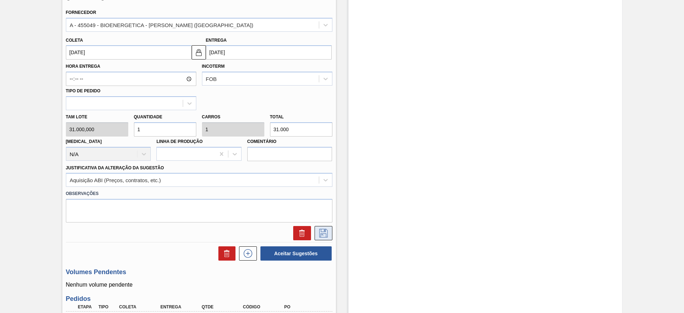
click at [317, 226] on button at bounding box center [323, 233] width 18 height 14
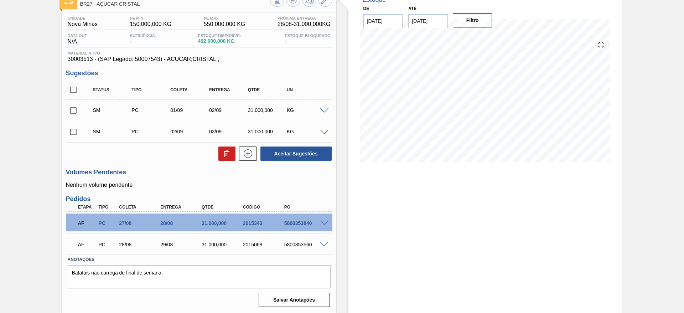
scroll to position [47, 0]
click at [72, 94] on input "checkbox" at bounding box center [73, 89] width 15 height 15
checkbox input "true"
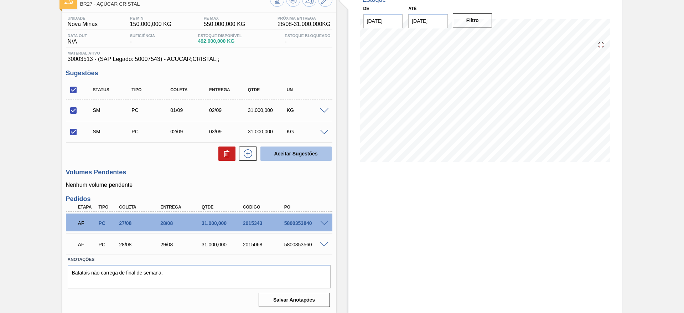
click at [291, 155] on button "Aceitar Sugestões" at bounding box center [295, 153] width 71 height 14
checkbox input "false"
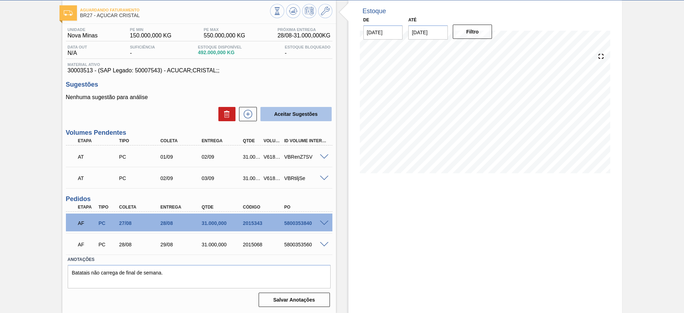
scroll to position [35, 0]
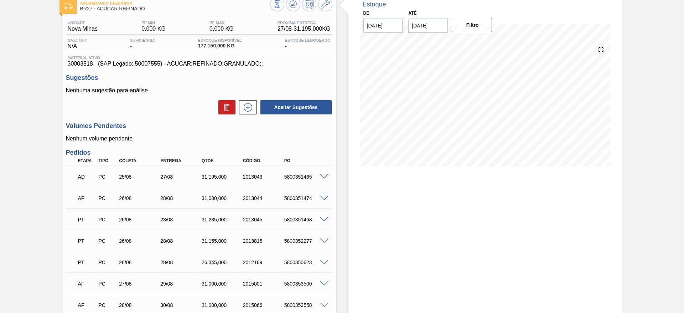
scroll to position [17, 0]
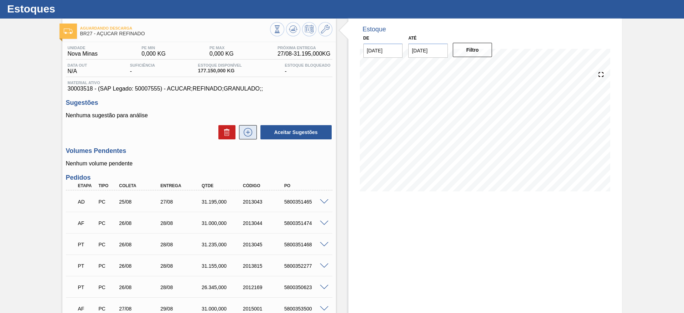
click at [251, 130] on icon at bounding box center [248, 132] width 9 height 9
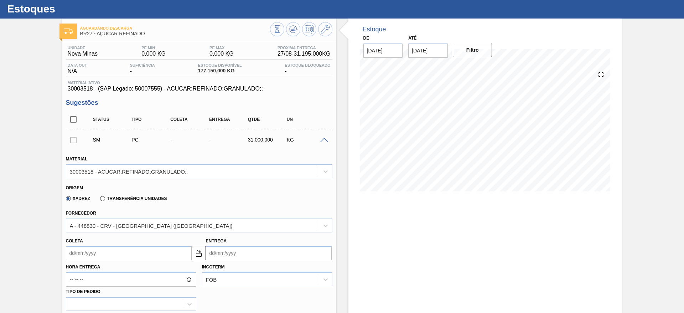
click at [74, 258] on input "Coleta" at bounding box center [129, 253] width 126 height 14
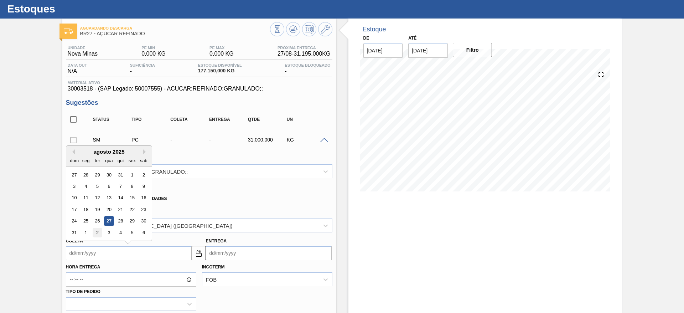
click at [98, 235] on div "2" at bounding box center [97, 233] width 10 height 10
type input "[DATE]"
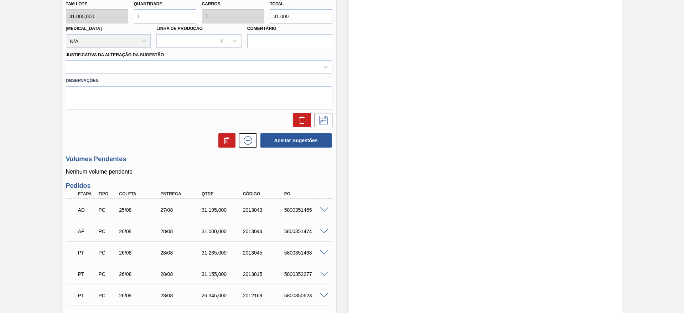
scroll to position [231, 0]
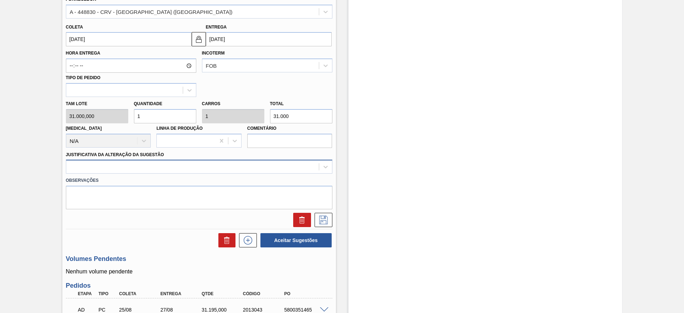
click at [240, 160] on div at bounding box center [199, 167] width 266 height 14
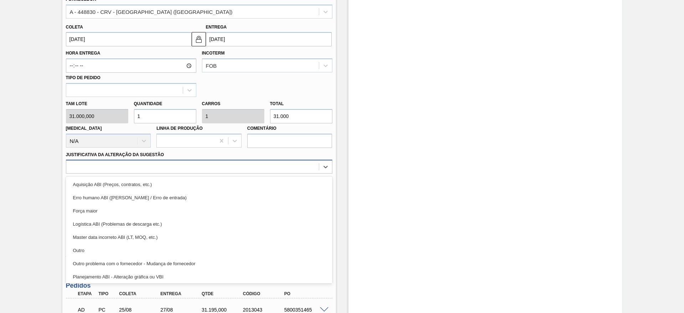
click at [238, 168] on div at bounding box center [192, 167] width 252 height 10
drag, startPoint x: 247, startPoint y: 183, endPoint x: 263, endPoint y: 186, distance: 15.9
click at [248, 185] on div "Aquisição ABI (Preços, contratos, etc.)" at bounding box center [199, 184] width 266 height 13
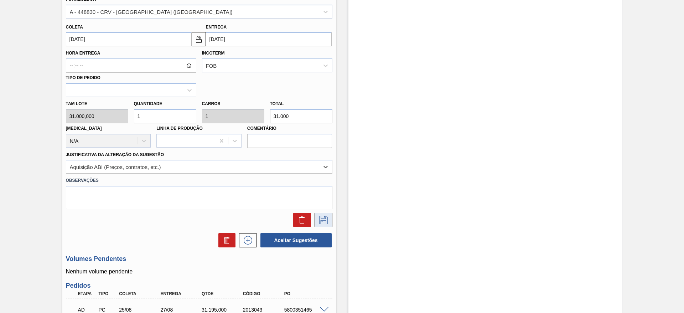
click at [323, 220] on icon at bounding box center [323, 219] width 9 height 9
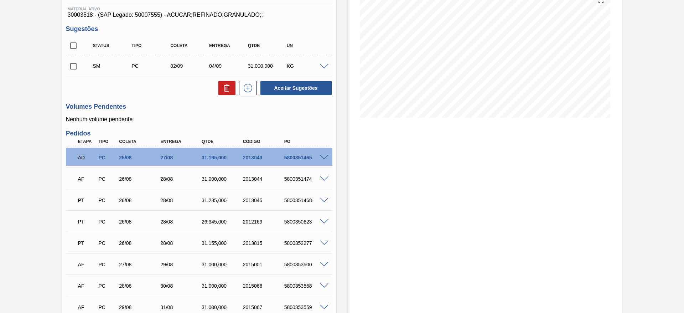
scroll to position [47, 0]
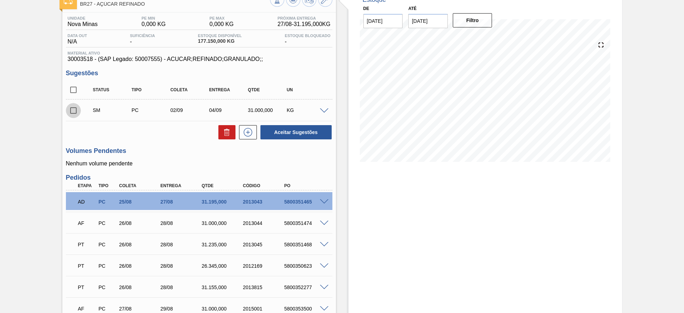
click at [80, 106] on input "checkbox" at bounding box center [73, 110] width 15 height 15
click at [299, 141] on div "Unidade Nova Minas PE MIN 0,000 KG PE MAX 0,000 KG Próxima Entrega 27/08 - 31.1…" at bounding box center [198, 213] width 273 height 403
click at [298, 134] on button "Aceitar Sugestões" at bounding box center [295, 132] width 71 height 14
checkbox input "false"
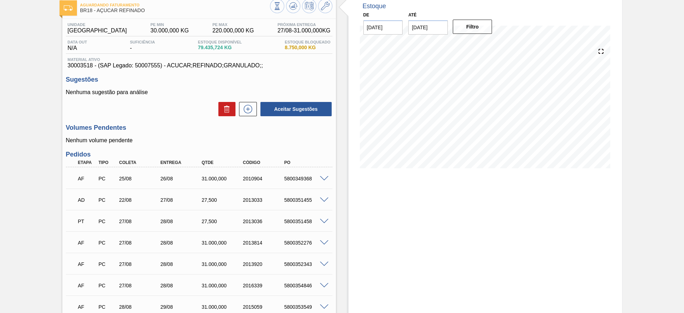
scroll to position [107, 0]
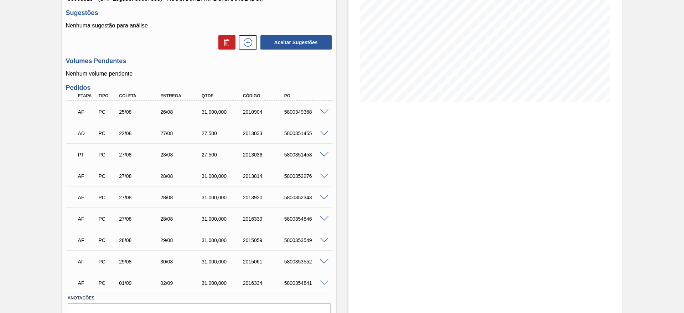
click at [322, 111] on span at bounding box center [324, 111] width 9 height 5
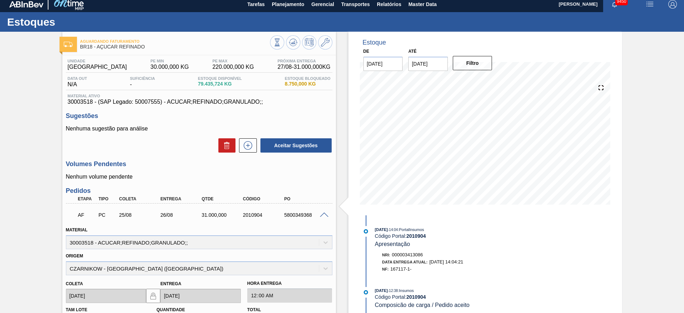
scroll to position [0, 0]
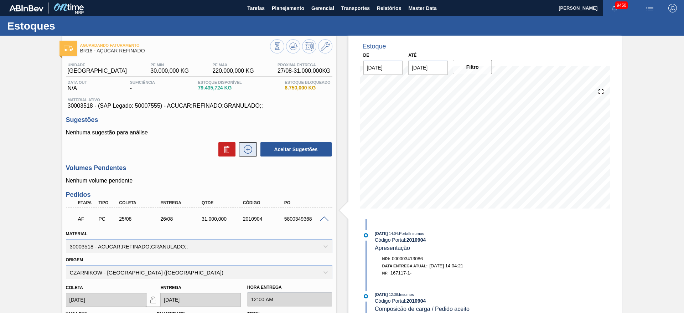
click at [247, 153] on icon at bounding box center [248, 149] width 9 height 9
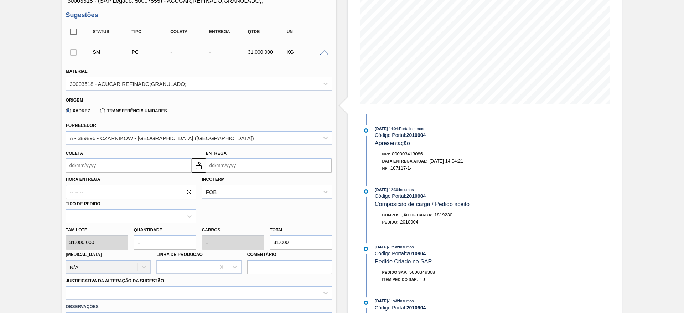
scroll to position [107, 0]
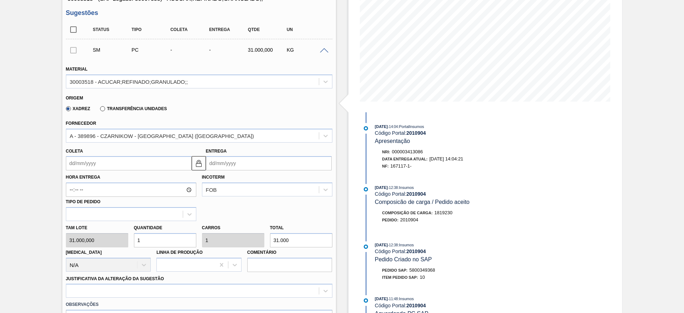
click at [95, 160] on input "Coleta" at bounding box center [129, 163] width 126 height 14
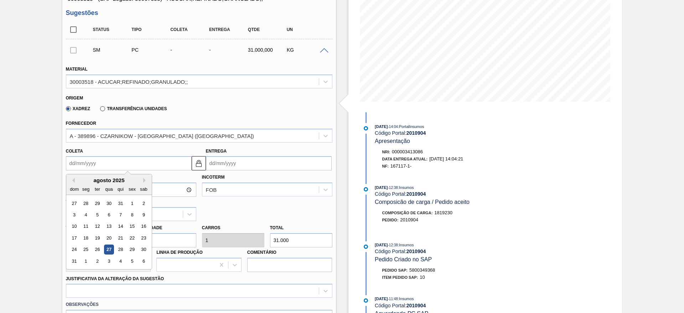
click at [100, 260] on div "2" at bounding box center [97, 261] width 10 height 10
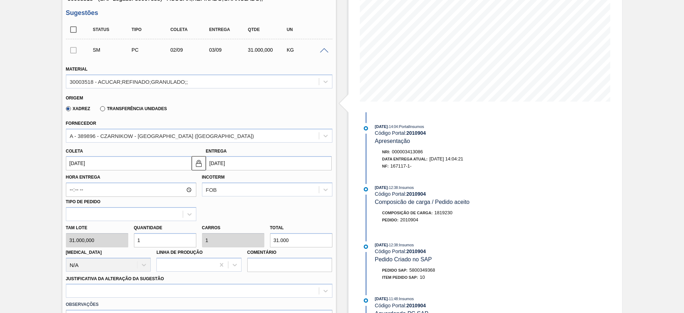
type input "[DATE]"
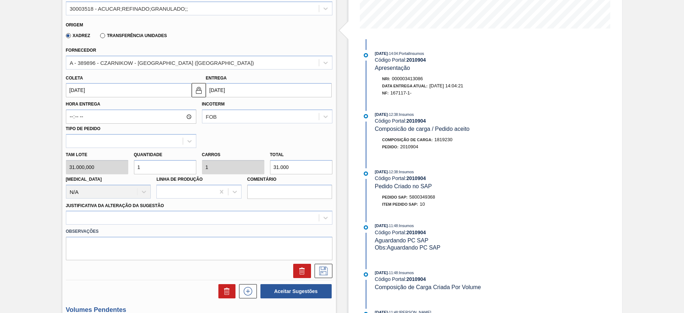
scroll to position [320, 0]
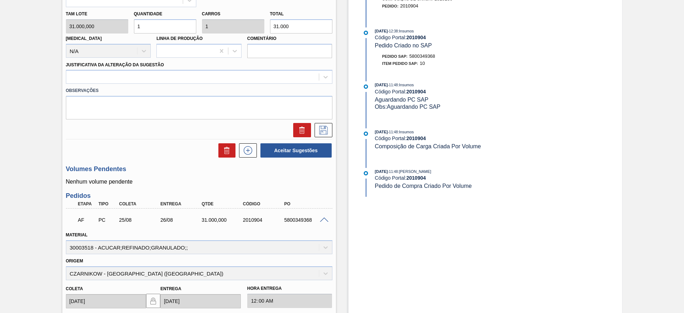
click at [227, 84] on div "Observações" at bounding box center [199, 102] width 272 height 36
click at [238, 85] on div "Observações" at bounding box center [199, 102] width 272 height 36
click at [237, 83] on div at bounding box center [199, 77] width 266 height 14
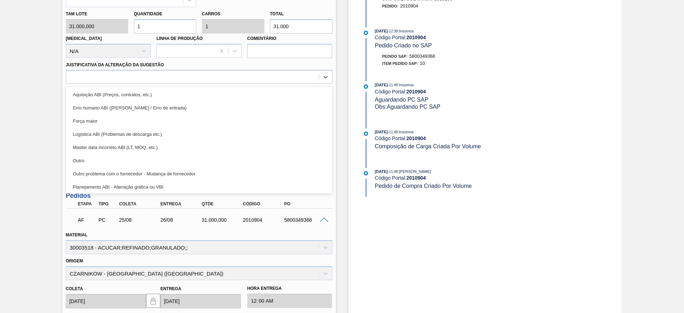
drag, startPoint x: 236, startPoint y: 93, endPoint x: 252, endPoint y: 105, distance: 19.3
click at [236, 94] on div "Aquisição ABI (Preços, contratos, etc.)" at bounding box center [199, 94] width 266 height 13
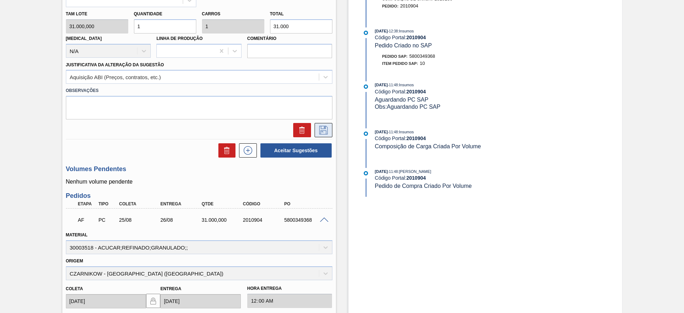
click at [317, 136] on button at bounding box center [323, 130] width 18 height 14
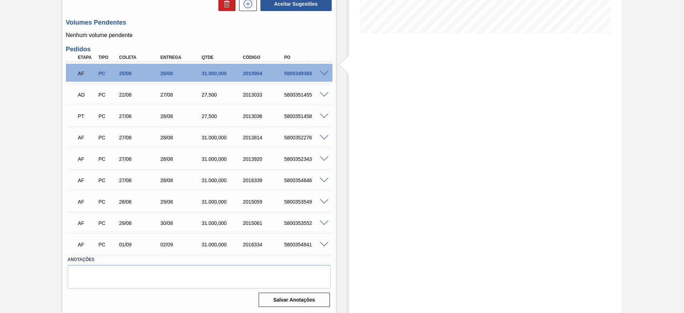
scroll to position [15, 0]
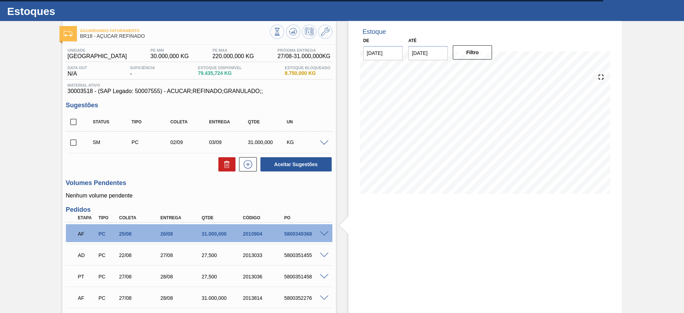
click at [244, 152] on div "SM PC 02/09 03/09 31.000,000 KG Material 30003518 - ACUCAR;REFINADO;GRANULADO;;…" at bounding box center [199, 141] width 266 height 21
click at [253, 163] on button at bounding box center [248, 164] width 18 height 14
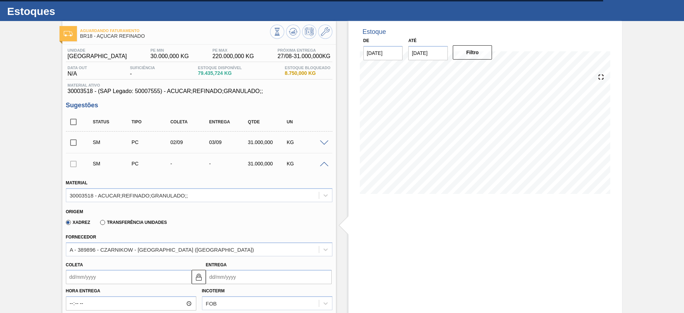
click at [82, 275] on input "Coleta" at bounding box center [129, 277] width 126 height 14
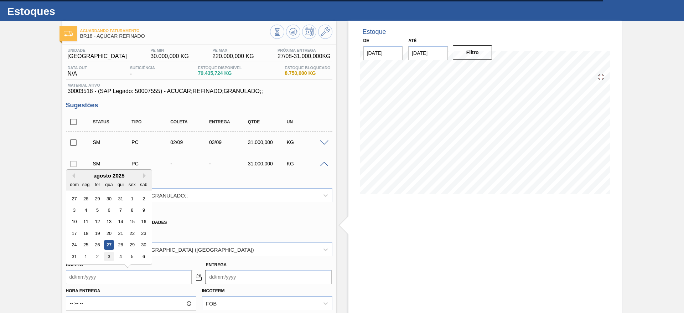
click at [111, 259] on div "31 1 2 3 4 5 6" at bounding box center [108, 256] width 81 height 11
click at [111, 257] on div "3" at bounding box center [109, 256] width 10 height 10
type input "[DATE]"
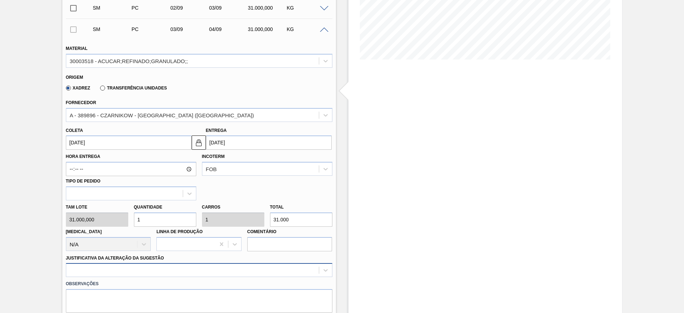
scroll to position [282, 0]
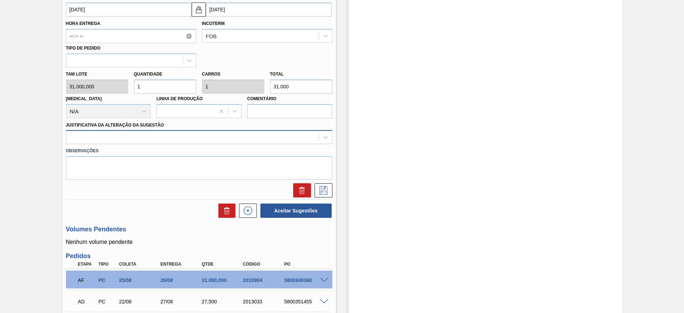
click at [248, 134] on div at bounding box center [192, 137] width 252 height 10
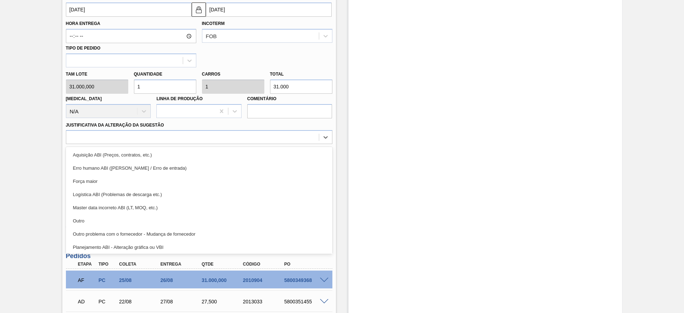
click at [258, 156] on div "Aquisição ABI (Preços, contratos, etc.)" at bounding box center [199, 154] width 266 height 13
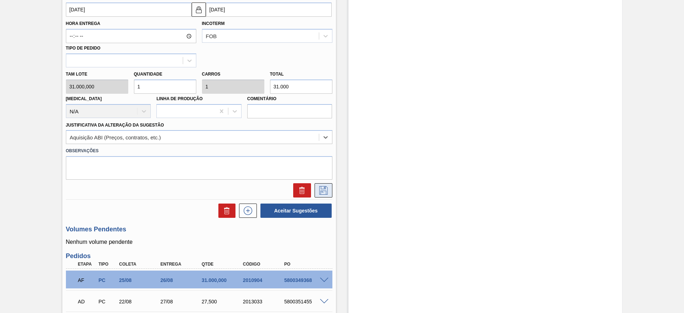
click at [326, 197] on button at bounding box center [323, 190] width 18 height 14
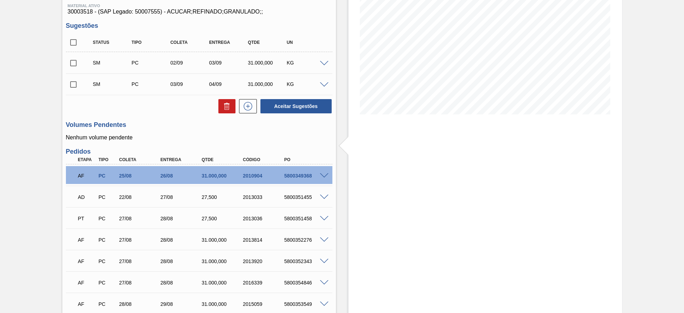
scroll to position [0, 0]
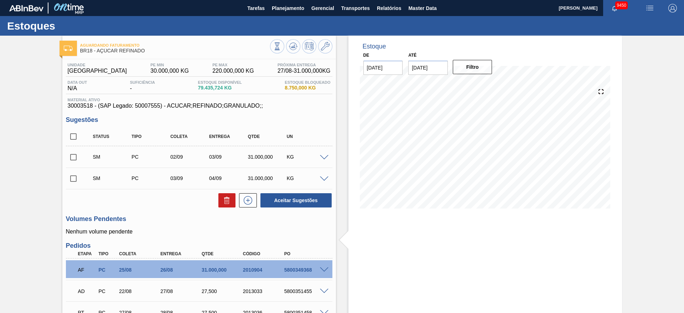
click at [77, 144] on div "Status Tipo Coleta Entrega Qtde UN" at bounding box center [199, 136] width 266 height 19
click at [73, 132] on input "checkbox" at bounding box center [73, 136] width 15 height 15
checkbox input "true"
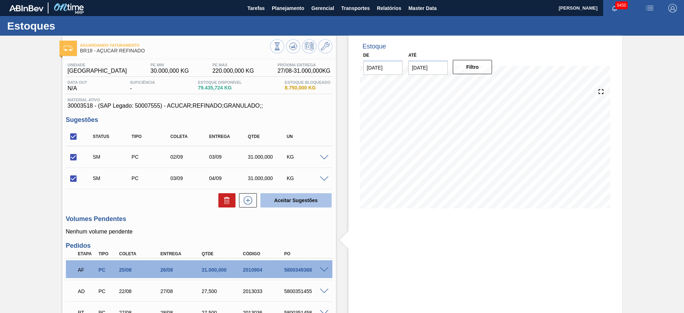
click at [322, 196] on button "Aceitar Sugestões" at bounding box center [295, 200] width 71 height 14
checkbox input "false"
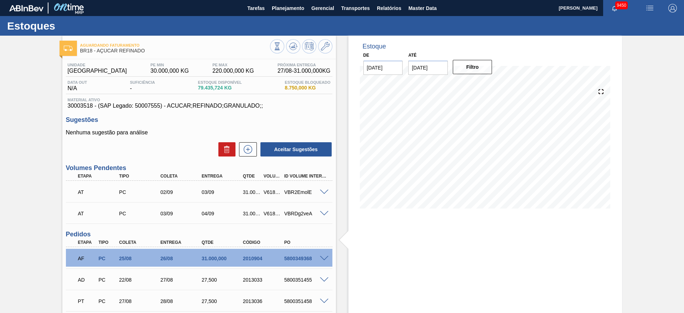
click at [325, 257] on span at bounding box center [324, 258] width 9 height 5
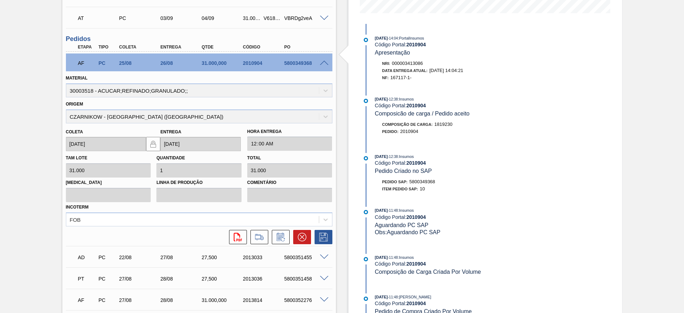
scroll to position [214, 0]
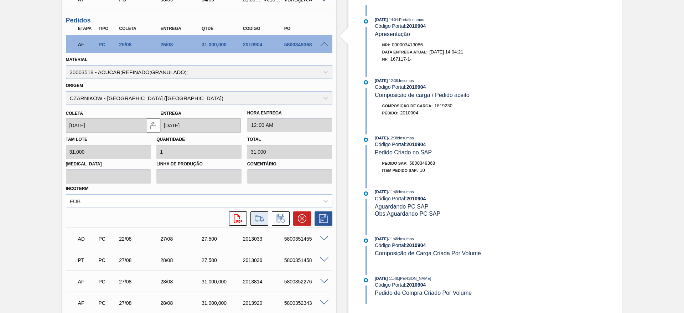
click at [265, 219] on button at bounding box center [259, 218] width 18 height 14
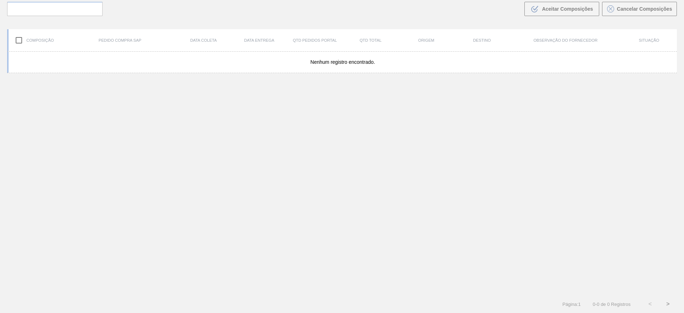
scroll to position [51, 0]
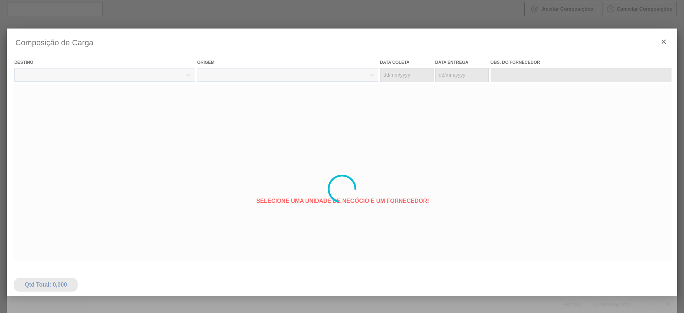
type coleta "25/08/2025"
type entrega "26/08/2025"
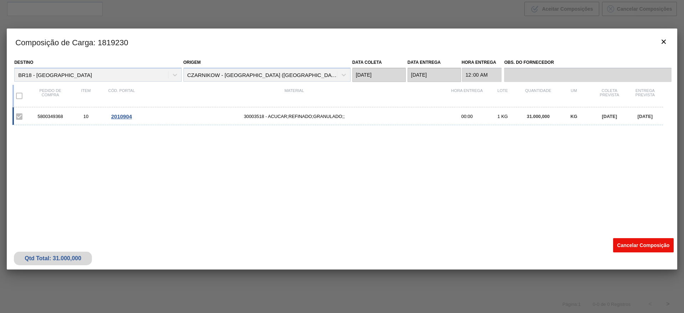
click at [636, 245] on button "Cancelar Composição" at bounding box center [643, 245] width 61 height 14
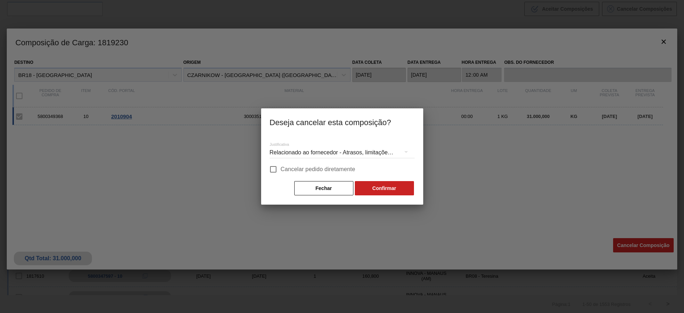
drag, startPoint x: 300, startPoint y: 172, endPoint x: 343, endPoint y: 179, distance: 44.0
click at [299, 171] on span "Cancelar pedido diretamente" at bounding box center [318, 169] width 75 height 9
click at [281, 171] on input "Cancelar pedido diretamente" at bounding box center [273, 169] width 15 height 15
checkbox input "true"
click at [396, 197] on div "Justificativa Relacionado ao fornecedor - Atrasos, limitações de capacidade, et…" at bounding box center [342, 169] width 162 height 69
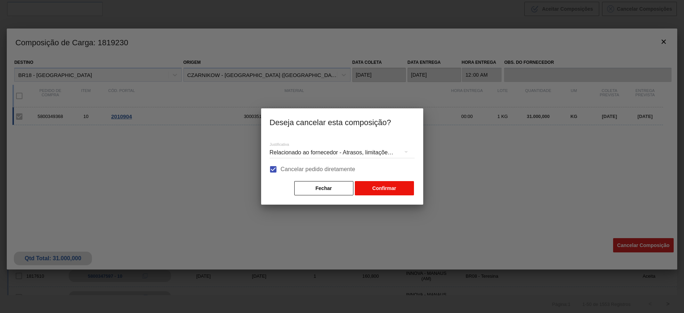
click at [391, 187] on button "Confirmar" at bounding box center [384, 188] width 59 height 14
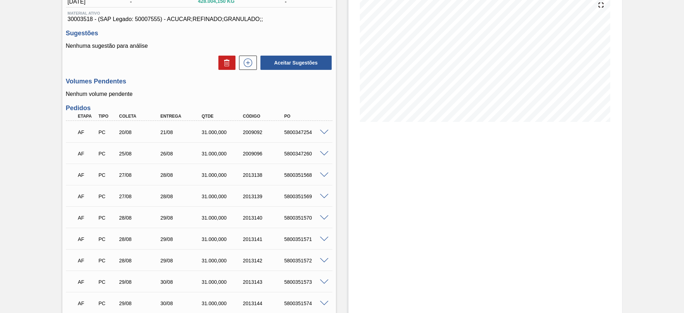
scroll to position [107, 0]
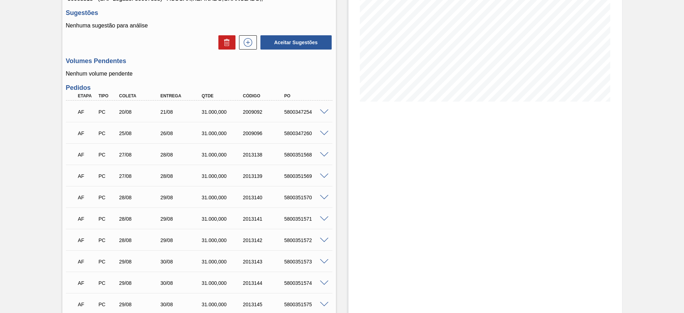
click at [325, 110] on span at bounding box center [324, 111] width 9 height 5
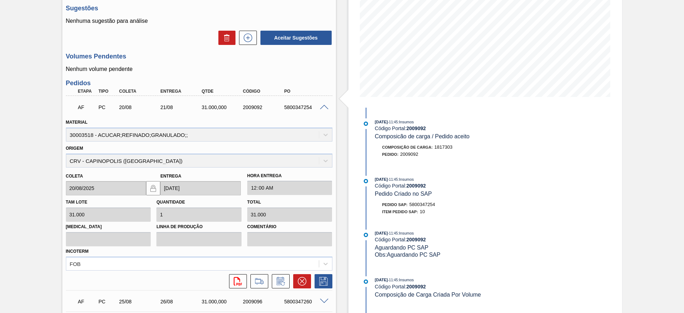
scroll to position [208, 0]
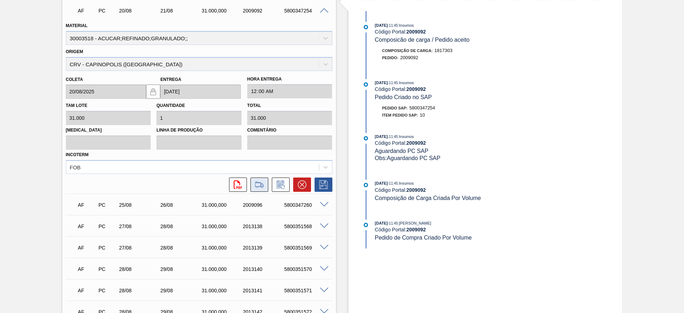
click at [260, 186] on icon at bounding box center [259, 184] width 11 height 9
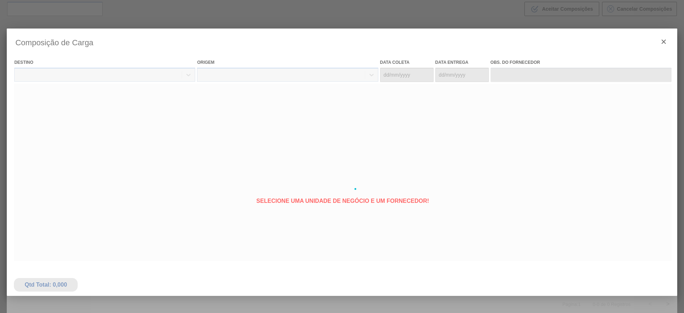
type coleta "20/08/2025"
type entrega "[DATE]"
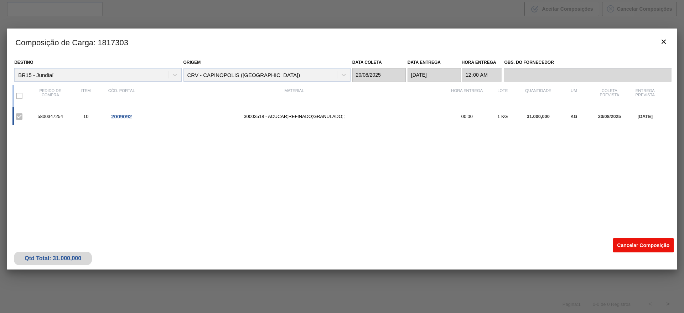
click at [635, 251] on button "Cancelar Composição" at bounding box center [643, 245] width 61 height 14
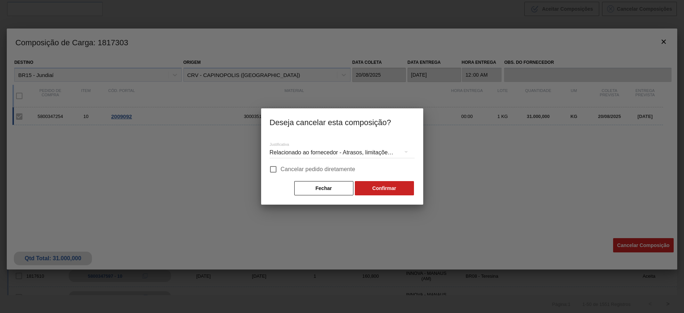
click at [330, 167] on span "Cancelar pedido diretamente" at bounding box center [318, 169] width 75 height 9
click at [341, 174] on label "Cancelar pedido diretamente" at bounding box center [311, 169] width 90 height 15
click at [281, 174] on input "Cancelar pedido diretamente" at bounding box center [273, 169] width 15 height 15
checkbox input "true"
click at [386, 186] on button "Confirmar" at bounding box center [384, 188] width 59 height 14
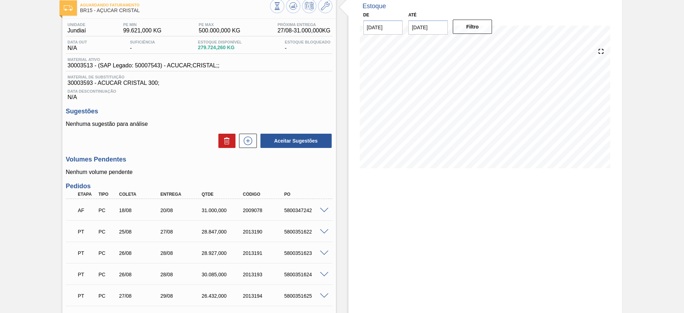
scroll to position [53, 0]
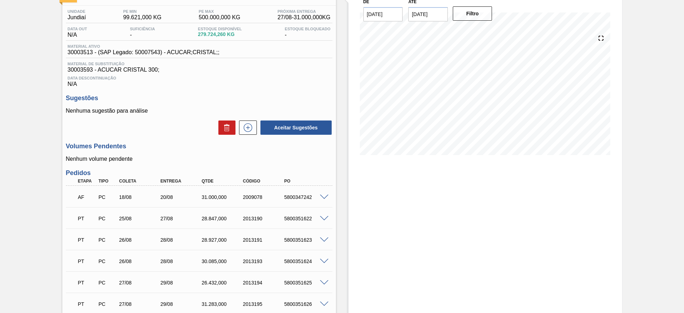
click at [322, 195] on span at bounding box center [324, 196] width 9 height 5
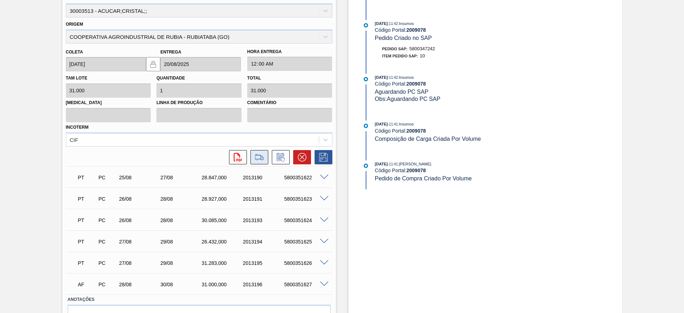
click at [257, 155] on icon at bounding box center [259, 156] width 9 height 5
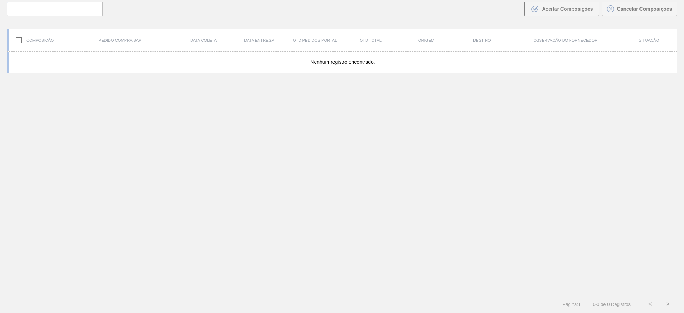
scroll to position [51, 0]
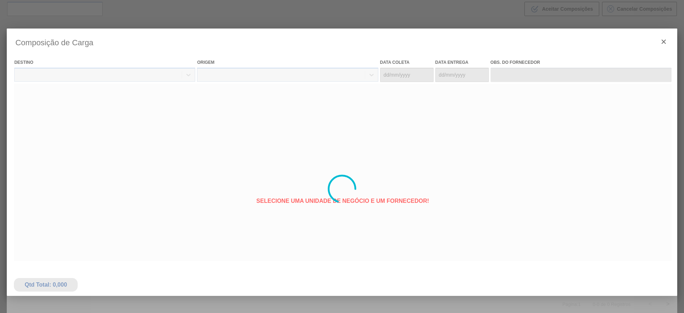
type coleta "[DATE]"
type entrega "20/08/2025"
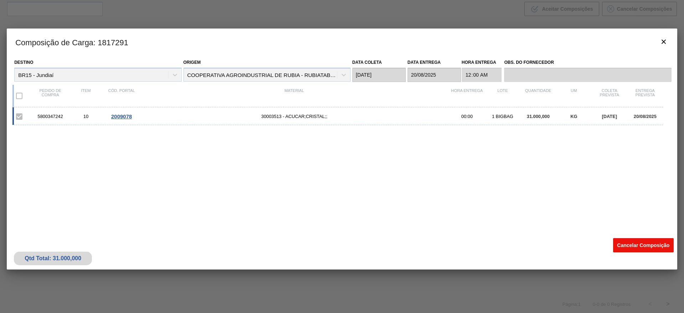
click at [633, 243] on button "Cancelar Composição" at bounding box center [643, 245] width 61 height 14
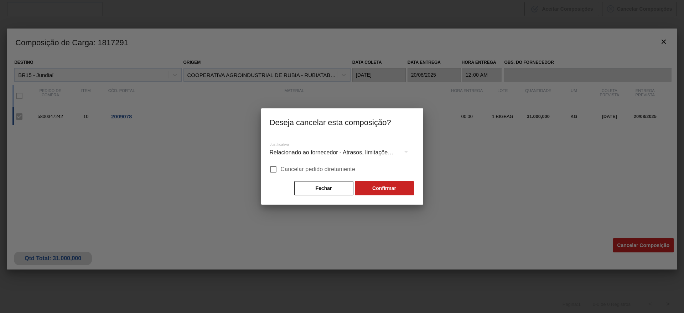
drag, startPoint x: 330, startPoint y: 173, endPoint x: 336, endPoint y: 174, distance: 6.9
click at [330, 173] on span "Cancelar pedido diretamente" at bounding box center [318, 169] width 75 height 9
click at [281, 173] on input "Cancelar pedido diretamente" at bounding box center [273, 169] width 15 height 15
checkbox input "true"
click at [375, 194] on button "Confirmar" at bounding box center [384, 188] width 59 height 14
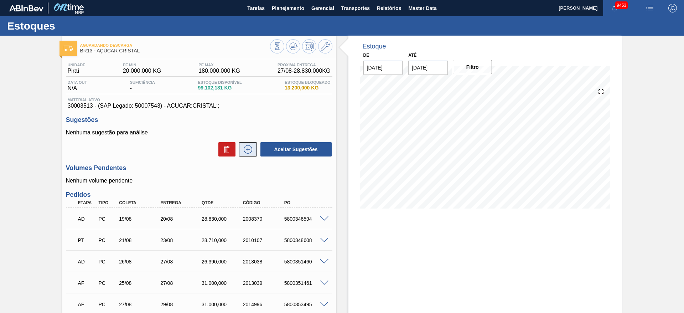
click at [251, 152] on icon at bounding box center [247, 149] width 11 height 9
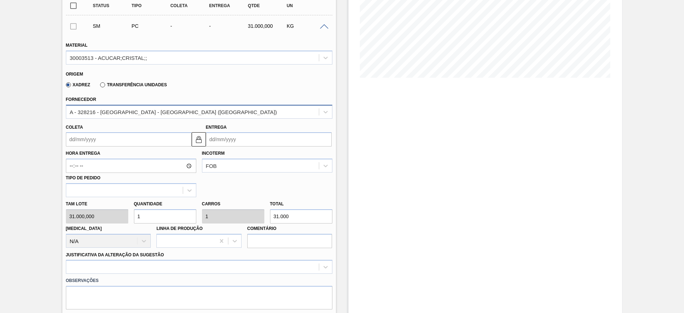
scroll to position [111, 0]
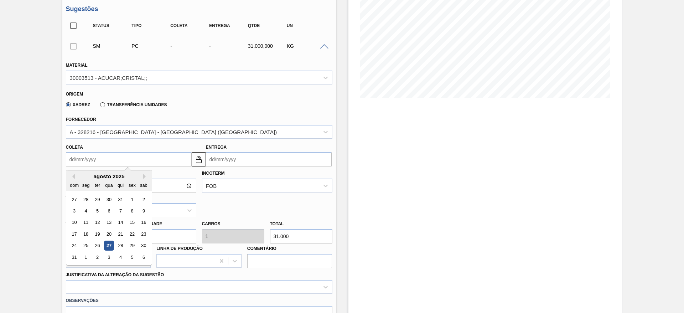
click at [90, 160] on input "Coleta" at bounding box center [129, 159] width 126 height 14
click at [90, 255] on div "1" at bounding box center [86, 257] width 10 height 10
type input "[DATE]"
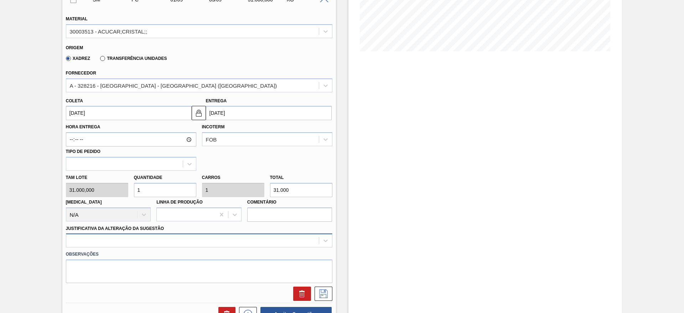
scroll to position [218, 0]
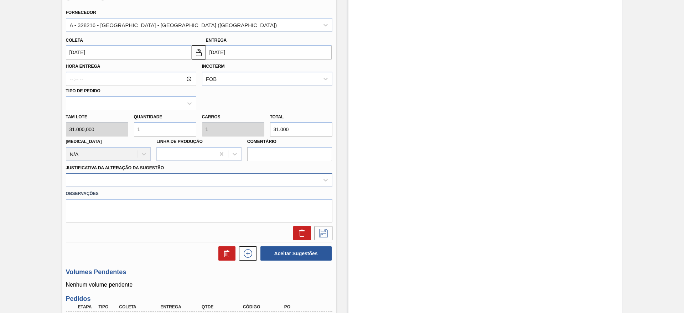
click at [226, 177] on div at bounding box center [192, 180] width 252 height 10
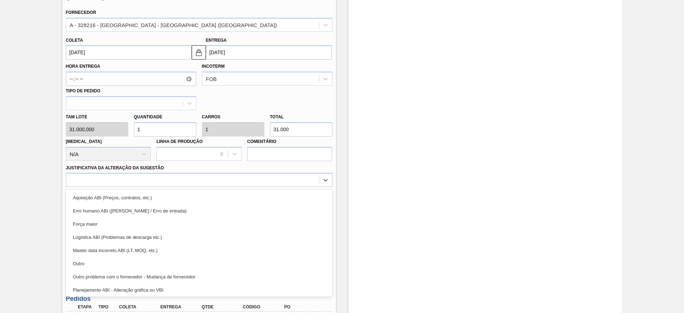
click at [165, 129] on input "1" at bounding box center [165, 129] width 62 height 14
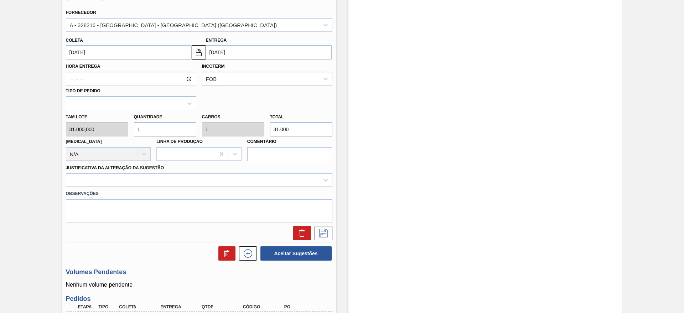
click at [165, 129] on input "1" at bounding box center [165, 129] width 62 height 14
type input "2"
type input "62.000"
type input "2"
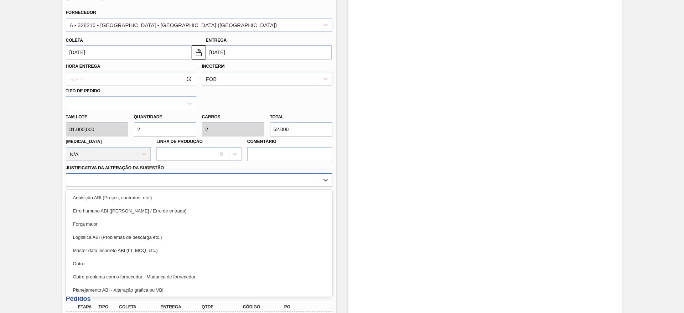
click at [208, 181] on div at bounding box center [192, 180] width 252 height 10
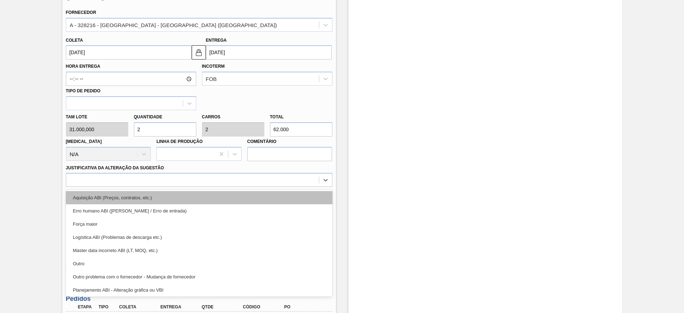
click at [215, 189] on div "Aquisição ABI (Preços, contratos, etc.) Erro humano ABI (Cálculo / Erro de entr…" at bounding box center [199, 242] width 266 height 107
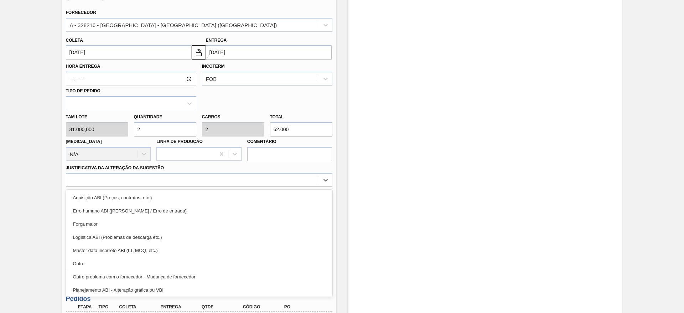
drag, startPoint x: 223, startPoint y: 195, endPoint x: 263, endPoint y: 211, distance: 42.7
click at [224, 196] on div "Aquisição ABI (Preços, contratos, etc.)" at bounding box center [199, 197] width 266 height 13
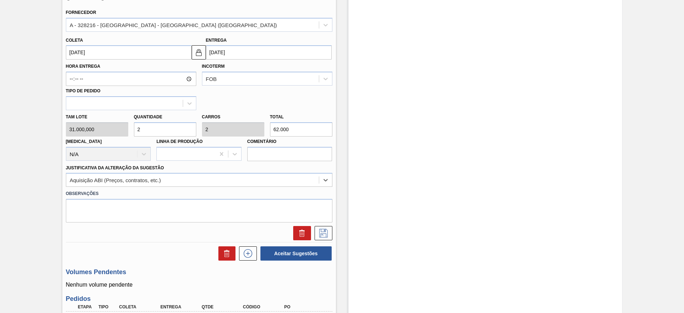
click at [335, 235] on div "Unidade Piraí PE MIN 20.000,000 KG PE MAX 180.000,000 KG Próxima Entrega 27/08 …" at bounding box center [198, 179] width 273 height 674
click at [333, 235] on div at bounding box center [199, 233] width 272 height 14
click at [329, 231] on button at bounding box center [323, 233] width 18 height 14
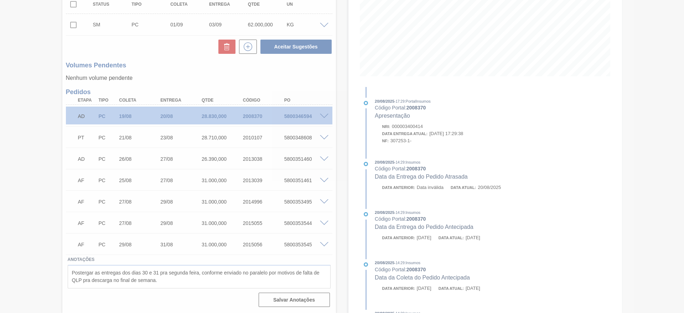
scroll to position [132, 0]
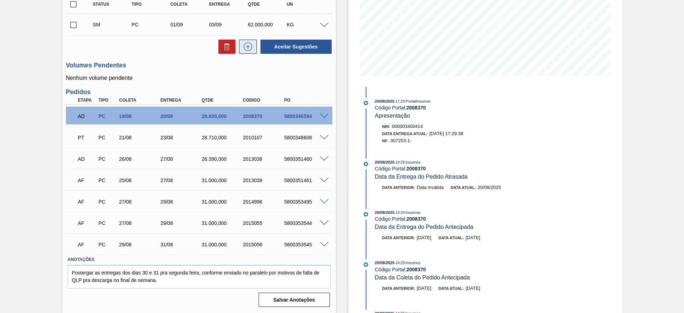
click at [253, 46] on button at bounding box center [248, 47] width 18 height 14
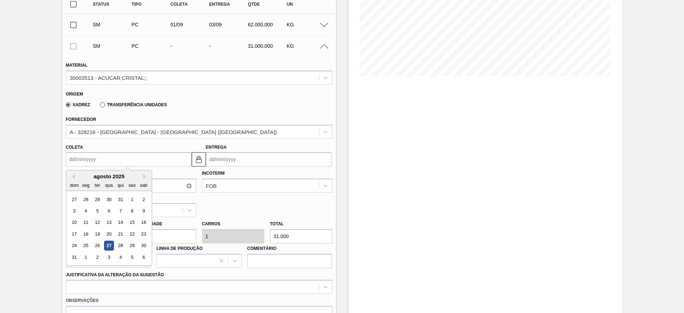
drag, startPoint x: 84, startPoint y: 159, endPoint x: 81, endPoint y: 168, distance: 9.2
click at [82, 160] on input "Coleta" at bounding box center [129, 159] width 126 height 14
drag, startPoint x: 99, startPoint y: 255, endPoint x: 120, endPoint y: 255, distance: 21.4
click at [101, 258] on div "2" at bounding box center [97, 257] width 10 height 10
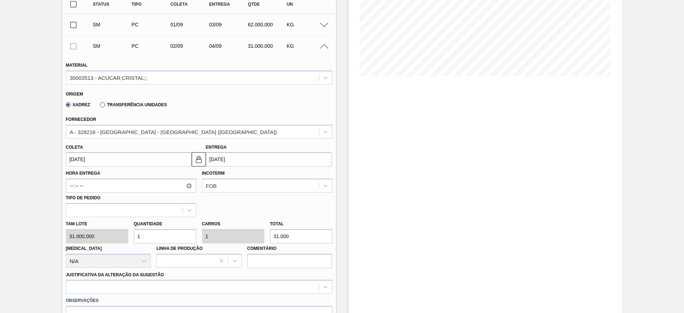
type input "02/09/2025"
type input "04/09/2025"
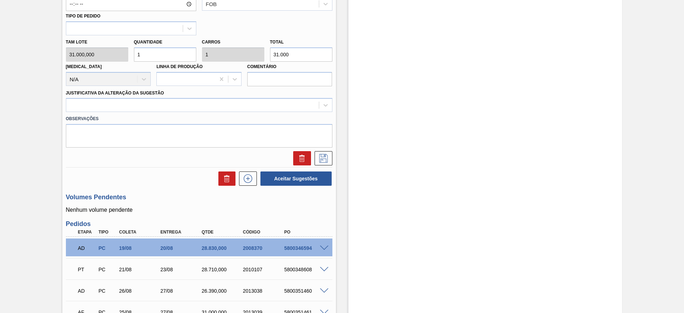
scroll to position [346, 0]
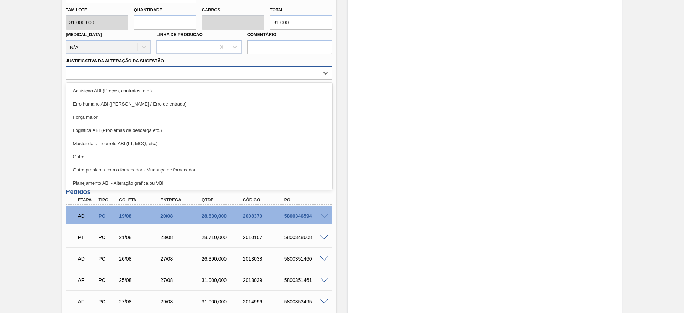
click at [265, 73] on div at bounding box center [192, 73] width 252 height 10
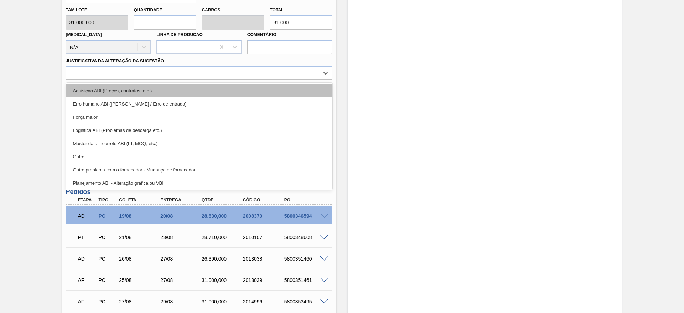
click at [273, 92] on div "Aquisição ABI (Preços, contratos, etc.)" at bounding box center [199, 90] width 266 height 13
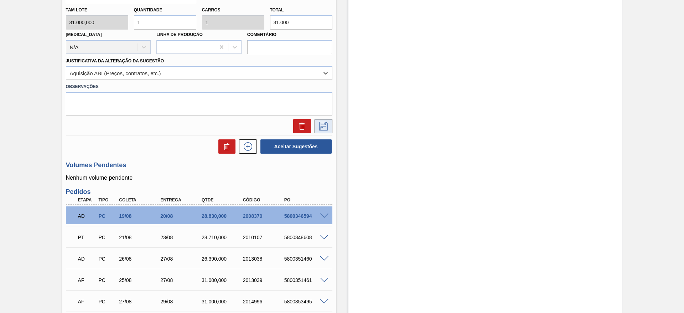
drag, startPoint x: 322, startPoint y: 122, endPoint x: 319, endPoint y: 125, distance: 4.1
click at [321, 125] on icon at bounding box center [323, 126] width 11 height 9
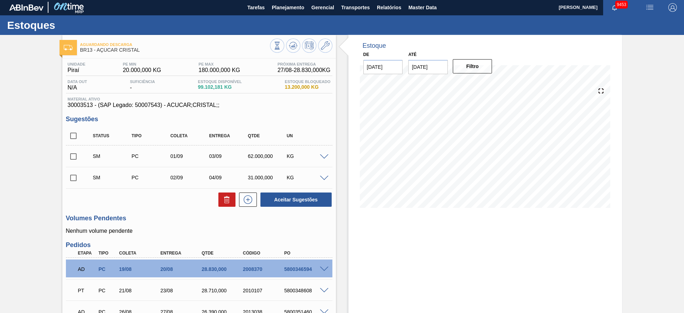
scroll to position [0, 0]
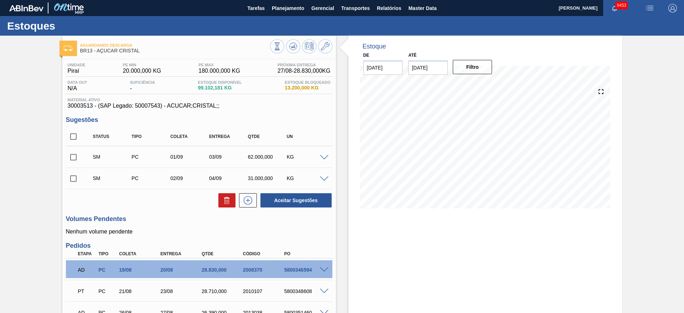
click at [84, 135] on span at bounding box center [86, 136] width 10 height 15
click at [81, 136] on span at bounding box center [86, 136] width 10 height 15
drag, startPoint x: 79, startPoint y: 138, endPoint x: 78, endPoint y: 134, distance: 4.6
click at [78, 138] on input "checkbox" at bounding box center [73, 136] width 15 height 15
checkbox input "true"
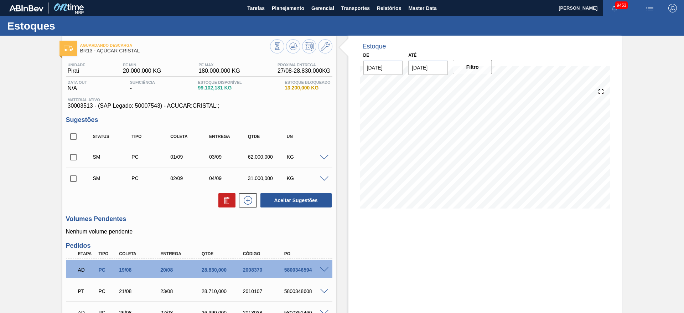
checkbox input "true"
click at [292, 205] on button "Aceitar Sugestões" at bounding box center [295, 200] width 71 height 14
checkbox input "false"
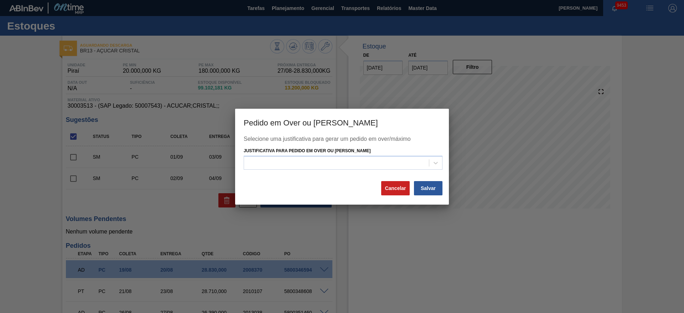
click at [338, 171] on div "Selecione uma justificativa para gerar um pedido em over/máximo Justificativa p…" at bounding box center [342, 158] width 197 height 45
click at [338, 165] on div at bounding box center [336, 163] width 185 height 10
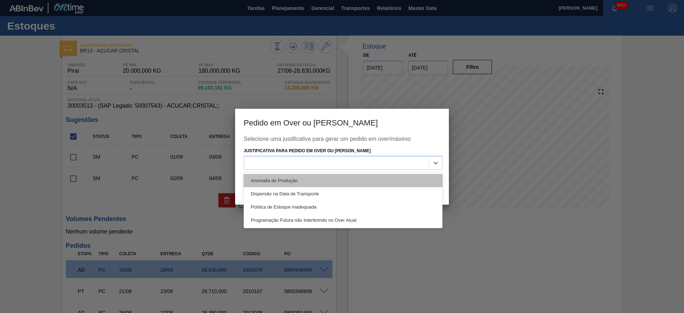
click at [342, 176] on div "Anomalia de Produção" at bounding box center [343, 180] width 199 height 13
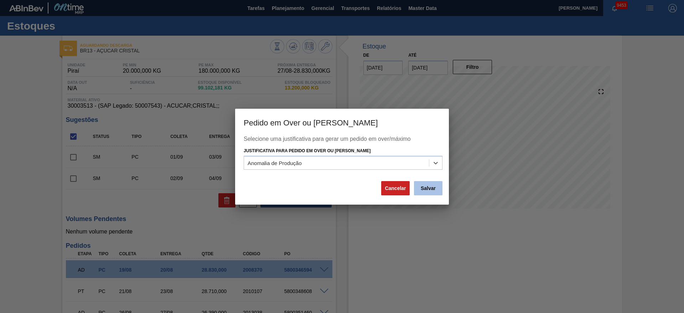
click at [431, 186] on button "Salvar" at bounding box center [428, 188] width 28 height 14
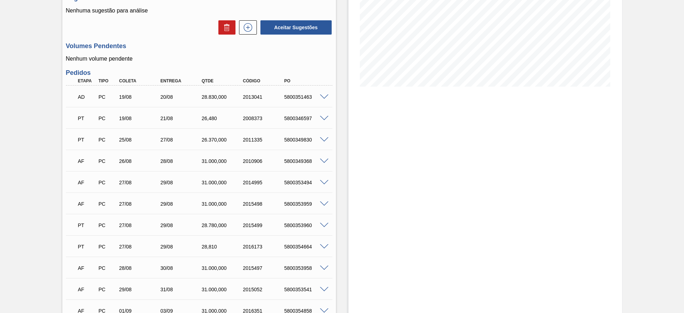
scroll to position [81, 0]
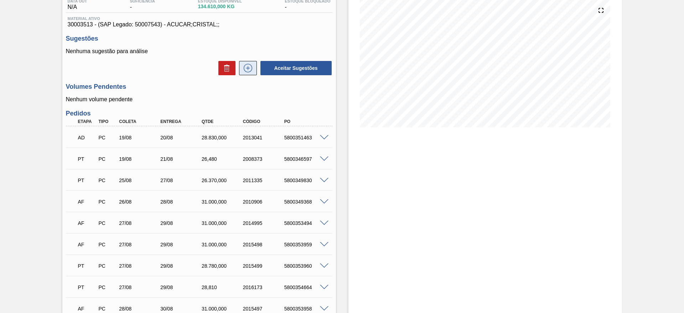
click at [252, 71] on icon at bounding box center [247, 68] width 11 height 9
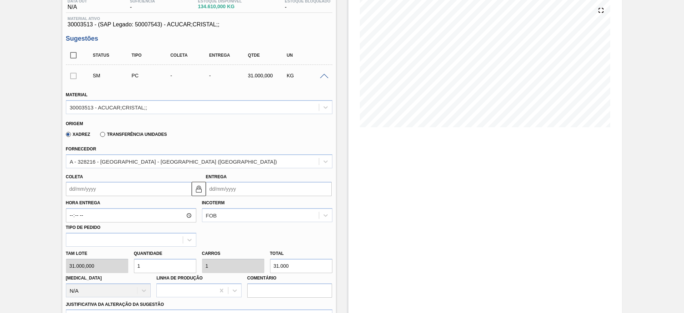
click at [102, 188] on input "Coleta" at bounding box center [129, 189] width 126 height 14
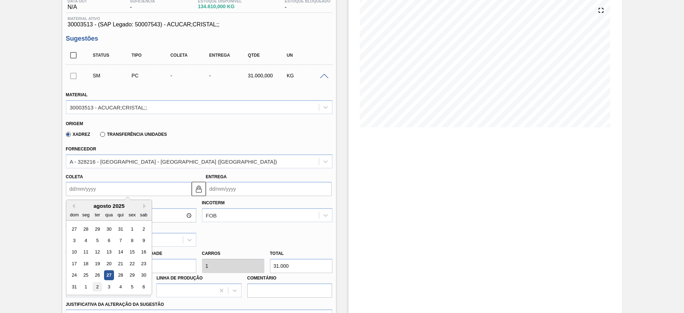
click at [96, 289] on div "2" at bounding box center [97, 287] width 10 height 10
type input "02/09/2025"
type input "04/09/2025"
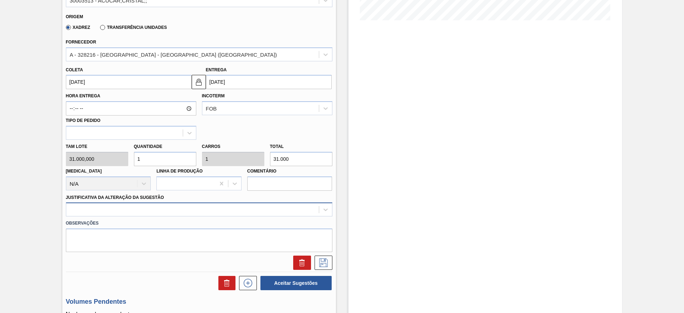
click at [263, 213] on div at bounding box center [199, 209] width 266 height 14
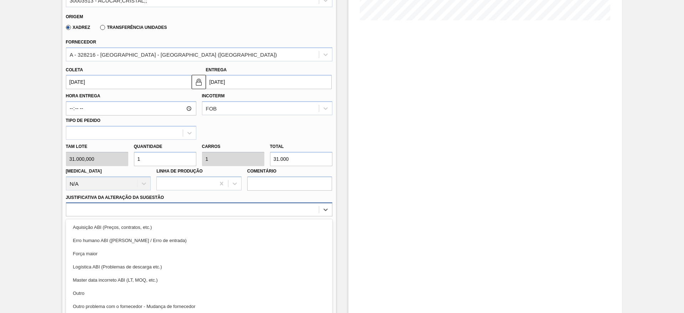
scroll to position [204, 0]
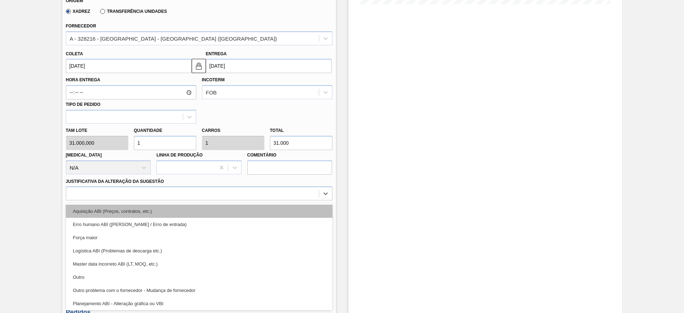
click at [267, 215] on div "Aquisição ABI (Preços, contratos, etc.)" at bounding box center [199, 210] width 266 height 13
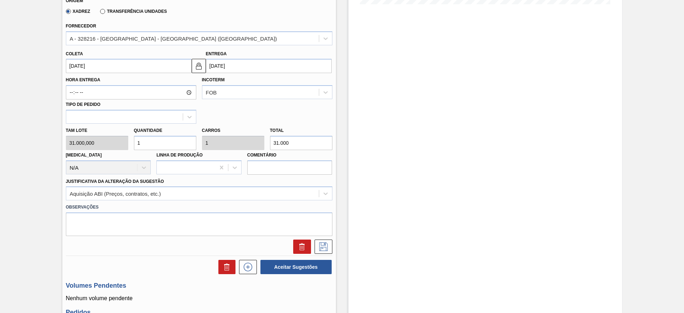
drag, startPoint x: 328, startPoint y: 245, endPoint x: 336, endPoint y: 238, distance: 11.4
click at [327, 245] on icon at bounding box center [323, 246] width 11 height 9
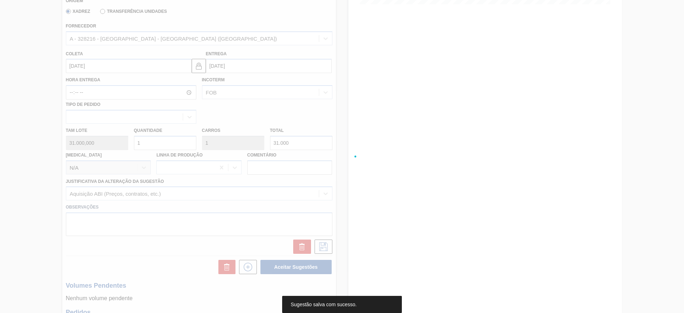
scroll to position [0, 0]
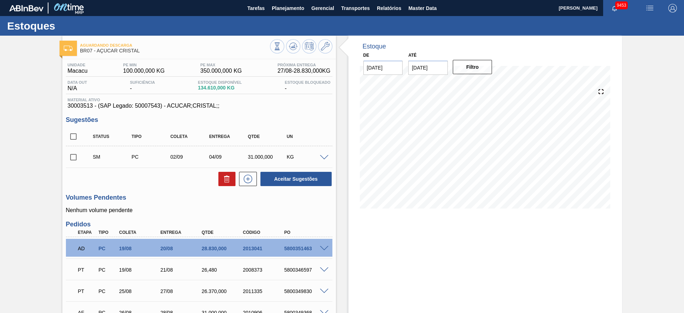
click at [78, 159] on input "checkbox" at bounding box center [73, 157] width 15 height 15
click at [321, 175] on button "Aceitar Sugestões" at bounding box center [295, 179] width 71 height 14
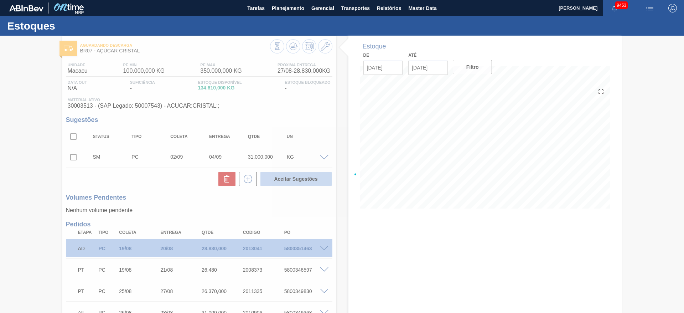
checkbox input "false"
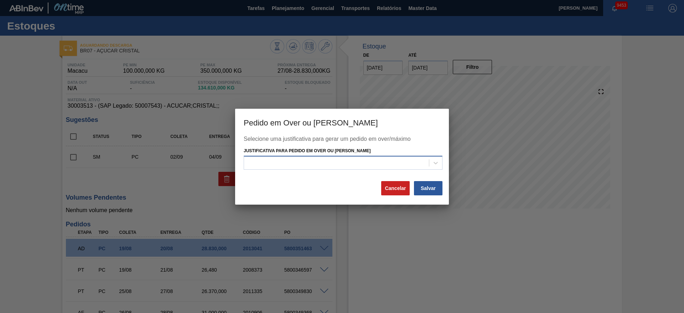
click at [370, 162] on div at bounding box center [336, 163] width 185 height 10
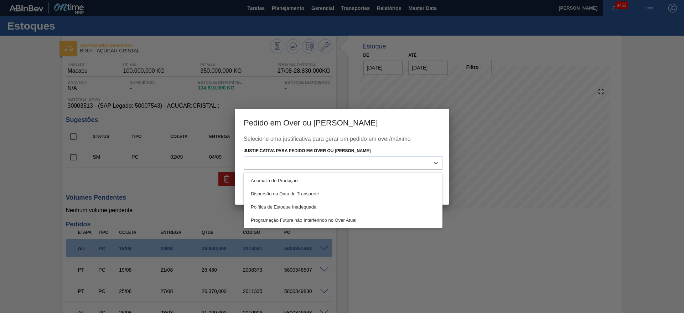
click at [370, 181] on div "Anomalia de Produção" at bounding box center [343, 180] width 199 height 13
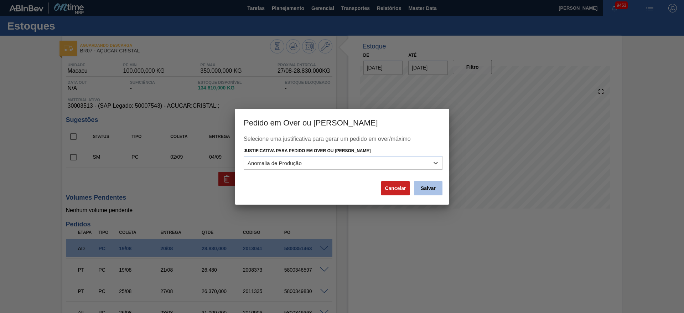
click at [436, 194] on button "Salvar" at bounding box center [428, 188] width 28 height 14
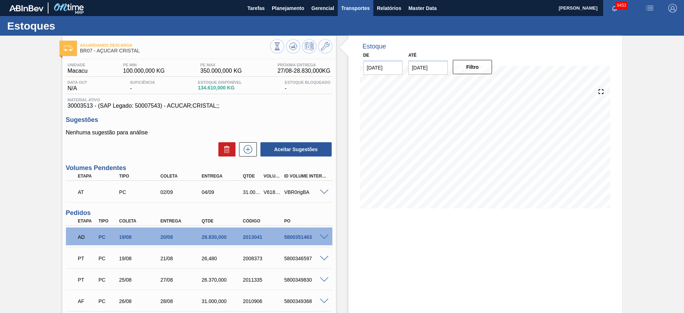
click at [365, 13] on button "Transportes" at bounding box center [356, 8] width 36 height 16
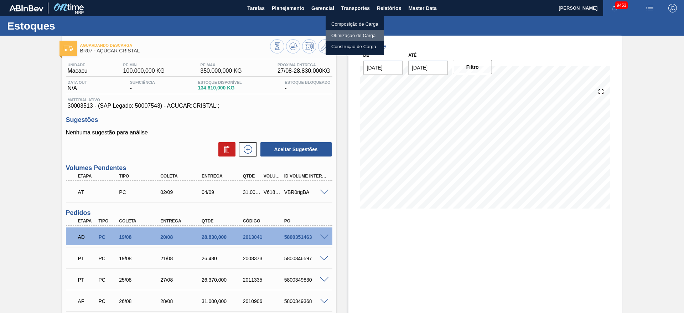
click at [360, 32] on li "Otimização de Carga" at bounding box center [354, 35] width 58 height 11
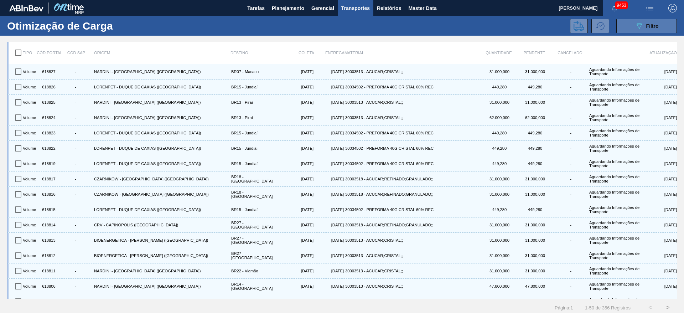
click at [635, 22] on icon "089F7B8B-B2A5-4AFE-B5C0-19BA573D28AC" at bounding box center [639, 26] width 9 height 9
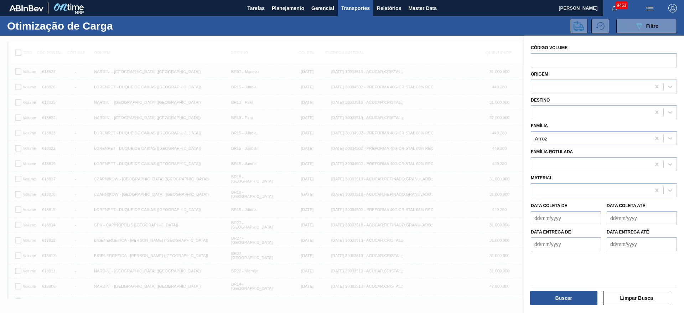
click at [552, 148] on div "Família Rotulada" at bounding box center [604, 159] width 146 height 24
click at [547, 136] on div "Arroz" at bounding box center [590, 138] width 119 height 10
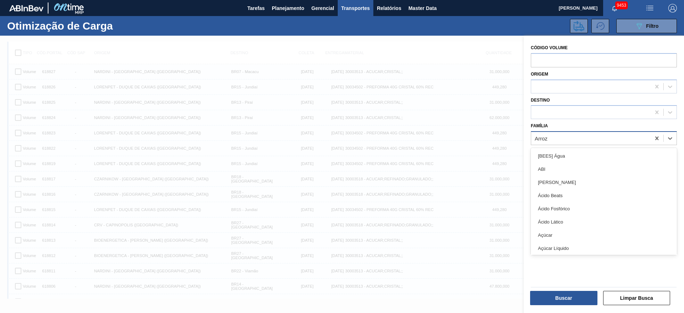
click at [547, 136] on div "Arroz" at bounding box center [590, 138] width 119 height 10
click at [561, 233] on div "Açúcar" at bounding box center [604, 234] width 146 height 13
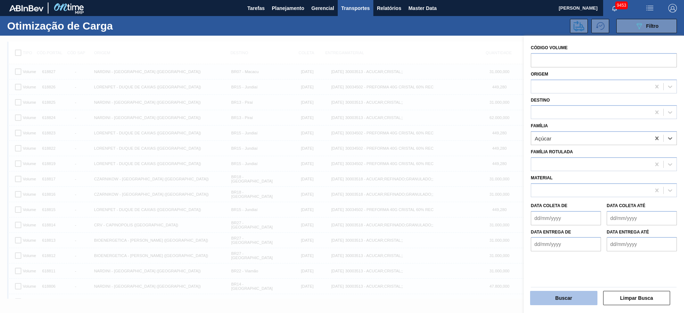
click at [573, 296] on button "Buscar" at bounding box center [563, 298] width 67 height 14
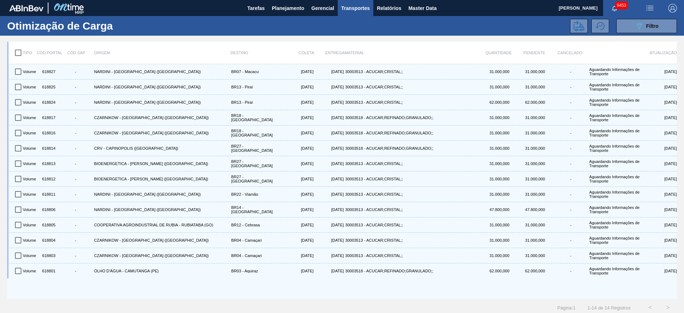
click at [21, 53] on input "checkbox" at bounding box center [18, 52] width 15 height 15
checkbox input "true"
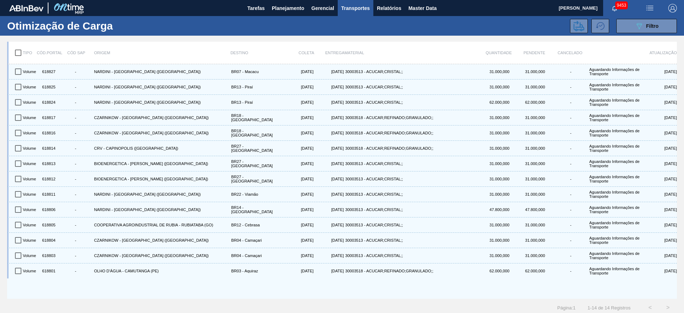
checkbox input "true"
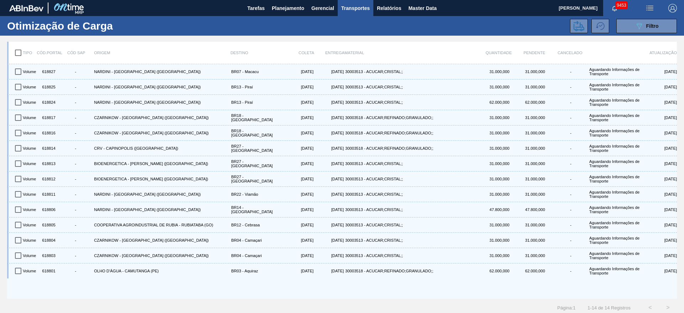
checkbox input "true"
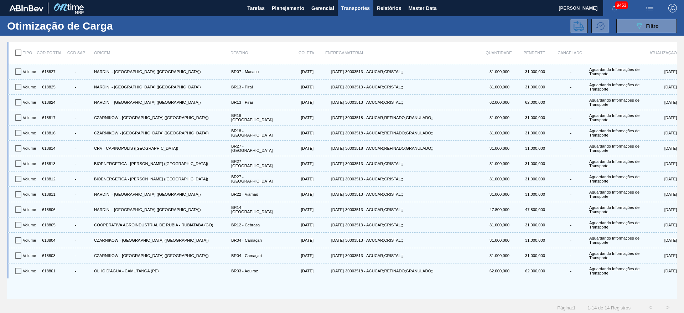
checkbox input "true"
click at [579, 27] on icon at bounding box center [578, 26] width 11 height 10
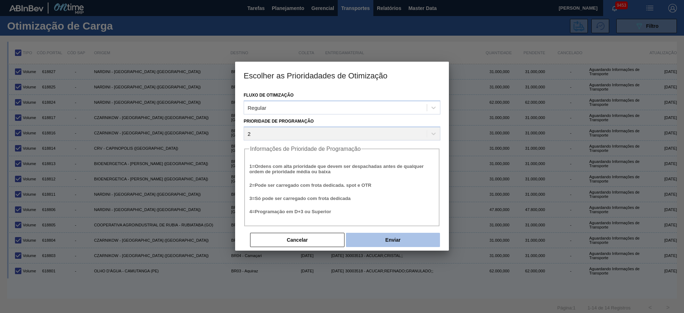
click at [424, 233] on button "Enviar" at bounding box center [393, 240] width 94 height 14
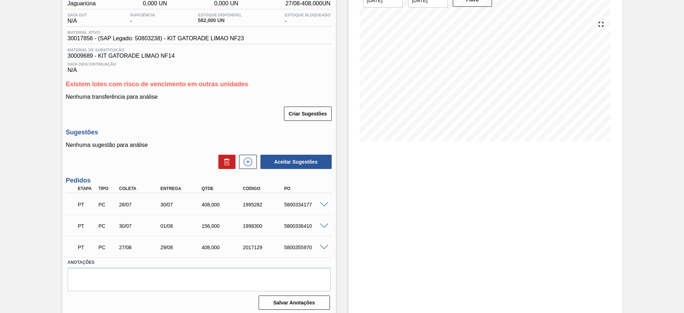
scroll to position [70, 0]
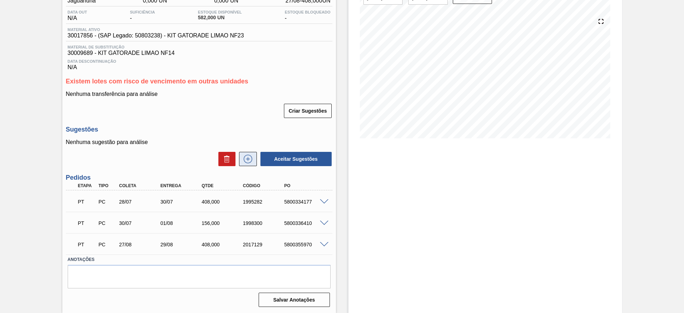
click at [249, 162] on icon at bounding box center [247, 159] width 11 height 9
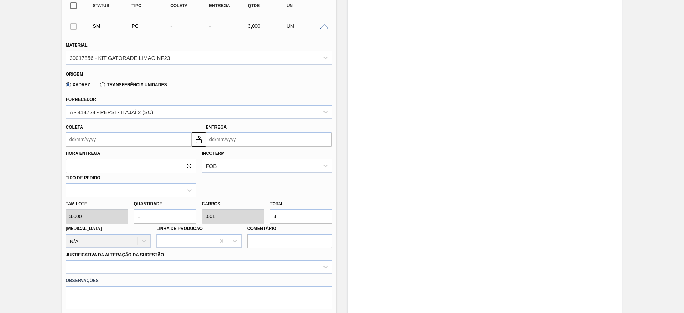
scroll to position [230, 0]
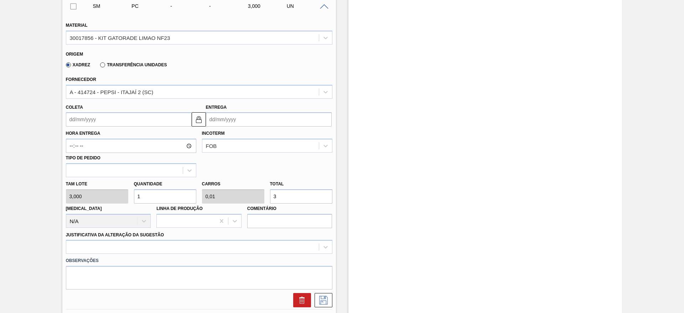
click at [150, 199] on input "1" at bounding box center [165, 196] width 62 height 14
type input "10"
type input "0,1"
type input "30"
type input "100"
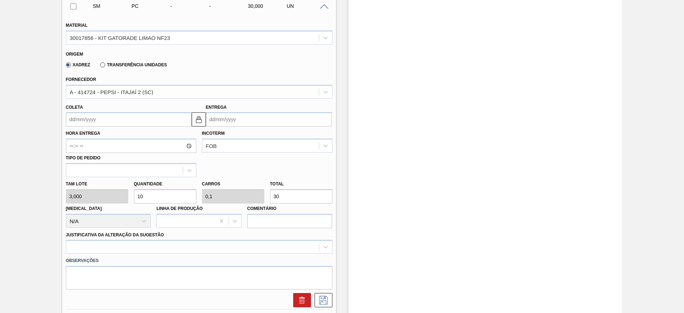
type input "1"
type input "300"
type input "100"
click at [84, 116] on input "Coleta" at bounding box center [129, 119] width 126 height 14
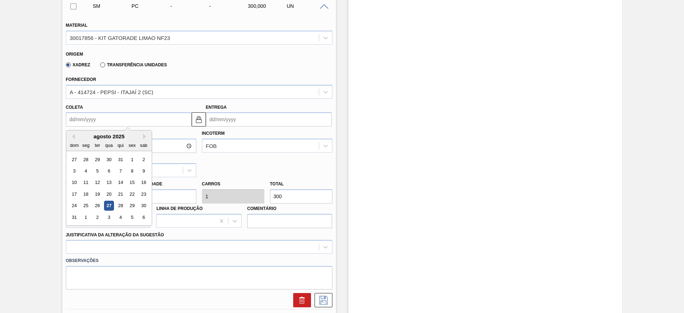
click at [122, 205] on div "28" at bounding box center [120, 206] width 10 height 10
type input "[DATE]"
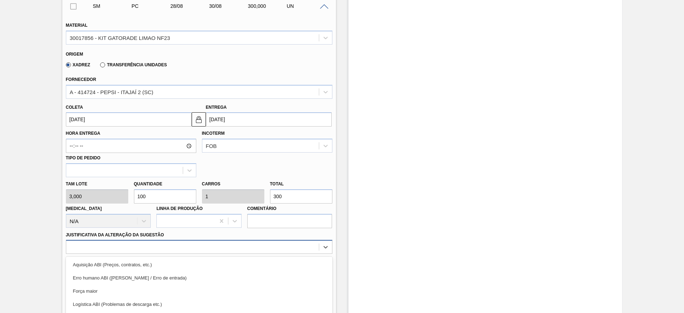
click at [257, 251] on div "option Logística ABI (Problemas de descarga etc.) focused, 4 of 18. 18 results …" at bounding box center [199, 247] width 266 height 14
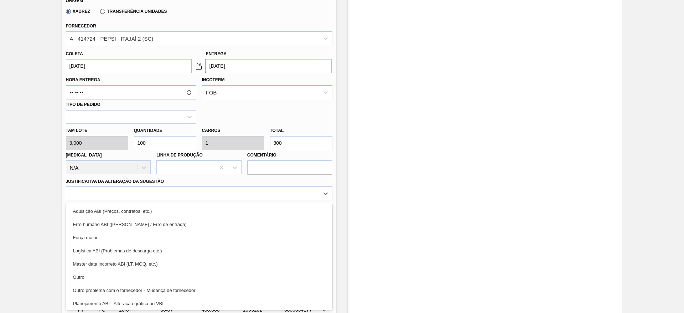
drag, startPoint x: 254, startPoint y: 208, endPoint x: 281, endPoint y: 230, distance: 34.9
click at [258, 212] on div "Aquisição ABI (Preços, contratos, etc.)" at bounding box center [199, 210] width 266 height 13
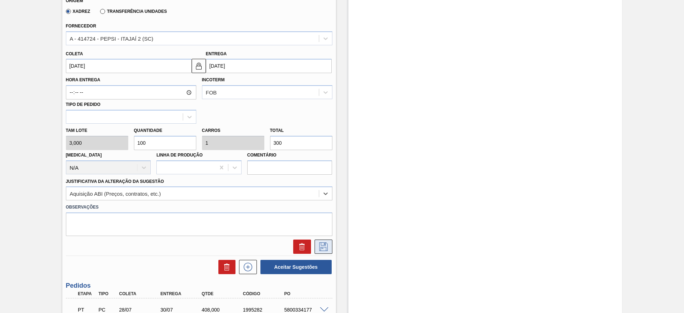
click at [314, 246] on button at bounding box center [323, 246] width 18 height 14
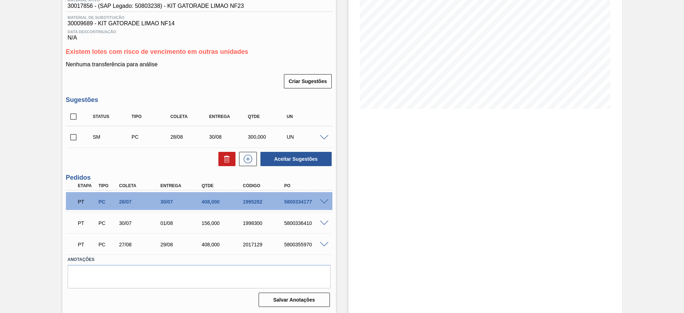
scroll to position [100, 0]
click at [72, 134] on input "checkbox" at bounding box center [73, 137] width 15 height 15
click at [278, 158] on button "Aceitar Sugestões" at bounding box center [295, 159] width 71 height 14
checkbox input "false"
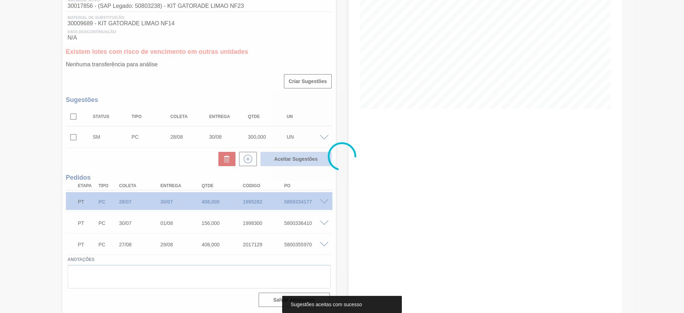
scroll to position [70, 0]
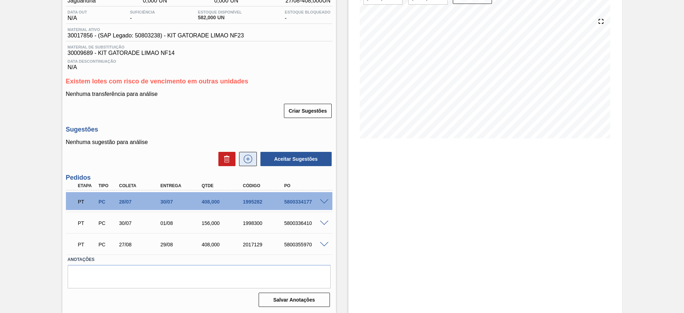
click at [252, 155] on icon at bounding box center [247, 159] width 11 height 9
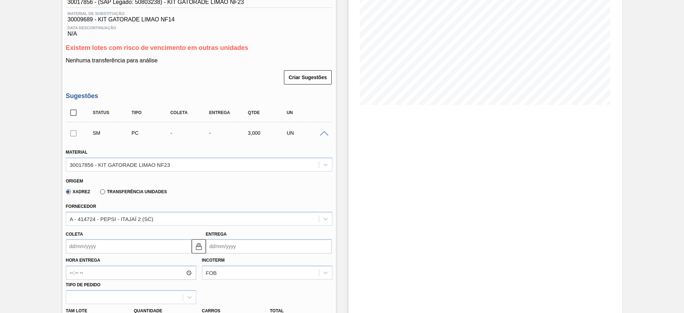
scroll to position [124, 0]
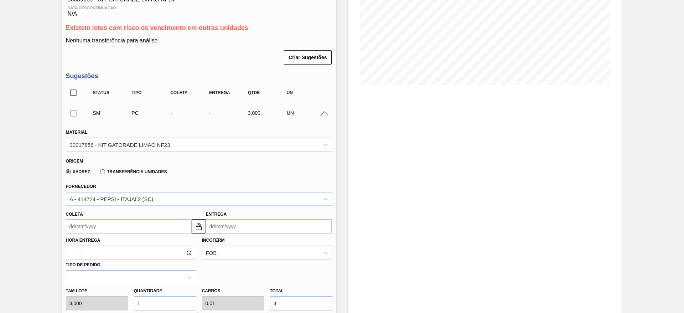
drag, startPoint x: 136, startPoint y: 301, endPoint x: 173, endPoint y: 301, distance: 37.0
click at [135, 301] on input "1" at bounding box center [165, 303] width 62 height 14
drag, startPoint x: 161, startPoint y: 301, endPoint x: 157, endPoint y: 302, distance: 4.1
click at [160, 301] on input "1" at bounding box center [165, 303] width 62 height 14
type input "10"
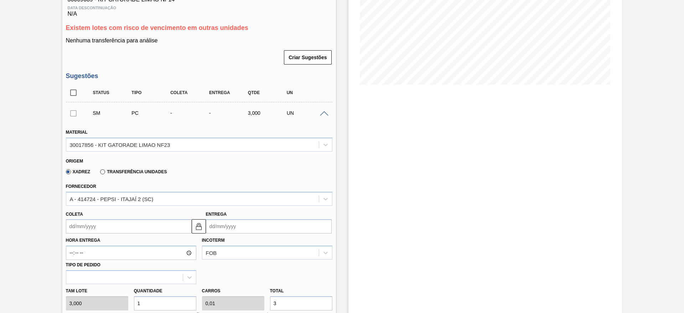
type input "0,1"
type input "30"
type input "100"
type input "1"
type input "300"
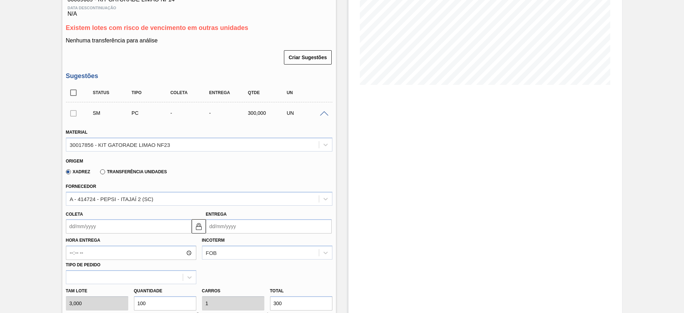
type input "100"
click at [83, 237] on label "Hora Entrega" at bounding box center [131, 240] width 130 height 10
click at [83, 245] on input "Hora Entrega" at bounding box center [131, 252] width 130 height 14
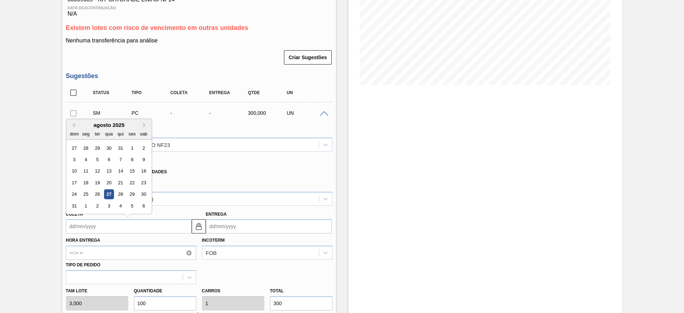
click at [86, 227] on input "Coleta" at bounding box center [129, 226] width 126 height 14
click at [117, 195] on div "28" at bounding box center [120, 194] width 10 height 10
type input "[DATE]"
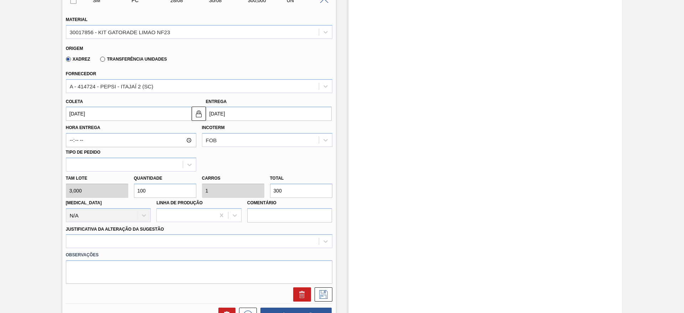
scroll to position [284, 0]
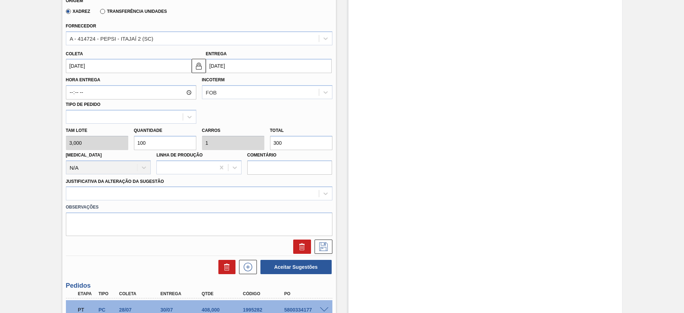
click at [249, 203] on label "Observações" at bounding box center [199, 207] width 266 height 10
click at [247, 196] on div at bounding box center [192, 193] width 252 height 10
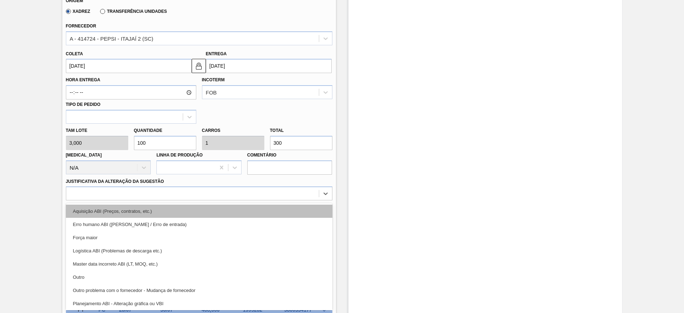
click at [246, 208] on div "Aquisição ABI (Preços, contratos, etc.)" at bounding box center [199, 210] width 266 height 13
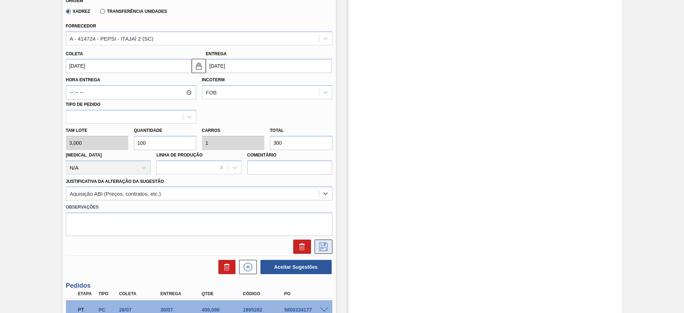
click at [321, 247] on g at bounding box center [323, 246] width 9 height 9
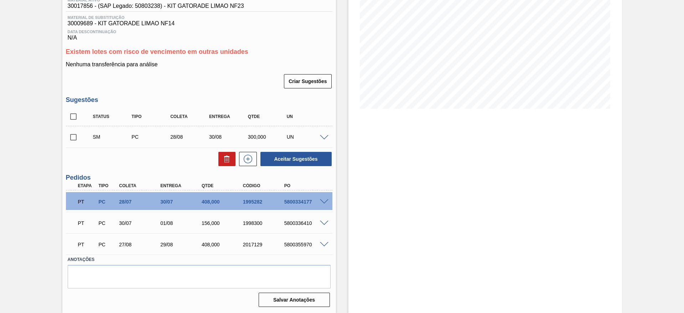
scroll to position [100, 0]
click at [70, 134] on input "checkbox" at bounding box center [73, 137] width 15 height 15
click at [292, 154] on button "Aceitar Sugestões" at bounding box center [295, 159] width 71 height 14
checkbox input "false"
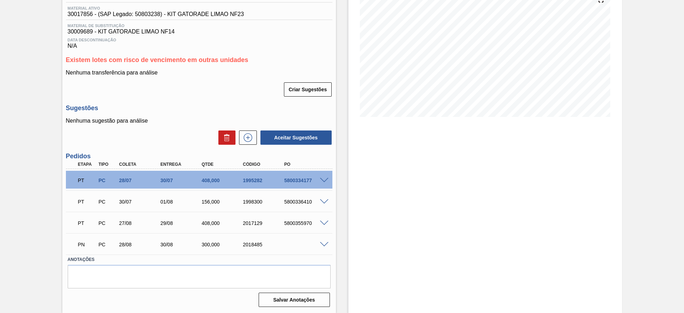
scroll to position [0, 0]
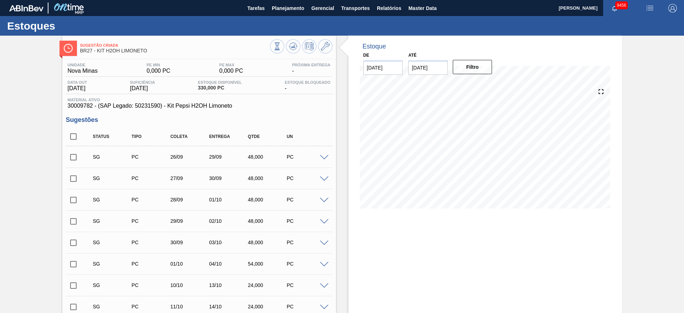
drag, startPoint x: 324, startPoint y: 152, endPoint x: 320, endPoint y: 156, distance: 5.5
click at [324, 153] on div "SG PC 26/09 29/09 48,000 PC" at bounding box center [199, 157] width 266 height 18
click at [320, 156] on span at bounding box center [324, 157] width 9 height 5
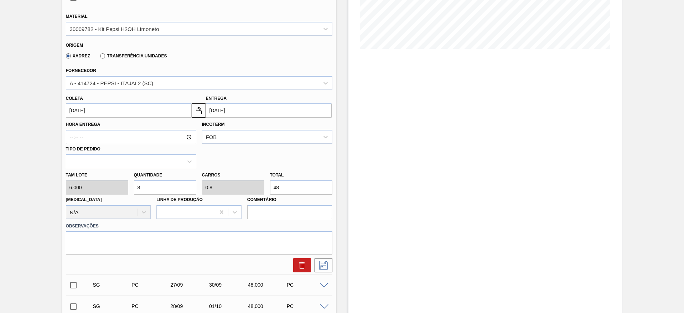
scroll to position [160, 0]
click at [150, 185] on input "8" at bounding box center [165, 186] width 62 height 14
click at [149, 185] on input "8" at bounding box center [165, 186] width 62 height 14
type input "3"
type input "0,3"
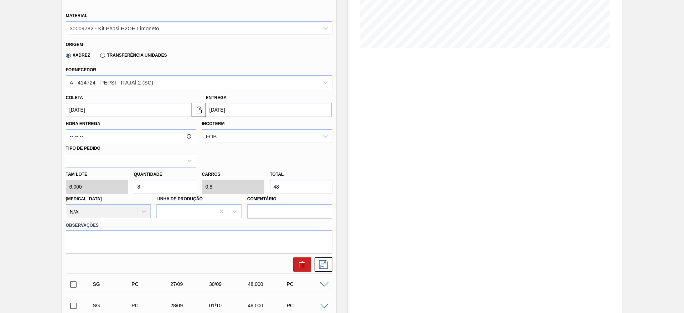
type input "18"
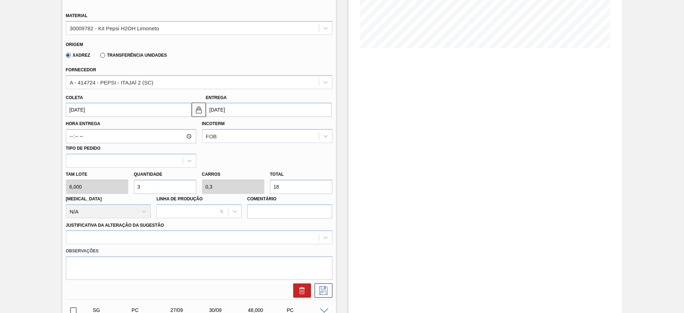
type input "30"
type input "3"
type input "180"
type input "30"
click at [79, 120] on label "Hora Entrega" at bounding box center [131, 124] width 130 height 10
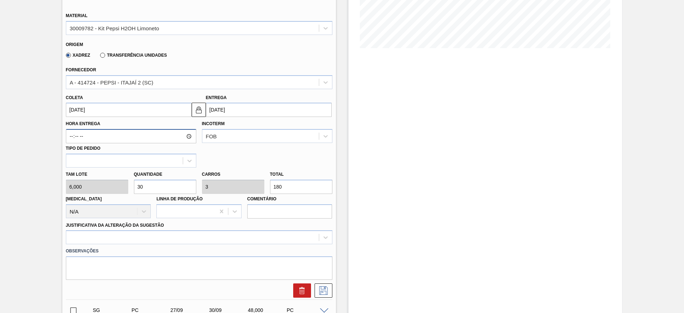
click at [79, 129] on input "Hora Entrega" at bounding box center [131, 136] width 130 height 14
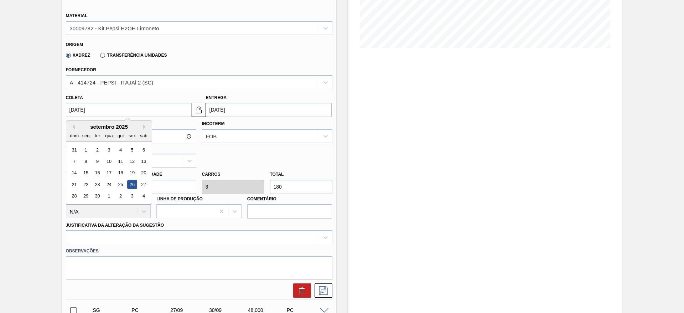
click at [82, 107] on input "26/09/2025" at bounding box center [129, 110] width 126 height 14
click at [77, 126] on div "setembro 2025" at bounding box center [108, 127] width 85 height 6
click at [69, 127] on div "setembro 2025" at bounding box center [108, 127] width 85 height 6
click at [74, 126] on div "setembro 2025" at bounding box center [108, 127] width 85 height 6
click at [73, 128] on button "Previous Month" at bounding box center [72, 126] width 5 height 5
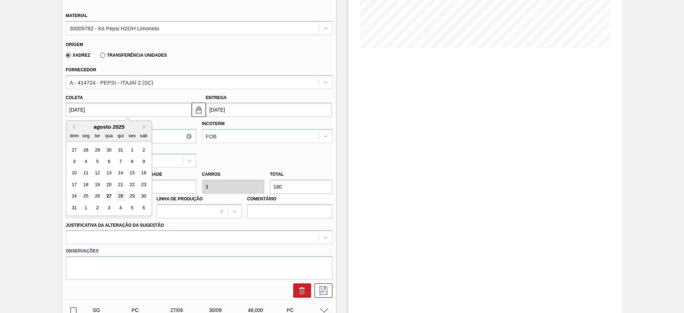
click at [119, 198] on div "28" at bounding box center [120, 196] width 10 height 10
type input "[DATE]"
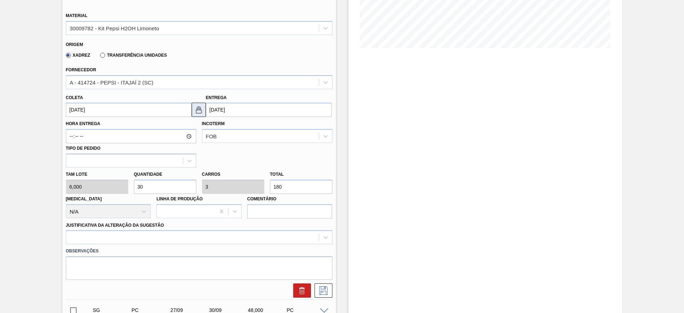
click at [196, 114] on button at bounding box center [199, 110] width 14 height 14
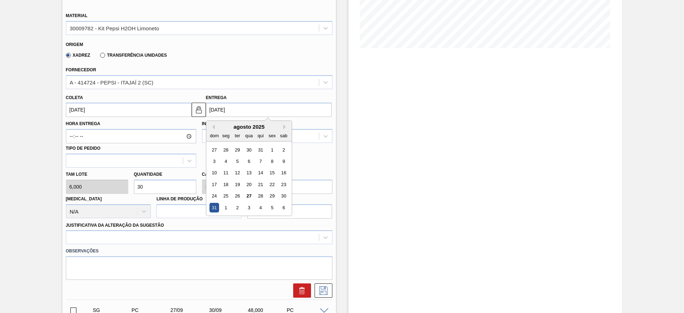
click at [218, 108] on input "31/08/2025" at bounding box center [269, 110] width 126 height 14
click at [230, 206] on div "1" at bounding box center [226, 208] width 10 height 10
type input "01/09/2025"
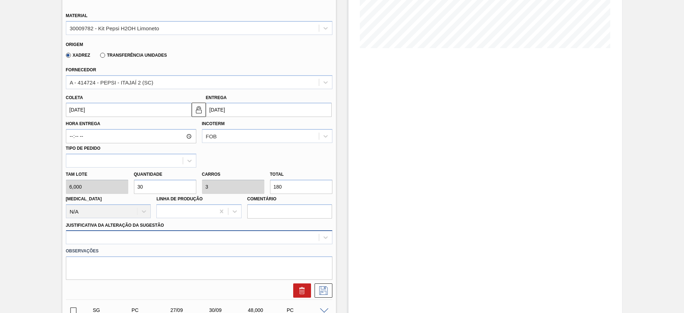
click at [243, 230] on div "Justificativa da Alteração da Sugestão" at bounding box center [199, 232] width 266 height 24
click at [246, 241] on div at bounding box center [199, 237] width 266 height 14
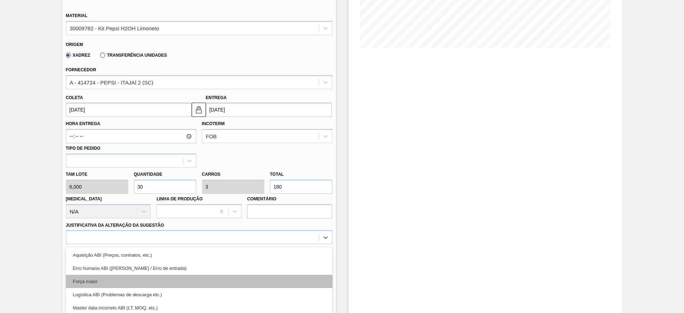
scroll to position [204, 0]
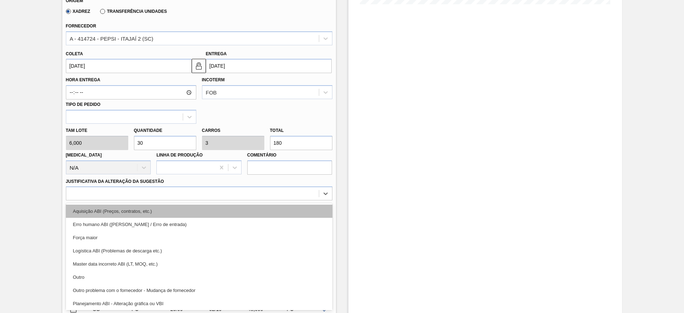
click at [241, 212] on div "Aquisição ABI (Preços, contratos, etc.)" at bounding box center [199, 210] width 266 height 13
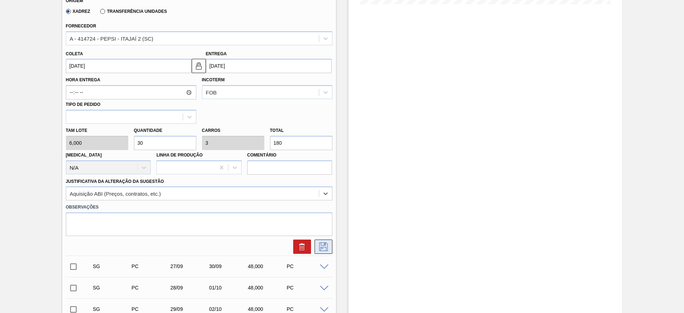
click at [326, 246] on icon at bounding box center [323, 246] width 11 height 9
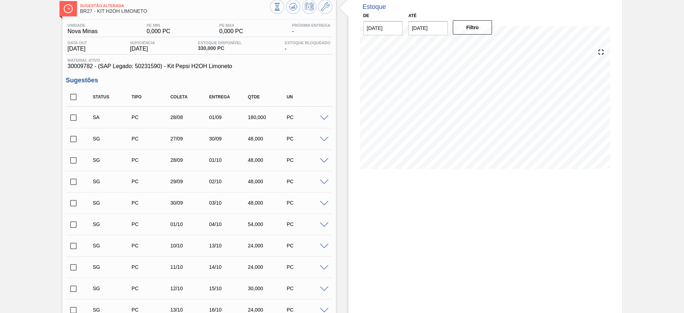
click at [72, 119] on input "checkbox" at bounding box center [73, 117] width 15 height 15
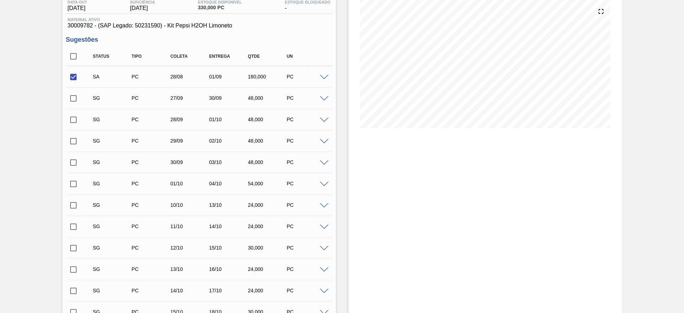
scroll to position [200, 0]
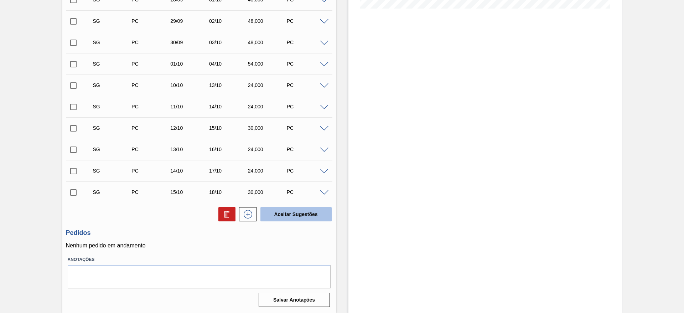
click at [282, 209] on button "Aceitar Sugestões" at bounding box center [295, 214] width 71 height 14
checkbox input "false"
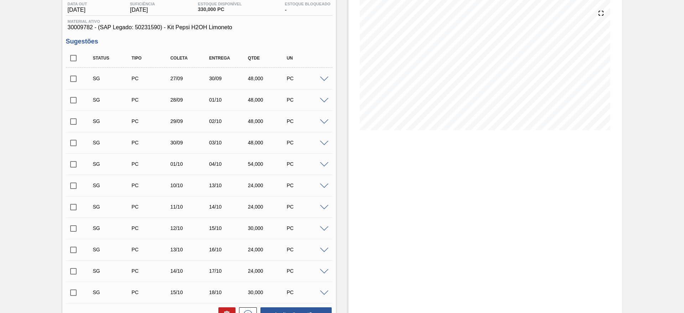
scroll to position [0, 0]
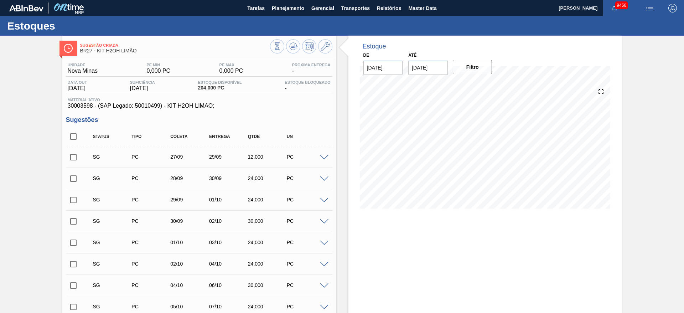
click at [323, 159] on div "PC" at bounding box center [306, 157] width 43 height 6
click at [323, 156] on span at bounding box center [324, 157] width 9 height 5
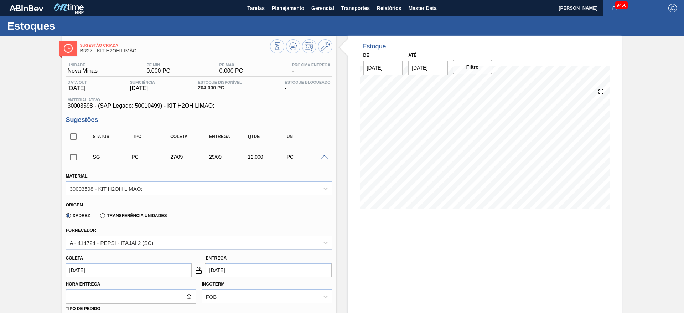
scroll to position [107, 0]
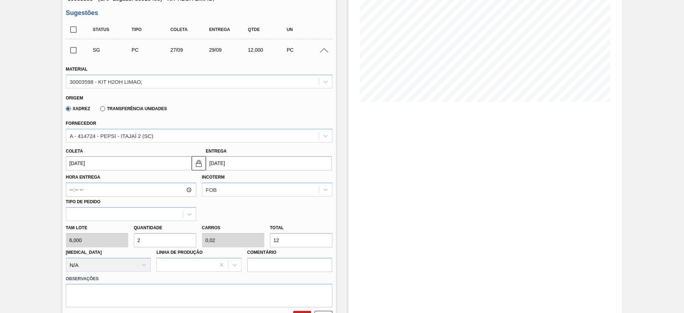
click at [100, 242] on div "[PERSON_NAME] 6,000 Quantidade 2 Carros 0,02 Total 12 [MEDICAL_DATA] N/A Linha …" at bounding box center [199, 246] width 272 height 51
type input "3"
type input "0,03"
type input "18"
type input "30"
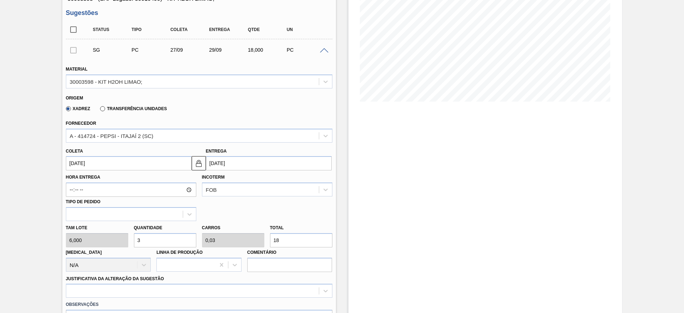
type input "0,3"
type input "180"
type input "30"
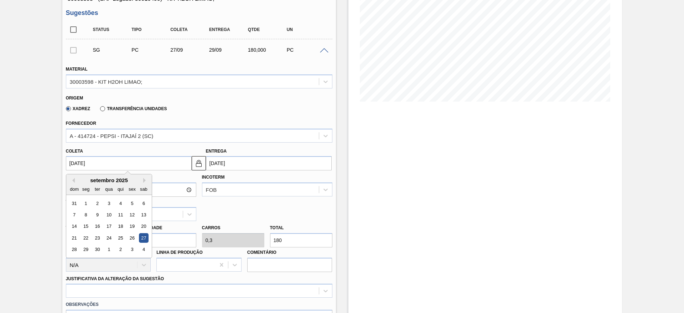
click at [82, 165] on input "[DATE]" at bounding box center [129, 163] width 126 height 14
click at [73, 178] on button "Previous Month" at bounding box center [72, 180] width 5 height 5
click at [122, 251] on div "28" at bounding box center [120, 250] width 10 height 10
type input "[DATE]"
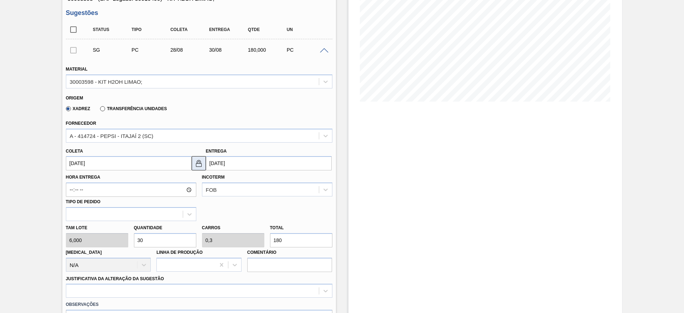
click at [203, 157] on button at bounding box center [199, 163] width 14 height 14
click at [223, 163] on input "[DATE]" at bounding box center [269, 163] width 126 height 14
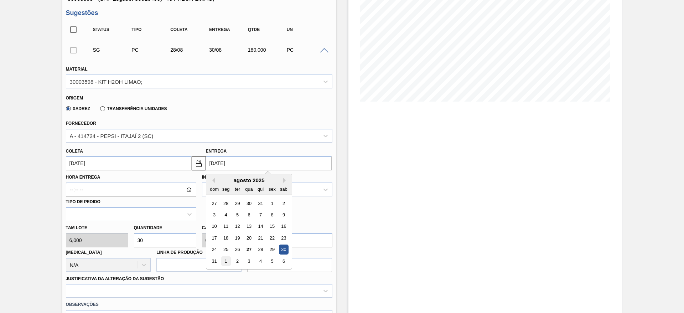
click at [228, 259] on div "1" at bounding box center [226, 261] width 10 height 10
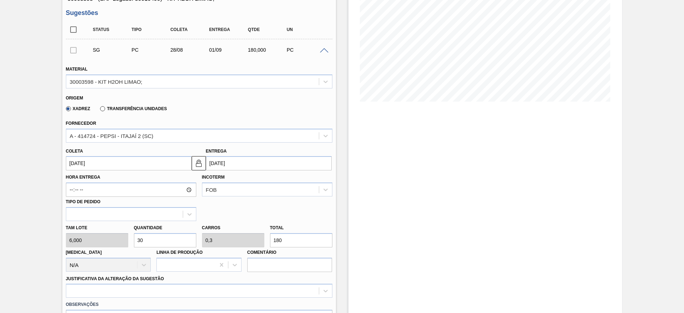
type input "01/09/2025"
click at [254, 264] on input "Comentário" at bounding box center [289, 264] width 85 height 14
click at [260, 284] on div at bounding box center [199, 290] width 266 height 14
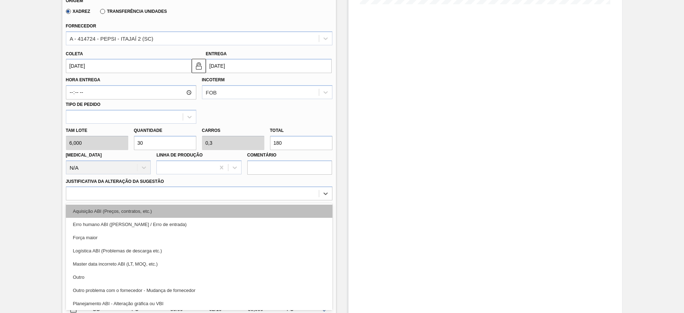
click at [249, 213] on div "Aquisição ABI (Preços, contratos, etc.)" at bounding box center [199, 210] width 266 height 13
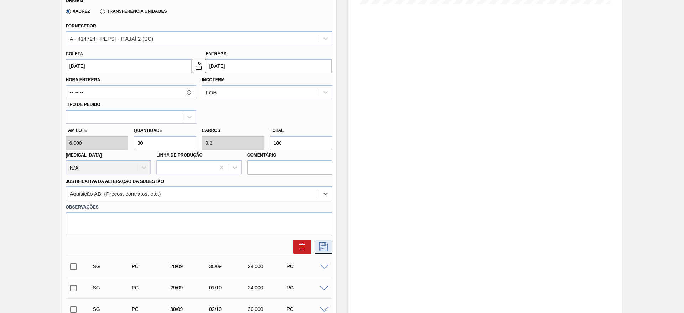
click at [323, 246] on icon at bounding box center [323, 246] width 11 height 9
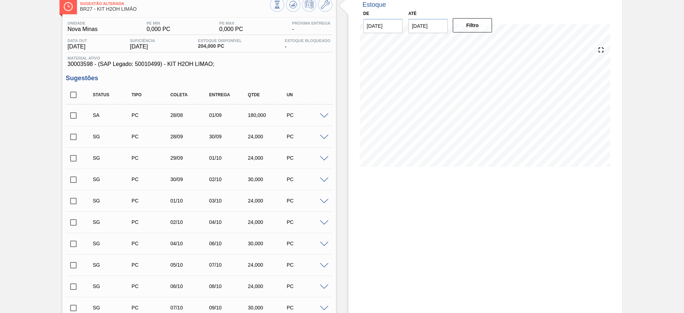
scroll to position [40, 0]
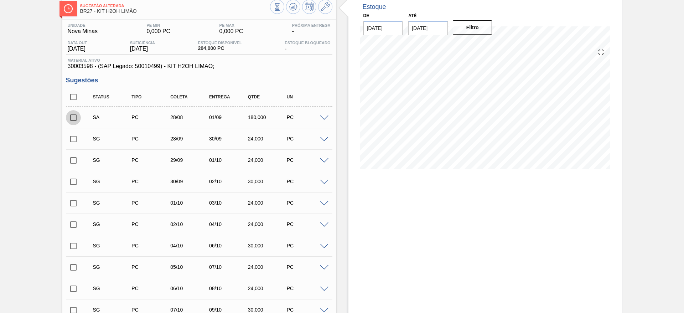
click at [73, 114] on input "checkbox" at bounding box center [73, 117] width 15 height 15
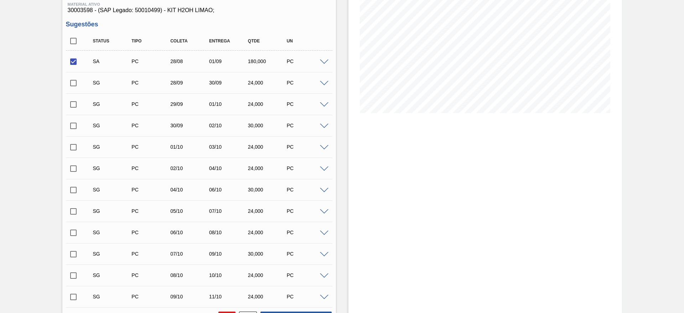
scroll to position [200, 0]
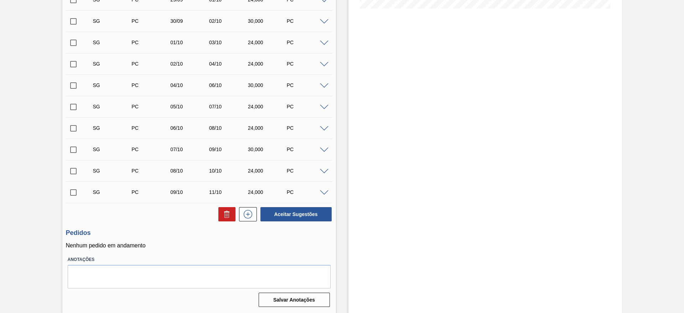
click at [278, 221] on div "Aceitar Sugestões" at bounding box center [294, 214] width 75 height 16
click at [285, 211] on button "Aceitar Sugestões" at bounding box center [295, 214] width 71 height 14
checkbox input "false"
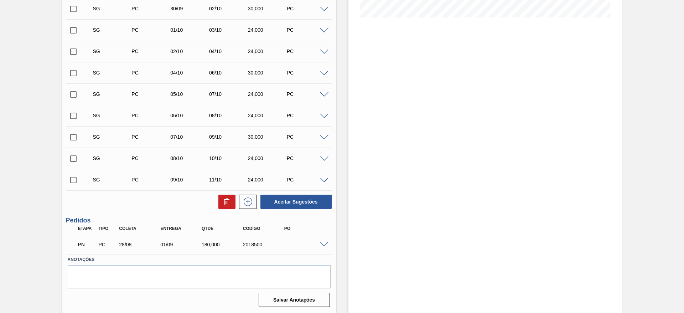
scroll to position [178, 0]
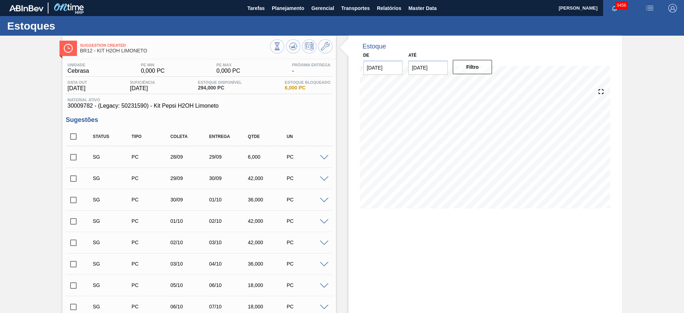
click at [323, 158] on span at bounding box center [324, 157] width 9 height 5
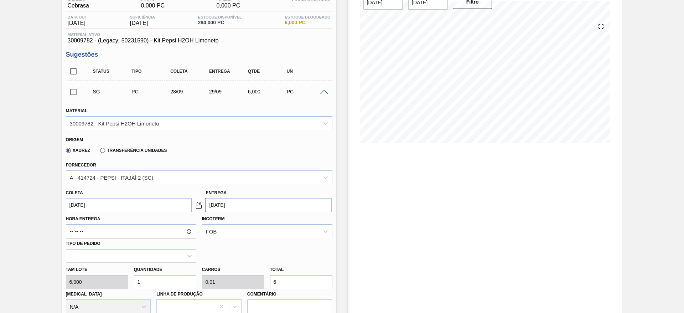
scroll to position [160, 0]
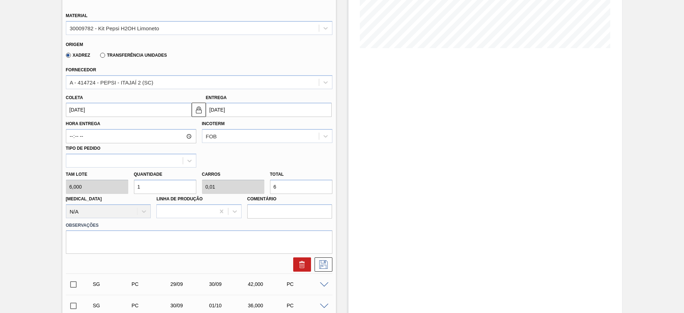
click at [152, 184] on input "1" at bounding box center [165, 186] width 62 height 14
type input "2"
type input "0,02"
type input "12"
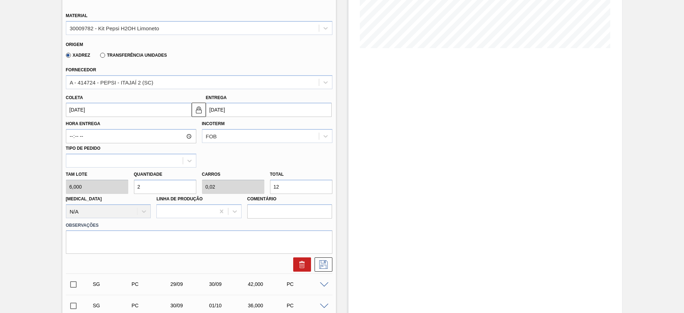
type input "21"
type input "0,21"
type input "126"
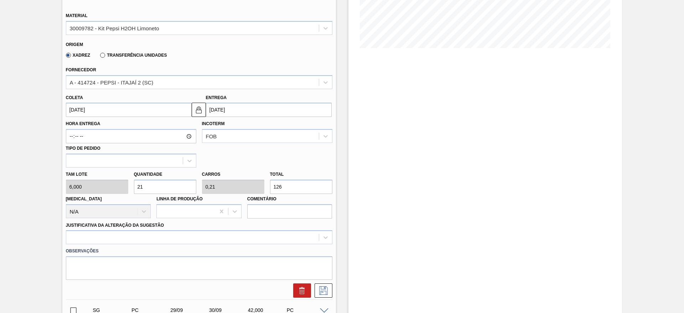
type input "21"
click at [81, 109] on input "28/09/2025" at bounding box center [129, 110] width 126 height 14
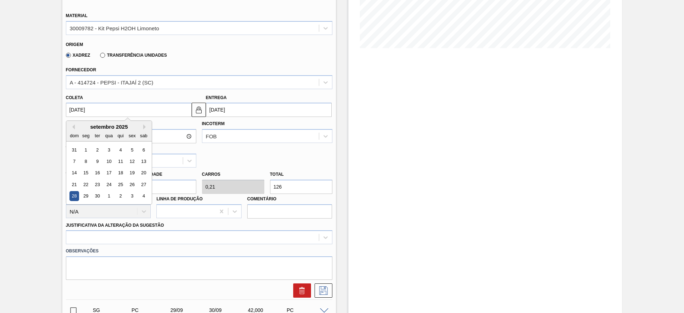
click at [71, 130] on div "dom seg ter qua qui sex sab" at bounding box center [108, 135] width 85 height 11
click at [71, 128] on button "Previous Month" at bounding box center [72, 126] width 5 height 5
click at [123, 197] on div "28" at bounding box center [120, 196] width 10 height 10
type input "[DATE]"
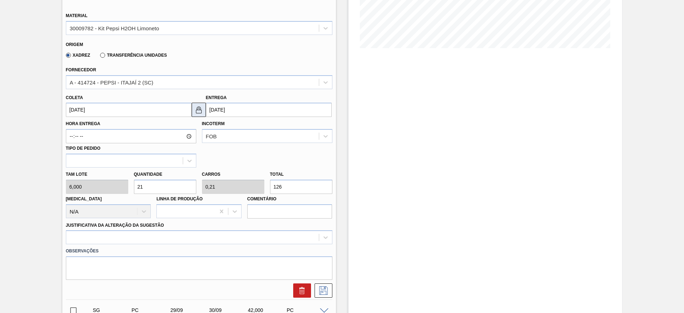
click at [200, 114] on button at bounding box center [199, 110] width 14 height 14
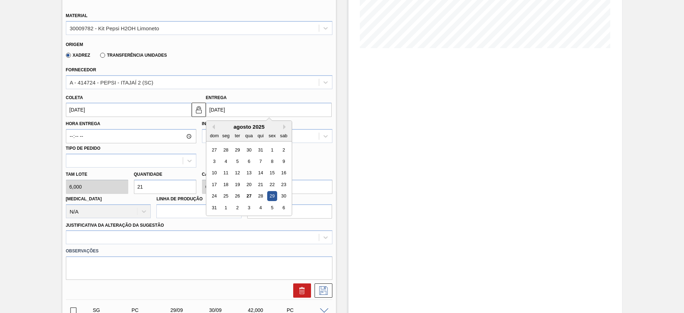
click at [211, 108] on input "29/08/2025" at bounding box center [269, 110] width 126 height 14
click at [247, 207] on div "3" at bounding box center [249, 208] width 10 height 10
type input "[DATE]"
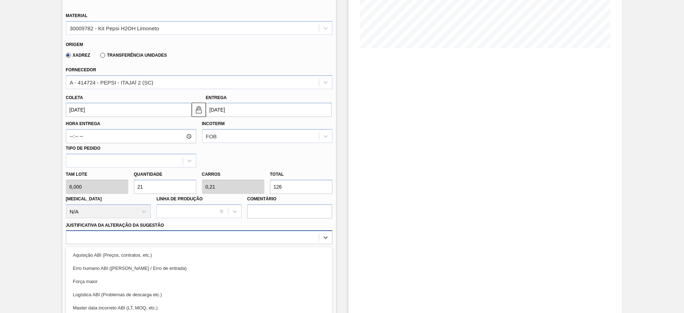
click at [249, 230] on div "option Força maior focused, 3 of 18. 18 results available. Use Up and Down to c…" at bounding box center [199, 237] width 266 height 14
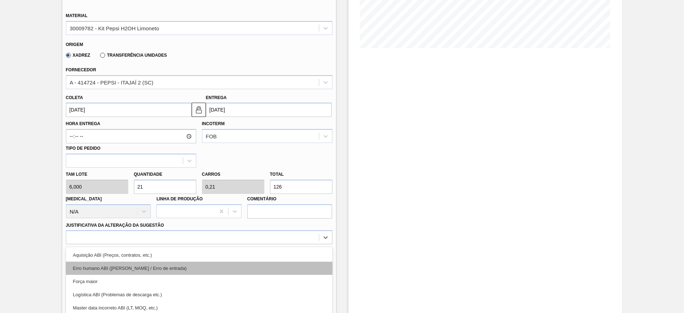
scroll to position [204, 0]
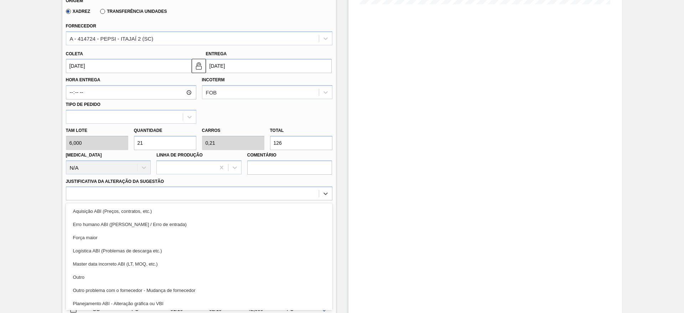
drag, startPoint x: 252, startPoint y: 204, endPoint x: 304, endPoint y: 227, distance: 56.8
click at [253, 206] on div "Aquisição ABI (Preços, contratos, etc.)" at bounding box center [199, 210] width 266 height 13
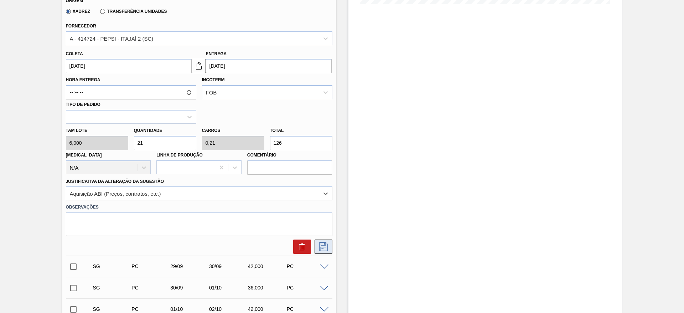
click at [325, 250] on icon at bounding box center [323, 246] width 11 height 9
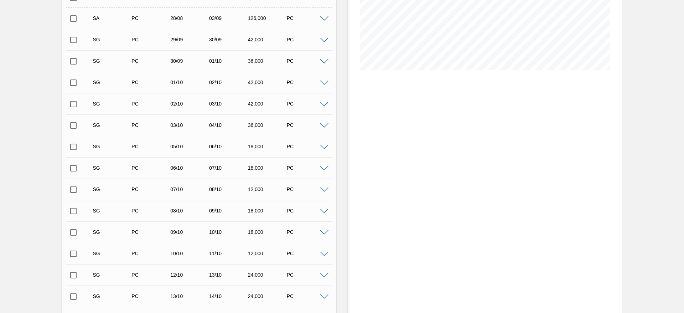
scroll to position [44, 0]
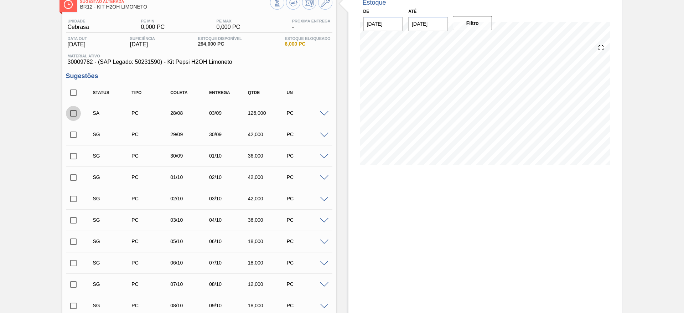
click at [75, 110] on input "checkbox" at bounding box center [73, 113] width 15 height 15
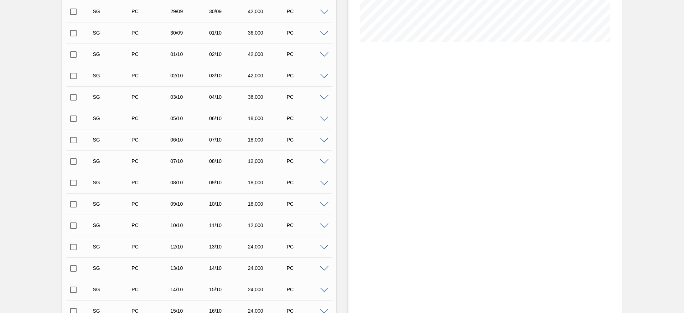
scroll to position [456, 0]
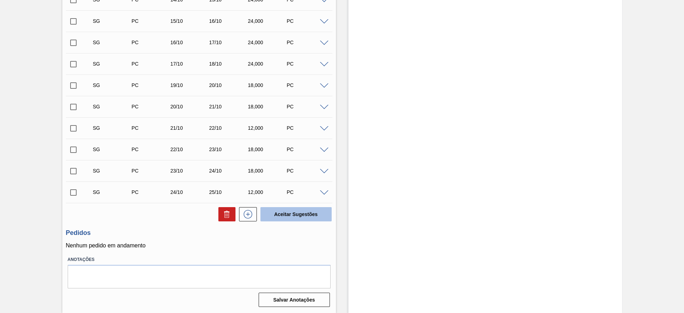
click at [310, 212] on button "Aceitar Sugestões" at bounding box center [295, 214] width 71 height 14
checkbox input "false"
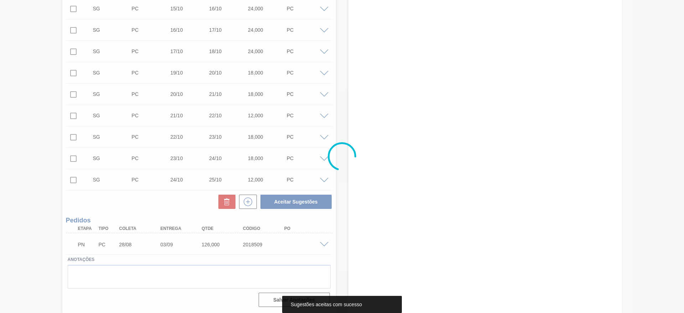
scroll to position [435, 0]
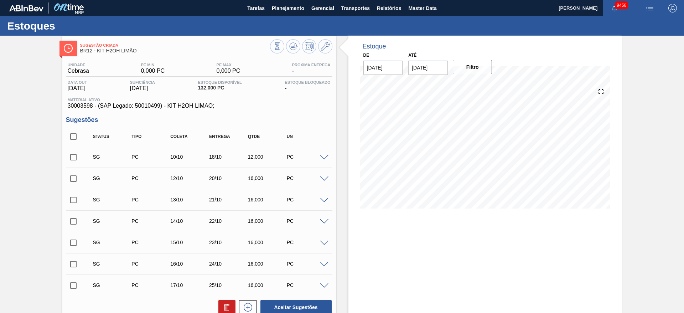
click at [325, 160] on div "SG PC 10/10 18/10 12,000 PC" at bounding box center [199, 157] width 266 height 18
click at [322, 154] on div at bounding box center [325, 156] width 14 height 5
click at [316, 154] on div "PC" at bounding box center [306, 157] width 43 height 6
click at [322, 153] on div "SG PC 10/10 18/10 12,000 PC" at bounding box center [199, 157] width 266 height 18
click at [323, 156] on span at bounding box center [324, 157] width 9 height 5
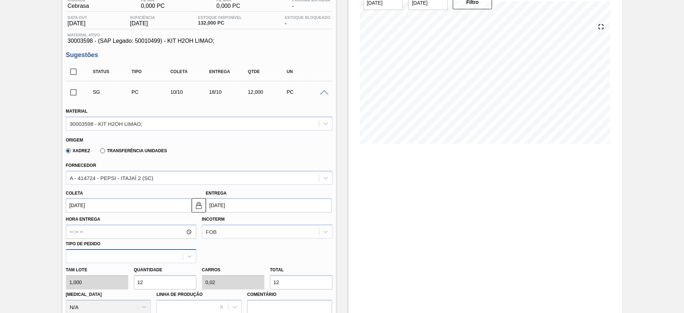
scroll to position [107, 0]
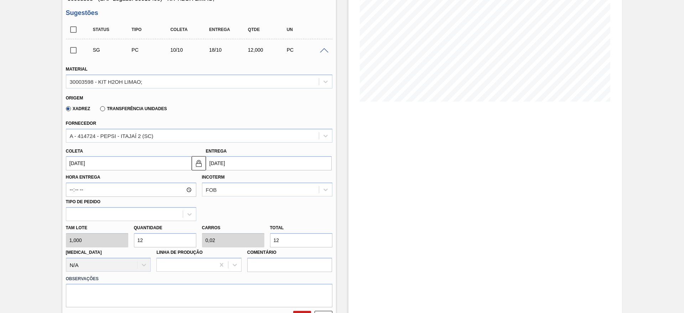
click at [155, 243] on input "12" at bounding box center [165, 240] width 62 height 14
type input "1"
type input "0,002"
type input "1"
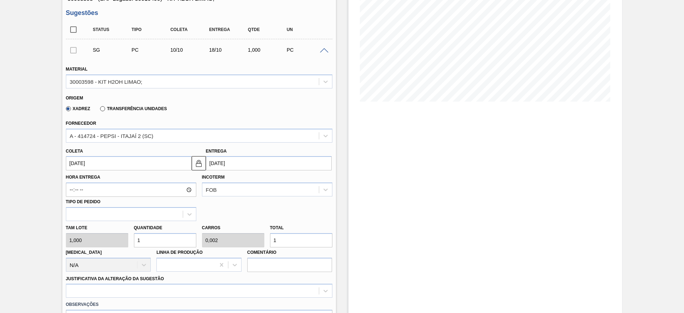
type input "15"
type input "0,025"
type input "15"
type input "150"
type input "0,25"
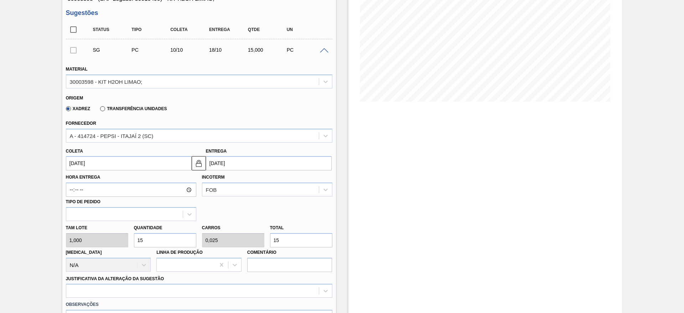
type input "150"
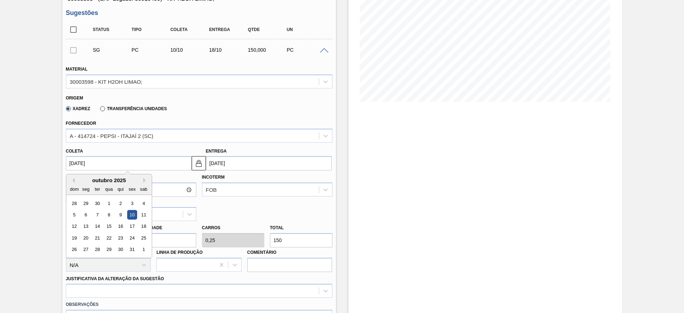
click at [76, 160] on input "[DATE]" at bounding box center [129, 163] width 126 height 14
click at [72, 181] on button "Previous Month" at bounding box center [72, 180] width 5 height 5
click at [72, 179] on button "Previous Month" at bounding box center [72, 180] width 5 height 5
click at [122, 249] on div "28" at bounding box center [120, 250] width 10 height 10
type input "[DATE]"
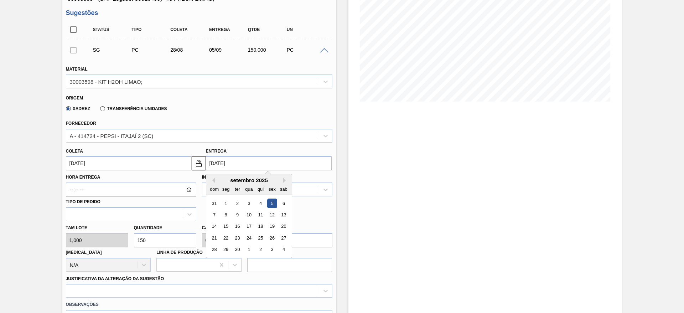
click at [215, 166] on input "[DATE]" at bounding box center [269, 163] width 126 height 14
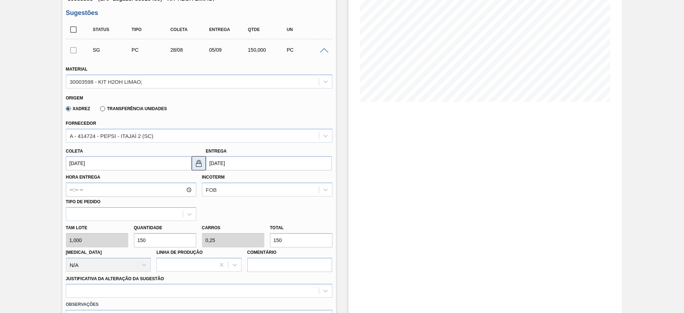
click at [200, 164] on img at bounding box center [198, 163] width 9 height 9
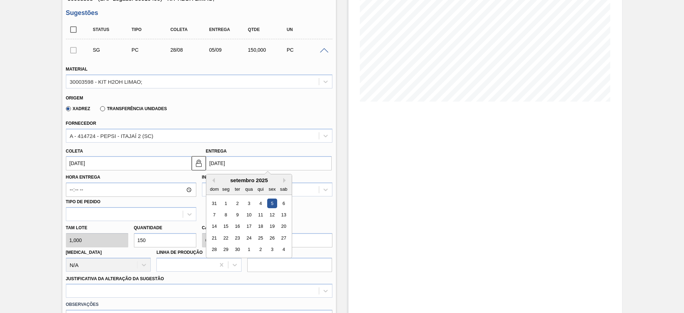
click at [219, 162] on input "05/09/2025" at bounding box center [269, 163] width 126 height 14
click at [250, 201] on div "3" at bounding box center [249, 203] width 10 height 10
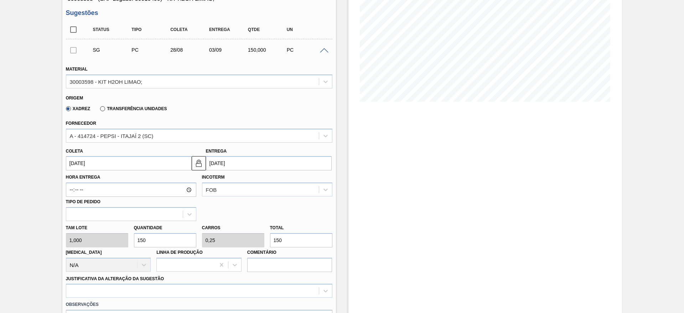
type input "03/09/2025"
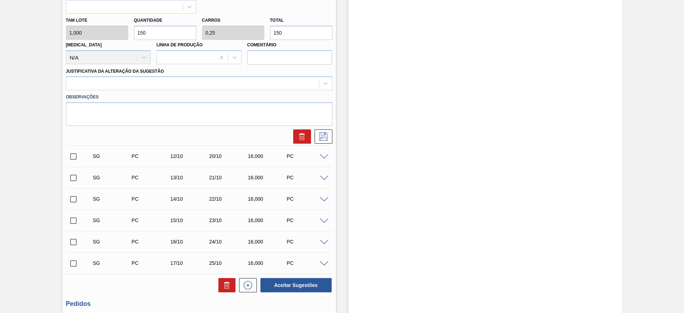
scroll to position [320, 0]
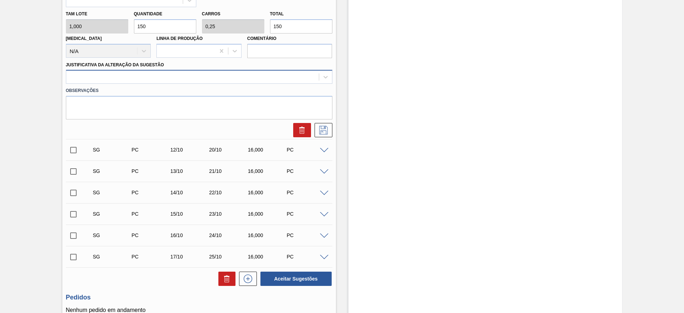
drag, startPoint x: 252, startPoint y: 85, endPoint x: 255, endPoint y: 78, distance: 6.9
click at [255, 78] on div at bounding box center [192, 77] width 252 height 10
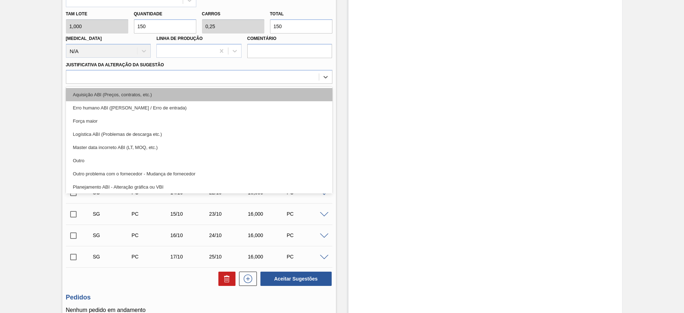
click at [262, 94] on div "Aquisição ABI (Preços, contratos, etc.)" at bounding box center [199, 94] width 266 height 13
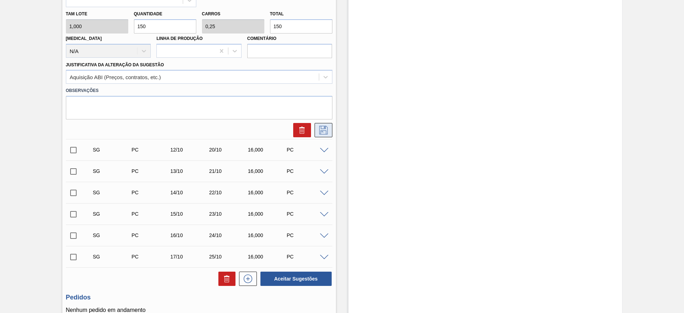
click at [324, 129] on icon at bounding box center [323, 130] width 9 height 9
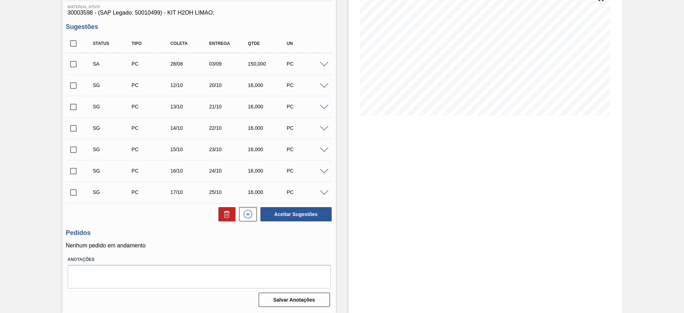
scroll to position [93, 0]
click at [76, 66] on input "checkbox" at bounding box center [73, 64] width 15 height 15
click at [289, 214] on button "Aceitar Sugestões" at bounding box center [295, 214] width 71 height 14
checkbox input "false"
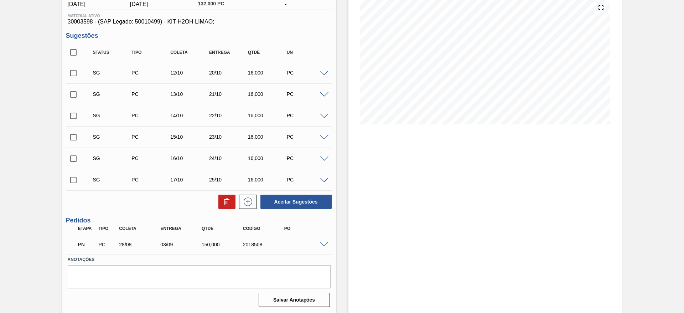
scroll to position [84, 0]
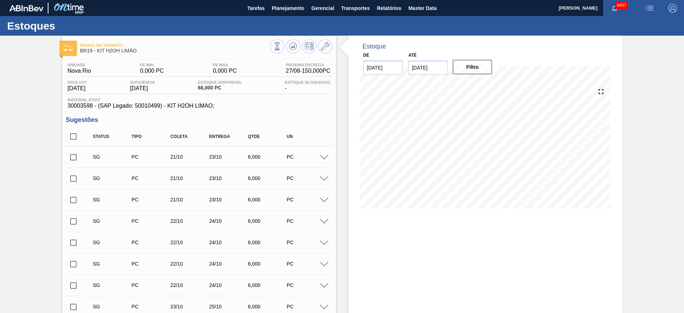
click at [323, 153] on div "SG PC 21/10 23/10 6,000 PC" at bounding box center [199, 157] width 266 height 18
click at [323, 156] on span at bounding box center [324, 157] width 9 height 5
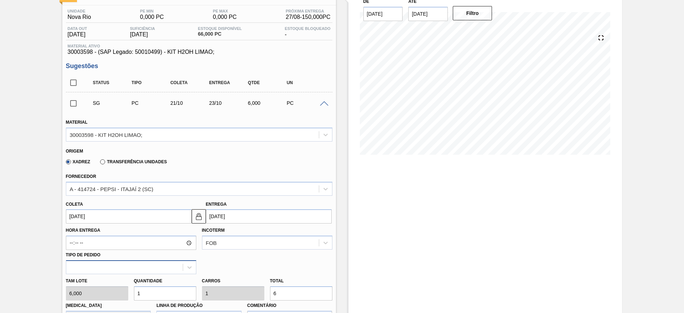
scroll to position [107, 0]
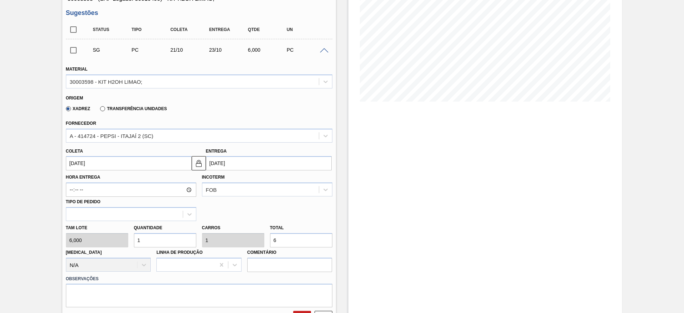
drag, startPoint x: 144, startPoint y: 238, endPoint x: 128, endPoint y: 238, distance: 16.4
click at [129, 238] on div "Tam lote 6,000 Quantidade 1 Carros 1 Total 6 Doca N/A Linha de Produção Comentá…" at bounding box center [199, 246] width 272 height 51
type input "15"
type input "90"
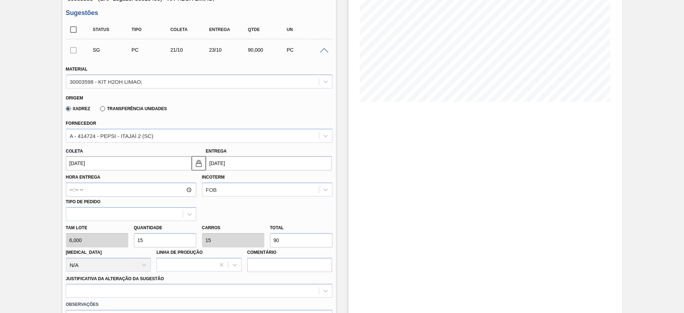
type input "15"
click at [88, 165] on input "21/10/2025" at bounding box center [129, 163] width 126 height 14
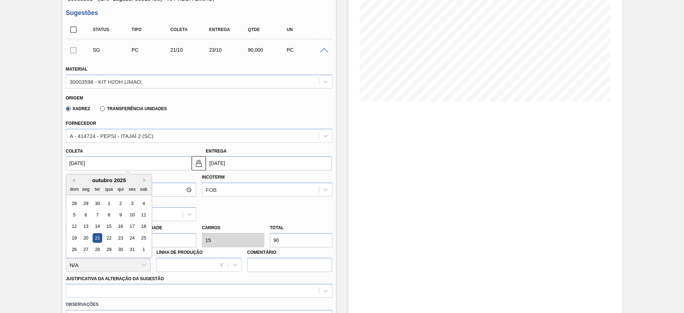
click at [71, 183] on div "dom seg ter qua qui sex sab" at bounding box center [108, 188] width 85 height 11
click at [73, 180] on button "Previous Month" at bounding box center [72, 180] width 5 height 5
drag, startPoint x: 123, startPoint y: 249, endPoint x: 124, endPoint y: 245, distance: 4.0
click at [122, 248] on div "28" at bounding box center [120, 250] width 10 height 10
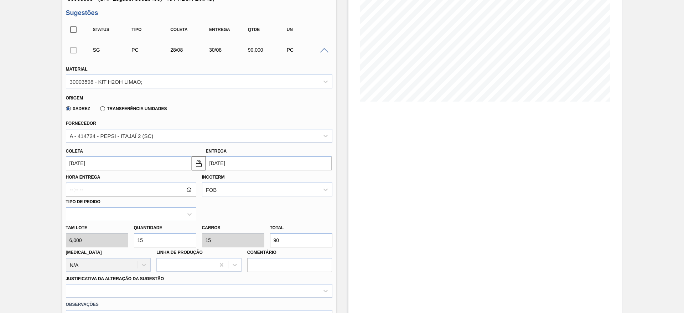
type input "[DATE]"
drag, startPoint x: 198, startPoint y: 161, endPoint x: 224, endPoint y: 163, distance: 26.5
click at [199, 161] on img at bounding box center [198, 163] width 9 height 9
click at [224, 163] on input "[DATE]" at bounding box center [269, 163] width 126 height 14
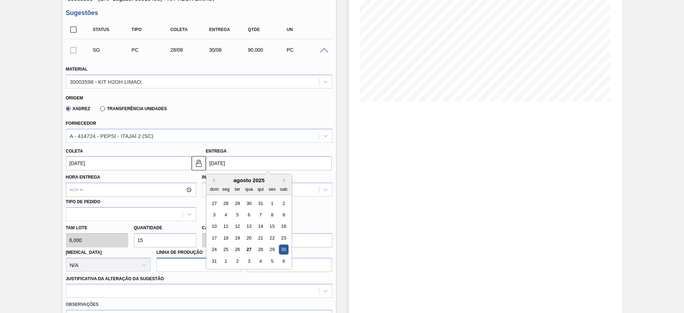
drag, startPoint x: 226, startPoint y: 261, endPoint x: 237, endPoint y: 270, distance: 14.4
click at [227, 262] on div "1" at bounding box center [226, 261] width 10 height 10
type input "[DATE]"
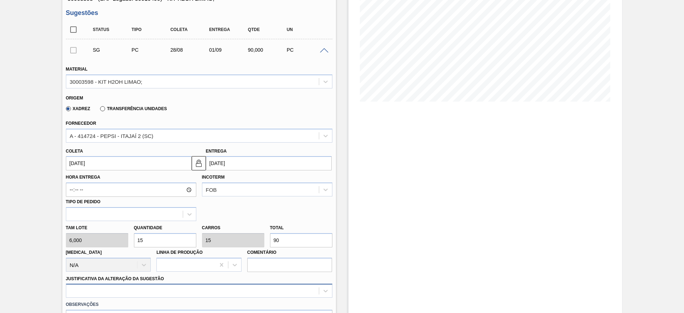
scroll to position [204, 0]
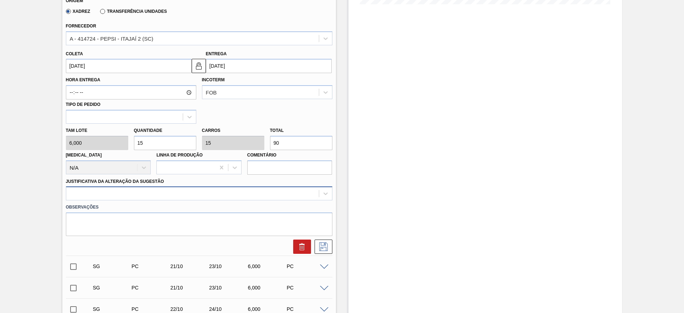
click at [250, 200] on div at bounding box center [199, 193] width 266 height 14
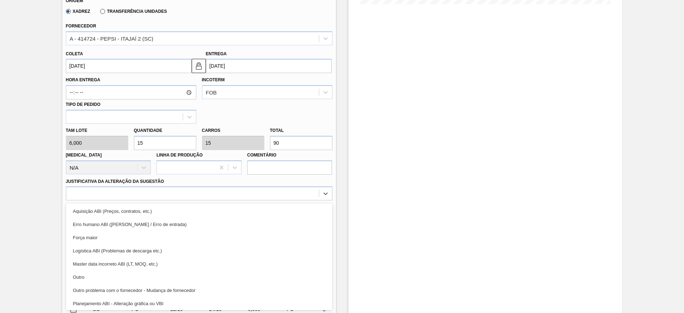
drag, startPoint x: 257, startPoint y: 209, endPoint x: 324, endPoint y: 247, distance: 77.6
click at [259, 215] on div "Aquisição ABI (Preços, contratos, etc.)" at bounding box center [199, 210] width 266 height 13
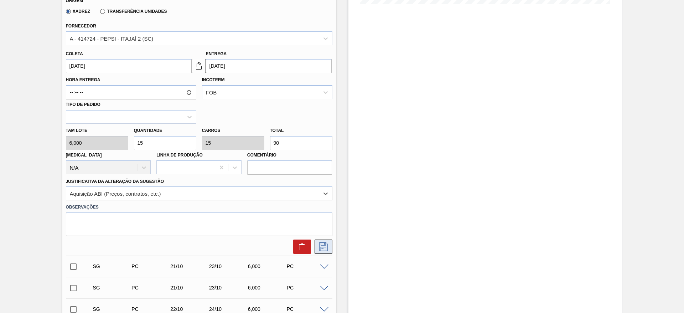
click at [325, 249] on icon at bounding box center [323, 246] width 9 height 9
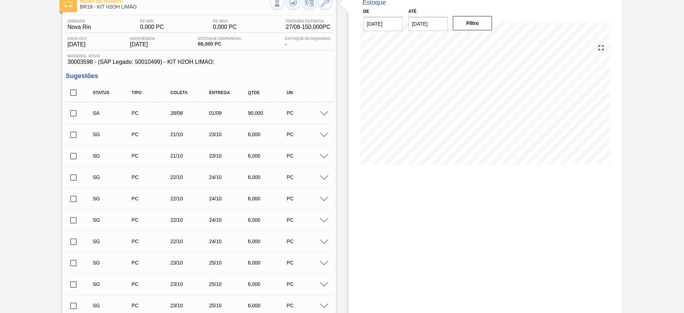
click at [75, 115] on input "checkbox" at bounding box center [73, 113] width 15 height 15
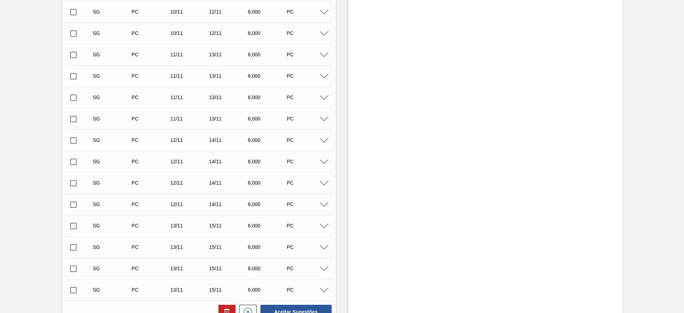
scroll to position [704, 0]
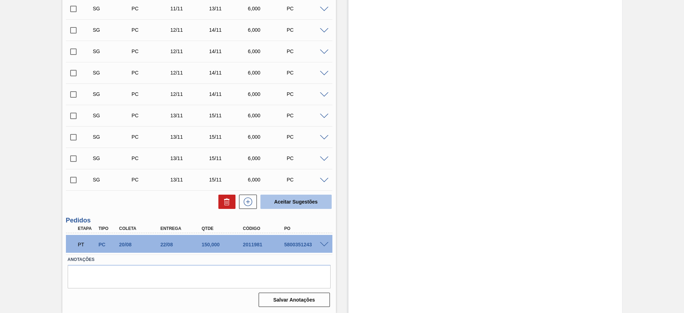
click at [281, 201] on button "Aceitar Sugestões" at bounding box center [295, 201] width 71 height 14
checkbox input "false"
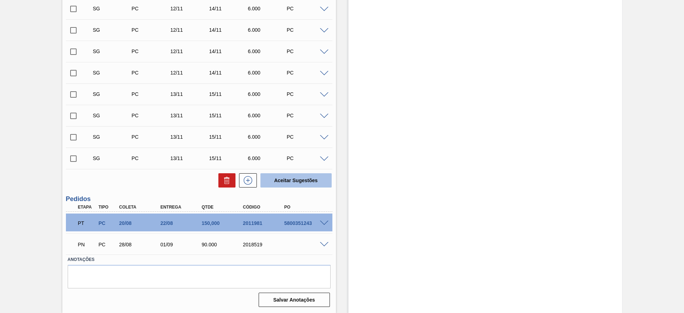
scroll to position [682, 0]
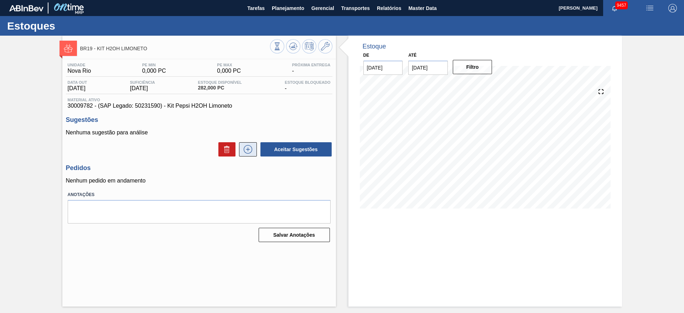
click at [244, 147] on icon at bounding box center [247, 149] width 11 height 9
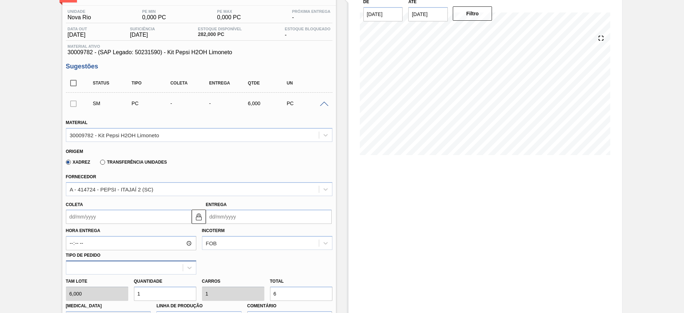
scroll to position [107, 0]
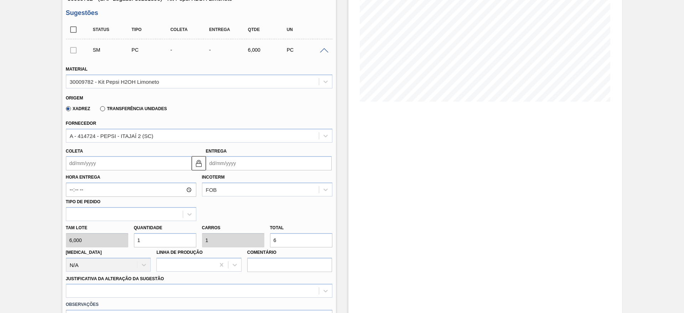
type input "2"
type input "12"
click at [99, 242] on div "Tam lote 6,000 Quantidade 2 Carros 2 Total 12 [MEDICAL_DATA] N/A Linha de Produ…" at bounding box center [199, 246] width 272 height 51
type input "5"
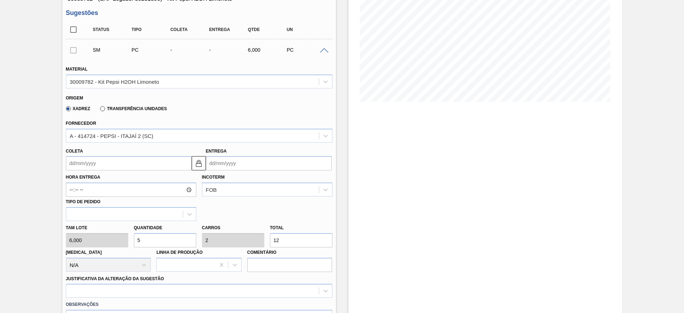
type input "5"
type input "30"
click at [108, 241] on div "Tam lote 6,000 Quantidade 5 Carros 5 Total 30 [MEDICAL_DATA] N/A Linha de Produ…" at bounding box center [199, 246] width 272 height 51
type input "2"
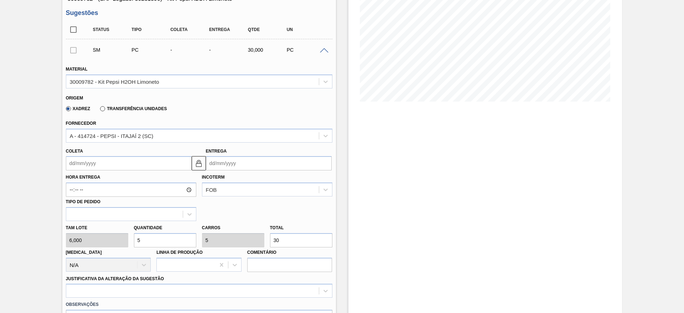
type input "12"
type input "25"
type input "150"
type input "25"
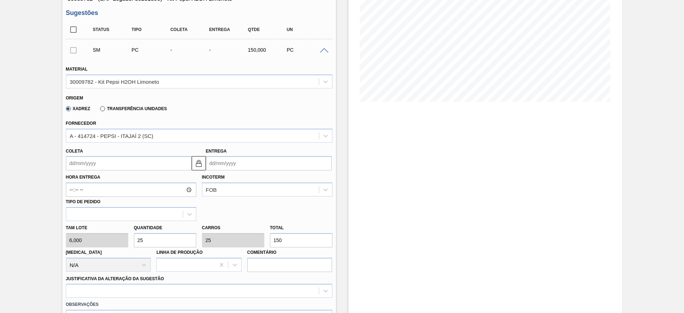
click at [93, 167] on input "Coleta" at bounding box center [129, 163] width 126 height 14
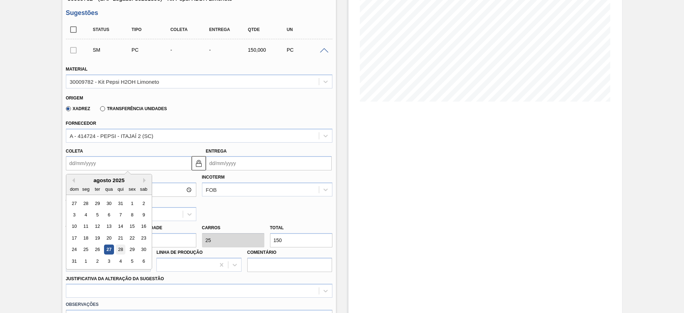
click at [121, 249] on div "28" at bounding box center [120, 250] width 10 height 10
type input "[DATE]"
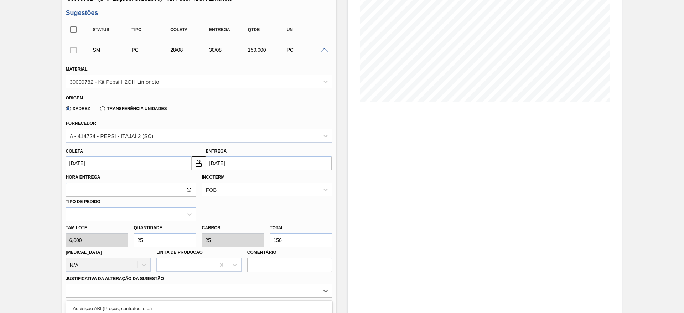
click at [249, 295] on div "option Outro problema com o fornecedor - Mudança de fornecedor focused, 7 of 18…" at bounding box center [199, 290] width 266 height 14
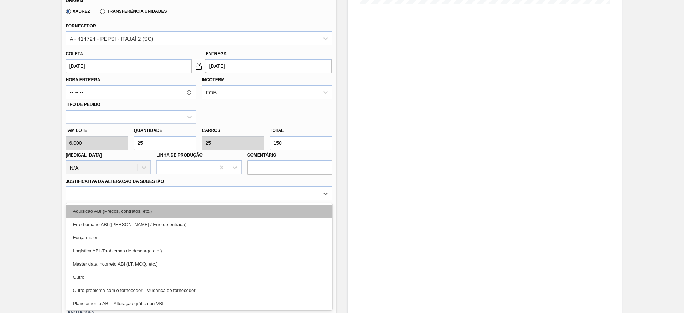
click at [265, 210] on div "Aquisição ABI (Preços, contratos, etc.)" at bounding box center [199, 210] width 266 height 13
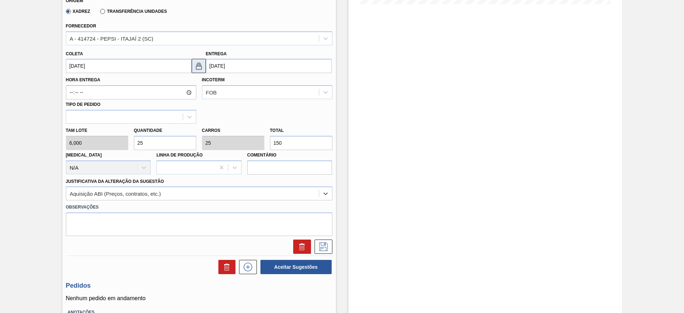
click at [199, 68] on img at bounding box center [198, 66] width 9 height 9
click at [227, 66] on input "[DATE]" at bounding box center [269, 66] width 126 height 14
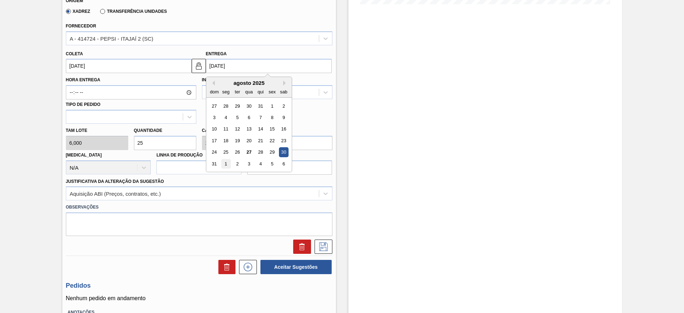
click at [224, 161] on div "1" at bounding box center [226, 164] width 10 height 10
type input "01/09/2025"
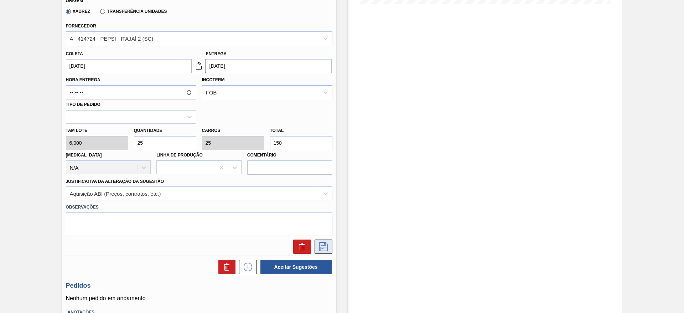
click at [328, 241] on button at bounding box center [323, 246] width 18 height 14
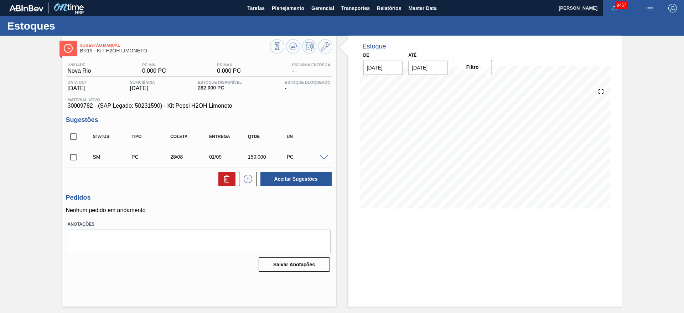
scroll to position [0, 0]
click at [75, 160] on input "checkbox" at bounding box center [73, 157] width 15 height 15
click at [290, 174] on button "Aceitar Sugestões" at bounding box center [295, 179] width 71 height 14
checkbox input "false"
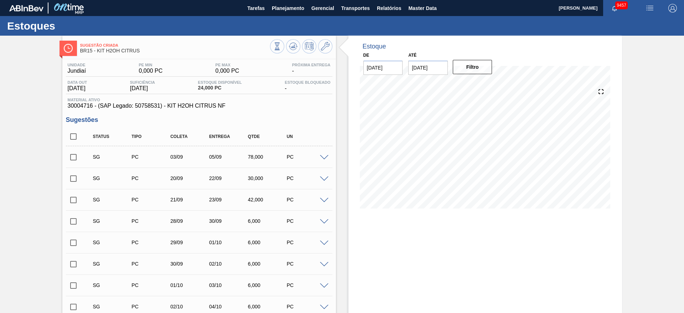
click at [320, 157] on span at bounding box center [324, 157] width 9 height 5
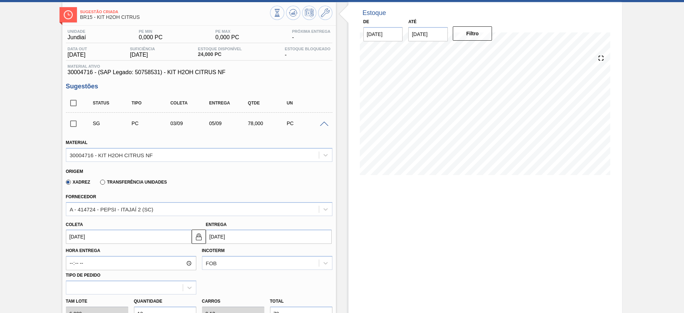
scroll to position [53, 0]
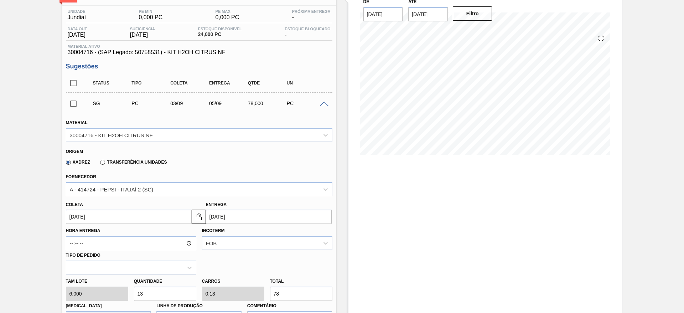
click at [153, 297] on input "13" at bounding box center [165, 293] width 62 height 14
type input "12"
type input "0,12"
type input "72"
type input "12"
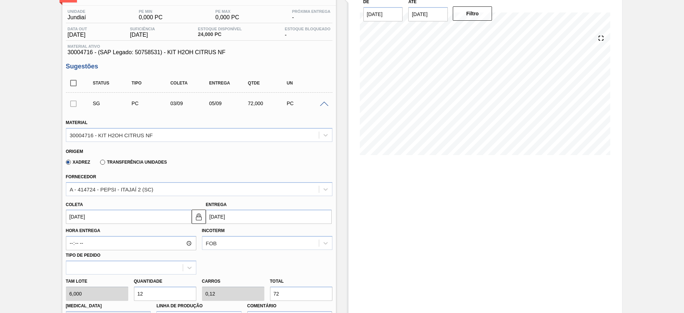
click at [81, 215] on input "[DATE]" at bounding box center [129, 216] width 126 height 14
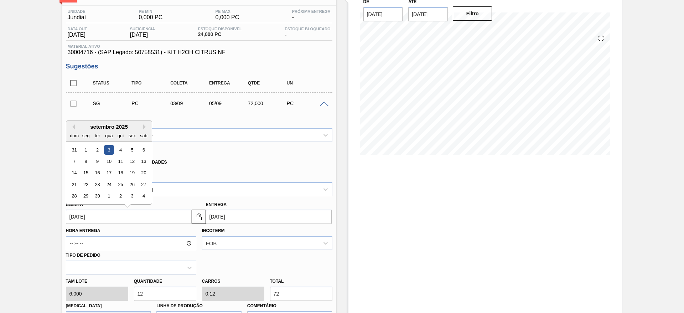
click at [221, 219] on input "05/09/2025" at bounding box center [269, 216] width 126 height 14
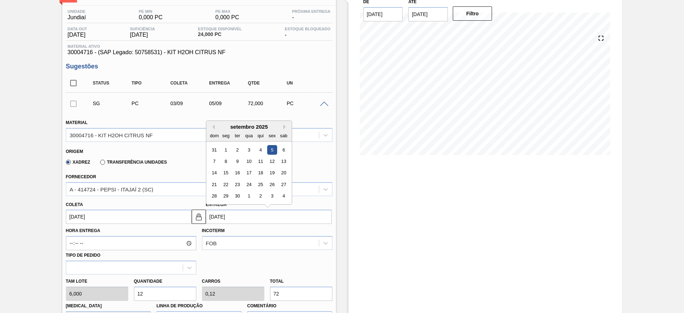
click at [74, 223] on input "[DATE]" at bounding box center [129, 216] width 126 height 14
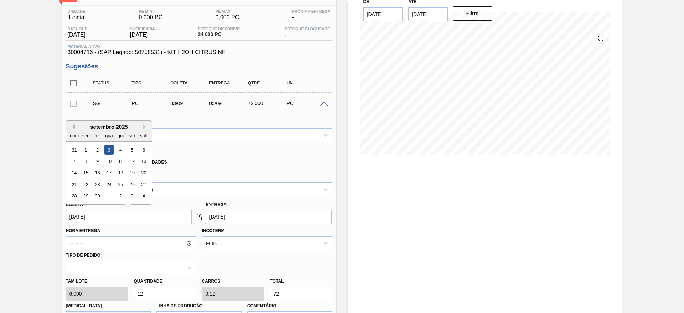
click at [70, 127] on button "Previous Month" at bounding box center [72, 126] width 5 height 5
click at [123, 193] on div "28" at bounding box center [120, 196] width 10 height 10
type input "28/08/2025"
type input "30/08/2025"
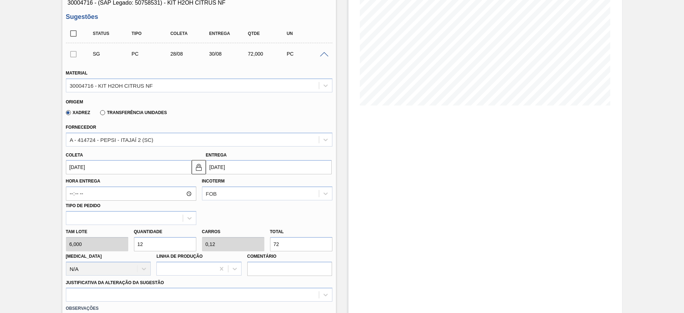
scroll to position [214, 0]
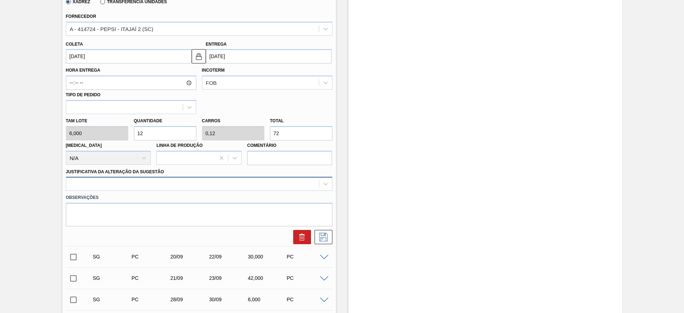
drag, startPoint x: 244, startPoint y: 193, endPoint x: 245, endPoint y: 181, distance: 12.9
click at [244, 193] on label "Observações" at bounding box center [199, 197] width 266 height 10
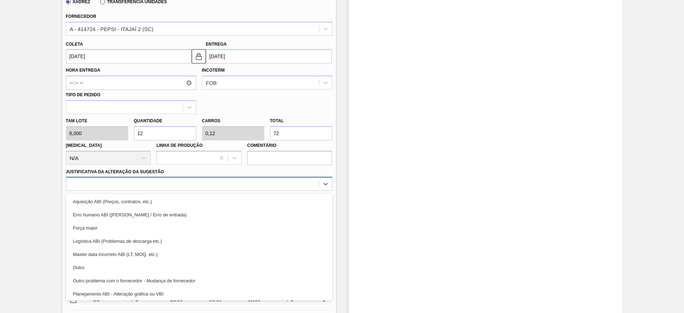
click at [245, 181] on div at bounding box center [192, 184] width 252 height 10
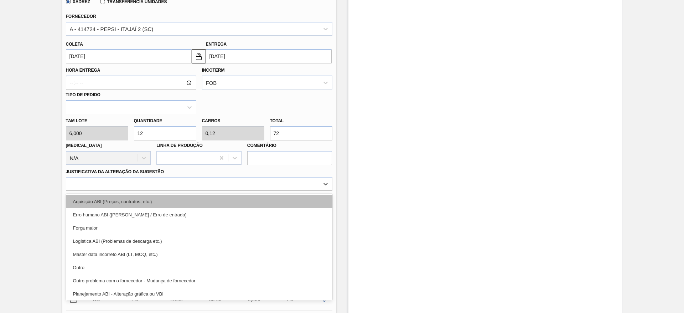
click at [238, 195] on div "Aquisição ABI (Preços, contratos, etc.)" at bounding box center [199, 201] width 266 height 13
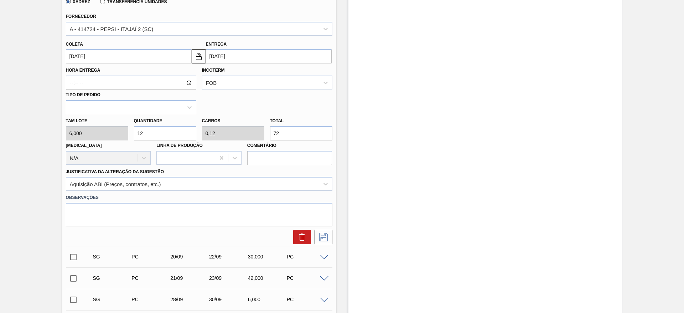
click at [325, 227] on div at bounding box center [199, 235] width 272 height 18
click at [325, 230] on button at bounding box center [323, 237] width 18 height 14
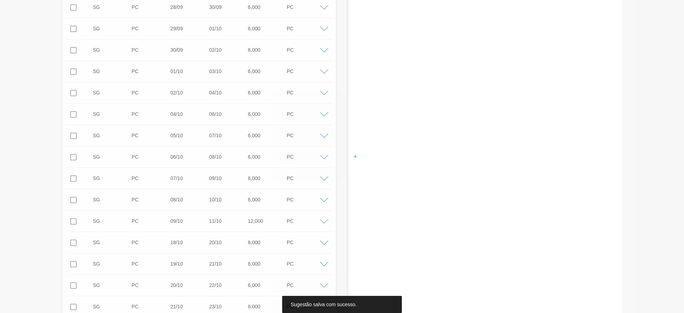
scroll to position [0, 0]
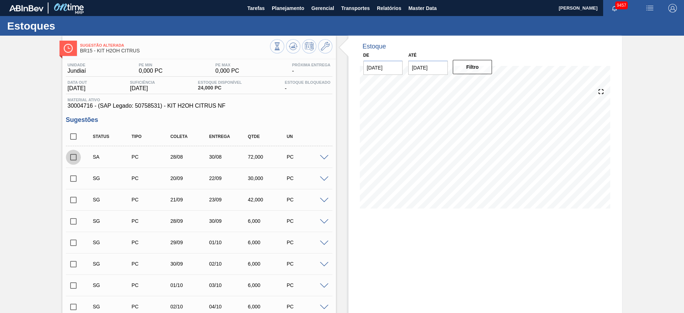
click at [78, 156] on input "checkbox" at bounding box center [73, 157] width 15 height 15
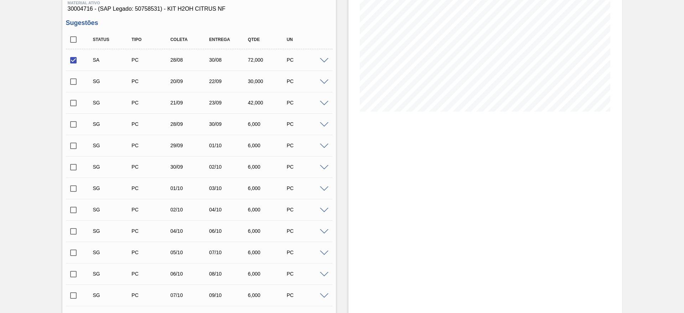
scroll to position [320, 0]
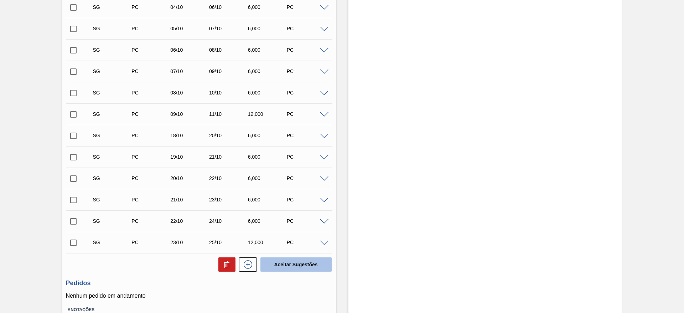
click at [296, 259] on button "Aceitar Sugestões" at bounding box center [295, 264] width 71 height 14
checkbox input "false"
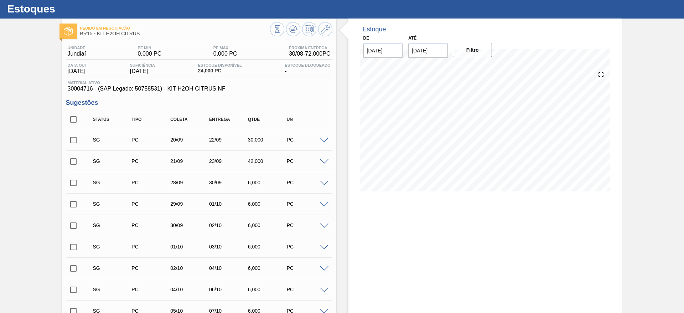
scroll to position [0, 0]
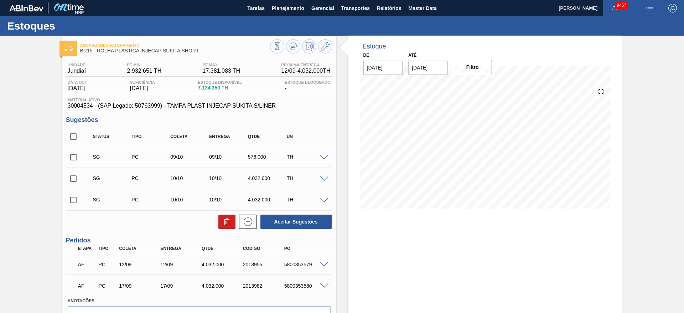
click at [76, 177] on input "checkbox" at bounding box center [73, 178] width 15 height 15
click at [286, 217] on button "Aceitar Sugestões" at bounding box center [295, 221] width 71 height 14
checkbox input "false"
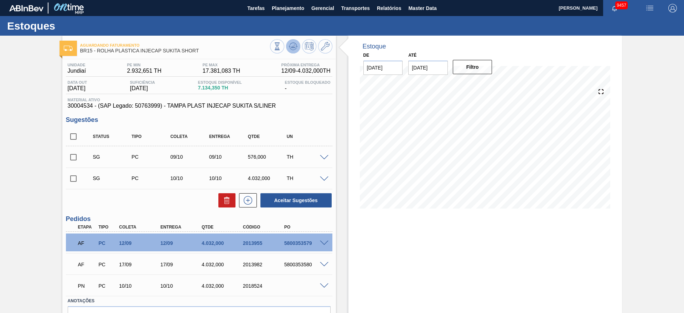
click at [295, 46] on icon at bounding box center [293, 46] width 9 height 9
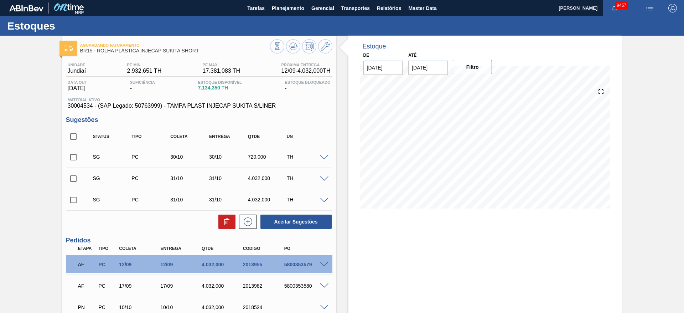
click at [115, 233] on div "Unidade Jundiaí PE MIN 2.932,651 TH PE MAX 17.381,083 TH Próxima Entrega 12/09 …" at bounding box center [198, 215] width 273 height 313
click at [74, 179] on input "checkbox" at bounding box center [73, 178] width 15 height 15
click at [297, 219] on button "Aceitar Sugestões" at bounding box center [295, 221] width 71 height 14
checkbox input "false"
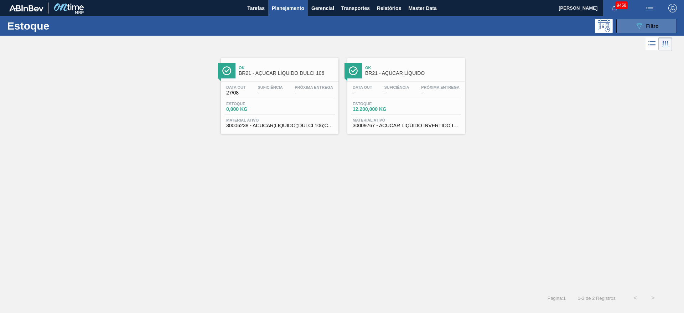
click at [636, 27] on icon "089F7B8B-B2A5-4AFE-B5C0-19BA573D28AC" at bounding box center [639, 26] width 9 height 9
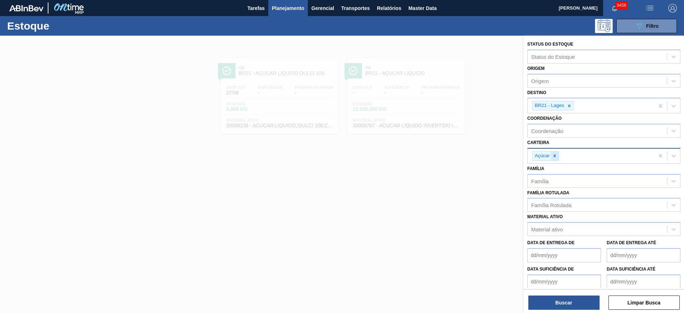
click at [555, 153] on icon at bounding box center [554, 155] width 5 height 5
type input "ad"
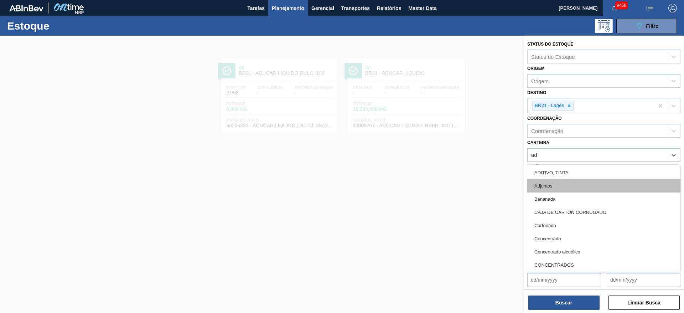
click at [560, 184] on div "Adjuntos" at bounding box center [603, 185] width 153 height 13
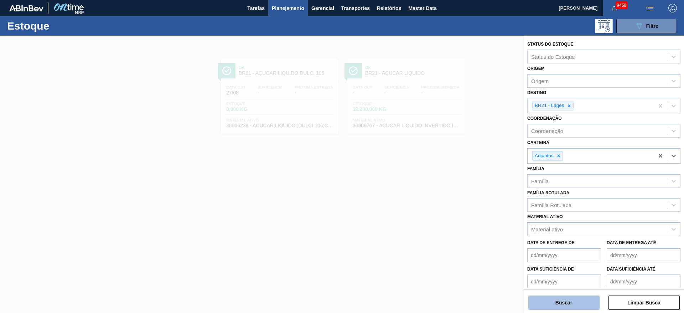
click at [559, 297] on button "Buscar" at bounding box center [563, 302] width 71 height 14
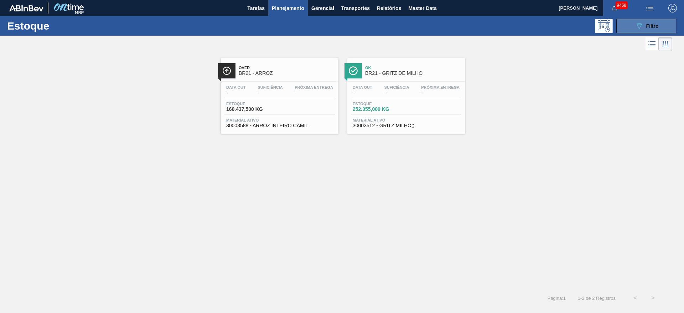
click at [631, 26] on button "089F7B8B-B2A5-4AFE-B5C0-19BA573D28AC Filtro" at bounding box center [646, 26] width 61 height 14
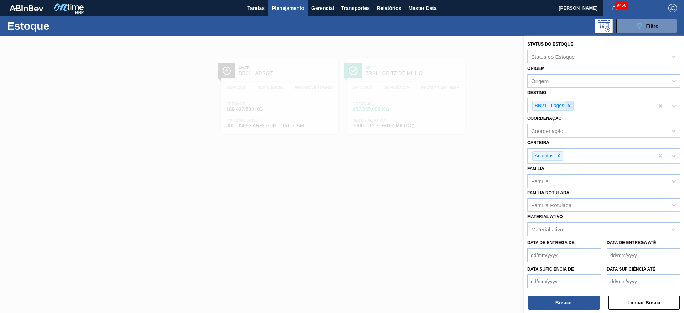
click at [566, 107] on div at bounding box center [569, 105] width 8 height 9
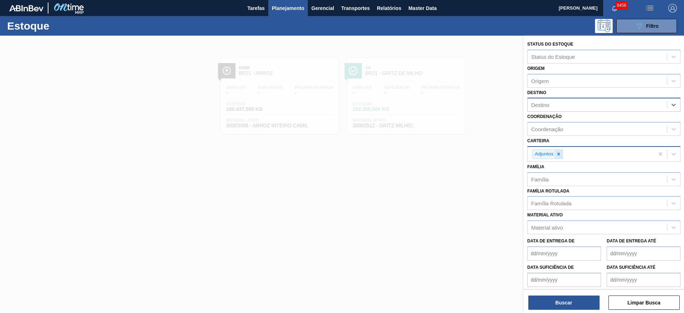
click at [561, 153] on div at bounding box center [558, 154] width 8 height 9
click at [550, 282] on de "Data suficiência de" at bounding box center [564, 278] width 74 height 14
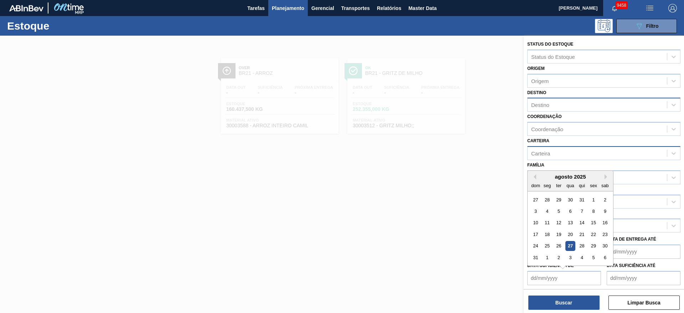
click at [539, 179] on div "dom seg ter qua qui sex sab" at bounding box center [569, 184] width 85 height 11
click at [581, 246] on div "28" at bounding box center [582, 246] width 10 height 10
type de "[DATE]"
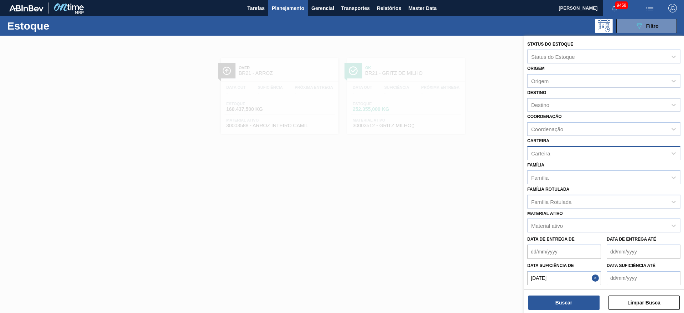
click at [628, 277] on até "Data suficiência até" at bounding box center [643, 278] width 74 height 14
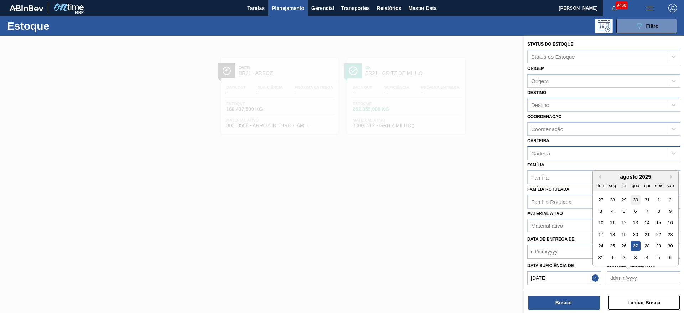
drag, startPoint x: 634, startPoint y: 182, endPoint x: 638, endPoint y: 197, distance: 16.1
click at [634, 182] on div "qua" at bounding box center [635, 186] width 10 height 10
click at [669, 177] on button "Next Month" at bounding box center [671, 176] width 5 height 5
click at [622, 223] on div "16" at bounding box center [624, 223] width 10 height 10
type até "[DATE]"
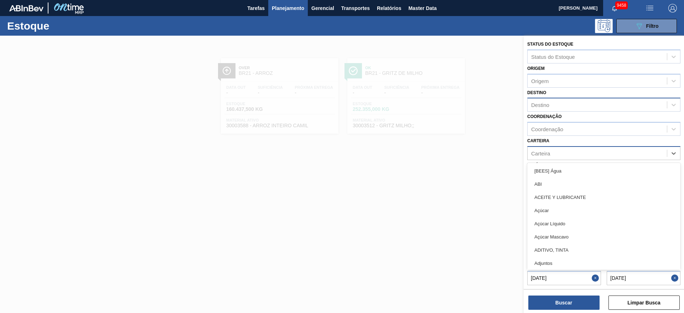
click at [552, 155] on div "Carteira" at bounding box center [596, 153] width 139 height 10
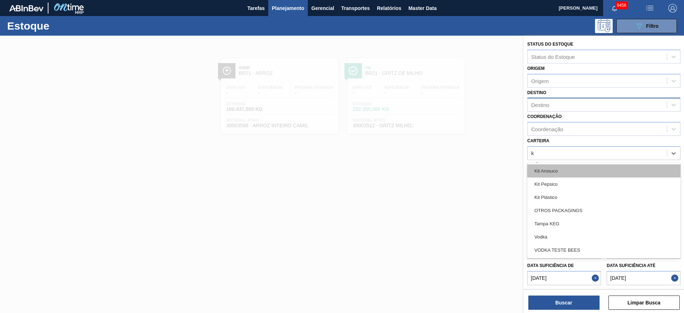
type input "ki"
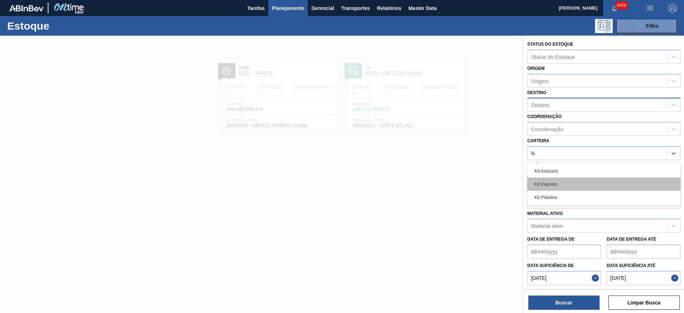
click at [580, 187] on div "Kit Pepsico" at bounding box center [603, 183] width 153 height 13
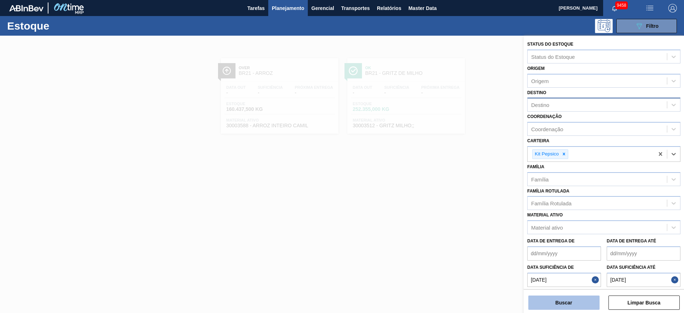
click at [558, 308] on button "Buscar" at bounding box center [563, 302] width 71 height 14
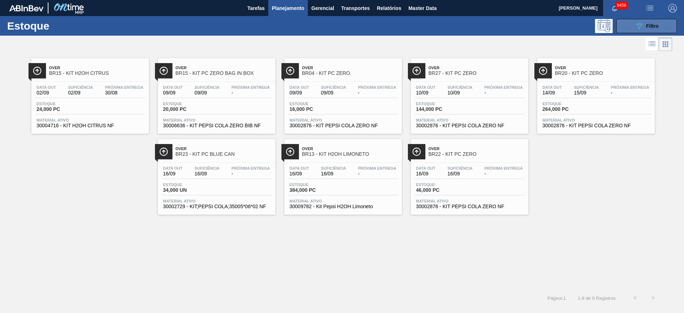
click at [631, 23] on button "089F7B8B-B2A5-4AFE-B5C0-19BA573D28AC Filtro" at bounding box center [646, 26] width 61 height 14
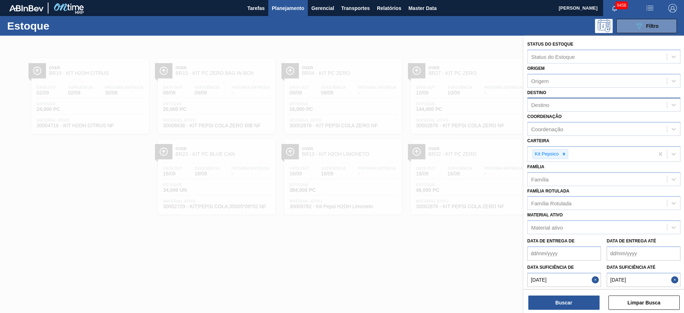
click at [596, 282] on button "Close" at bounding box center [595, 279] width 9 height 14
click at [674, 281] on button "Close" at bounding box center [675, 279] width 9 height 14
click at [291, 9] on span "Planejamento" at bounding box center [288, 8] width 32 height 9
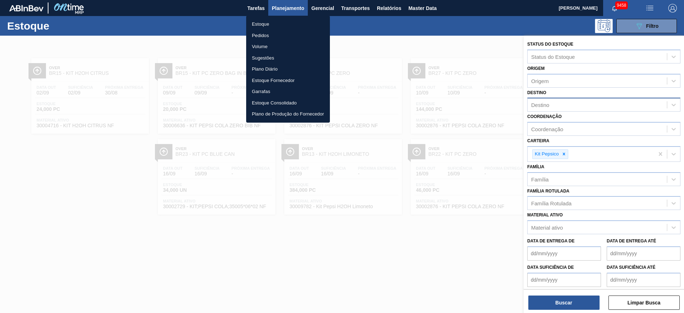
click at [276, 50] on li "Volume" at bounding box center [288, 46] width 84 height 11
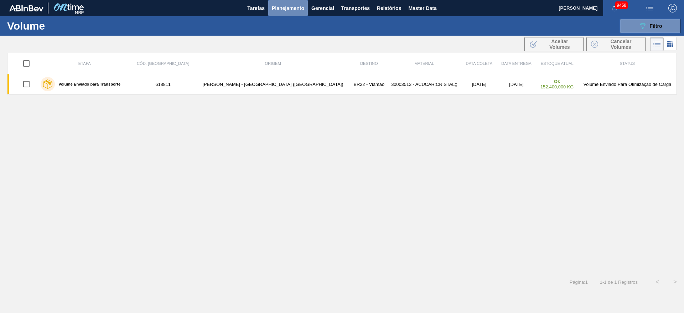
click at [285, 9] on span "Planejamento" at bounding box center [288, 8] width 32 height 9
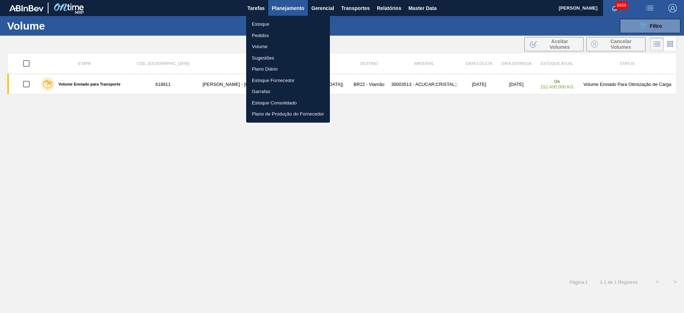
click at [276, 27] on li "Estoque" at bounding box center [288, 24] width 84 height 11
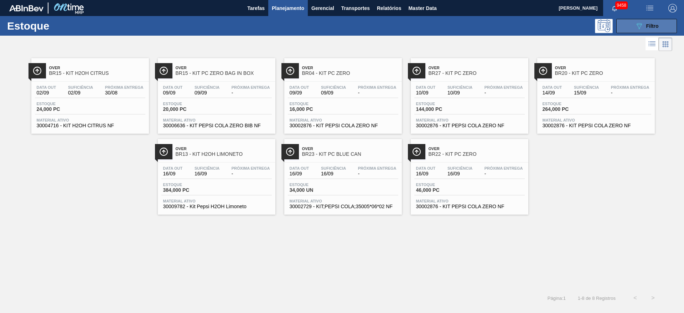
click at [636, 21] on button "089F7B8B-B2A5-4AFE-B5C0-19BA573D28AC Filtro" at bounding box center [646, 26] width 61 height 14
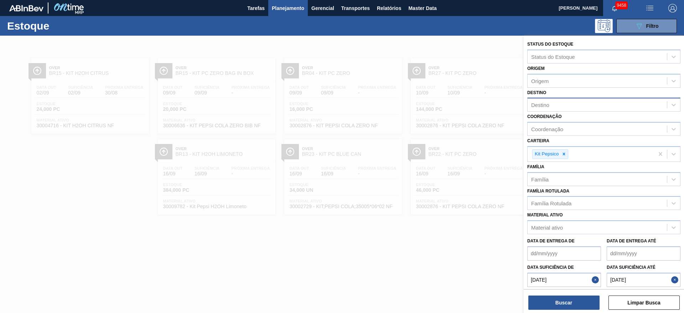
click at [567, 104] on div "Destino" at bounding box center [596, 105] width 139 height 10
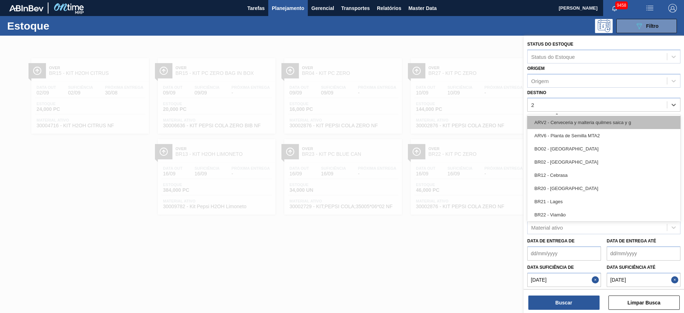
type input "22"
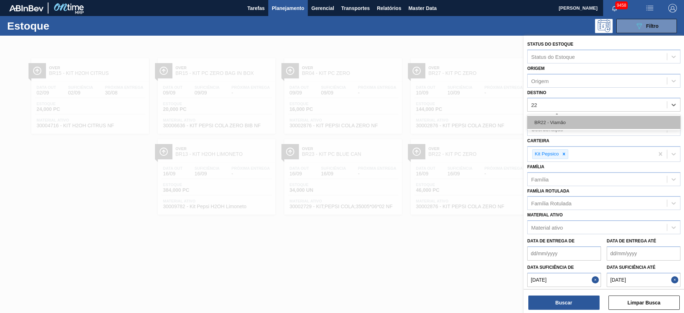
click at [565, 126] on div "BR22 - Viamão" at bounding box center [603, 122] width 153 height 13
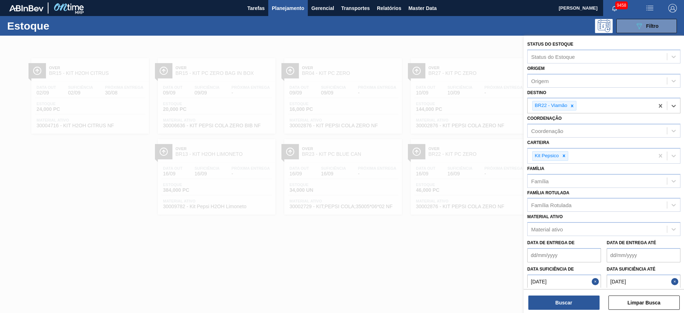
click at [594, 283] on button "Close" at bounding box center [595, 281] width 9 height 14
click at [676, 279] on button "Close" at bounding box center [675, 281] width 9 height 14
click at [567, 153] on div at bounding box center [564, 155] width 8 height 9
click at [567, 153] on div "Kit Pepsico" at bounding box center [590, 155] width 126 height 15
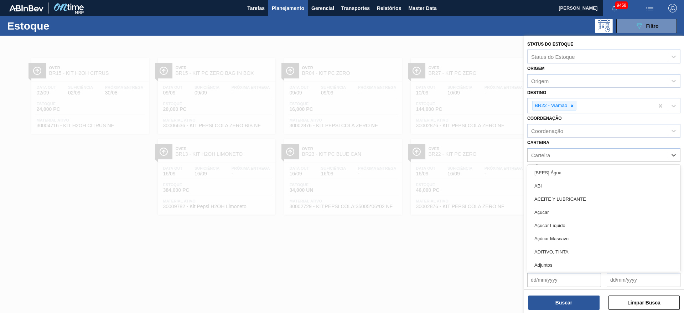
drag, startPoint x: 559, startPoint y: 208, endPoint x: 561, endPoint y: 218, distance: 10.1
click at [560, 209] on div "Açúcar" at bounding box center [603, 211] width 153 height 13
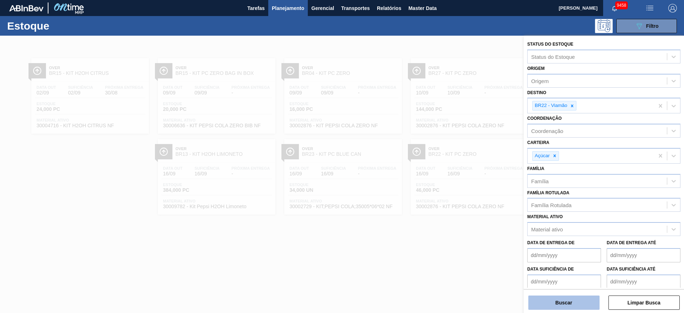
click at [570, 306] on button "Buscar" at bounding box center [563, 302] width 71 height 14
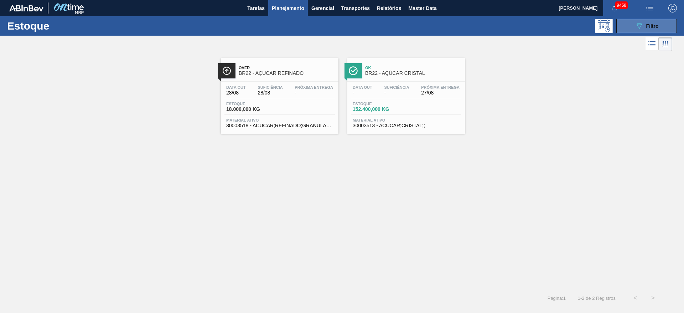
click at [626, 23] on button "089F7B8B-B2A5-4AFE-B5C0-19BA573D28AC Filtro" at bounding box center [646, 26] width 61 height 14
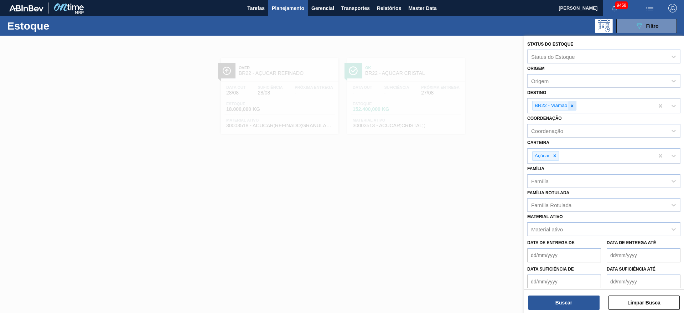
click at [570, 103] on div at bounding box center [572, 105] width 8 height 9
click at [570, 103] on div "Destino" at bounding box center [596, 105] width 139 height 10
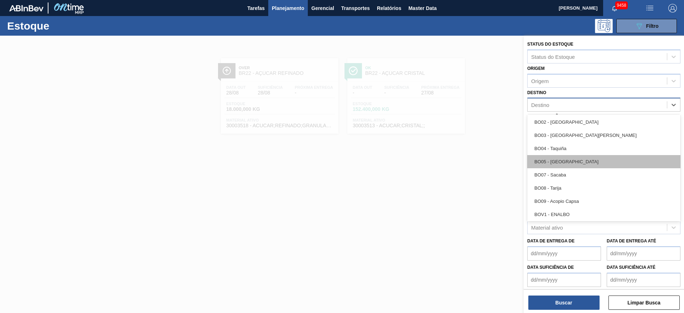
scroll to position [320, 0]
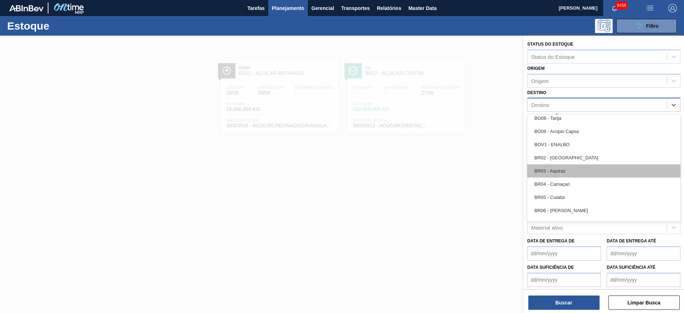
click at [560, 174] on div "BR03 - Aquiraz" at bounding box center [603, 170] width 153 height 13
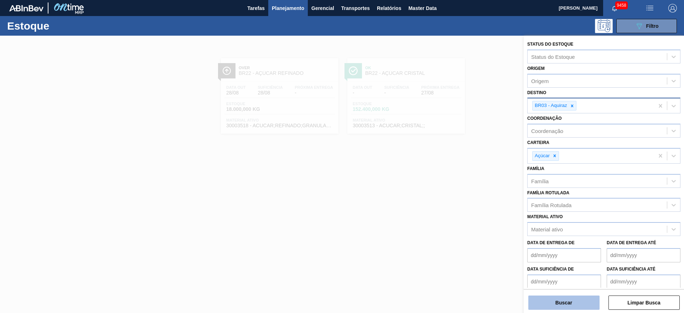
click at [549, 305] on button "Buscar" at bounding box center [563, 302] width 71 height 14
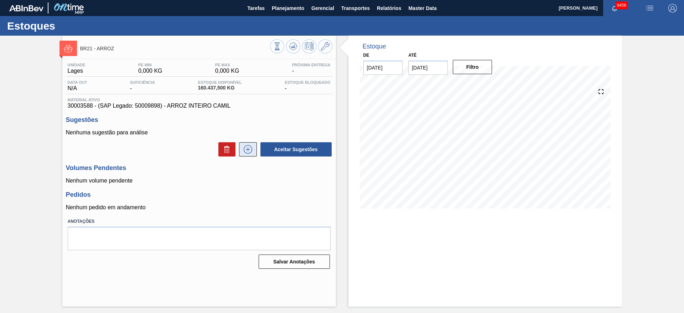
click at [240, 151] on button at bounding box center [248, 149] width 18 height 14
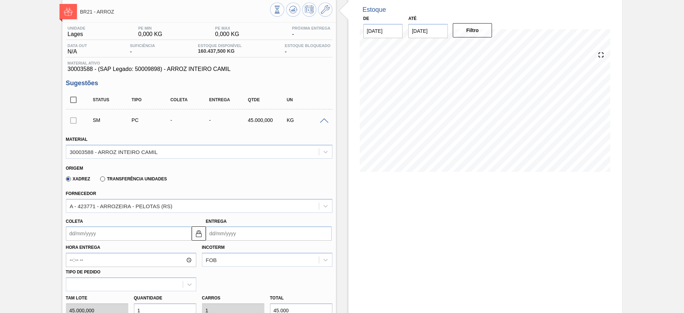
scroll to position [53, 0]
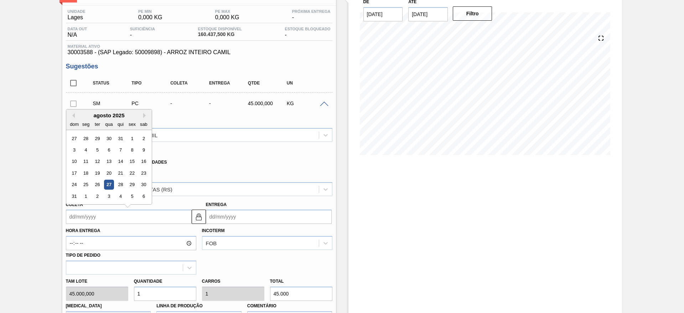
click at [85, 219] on input "Coleta" at bounding box center [129, 216] width 126 height 14
click at [120, 186] on div "28" at bounding box center [120, 185] width 10 height 10
type input "[DATE]"
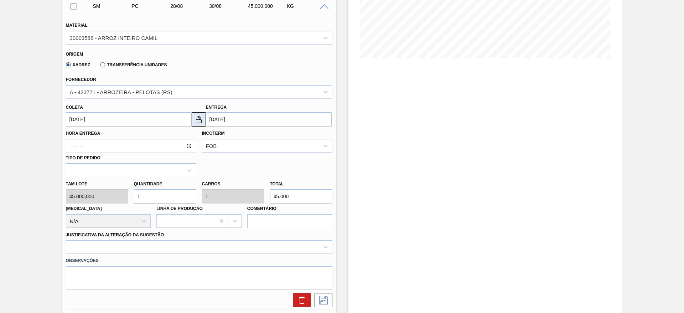
scroll to position [283, 0]
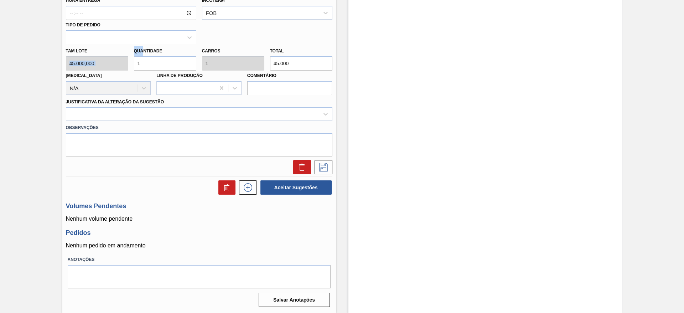
drag, startPoint x: 131, startPoint y: 54, endPoint x: 105, endPoint y: 56, distance: 26.1
click at [105, 55] on div "[PERSON_NAME] 45.000,000 Quantidade 1 Carros 1 Total 45.000 [MEDICAL_DATA] N/A …" at bounding box center [199, 69] width 272 height 51
click at [73, 64] on div "[PERSON_NAME] 45.000,000 Quantidade 1 Carros 1 Total 45.000 [MEDICAL_DATA] N/A …" at bounding box center [199, 69] width 272 height 51
type input "2"
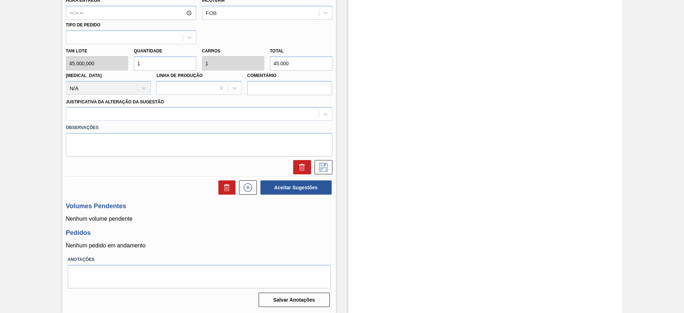
type input "90.000"
type input "2"
drag, startPoint x: 219, startPoint y: 126, endPoint x: 218, endPoint y: 109, distance: 17.9
click at [218, 126] on label "Observações" at bounding box center [199, 127] width 266 height 10
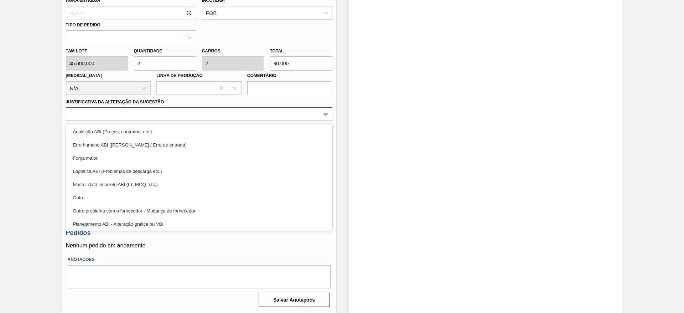
click at [218, 109] on div at bounding box center [192, 114] width 252 height 10
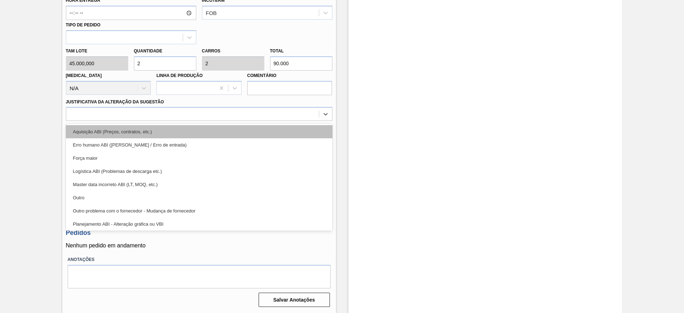
click at [219, 128] on div "Aquisição ABI (Preços, contratos, etc.)" at bounding box center [199, 131] width 266 height 13
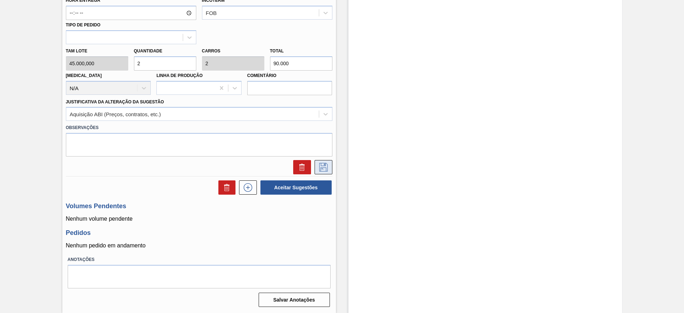
click at [324, 167] on icon at bounding box center [323, 167] width 11 height 9
click at [324, 166] on icon at bounding box center [323, 167] width 11 height 9
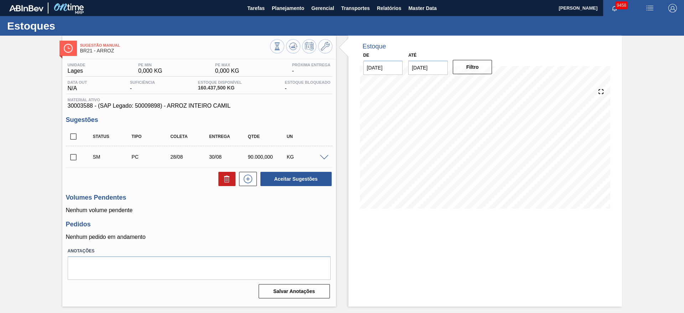
scroll to position [0, 0]
click at [75, 151] on input "checkbox" at bounding box center [73, 157] width 15 height 15
click at [286, 197] on h3 "Volumes Pendentes" at bounding box center [199, 197] width 266 height 7
click at [288, 180] on button "Aceitar Sugestões" at bounding box center [295, 179] width 71 height 14
checkbox input "false"
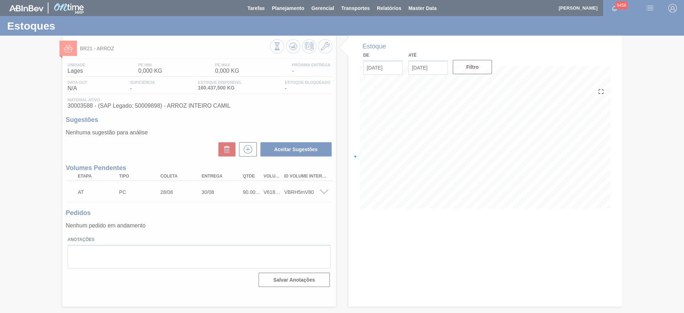
click at [352, 7] on div at bounding box center [342, 156] width 684 height 313
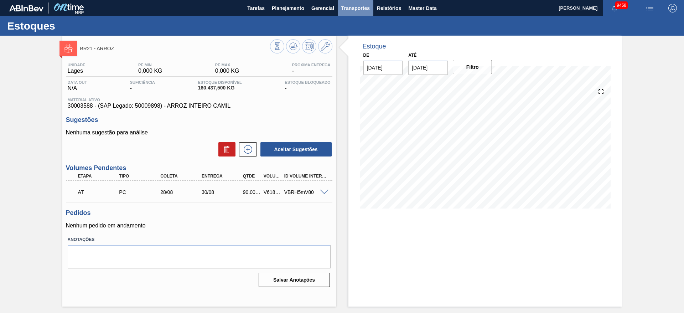
click at [355, 7] on span "Transportes" at bounding box center [355, 8] width 28 height 9
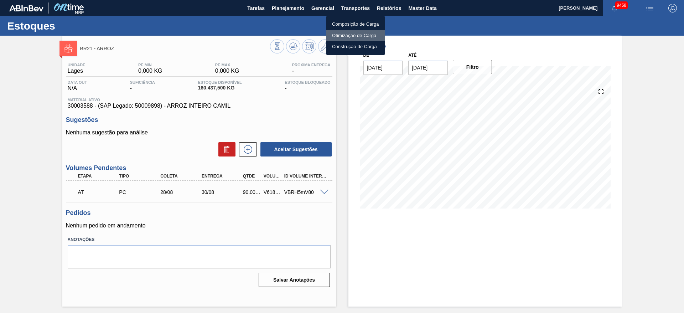
click at [346, 36] on li "Otimização de Carga" at bounding box center [355, 35] width 58 height 11
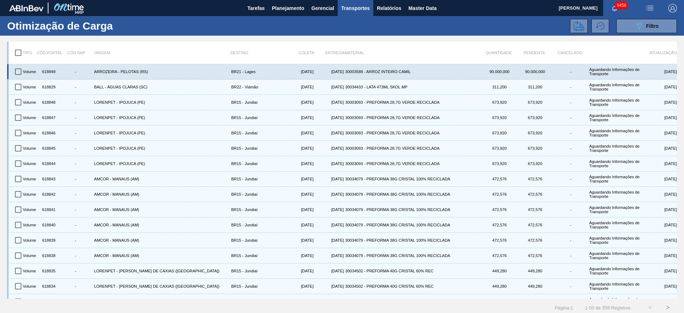
click at [15, 76] on input "checkbox" at bounding box center [18, 71] width 15 height 15
checkbox input "true"
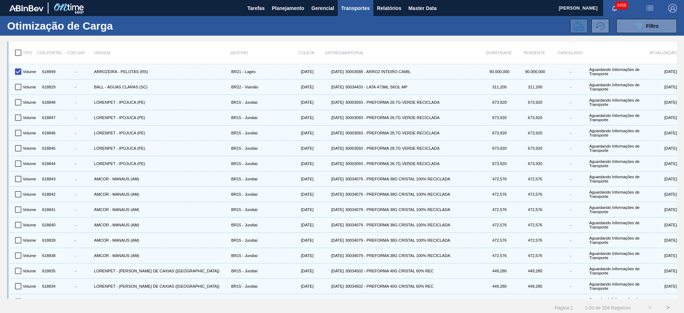
click at [585, 28] on button at bounding box center [579, 26] width 18 height 14
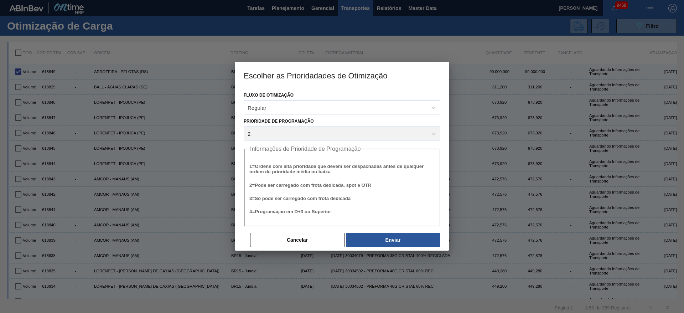
click at [374, 232] on div "Cancelar Enviar" at bounding box center [344, 240] width 191 height 16
click at [377, 238] on button "Enviar" at bounding box center [393, 240] width 94 height 14
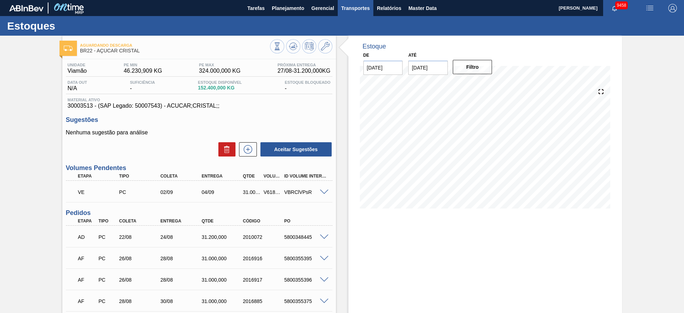
click at [346, 11] on span "Transportes" at bounding box center [355, 8] width 28 height 9
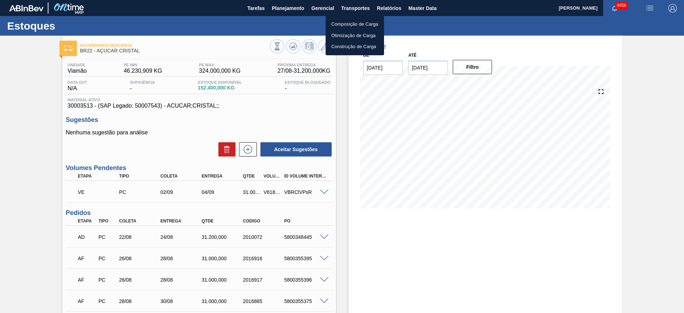
click at [390, 11] on div at bounding box center [342, 156] width 684 height 313
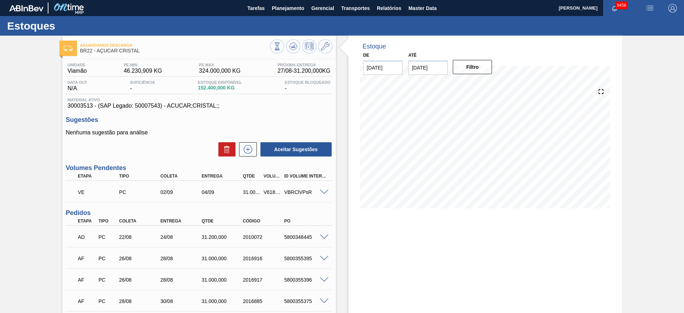
click at [390, 0] on body "Tarefas Planejamento Gerencial Transportes Relatórios Master Data [PERSON_NAME]…" at bounding box center [342, 0] width 684 height 0
click at [390, 10] on span "Relatórios" at bounding box center [389, 8] width 24 height 9
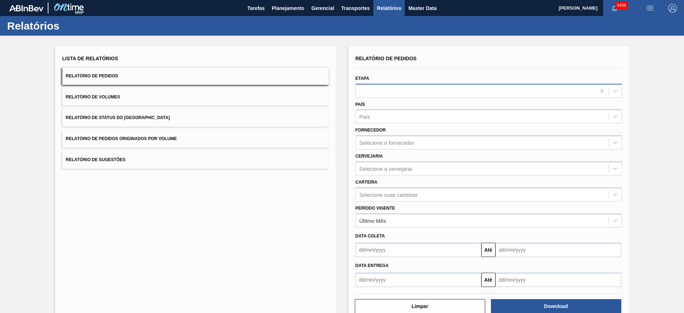
drag, startPoint x: 385, startPoint y: 79, endPoint x: 386, endPoint y: 86, distance: 7.3
click at [385, 80] on div "Etapa" at bounding box center [488, 85] width 266 height 24
click at [386, 88] on div at bounding box center [476, 90] width 240 height 10
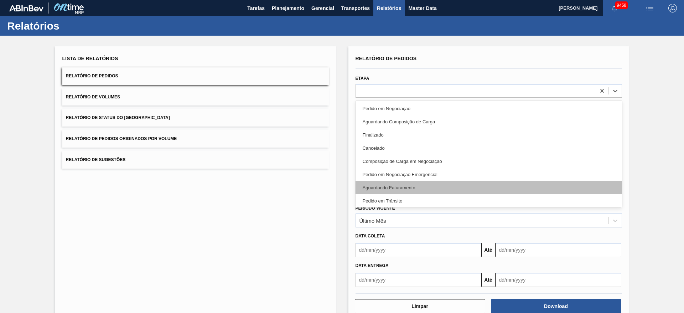
click at [397, 187] on div "Aguardando Faturamento" at bounding box center [488, 187] width 266 height 13
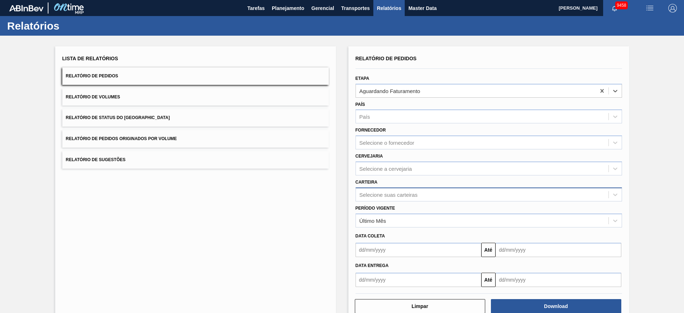
click at [390, 190] on div "Selecione suas carteiras" at bounding box center [482, 194] width 252 height 10
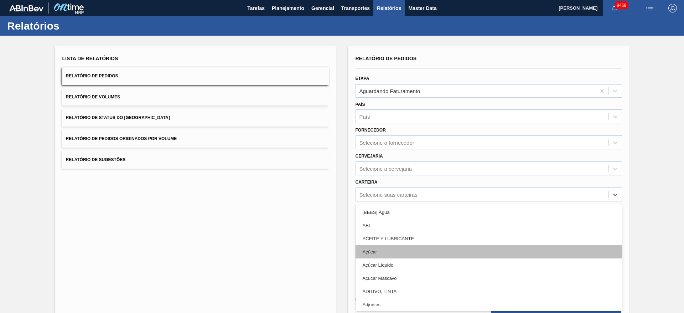
click at [396, 255] on div "Açúcar" at bounding box center [488, 251] width 266 height 13
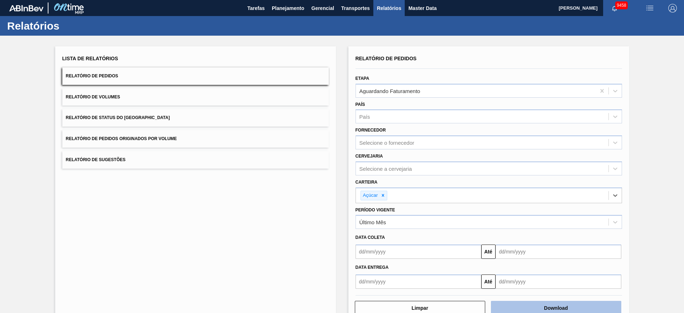
click at [555, 309] on button "Download" at bounding box center [556, 308] width 130 height 14
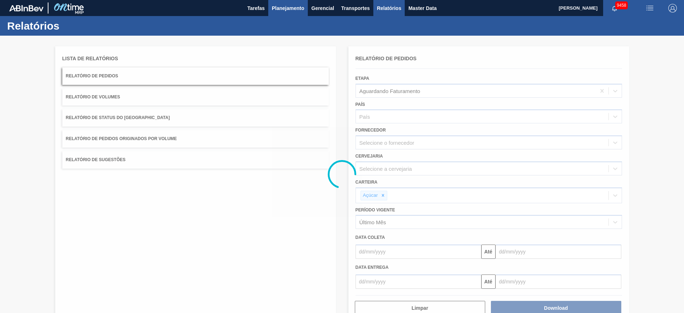
click at [300, 4] on span "Planejamento" at bounding box center [288, 8] width 32 height 9
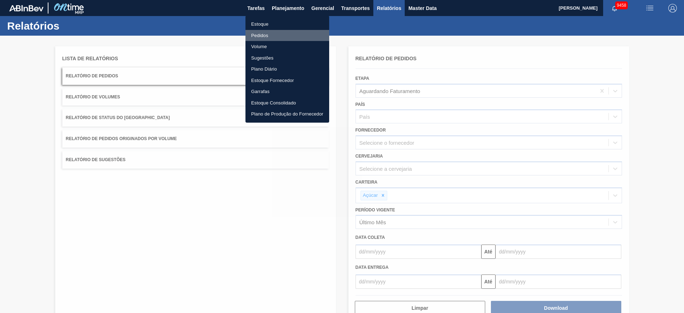
click at [273, 36] on li "Pedidos" at bounding box center [287, 35] width 84 height 11
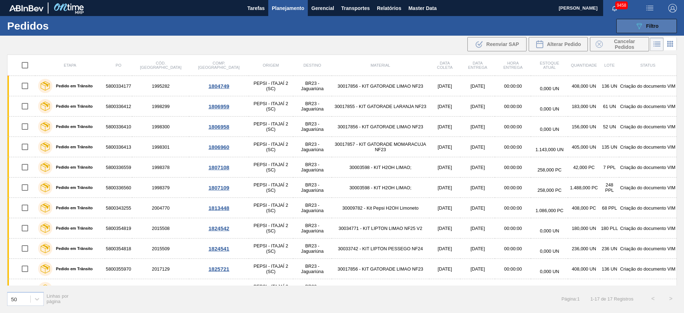
click at [627, 26] on button "089F7B8B-B2A5-4AFE-B5C0-19BA573D28AC Filtro" at bounding box center [646, 26] width 61 height 14
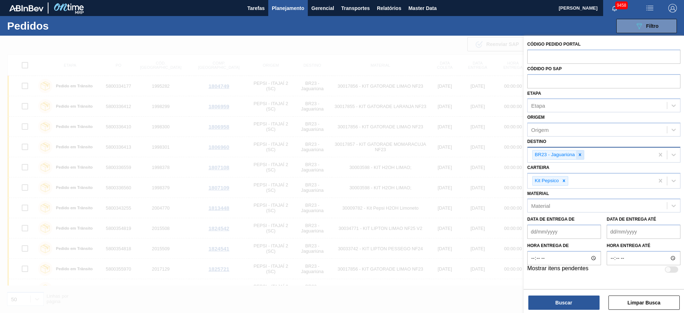
click at [581, 155] on icon at bounding box center [579, 154] width 5 height 5
click at [565, 182] on div at bounding box center [564, 178] width 8 height 9
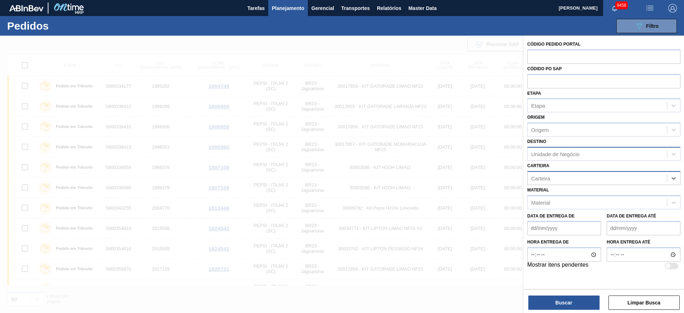
click at [564, 182] on div "Carteira" at bounding box center [596, 178] width 139 height 10
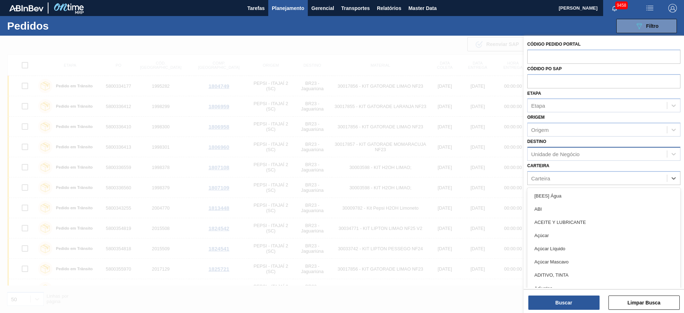
click at [552, 236] on div "Açúcar" at bounding box center [603, 235] width 153 height 13
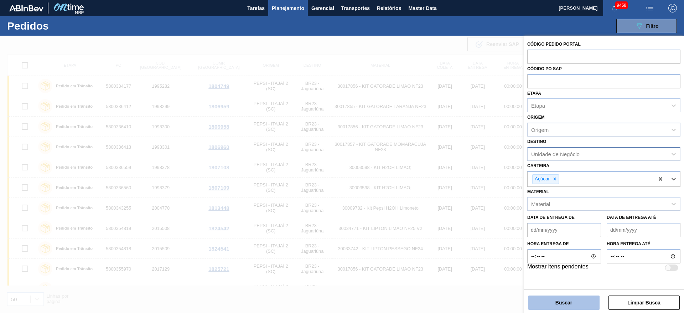
click at [547, 296] on button "Buscar" at bounding box center [563, 302] width 71 height 14
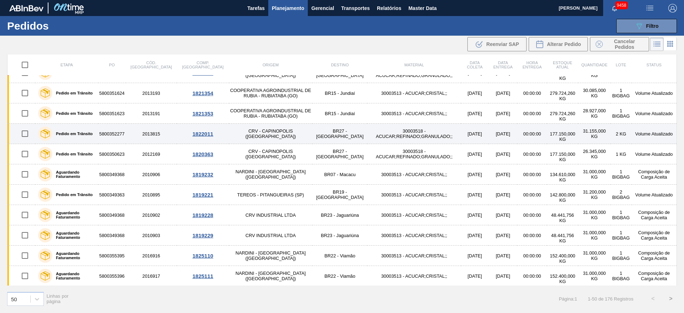
scroll to position [805, 0]
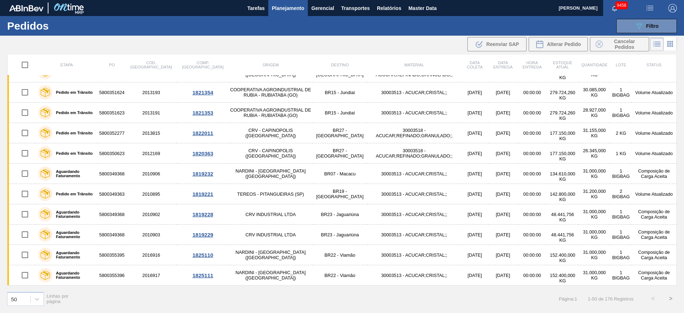
click at [673, 298] on button ">" at bounding box center [671, 298] width 18 height 18
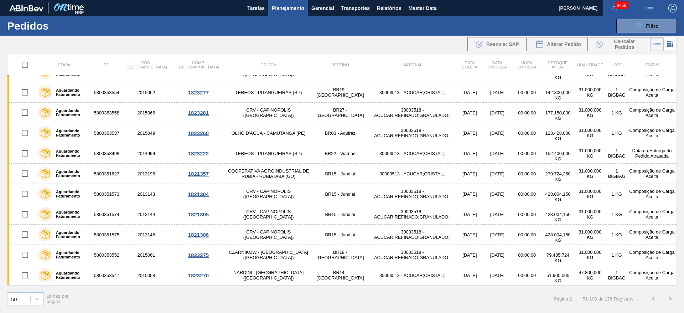
click at [669, 295] on button ">" at bounding box center [671, 298] width 18 height 18
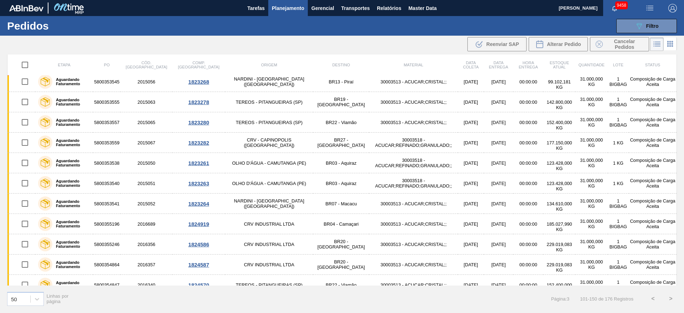
scroll to position [0, 0]
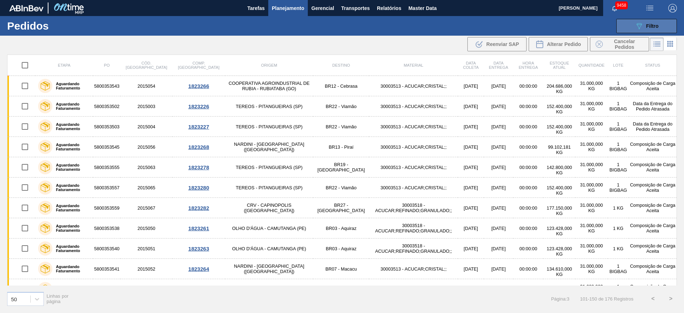
click at [635, 19] on button "089F7B8B-B2A5-4AFE-B5C0-19BA573D28AC Filtro" at bounding box center [646, 26] width 61 height 14
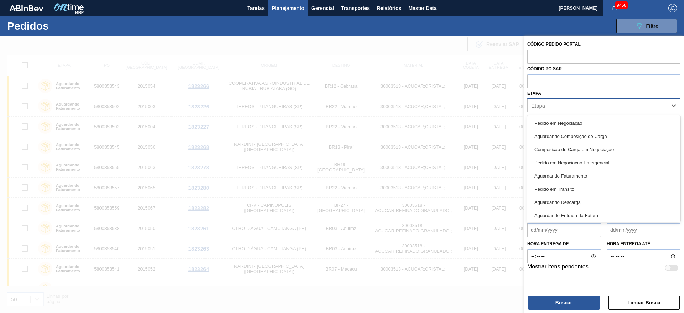
click at [563, 107] on div "Etapa" at bounding box center [596, 105] width 139 height 10
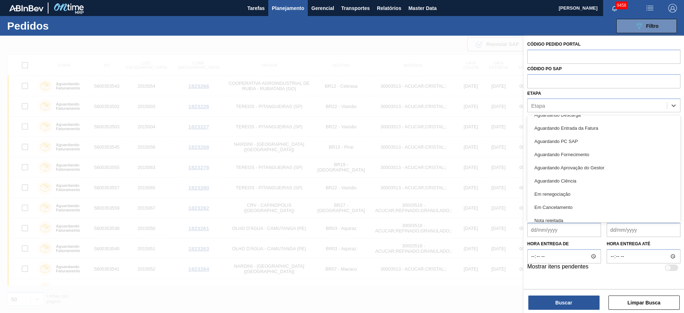
scroll to position [94, 0]
click at [579, 133] on div "Aguardando PC SAP" at bounding box center [603, 134] width 153 height 13
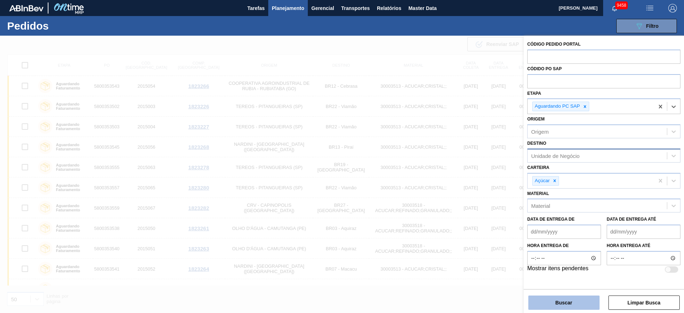
click at [560, 304] on button "Buscar" at bounding box center [563, 302] width 71 height 14
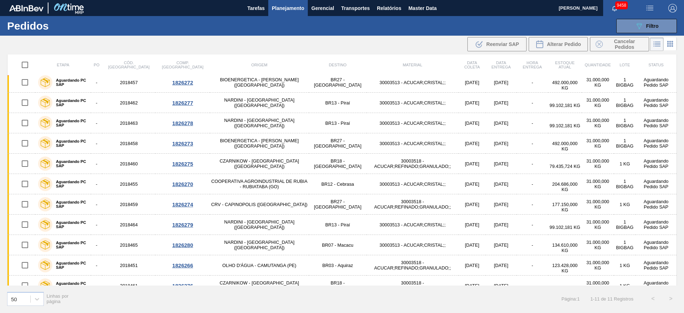
scroll to position [0, 0]
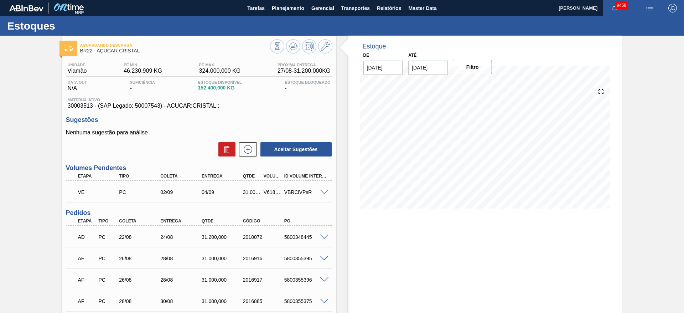
click at [263, 190] on div "V618811" at bounding box center [272, 192] width 21 height 6
copy div "V618811"
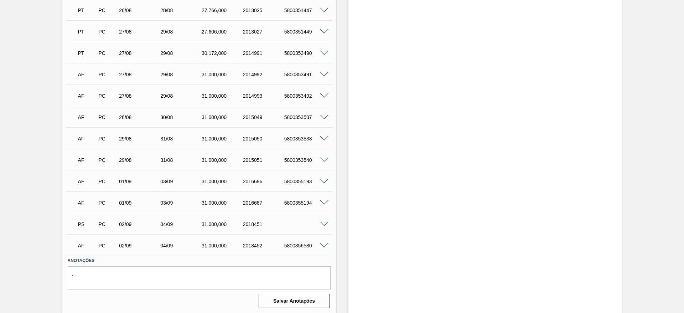
scroll to position [231, 0]
click at [322, 221] on span at bounding box center [324, 222] width 9 height 5
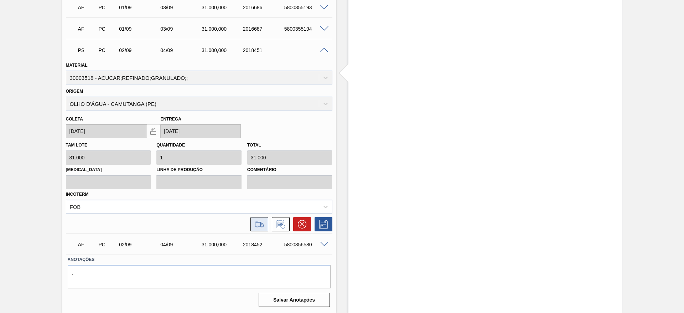
click at [256, 220] on icon at bounding box center [259, 224] width 11 height 9
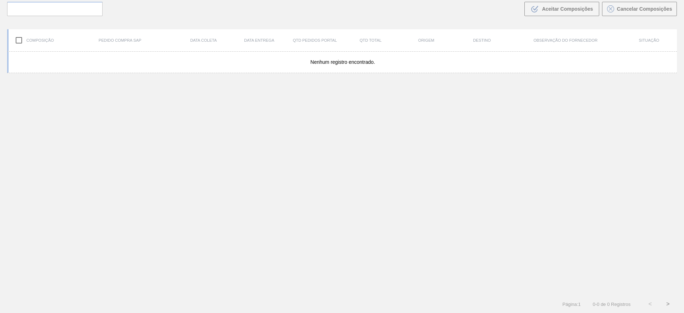
scroll to position [51, 0]
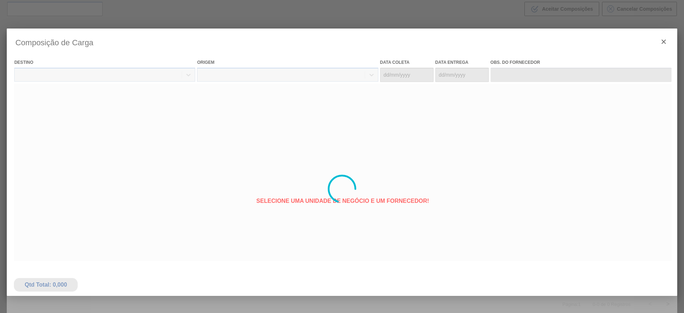
type coleta "[DATE]"
type entrega "[DATE]"
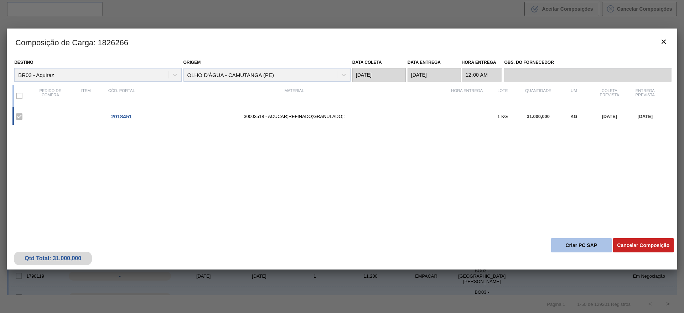
click at [581, 241] on button "Criar PC SAP" at bounding box center [581, 245] width 61 height 14
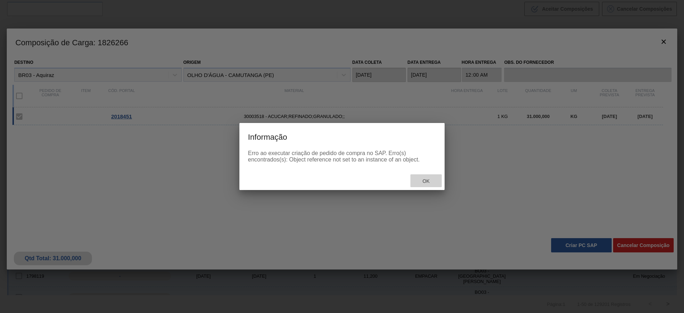
click at [435, 183] on span "Ok" at bounding box center [426, 181] width 19 height 6
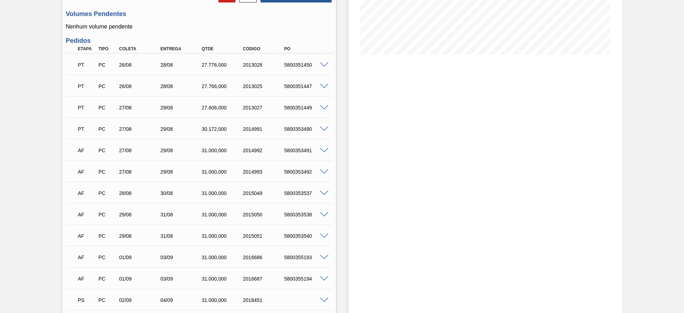
scroll to position [231, 0]
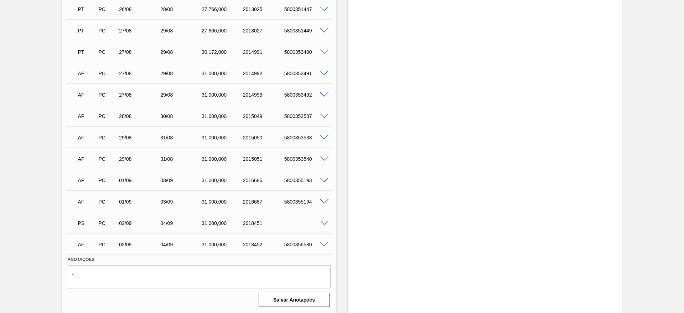
click at [317, 222] on div "PS PC 02/09 04/09 31.000,000 2018451" at bounding box center [196, 222] width 247 height 14
click at [321, 220] on span at bounding box center [324, 222] width 9 height 5
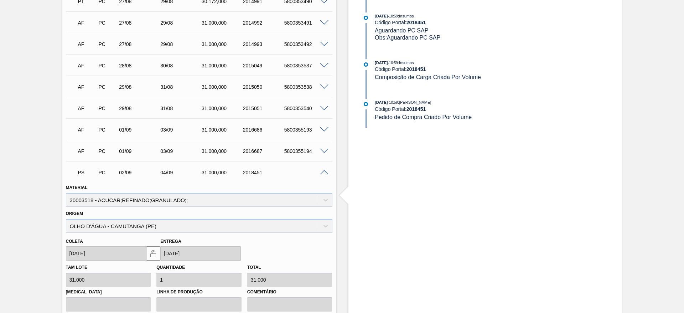
scroll to position [331, 0]
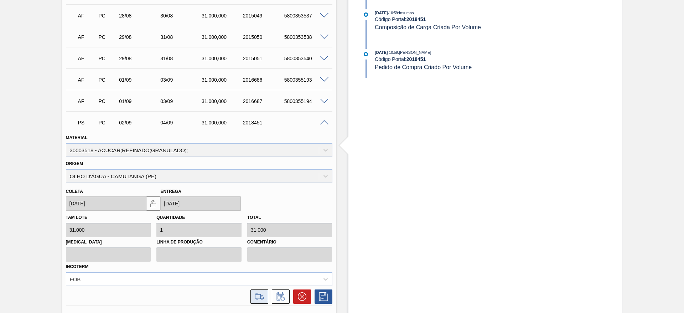
click at [260, 293] on icon at bounding box center [259, 296] width 11 height 9
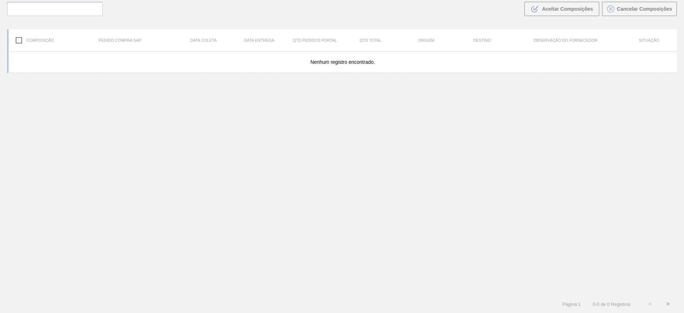
scroll to position [51, 0]
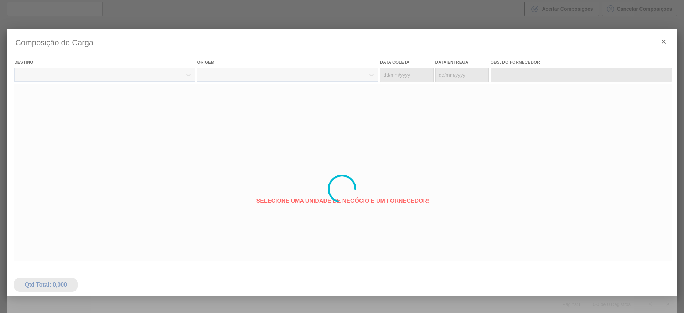
type coleta "[DATE]"
type entrega "[DATE]"
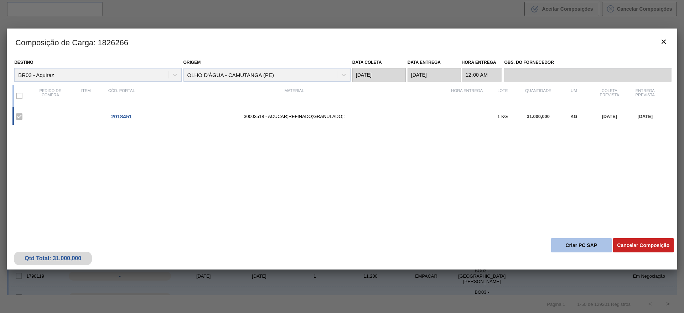
click at [565, 240] on button "Criar PC SAP" at bounding box center [581, 245] width 61 height 14
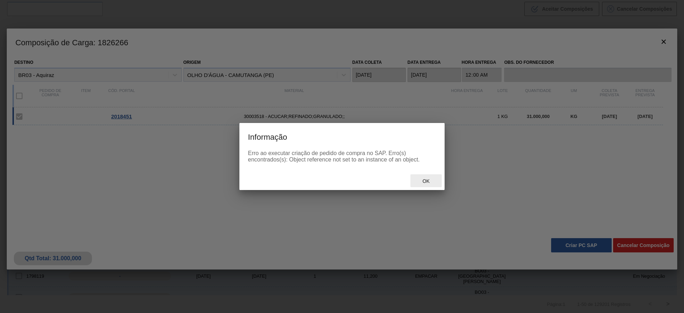
click at [421, 180] on span "Ok" at bounding box center [426, 181] width 19 height 6
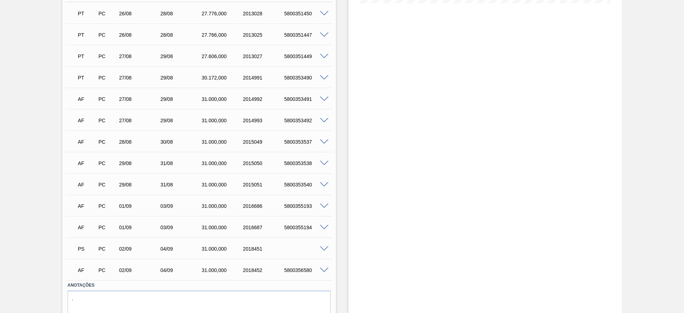
scroll to position [214, 0]
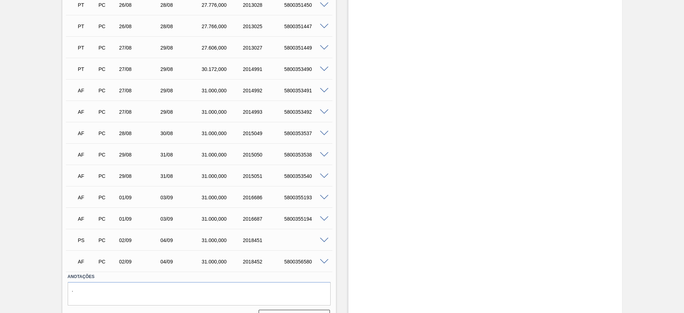
click at [323, 239] on span at bounding box center [324, 239] width 9 height 5
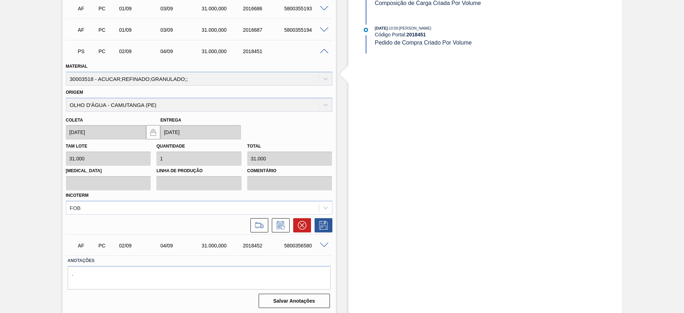
scroll to position [403, 0]
click at [263, 222] on icon at bounding box center [259, 224] width 11 height 9
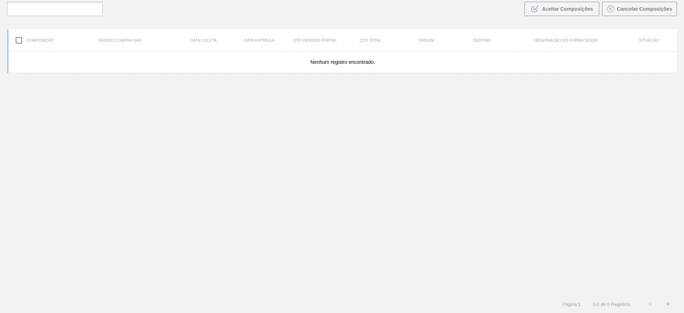
scroll to position [51, 0]
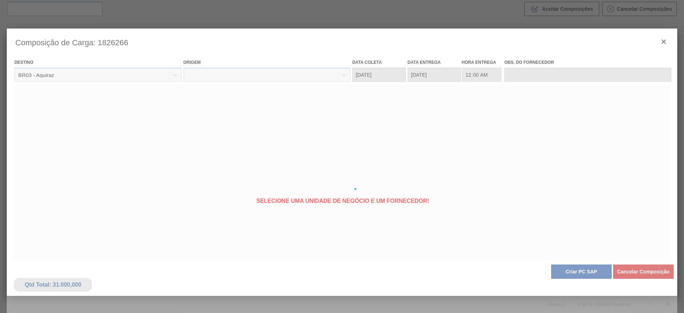
type coleta "[DATE]"
type entrega "[DATE]"
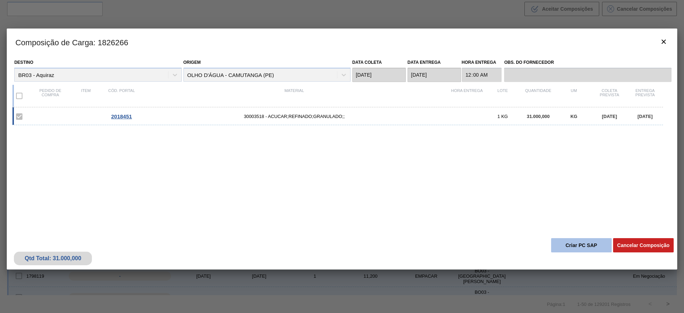
click at [571, 246] on button "Criar PC SAP" at bounding box center [581, 245] width 61 height 14
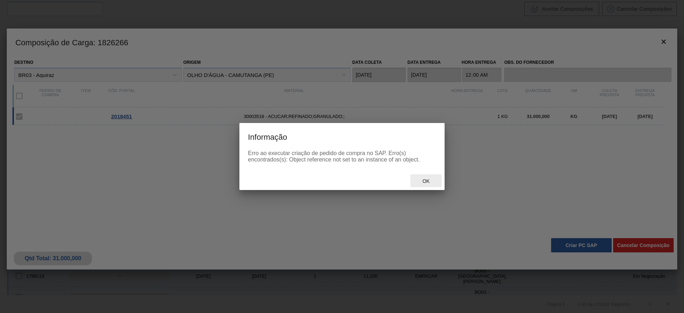
click at [421, 177] on div "Ok" at bounding box center [425, 180] width 31 height 13
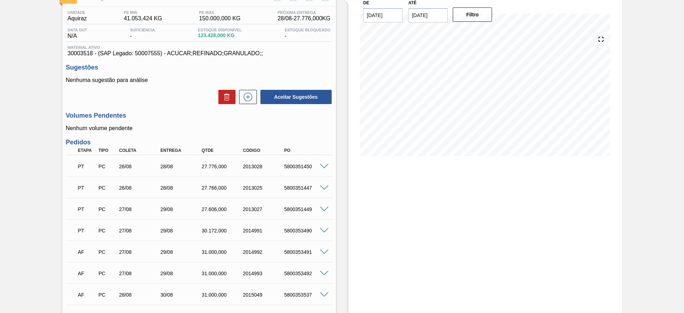
scroll to position [231, 0]
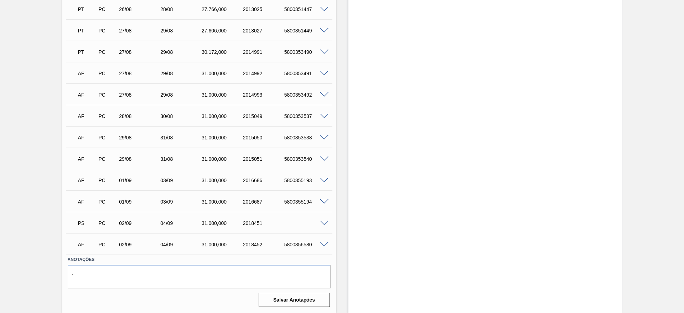
click at [321, 222] on span at bounding box center [324, 222] width 9 height 5
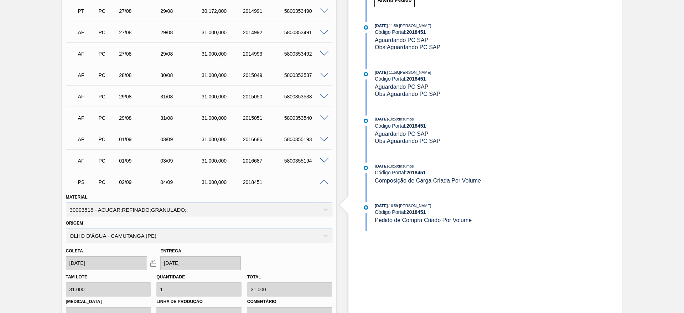
scroll to position [305, 0]
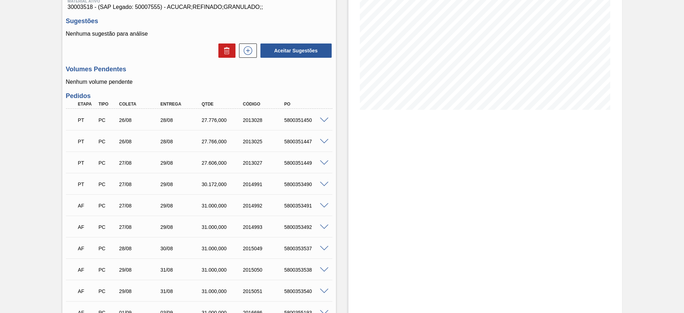
scroll to position [231, 0]
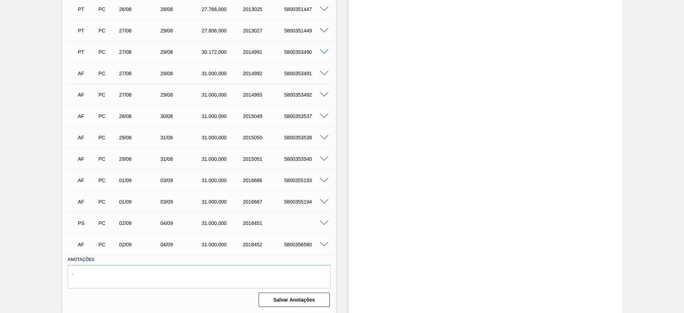
click at [318, 223] on div at bounding box center [325, 222] width 14 height 5
click at [320, 221] on span at bounding box center [324, 222] width 9 height 5
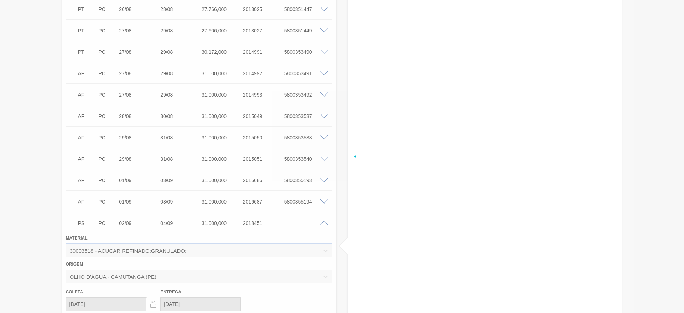
click at [324, 221] on div at bounding box center [342, 156] width 684 height 313
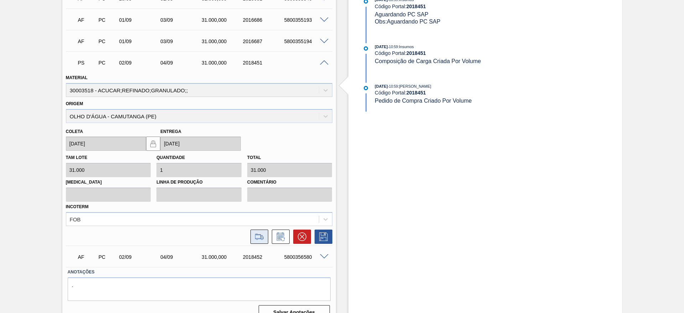
click at [262, 233] on icon at bounding box center [259, 236] width 11 height 9
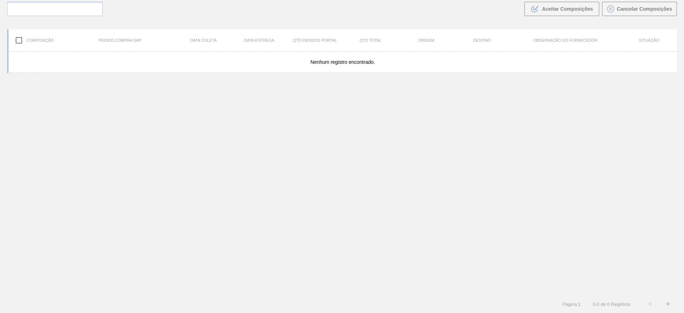
scroll to position [51, 0]
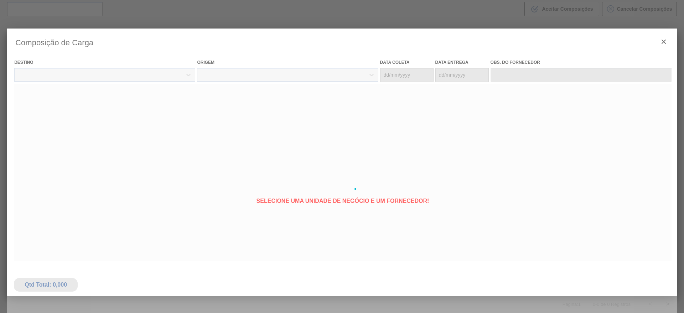
type coleta "[DATE]"
type entrega "[DATE]"
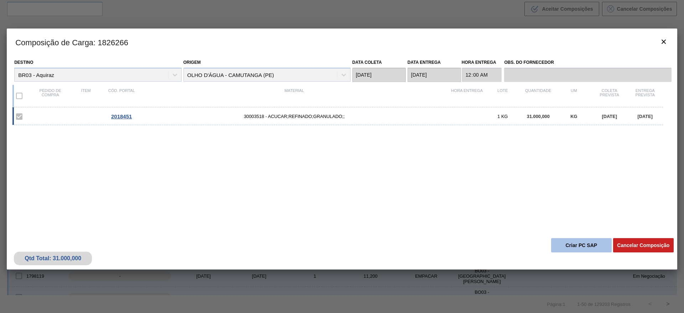
click at [570, 240] on button "Criar PC SAP" at bounding box center [581, 245] width 61 height 14
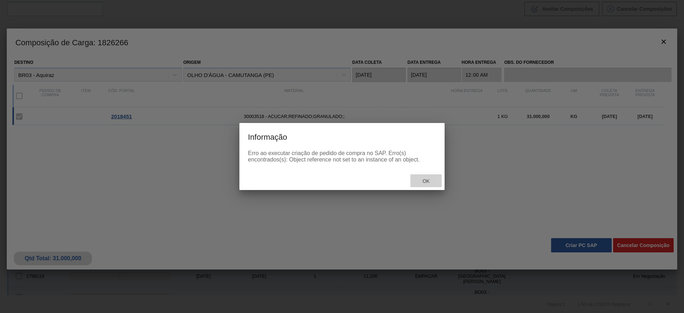
click at [424, 181] on span "Ok" at bounding box center [426, 181] width 19 height 6
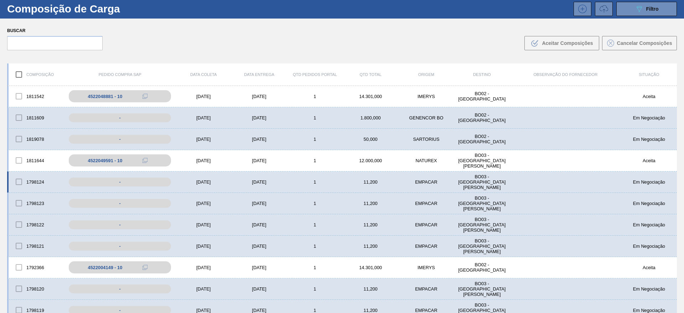
scroll to position [0, 0]
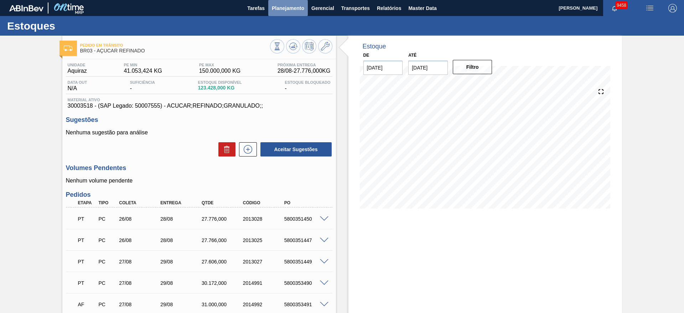
click at [289, 11] on span "Planejamento" at bounding box center [288, 8] width 32 height 9
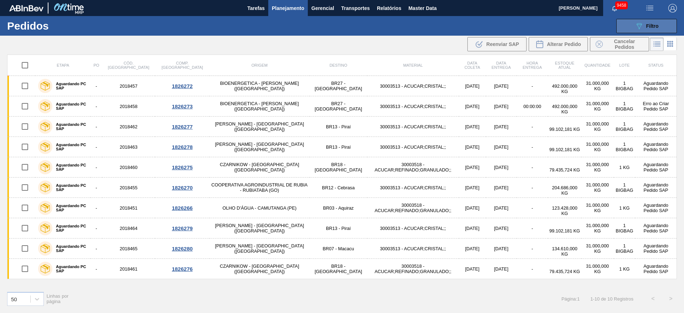
click at [642, 21] on button "089F7B8B-B2A5-4AFE-B5C0-19BA573D28AC Filtro" at bounding box center [646, 26] width 61 height 14
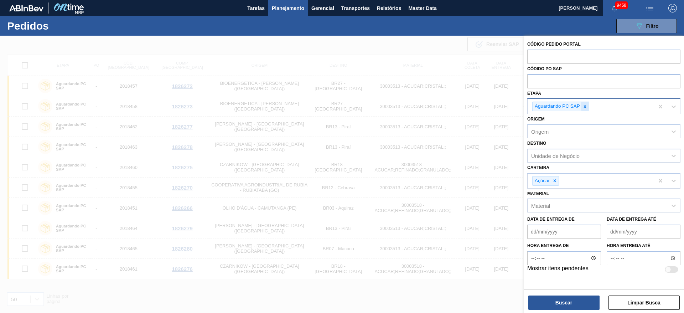
click at [585, 105] on icon at bounding box center [584, 106] width 5 height 5
click at [558, 178] on div at bounding box center [554, 178] width 8 height 9
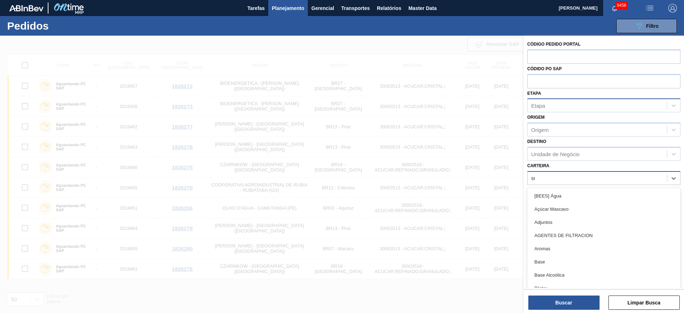
type input "suco"
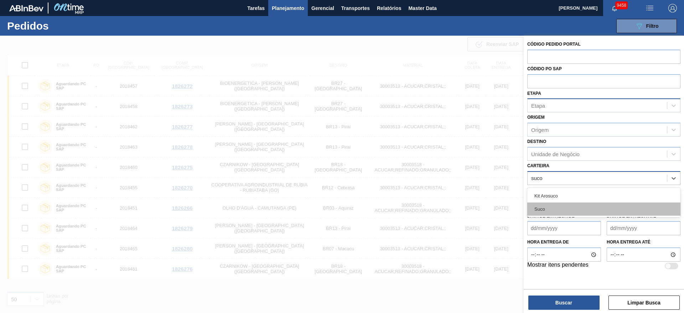
click at [552, 209] on div "Suco" at bounding box center [603, 208] width 153 height 13
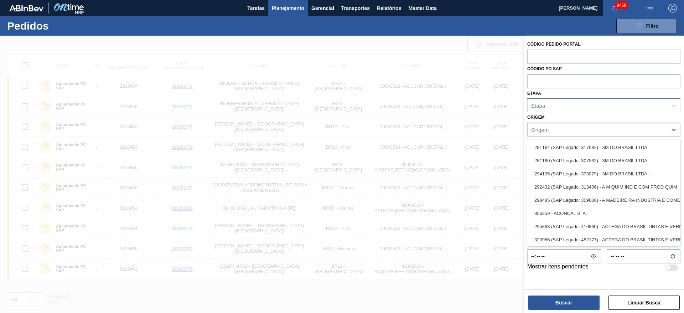
click at [573, 126] on div "Origem" at bounding box center [596, 130] width 139 height 10
type input "gold"
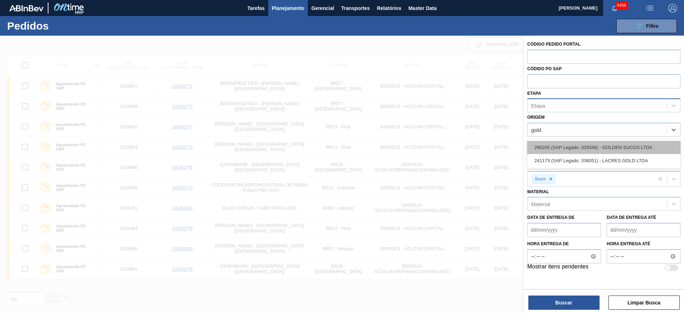
click at [552, 144] on div "295205 (SAP Legado: 329346) - GOLDEN SUCOS LTDA" at bounding box center [603, 147] width 153 height 13
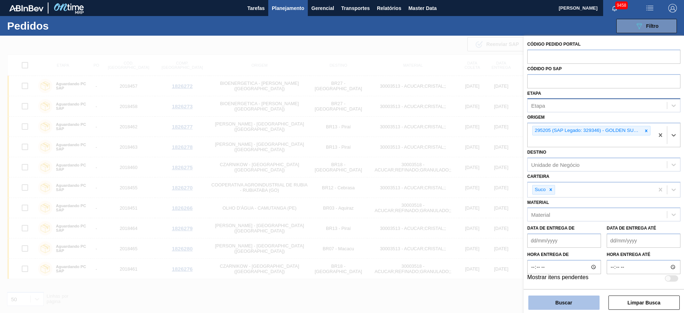
click at [560, 300] on button "Buscar" at bounding box center [563, 302] width 71 height 14
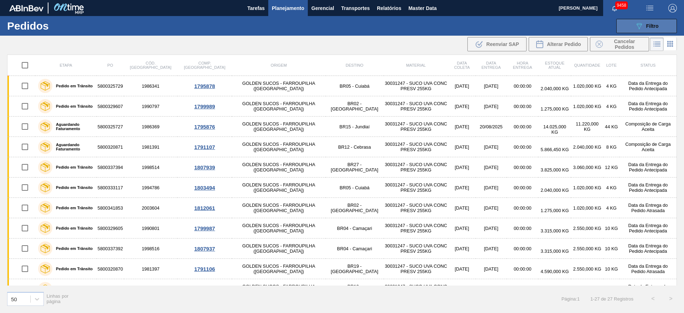
click at [638, 26] on icon "089F7B8B-B2A5-4AFE-B5C0-19BA573D28AC" at bounding box center [639, 26] width 9 height 9
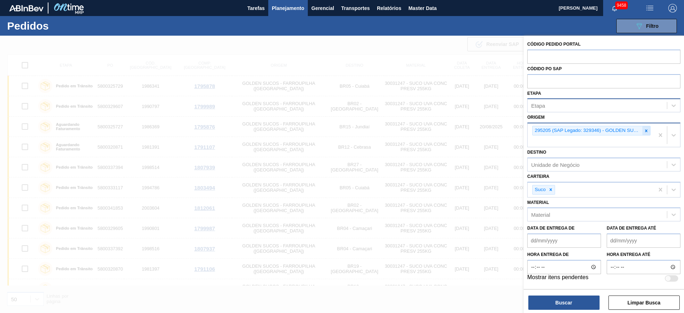
click at [646, 129] on icon at bounding box center [645, 130] width 5 height 5
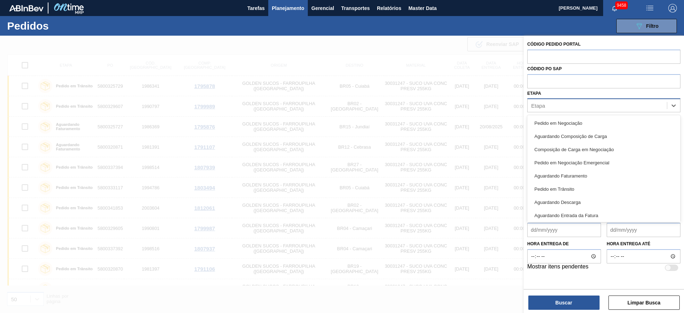
click at [549, 99] on div "Etapa" at bounding box center [603, 105] width 153 height 14
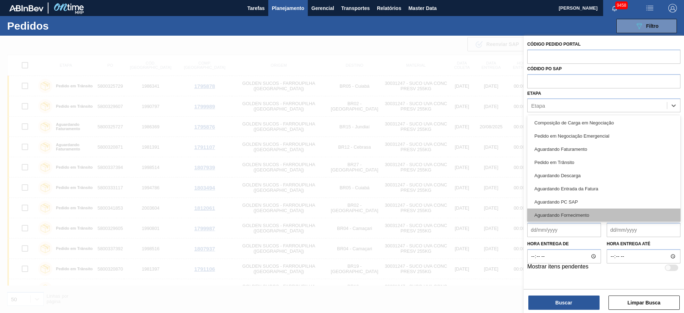
scroll to position [53, 0]
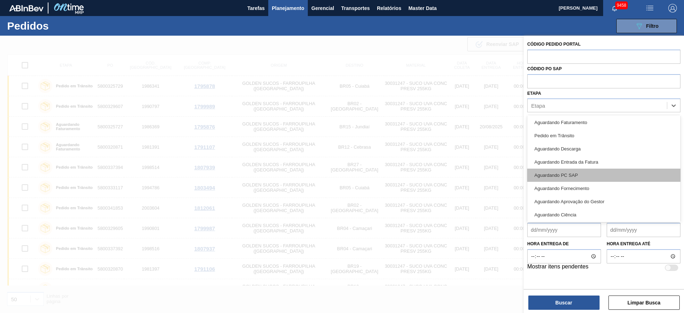
click at [578, 171] on div "Aguardando PC SAP" at bounding box center [603, 174] width 153 height 13
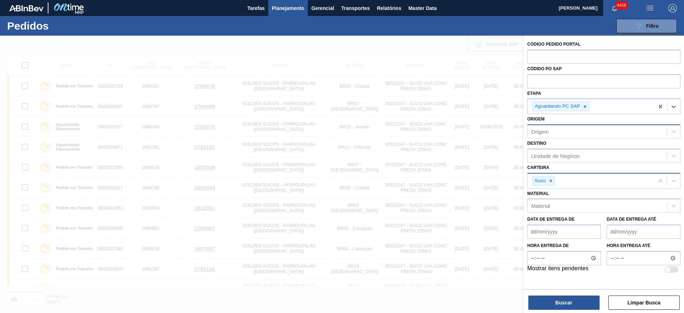
click at [550, 182] on icon at bounding box center [550, 180] width 5 height 5
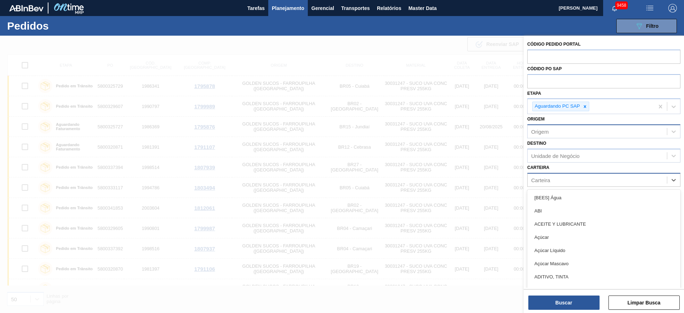
click at [550, 182] on div "Carteira" at bounding box center [596, 179] width 139 height 10
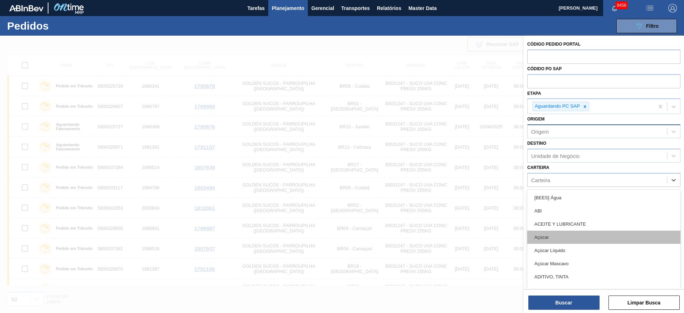
drag, startPoint x: 560, startPoint y: 229, endPoint x: 562, endPoint y: 233, distance: 4.1
click at [562, 233] on div "[BEES] Água ABI ACEITE Y LUBRICANTE Açúcar Açúcar Líquido Açúcar Mascavo ADITIV…" at bounding box center [603, 242] width 153 height 107
click at [562, 233] on div "Açúcar" at bounding box center [603, 236] width 153 height 13
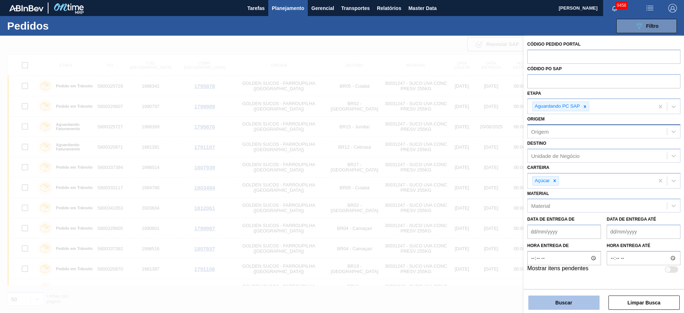
click at [565, 297] on button "Buscar" at bounding box center [563, 302] width 71 height 14
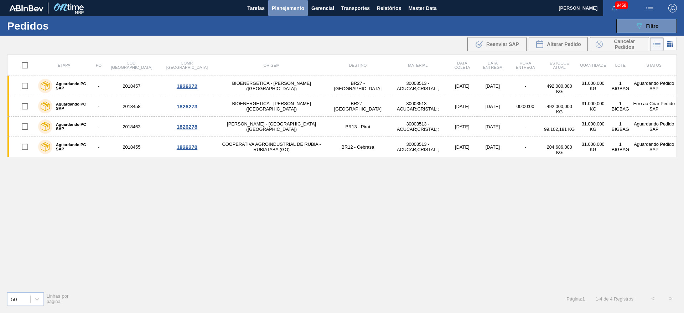
click at [292, 14] on button "Planejamento" at bounding box center [288, 8] width 40 height 16
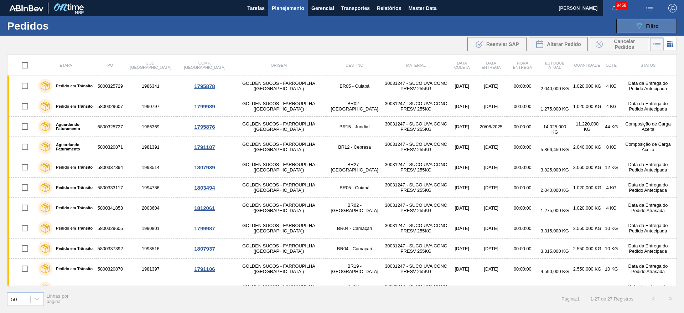
click at [637, 24] on icon at bounding box center [638, 26] width 5 height 6
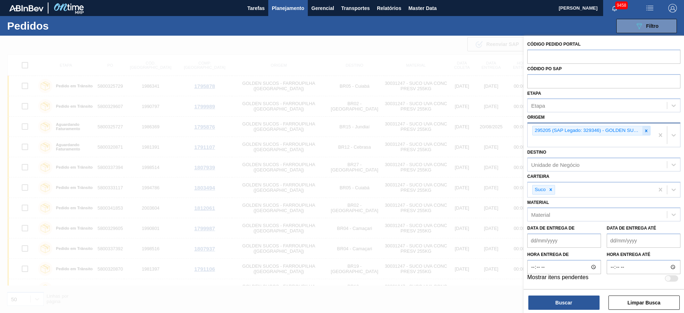
click at [645, 128] on icon at bounding box center [645, 130] width 5 height 5
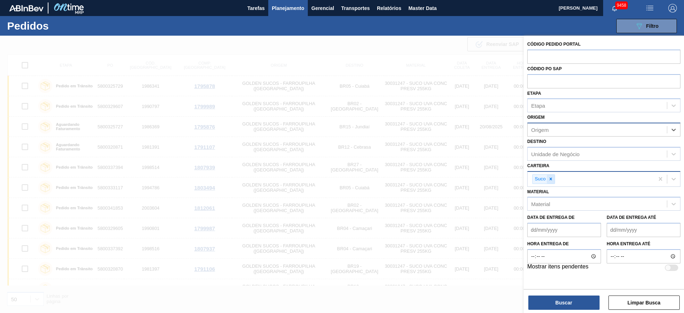
click at [550, 179] on icon at bounding box center [550, 179] width 2 height 2
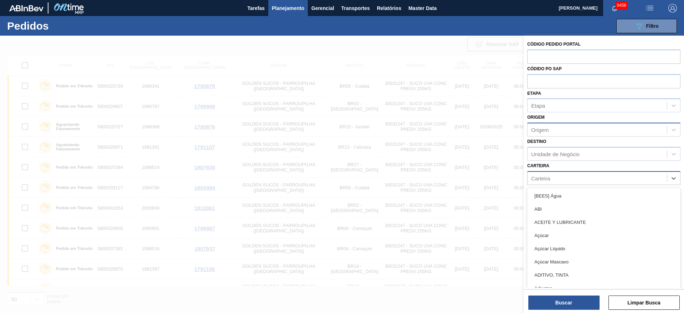
click at [550, 179] on div "Carteira" at bounding box center [596, 178] width 139 height 10
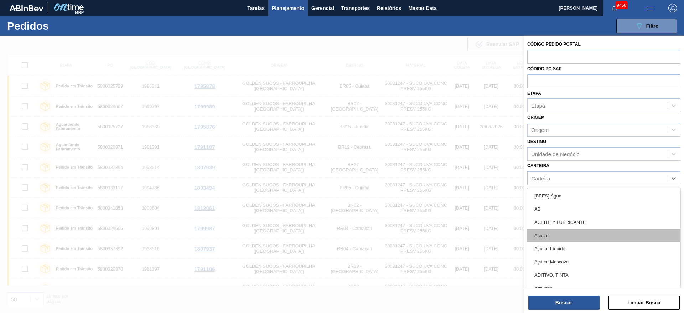
click at [558, 239] on div "Açúcar" at bounding box center [603, 235] width 153 height 13
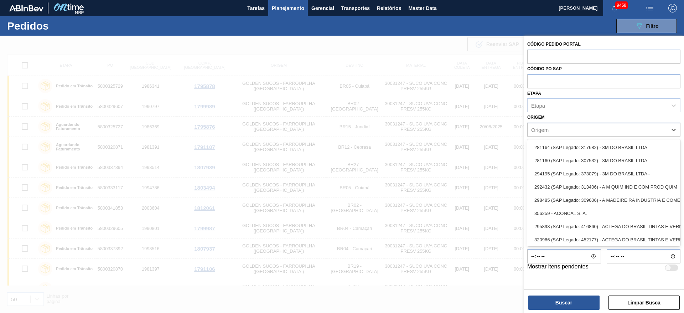
click at [554, 122] on div "Origem" at bounding box center [603, 129] width 153 height 14
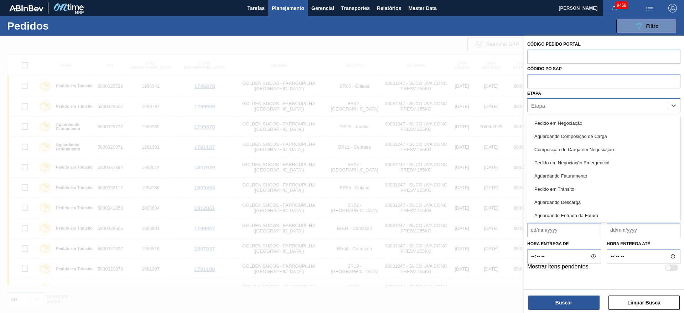
click at [554, 105] on div "Etapa" at bounding box center [596, 105] width 139 height 10
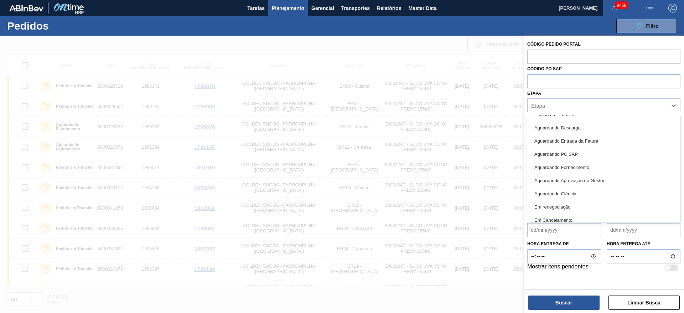
scroll to position [75, 0]
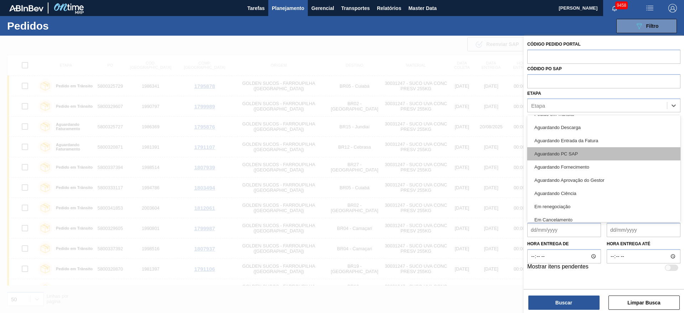
click at [561, 155] on div "Aguardando PC SAP" at bounding box center [603, 153] width 153 height 13
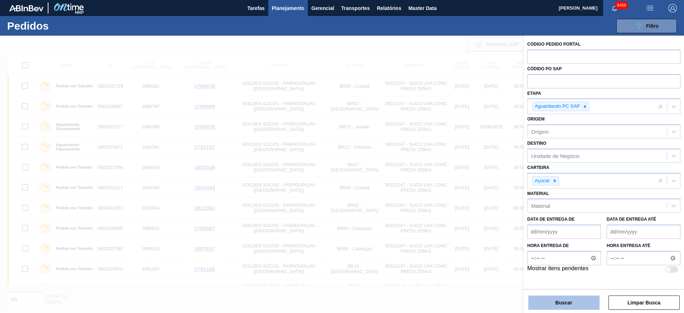
click at [558, 303] on button "Buscar" at bounding box center [563, 302] width 71 height 14
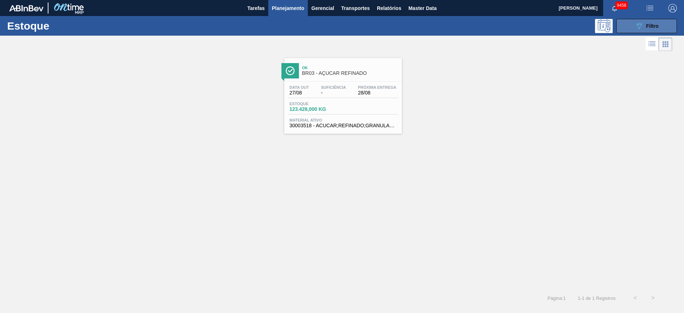
click at [649, 21] on button "089F7B8B-B2A5-4AFE-B5C0-19BA573D28AC Filtro" at bounding box center [646, 26] width 61 height 14
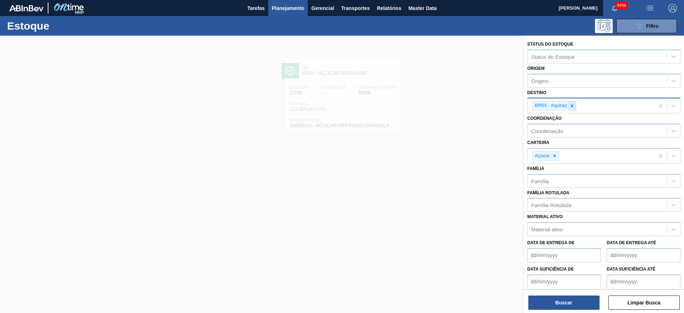
click at [574, 106] on icon at bounding box center [571, 105] width 5 height 5
type input "4"
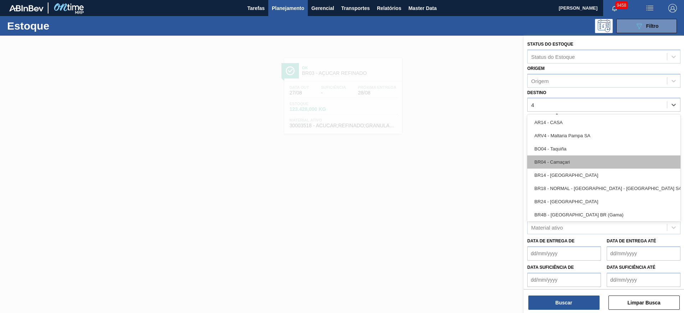
click at [572, 165] on div "BR04 - Camaçari" at bounding box center [603, 161] width 153 height 13
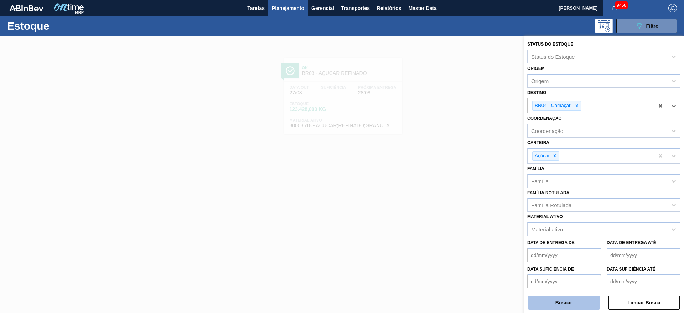
click at [573, 300] on button "Buscar" at bounding box center [563, 302] width 71 height 14
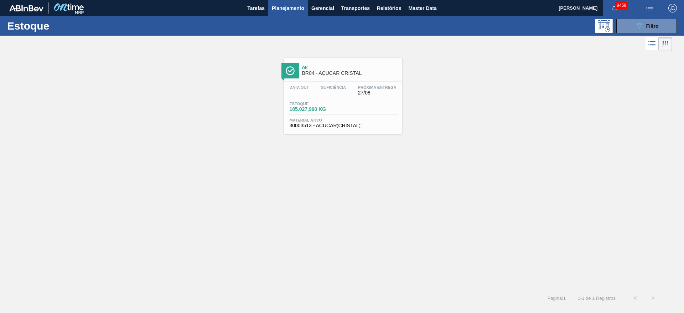
click at [622, 17] on div "Estoque 089F7B8B-B2A5-4AFE-B5C0-19BA573D28AC Filtro" at bounding box center [342, 26] width 684 height 20
click at [620, 27] on button "089F7B8B-B2A5-4AFE-B5C0-19BA573D28AC Filtro" at bounding box center [646, 26] width 61 height 14
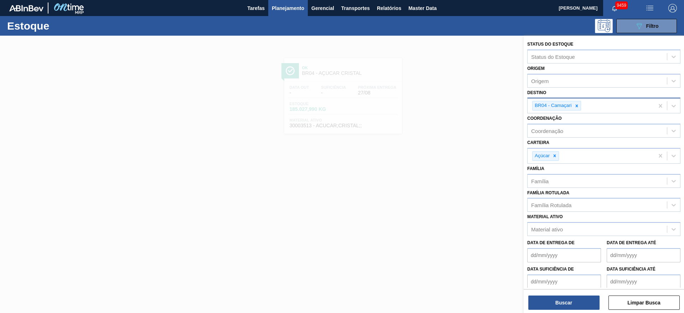
click at [578, 107] on icon at bounding box center [576, 105] width 5 height 5
type input "7"
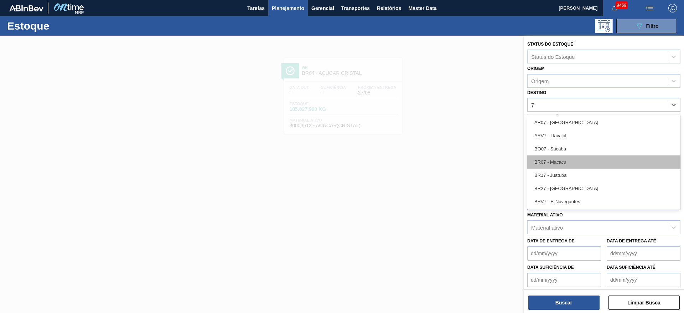
click at [562, 158] on div "BR07 - Macacu" at bounding box center [603, 161] width 153 height 13
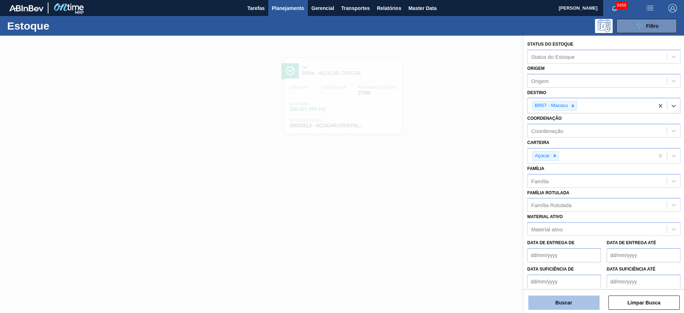
click at [563, 293] on div "Buscar Limpar Busca" at bounding box center [603, 299] width 160 height 20
click at [565, 303] on button "Buscar" at bounding box center [563, 302] width 71 height 14
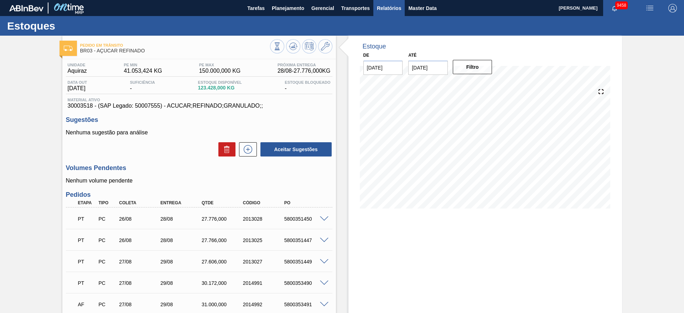
click at [383, 16] on div "Estoques" at bounding box center [342, 26] width 684 height 20
click at [382, 15] on button "Relatórios" at bounding box center [388, 8] width 31 height 16
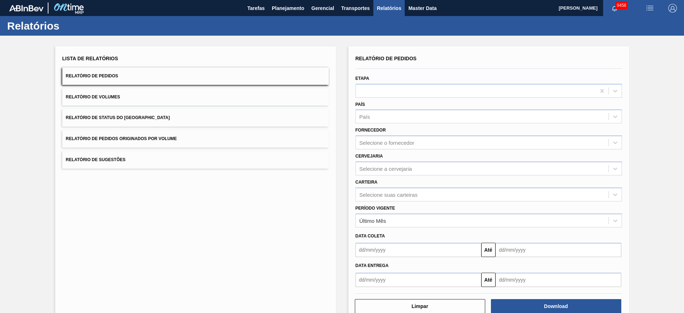
click at [387, 83] on div "Etapa" at bounding box center [488, 85] width 266 height 24
click at [384, 91] on div at bounding box center [476, 90] width 240 height 10
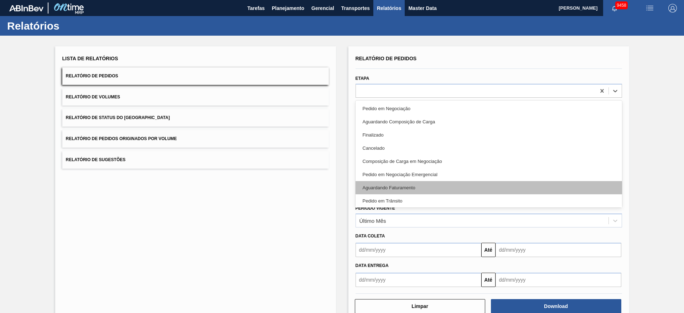
click at [397, 183] on div "Aguardando Faturamento" at bounding box center [488, 187] width 266 height 13
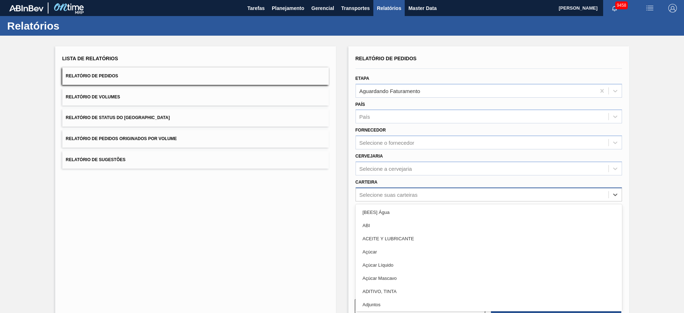
click at [395, 193] on div "Selecione suas carteiras" at bounding box center [388, 194] width 58 height 6
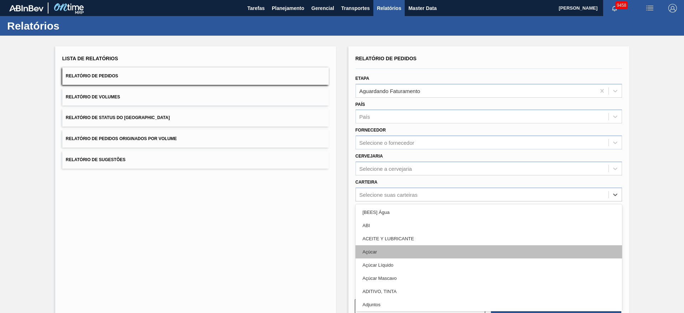
click at [397, 248] on div "Açúcar" at bounding box center [488, 251] width 266 height 13
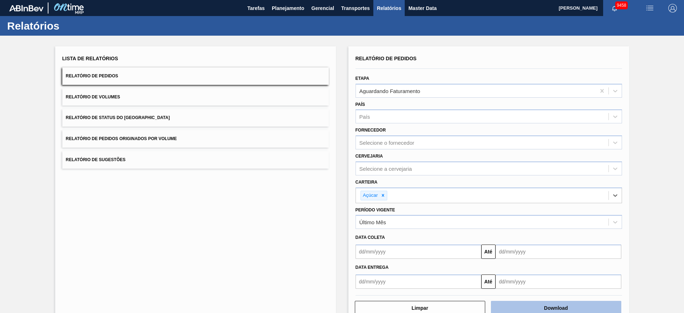
click at [548, 302] on button "Download" at bounding box center [556, 308] width 130 height 14
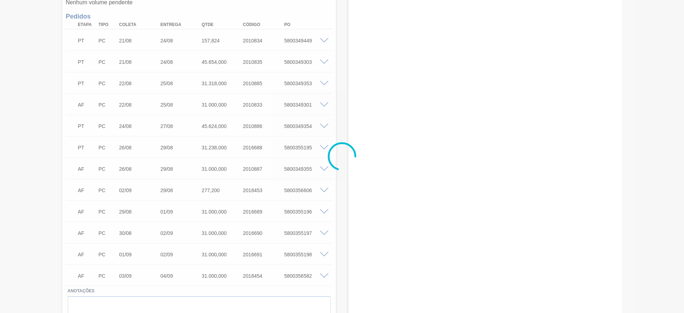
scroll to position [209, 0]
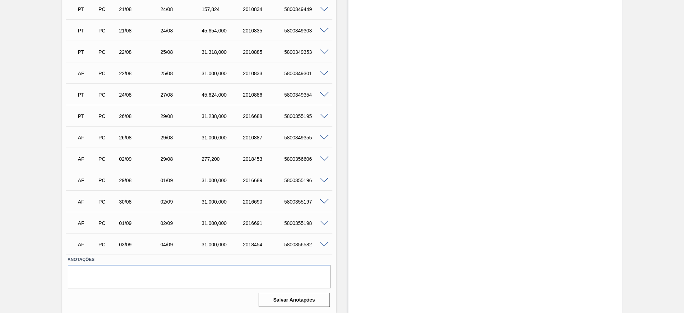
click at [324, 158] on span at bounding box center [324, 158] width 9 height 5
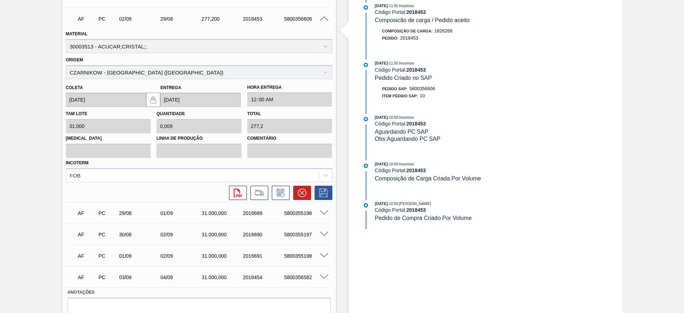
scroll to position [370, 0]
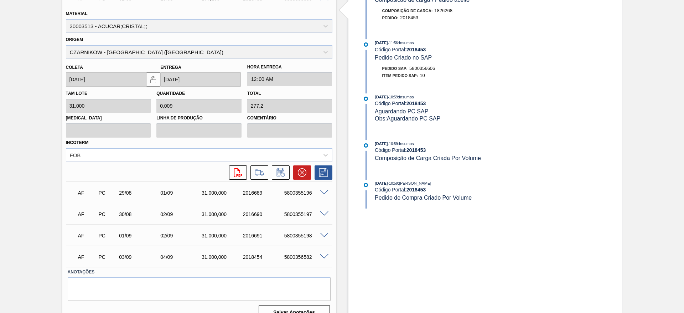
click at [324, 255] on span at bounding box center [324, 256] width 9 height 5
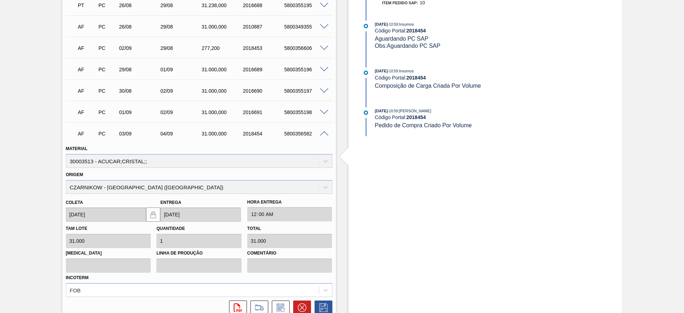
scroll to position [263, 0]
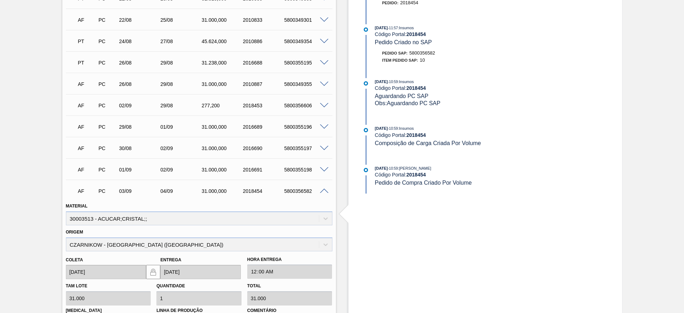
click at [324, 105] on span at bounding box center [324, 105] width 9 height 5
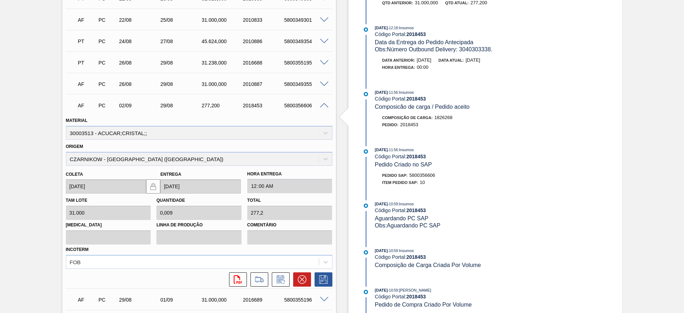
scroll to position [316, 0]
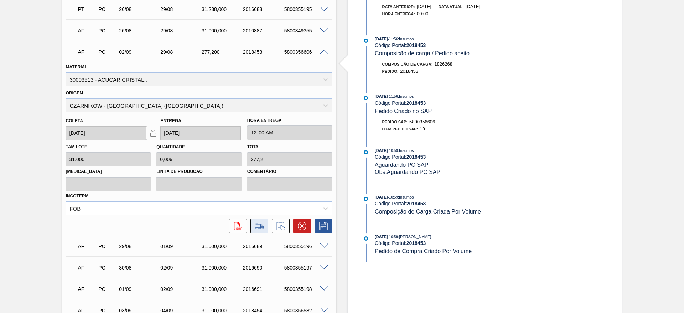
click at [259, 224] on icon at bounding box center [259, 225] width 11 height 9
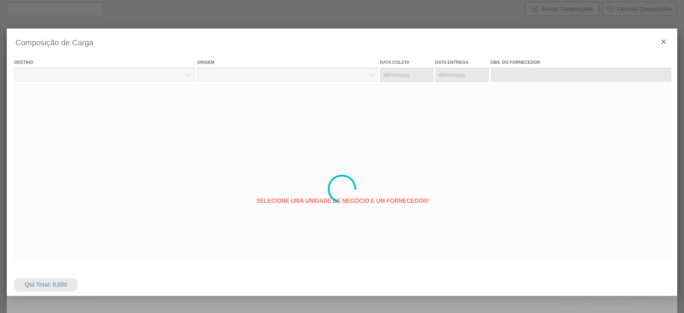
type coleta "[DATE]"
type entrega "[DATE]"
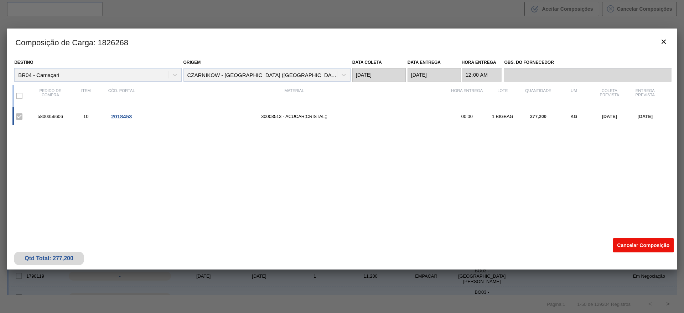
click at [629, 240] on button "Cancelar Composição" at bounding box center [643, 245] width 61 height 14
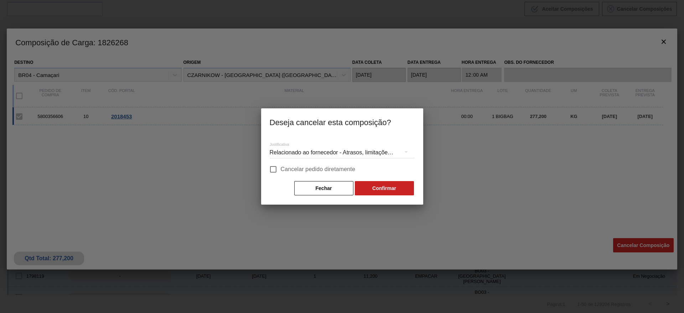
click at [300, 166] on span "Cancelar pedido diretamente" at bounding box center [318, 169] width 75 height 9
click at [281, 166] on input "Cancelar pedido diretamente" at bounding box center [273, 169] width 15 height 15
checkbox input "true"
click at [390, 186] on button "Confirmar" at bounding box center [384, 188] width 59 height 14
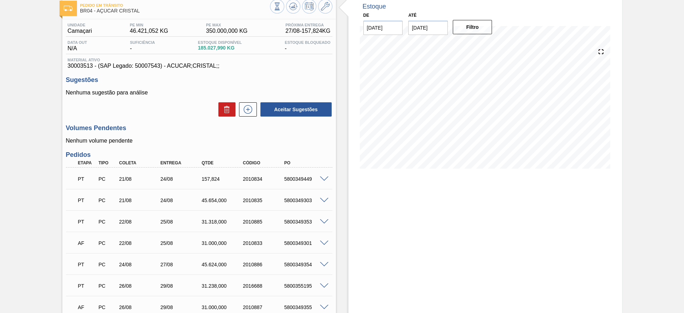
scroll to position [28, 0]
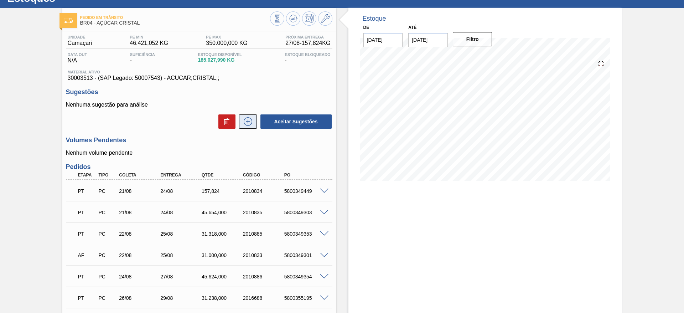
click at [245, 125] on icon at bounding box center [248, 121] width 9 height 9
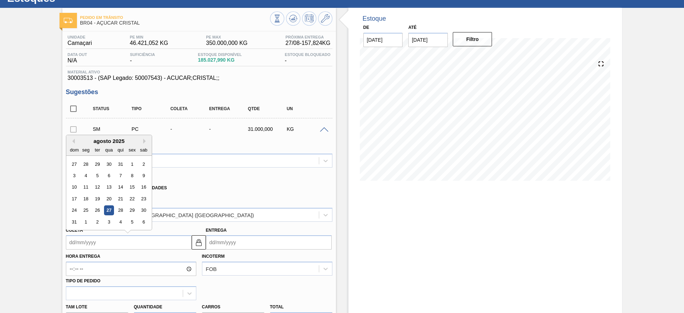
click at [88, 240] on input "Coleta" at bounding box center [129, 242] width 126 height 14
click at [94, 223] on div "2" at bounding box center [97, 222] width 10 height 10
type input "[DATE]"
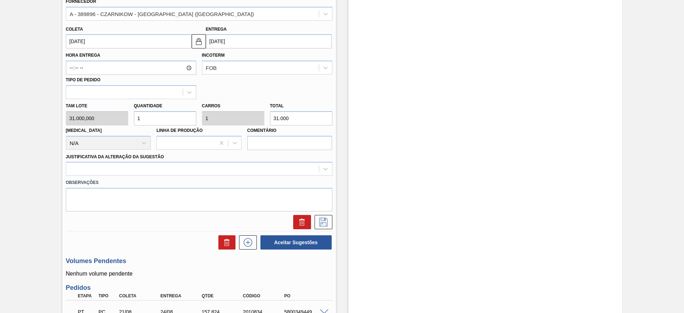
scroll to position [241, 0]
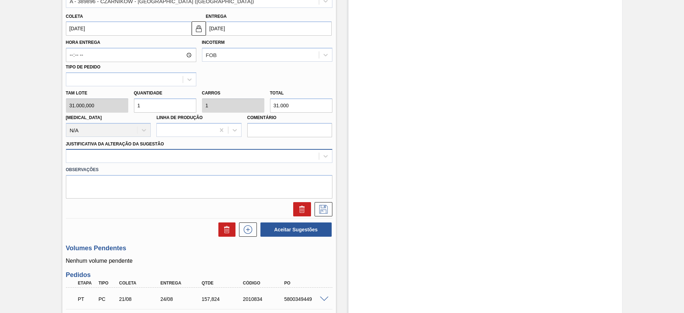
click at [197, 155] on div at bounding box center [192, 156] width 252 height 10
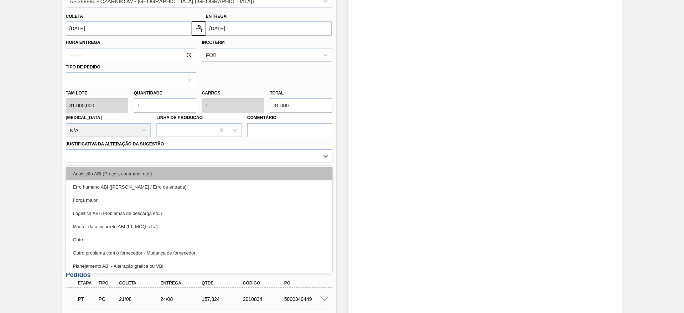
click at [204, 173] on div "Aquisição ABI (Preços, contratos, etc.)" at bounding box center [199, 173] width 266 height 13
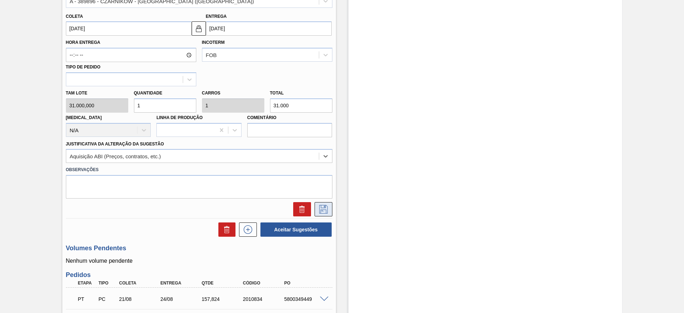
click at [323, 209] on icon at bounding box center [323, 209] width 11 height 9
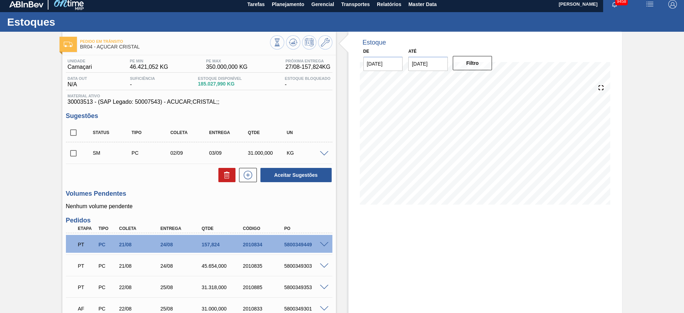
scroll to position [0, 0]
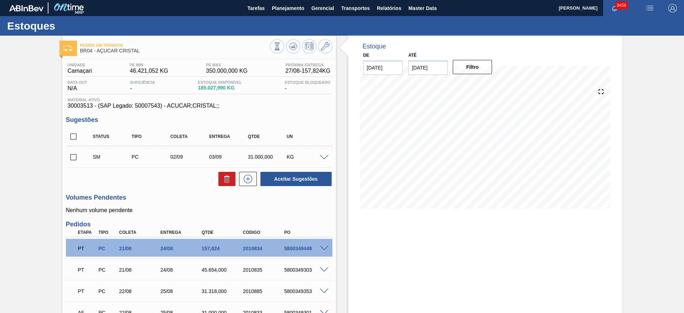
drag, startPoint x: 72, startPoint y: 153, endPoint x: 81, endPoint y: 160, distance: 11.2
click at [72, 153] on input "checkbox" at bounding box center [73, 157] width 15 height 15
click at [279, 172] on button "Aceitar Sugestões" at bounding box center [295, 179] width 71 height 14
checkbox input "false"
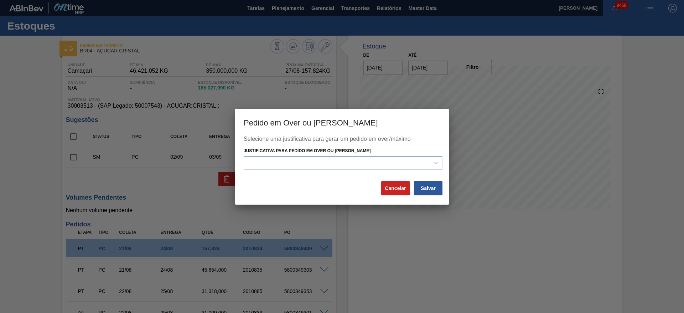
click at [302, 161] on div at bounding box center [336, 163] width 185 height 10
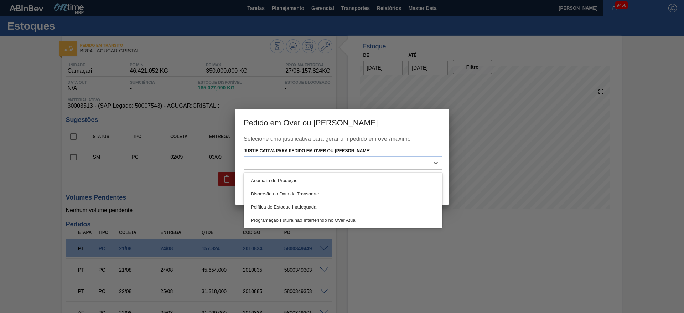
click at [310, 176] on div "Anomalia de Produção" at bounding box center [343, 180] width 199 height 13
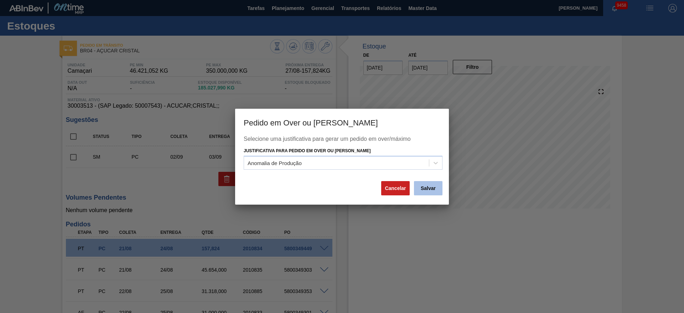
click at [430, 182] on button "Salvar" at bounding box center [428, 188] width 28 height 14
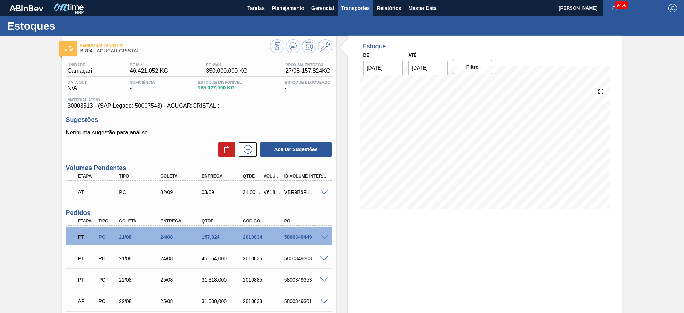
click at [358, 12] on span "Transportes" at bounding box center [355, 8] width 28 height 9
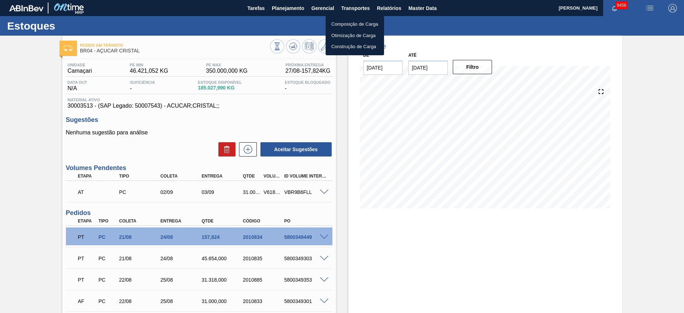
click at [343, 33] on li "Otimização de Carga" at bounding box center [354, 35] width 58 height 11
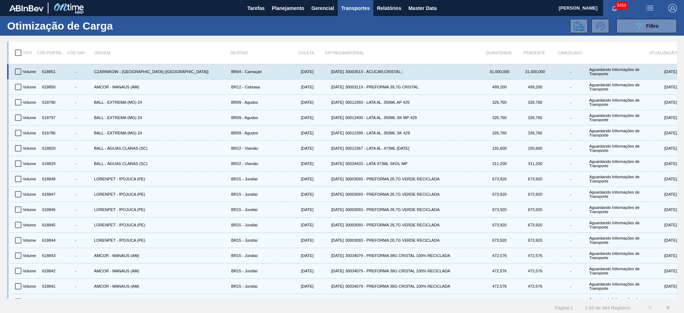
click at [12, 75] on input "checkbox" at bounding box center [18, 71] width 15 height 15
checkbox input "true"
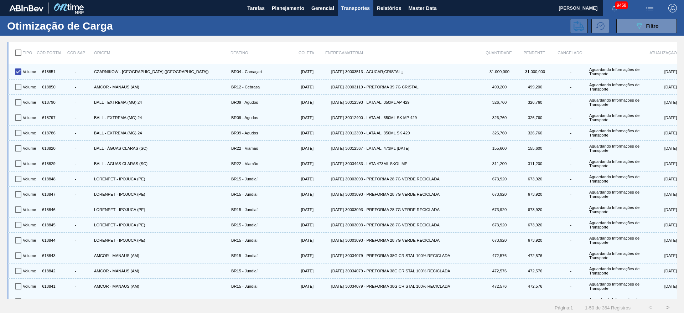
click at [579, 25] on icon at bounding box center [578, 26] width 11 height 11
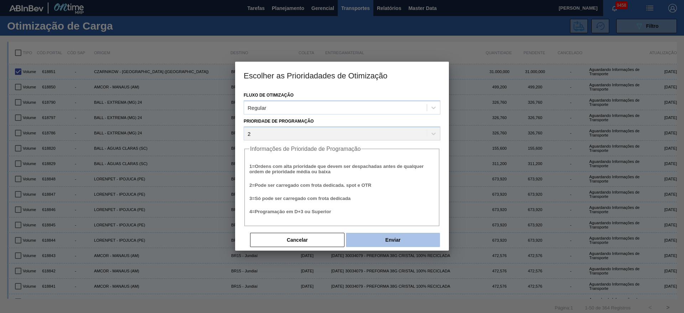
click at [409, 234] on button "Enviar" at bounding box center [393, 240] width 94 height 14
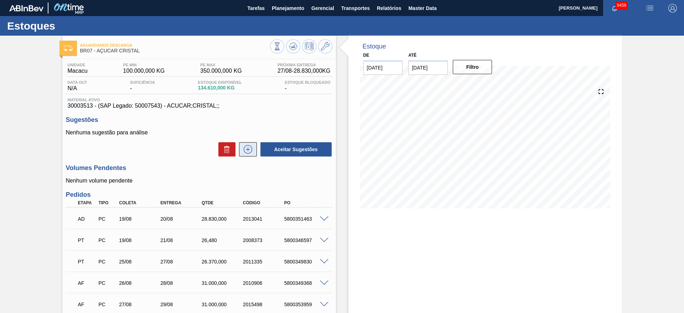
click at [250, 146] on icon at bounding box center [248, 149] width 9 height 9
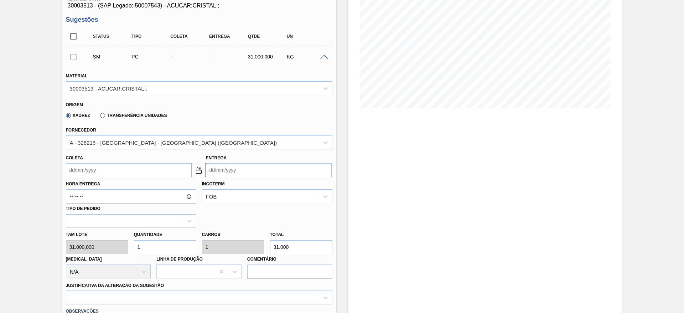
scroll to position [107, 0]
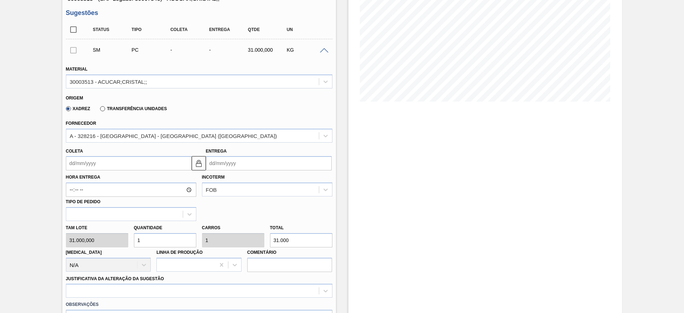
click at [84, 158] on input "Coleta" at bounding box center [129, 163] width 126 height 14
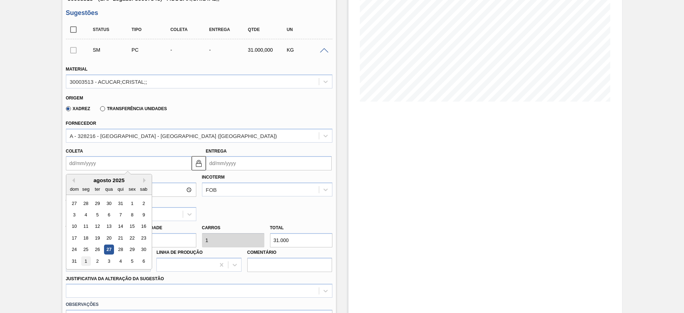
click at [85, 262] on div "1" at bounding box center [86, 261] width 10 height 10
type input "[DATE]"
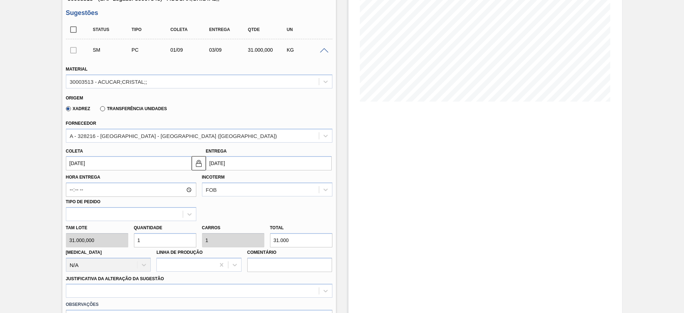
scroll to position [267, 0]
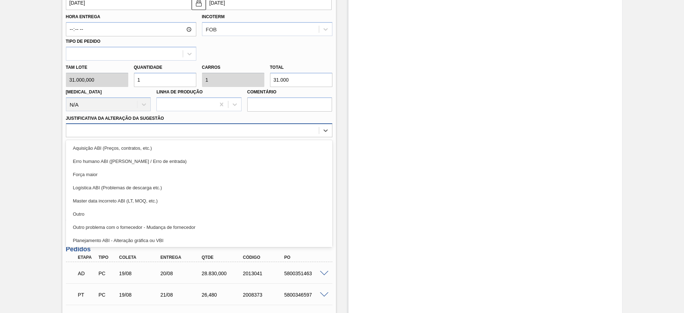
click at [235, 130] on div at bounding box center [192, 130] width 252 height 10
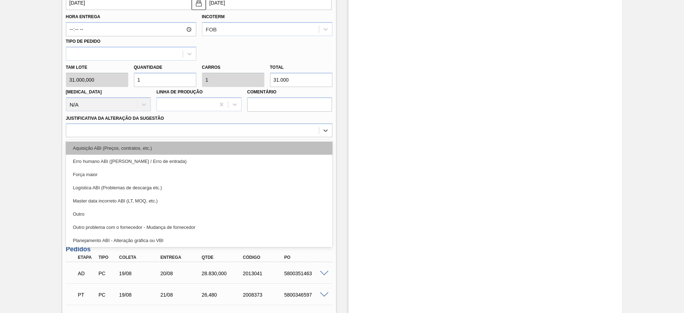
click at [245, 151] on div "Aquisição ABI (Preços, contratos, etc.)" at bounding box center [199, 147] width 266 height 13
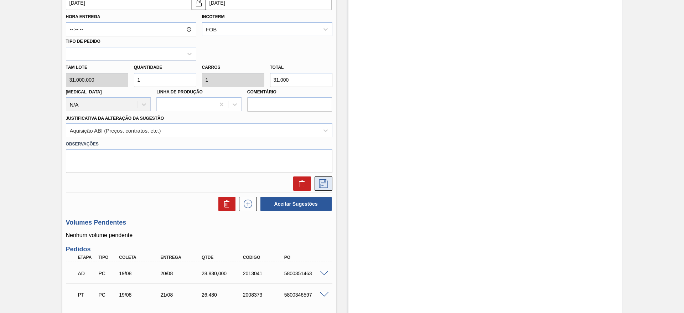
click at [318, 190] on button at bounding box center [323, 183] width 18 height 14
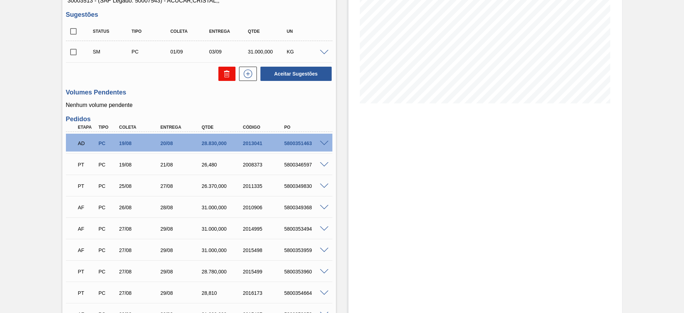
scroll to position [79, 0]
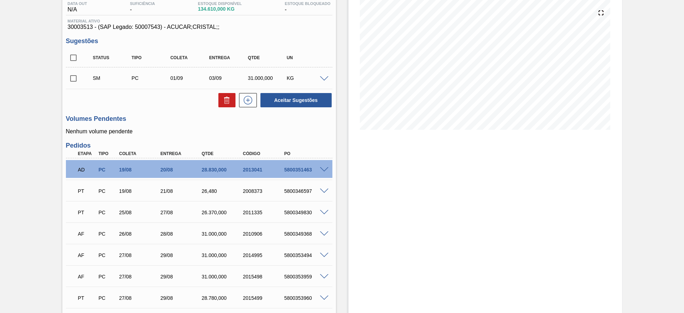
click at [324, 77] on span at bounding box center [324, 78] width 9 height 5
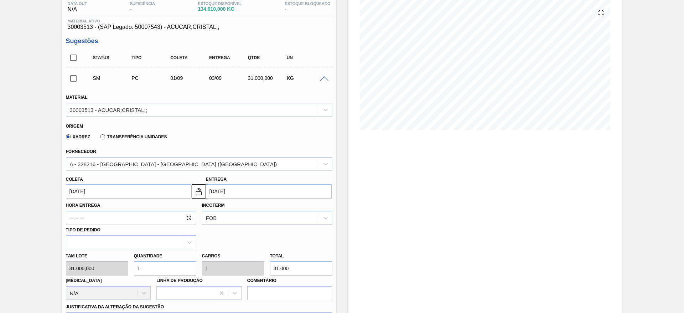
click at [93, 196] on input "[DATE]" at bounding box center [129, 191] width 126 height 14
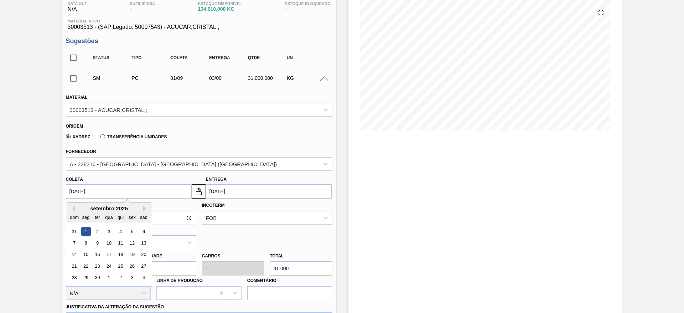
click at [73, 213] on div "dom" at bounding box center [74, 217] width 10 height 10
click at [72, 209] on button "Previous Month" at bounding box center [72, 208] width 5 height 5
click at [129, 275] on div "29" at bounding box center [132, 278] width 10 height 10
type input "[DATE]"
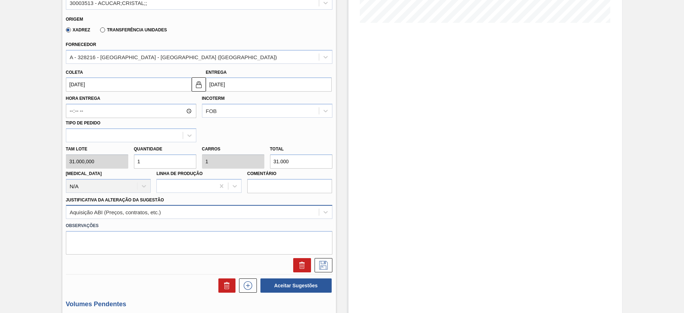
click at [218, 212] on div "Aquisição ABI (Preços, contratos, etc.)" at bounding box center [199, 212] width 266 height 14
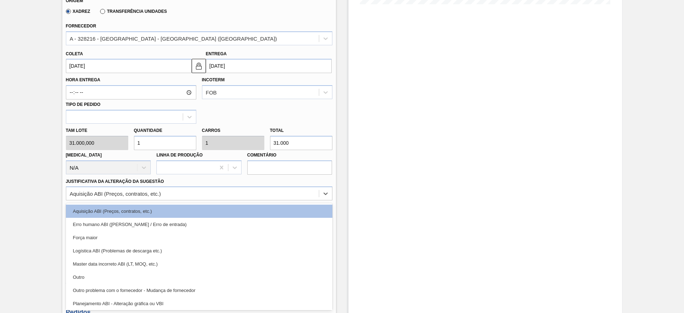
click at [360, 258] on div "Estoque De [DATE] Até [DATE] Filtro" at bounding box center [484, 236] width 273 height 808
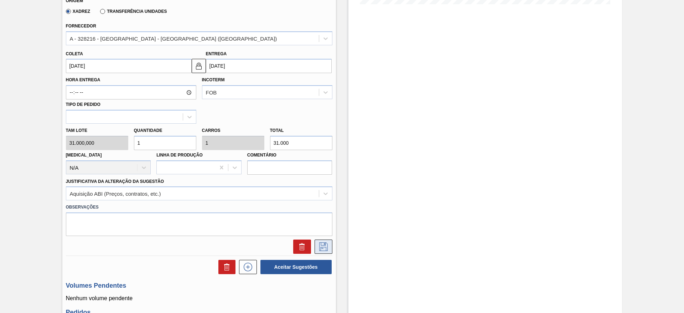
click at [319, 243] on icon at bounding box center [323, 246] width 11 height 9
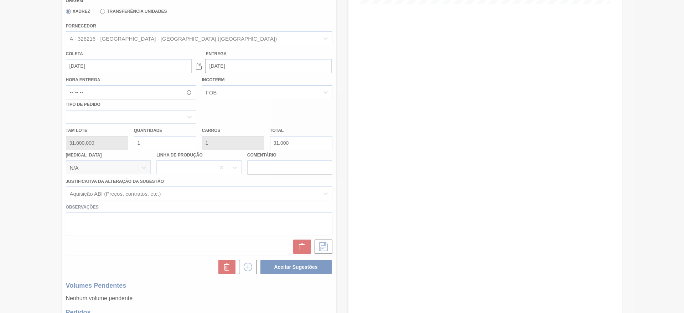
scroll to position [0, 0]
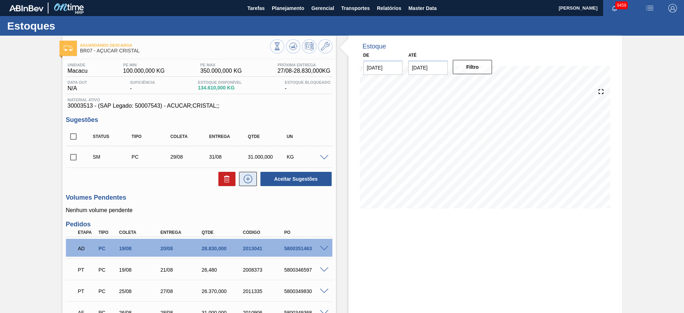
click at [243, 179] on icon at bounding box center [247, 178] width 11 height 9
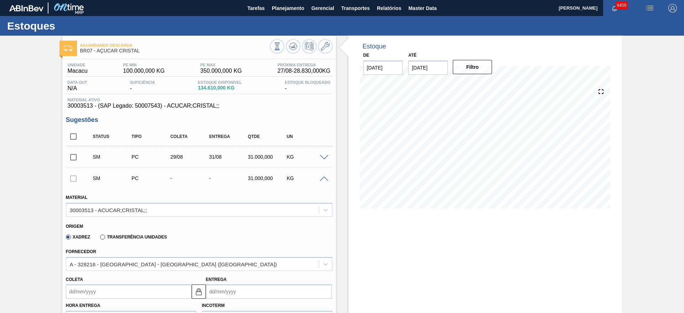
click at [88, 298] on input "Coleta" at bounding box center [129, 291] width 126 height 14
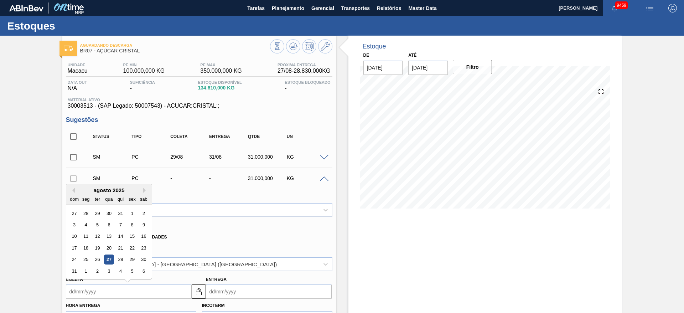
click at [97, 276] on div "31 1 2 3 4 5 6" at bounding box center [108, 270] width 81 height 11
click at [101, 271] on div "2" at bounding box center [97, 271] width 10 height 10
type input "[DATE]"
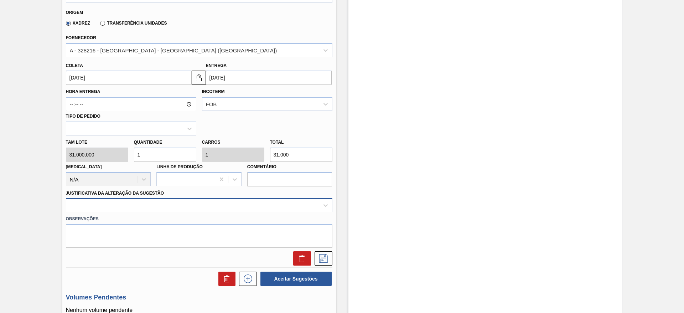
click at [242, 208] on div at bounding box center [199, 205] width 266 height 14
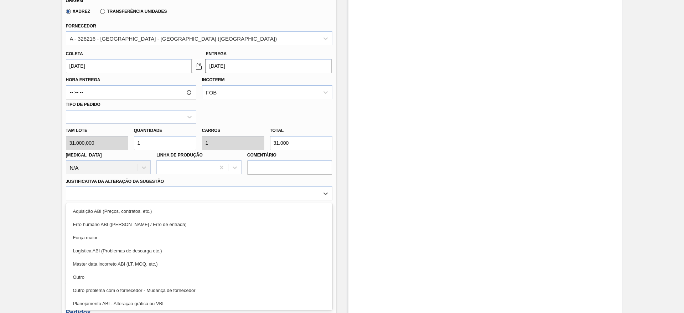
click at [242, 212] on div "Aquisição ABI (Preços, contratos, etc.)" at bounding box center [199, 210] width 266 height 13
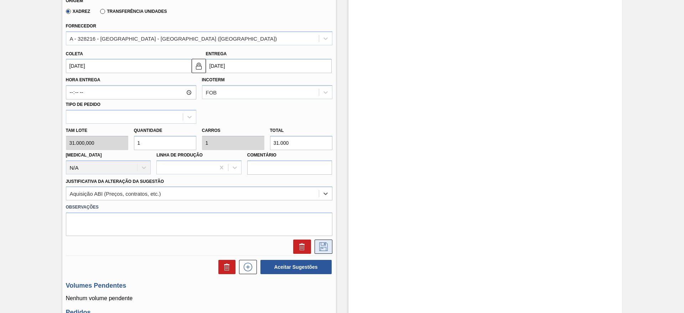
click at [321, 244] on icon at bounding box center [323, 246] width 11 height 9
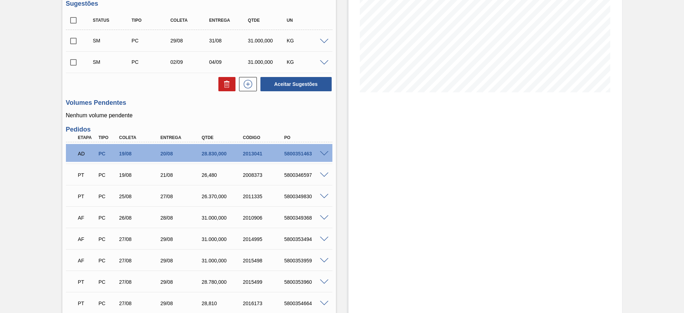
scroll to position [12, 0]
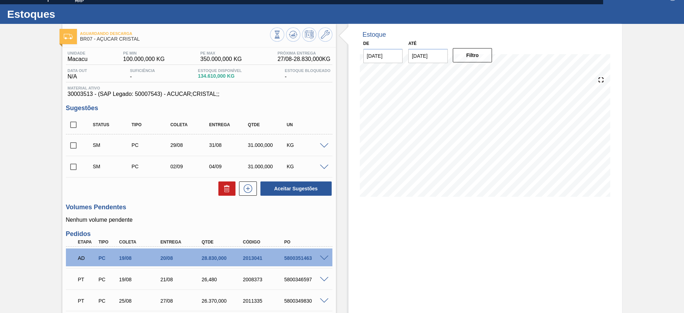
click at [78, 127] on input "checkbox" at bounding box center [73, 124] width 15 height 15
checkbox input "true"
click at [314, 192] on button "Aceitar Sugestões" at bounding box center [295, 188] width 71 height 14
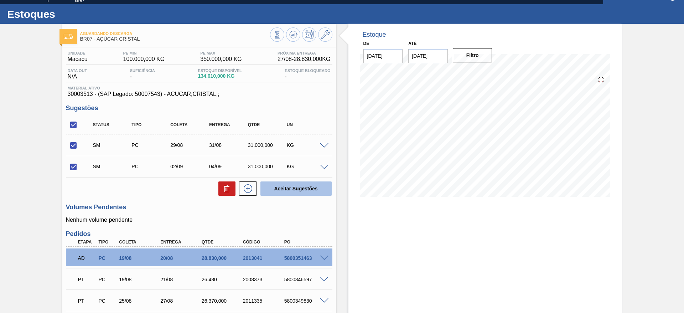
checkbox input "false"
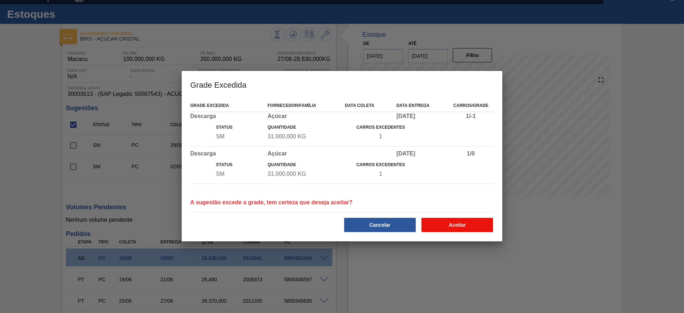
click at [461, 229] on button "Aceitar" at bounding box center [457, 225] width 72 height 14
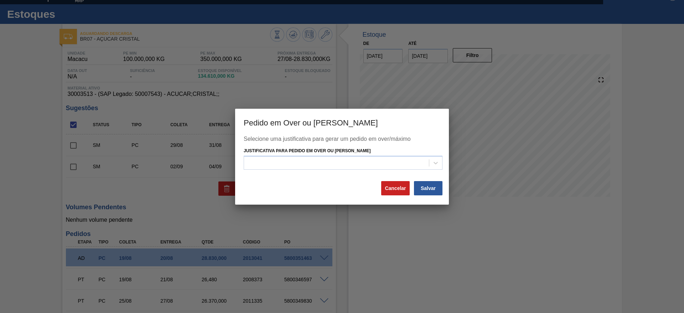
click at [385, 169] on div "Selecione uma justificativa para gerar um pedido em over/máximo Justificativa p…" at bounding box center [342, 158] width 197 height 45
click at [381, 163] on div at bounding box center [336, 163] width 185 height 10
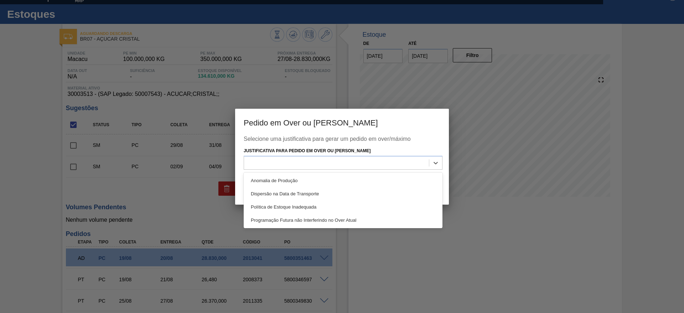
click at [381, 170] on div "Selecione uma justificativa para gerar um pedido em over/máximo Justificativa p…" at bounding box center [342, 158] width 197 height 45
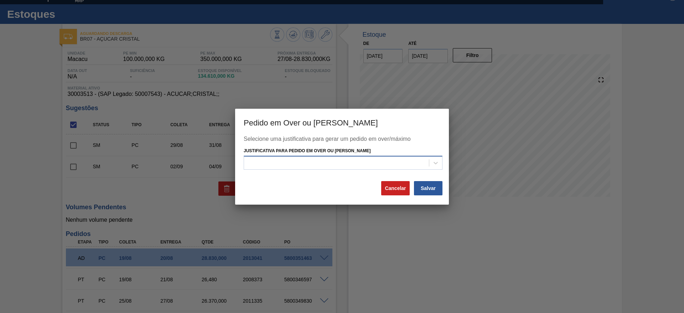
click at [382, 161] on div at bounding box center [336, 163] width 185 height 10
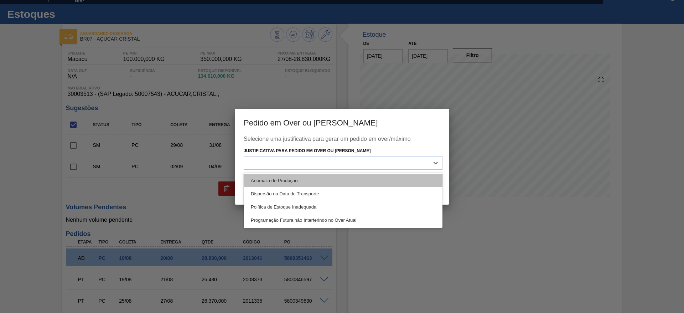
click at [381, 180] on div "Anomalia de Produção" at bounding box center [343, 180] width 199 height 13
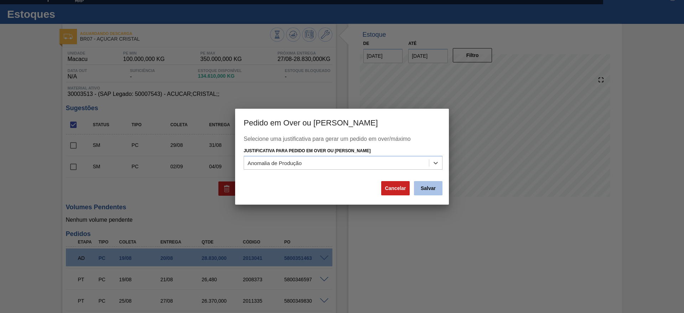
click at [433, 194] on button "Salvar" at bounding box center [428, 188] width 28 height 14
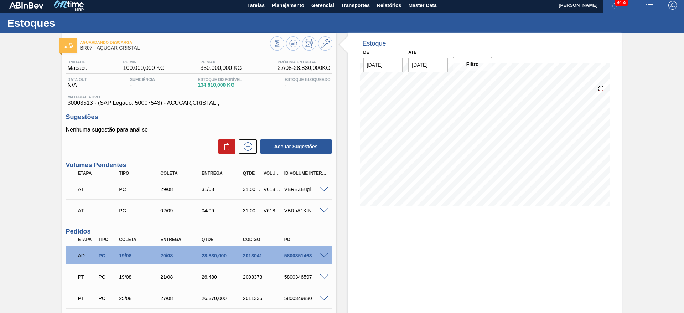
scroll to position [0, 0]
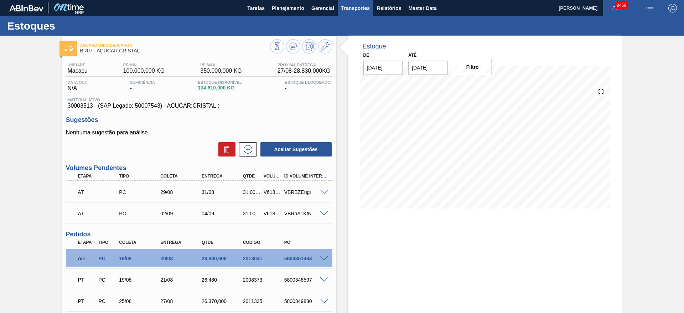
click at [348, 7] on span "Transportes" at bounding box center [355, 8] width 28 height 9
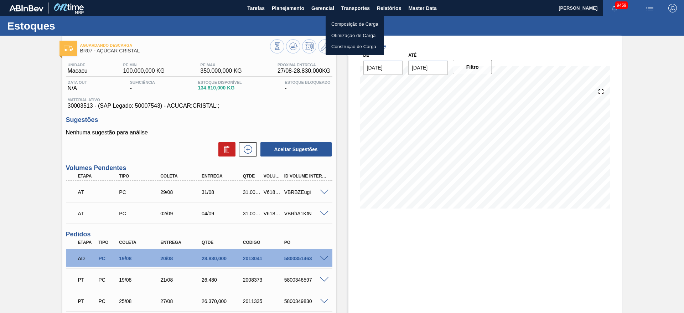
click at [343, 36] on li "Otimização de Carga" at bounding box center [354, 35] width 58 height 11
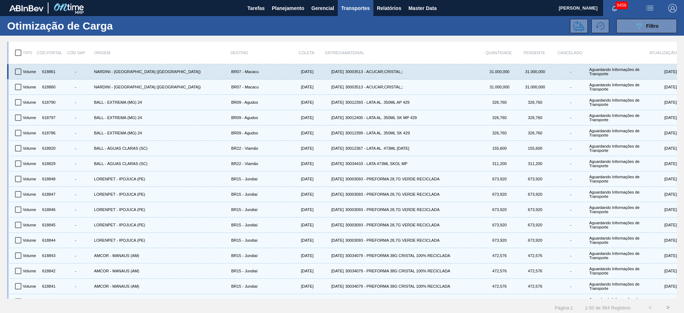
drag, startPoint x: 19, startPoint y: 68, endPoint x: 19, endPoint y: 74, distance: 5.7
click at [19, 69] on input "checkbox" at bounding box center [18, 71] width 15 height 15
checkbox input "true"
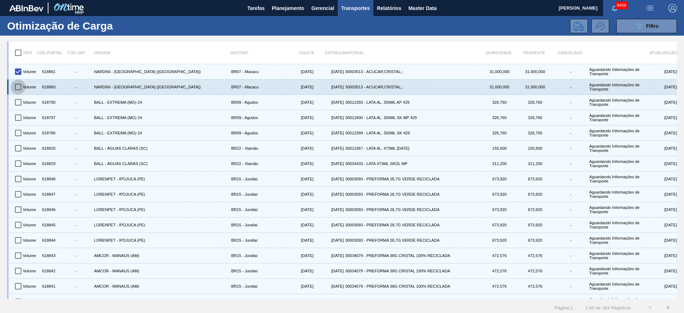
drag, startPoint x: 20, startPoint y: 79, endPoint x: 19, endPoint y: 86, distance: 6.8
click at [19, 84] on input "checkbox" at bounding box center [18, 86] width 15 height 15
checkbox input "true"
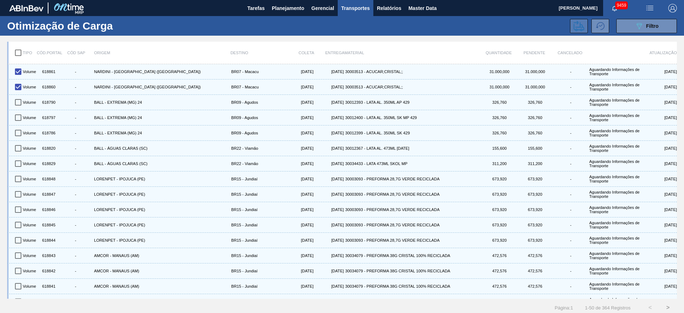
click at [571, 24] on button at bounding box center [579, 26] width 18 height 14
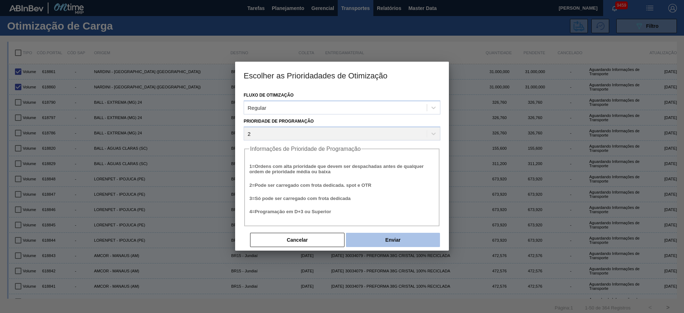
click at [382, 240] on button "Enviar" at bounding box center [393, 240] width 94 height 14
